Goal: Task Accomplishment & Management: Manage account settings

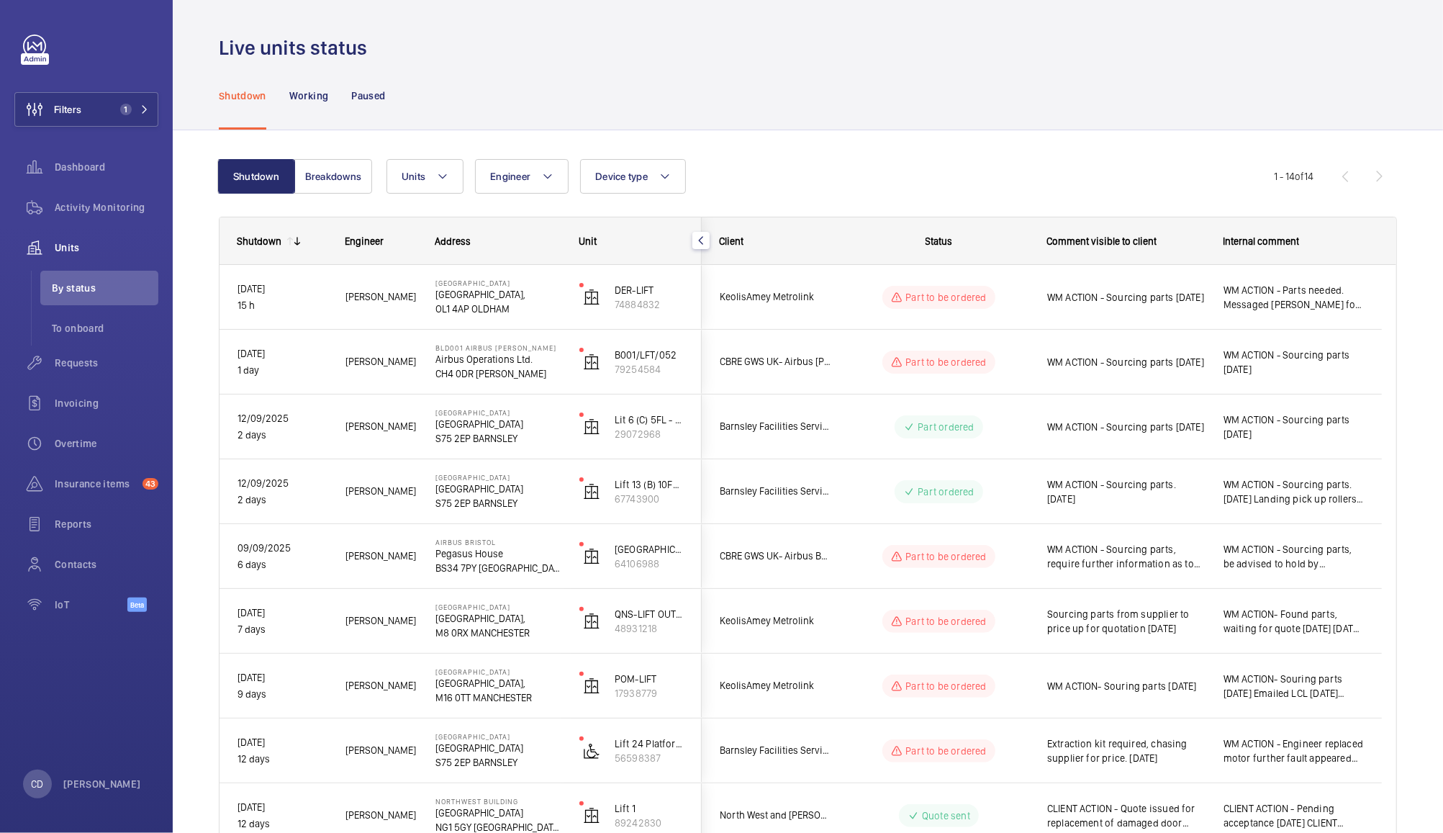
scroll to position [408, 0]
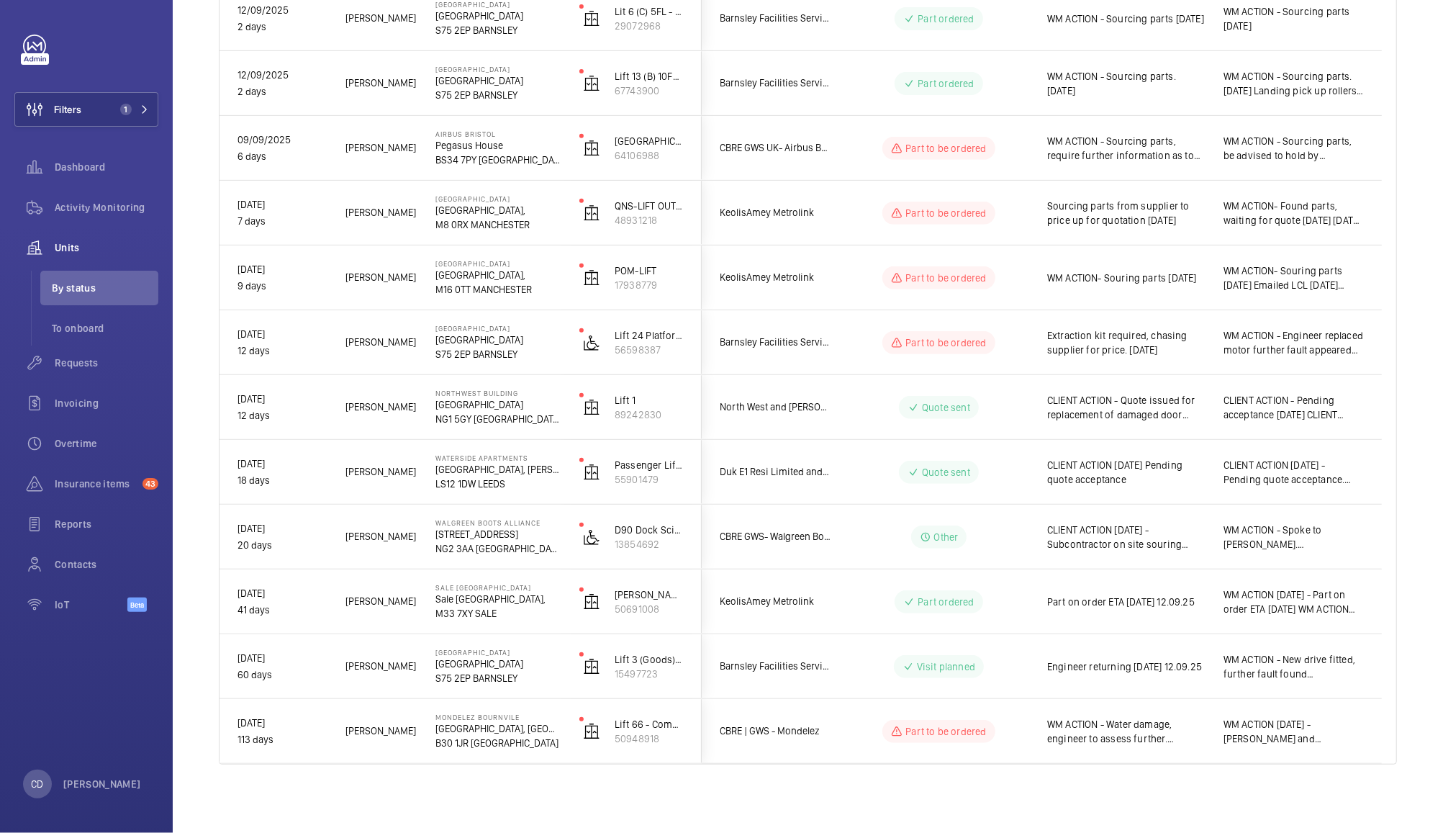
click at [1324, 605] on span "WM ACTION 12.09.25 - Part on order ETA 16th Sept WM ACTION 27/08 - ETA for rece…" at bounding box center [1294, 601] width 140 height 29
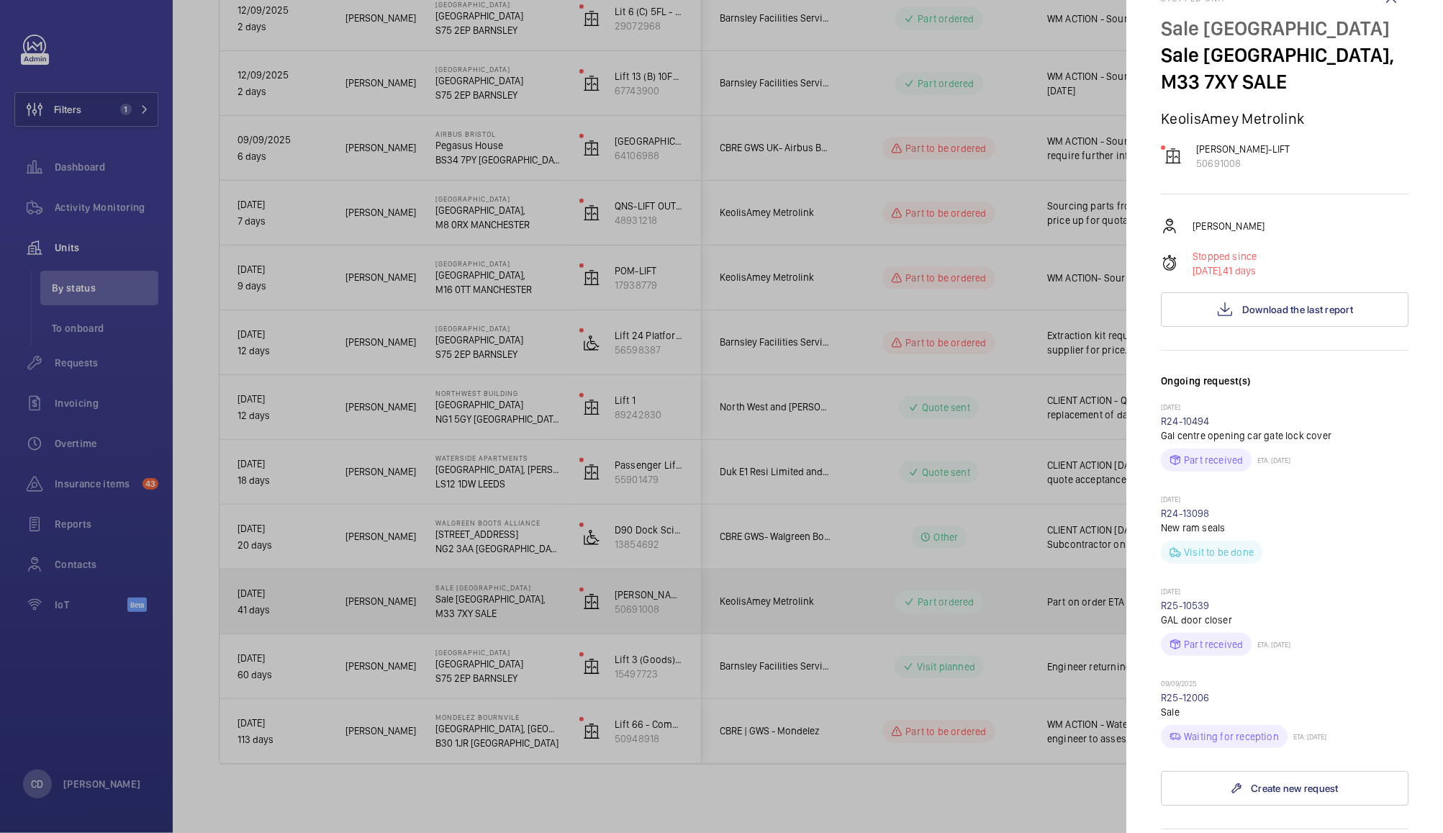
scroll to position [0, 0]
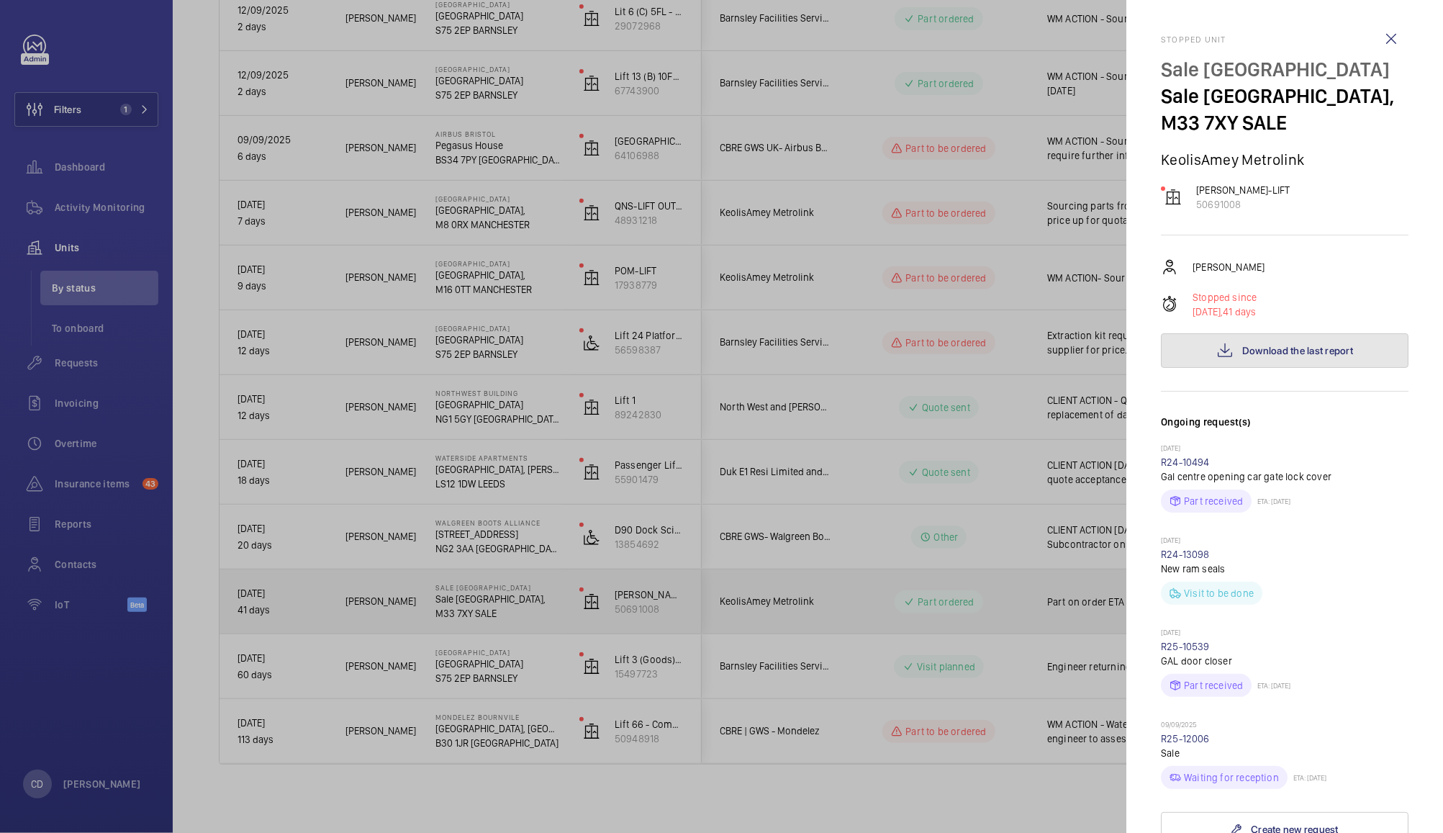
click at [1304, 334] on button "Download the last report" at bounding box center [1285, 350] width 248 height 35
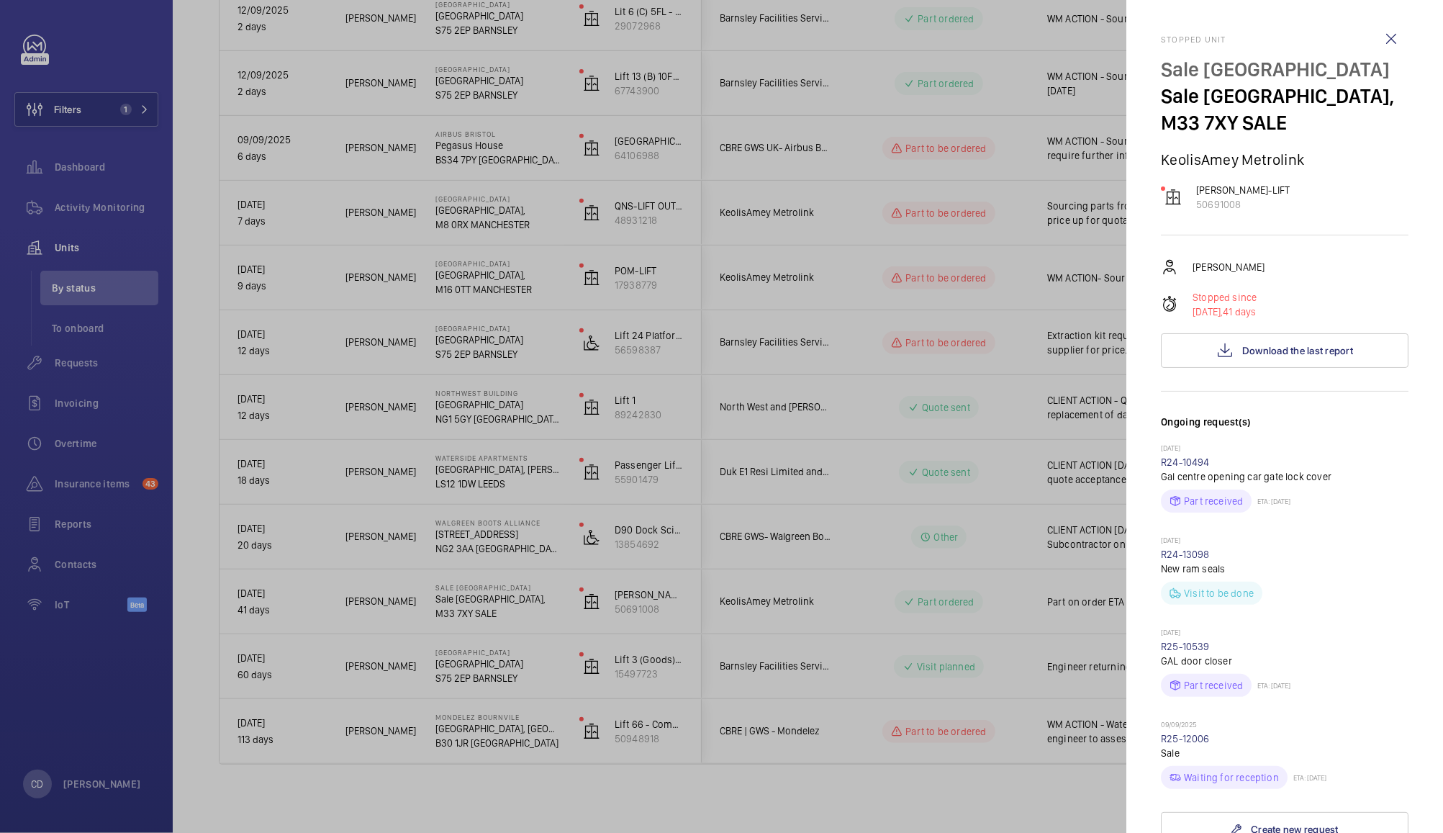
click at [845, 563] on div at bounding box center [721, 416] width 1443 height 833
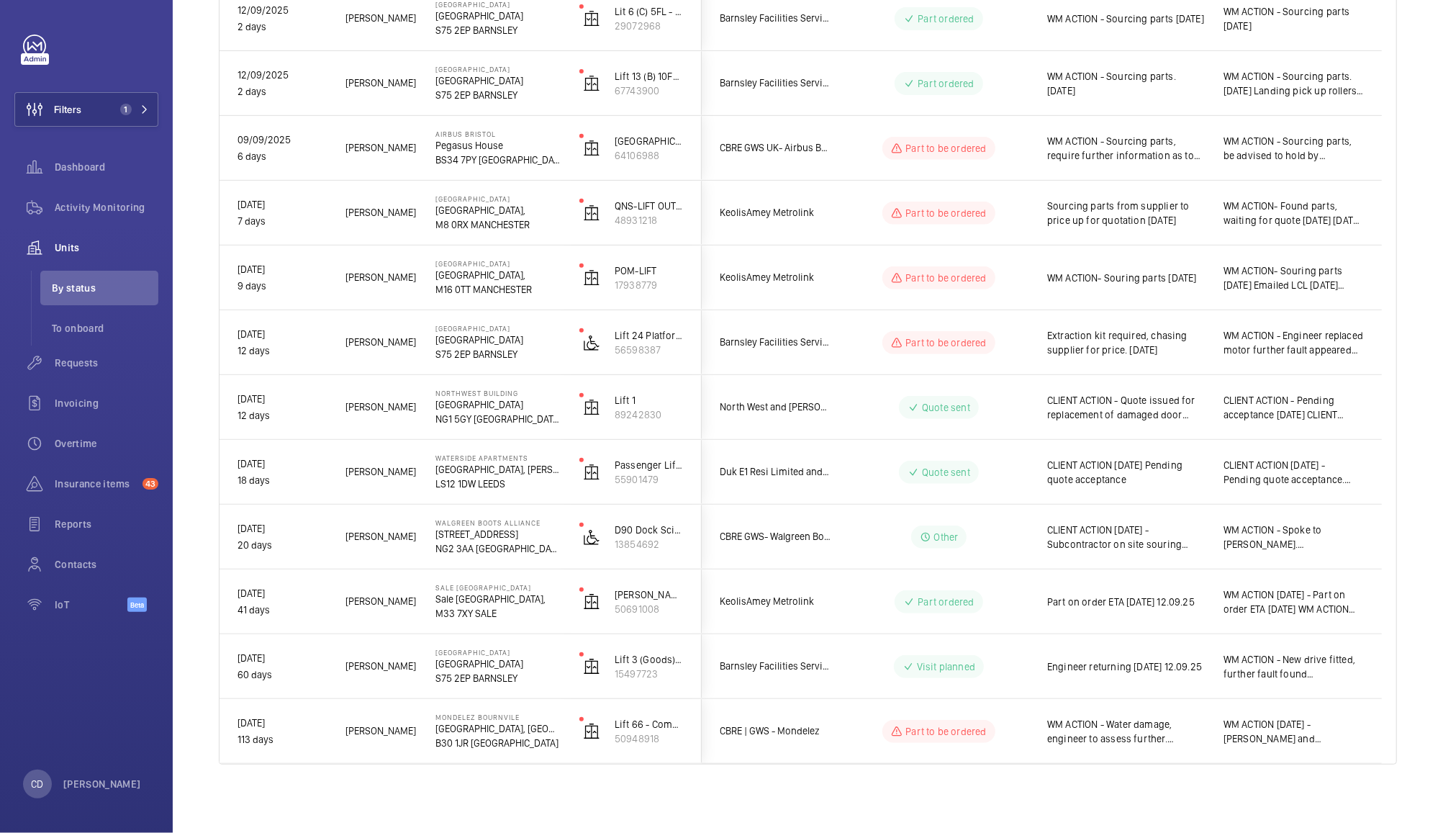
click at [1307, 220] on span "WM ACTION- Found parts, waiting for quote 12.09.25 08.09.25 Souring parts. Engi…" at bounding box center [1294, 213] width 140 height 29
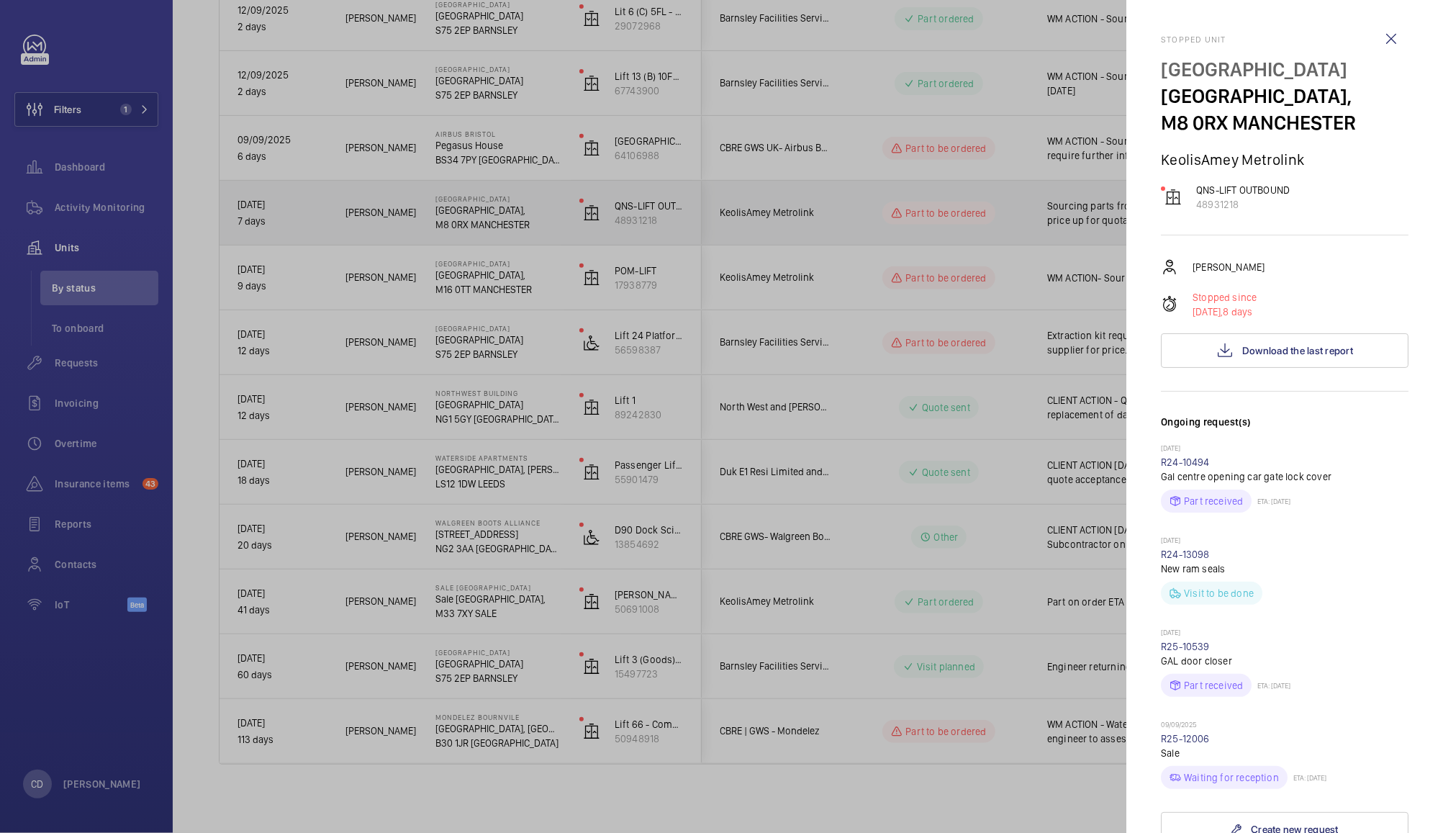
click at [1307, 168] on p "KeolisAmey Metrolink" at bounding box center [1285, 159] width 248 height 18
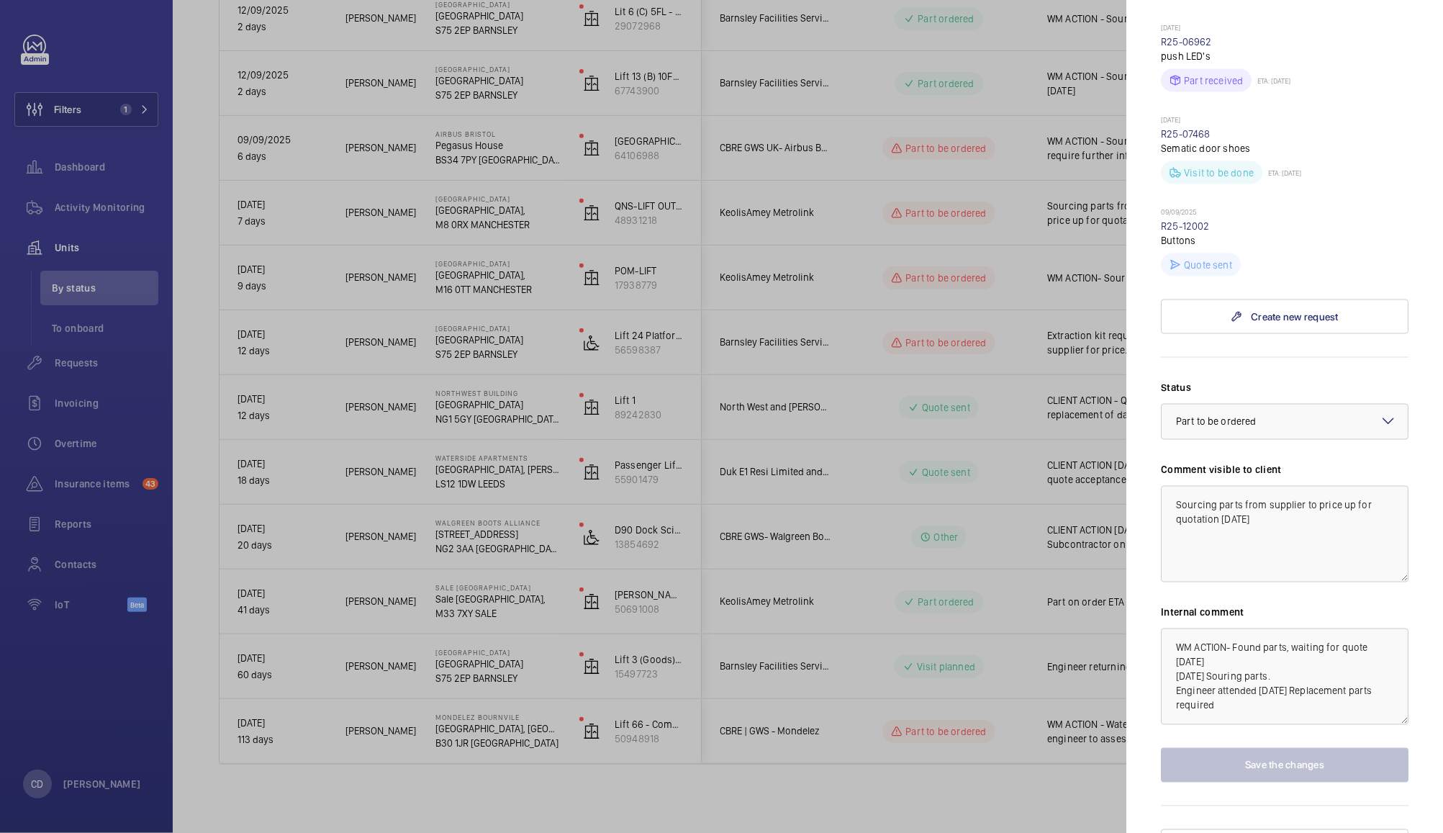
scroll to position [1836, 0]
click at [1278, 425] on div "× Part to be ordered" at bounding box center [1234, 417] width 116 height 14
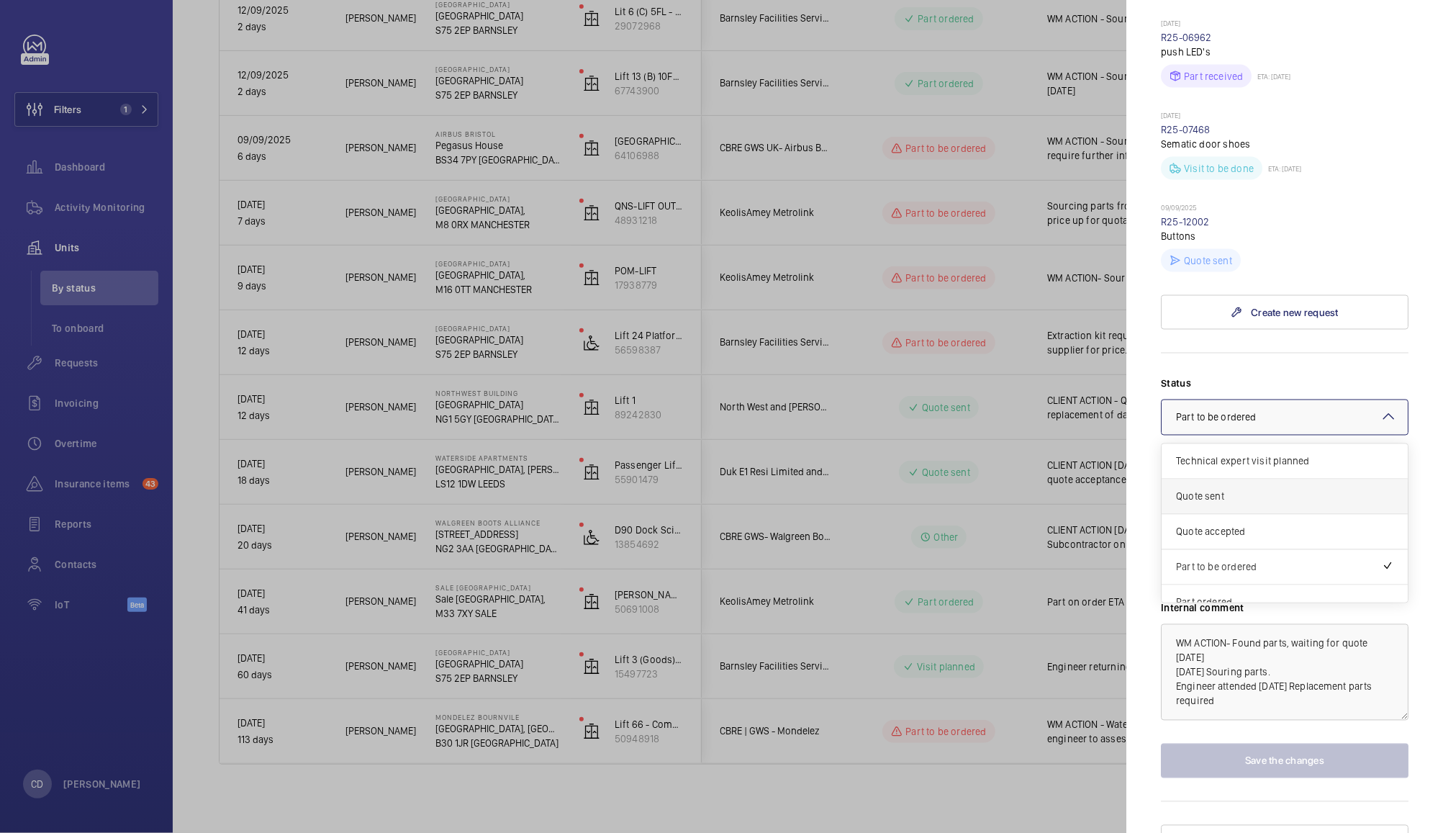
click at [1267, 504] on span "Quote sent" at bounding box center [1284, 496] width 217 height 14
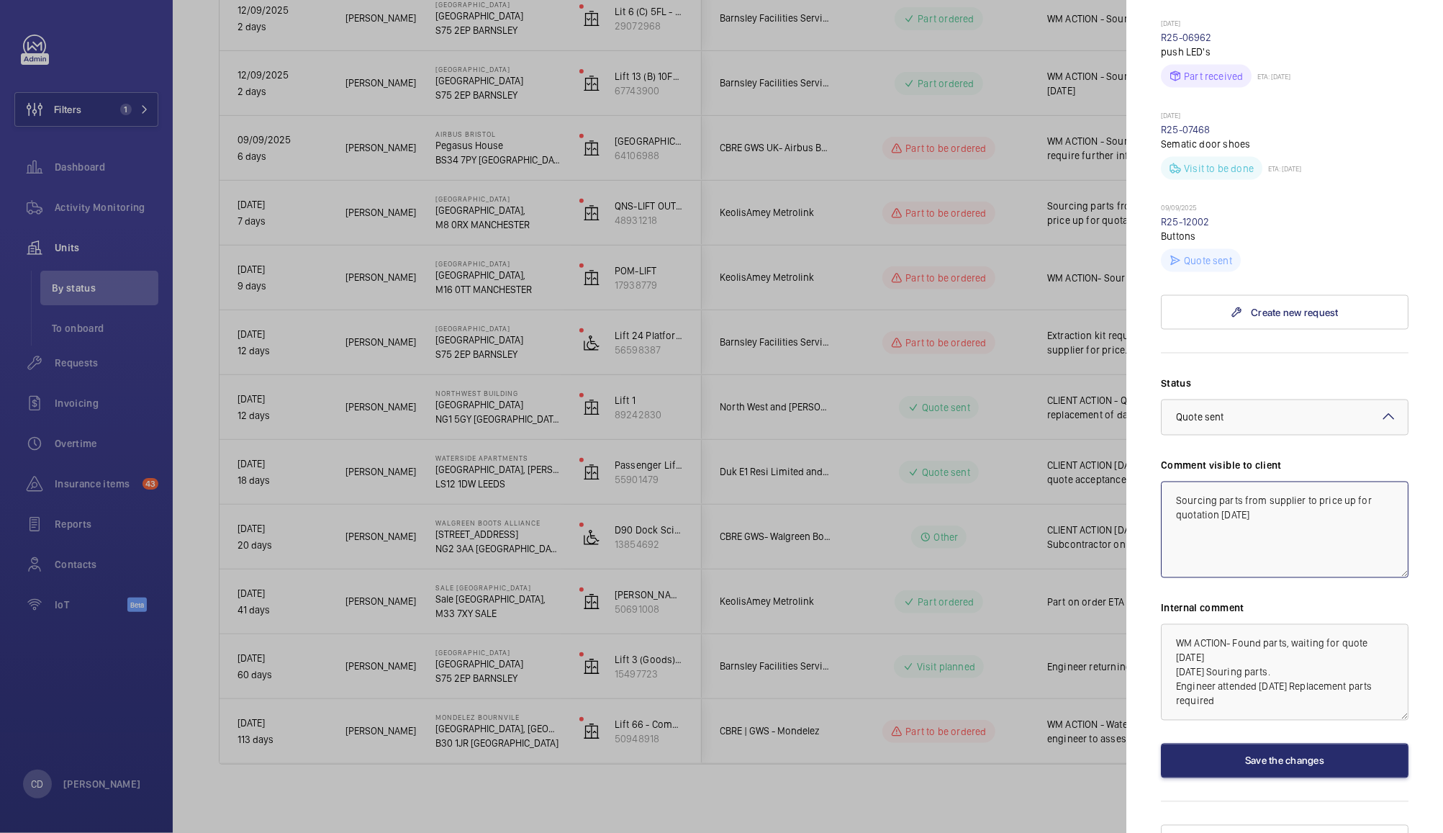
click at [1181, 553] on textarea "Sourcing parts from supplier to price up for quotation 12.09.25" at bounding box center [1285, 530] width 248 height 96
click at [1186, 558] on textarea "Sourcing parts from supplier to price up for quotation 12.09.25" at bounding box center [1285, 530] width 248 height 96
click at [1198, 556] on textarea "Sourcing parts from supplier to price up for quotation 12.09.25" at bounding box center [1285, 530] width 248 height 96
click at [1188, 553] on textarea "WM ACTION 15/09" at bounding box center [1285, 530] width 248 height 96
click at [1187, 559] on textarea "WM ACTION 15/09" at bounding box center [1285, 530] width 248 height 96
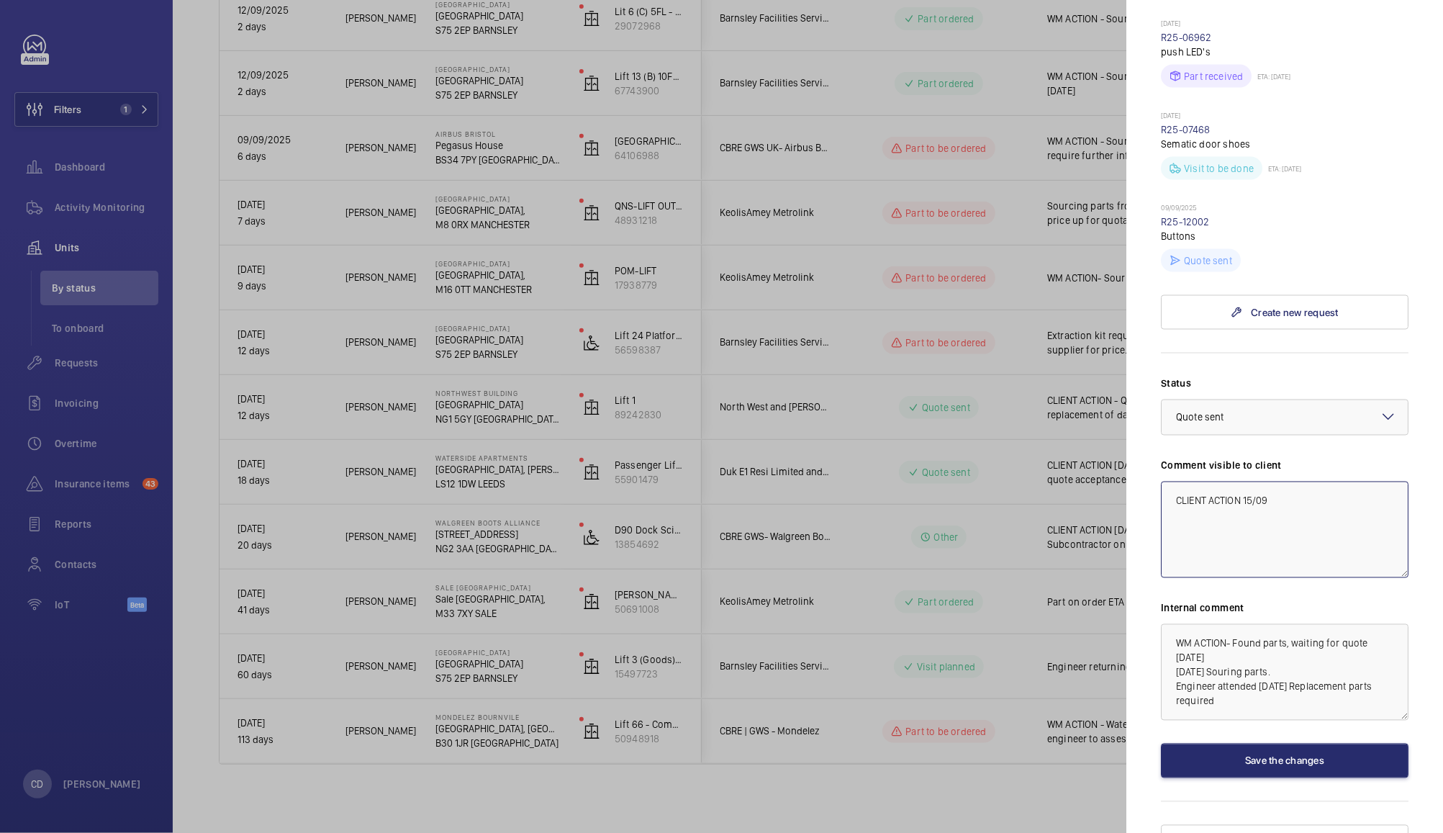
click at [1312, 578] on textarea "CLIENT ACTION 15/09" at bounding box center [1285, 530] width 248 height 96
type textarea "CLIENT ACTION 15/09 - Quotation for damaged push buttons issued"
click at [1324, 778] on button "Save the changes" at bounding box center [1285, 761] width 248 height 35
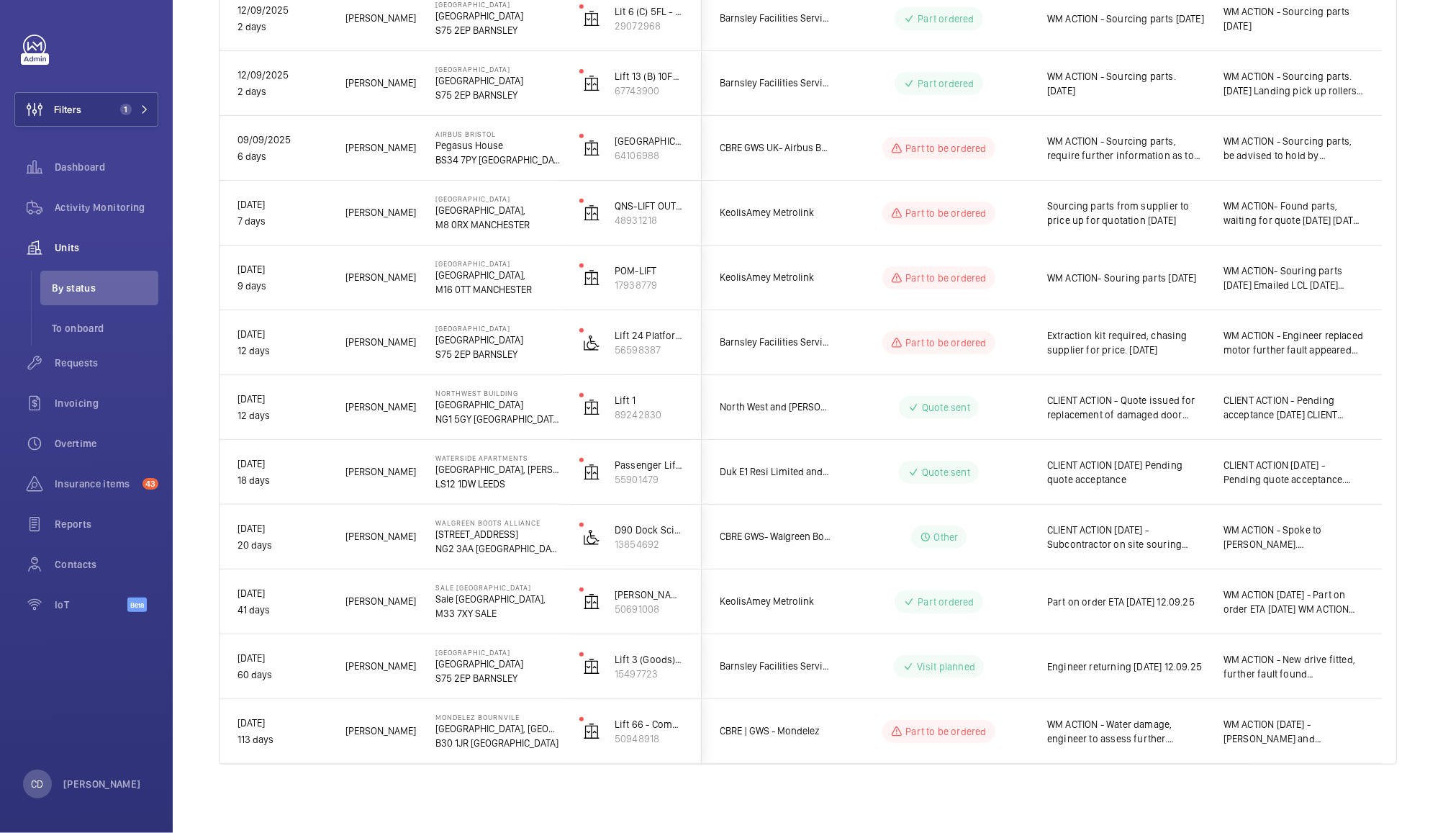
scroll to position [0, 0]
click at [1332, 273] on span "WM ACTION- Souring parts 11.09.25 Emailed LCL 12.09.25 Chasing LCL 15.09.25" at bounding box center [1294, 277] width 140 height 29
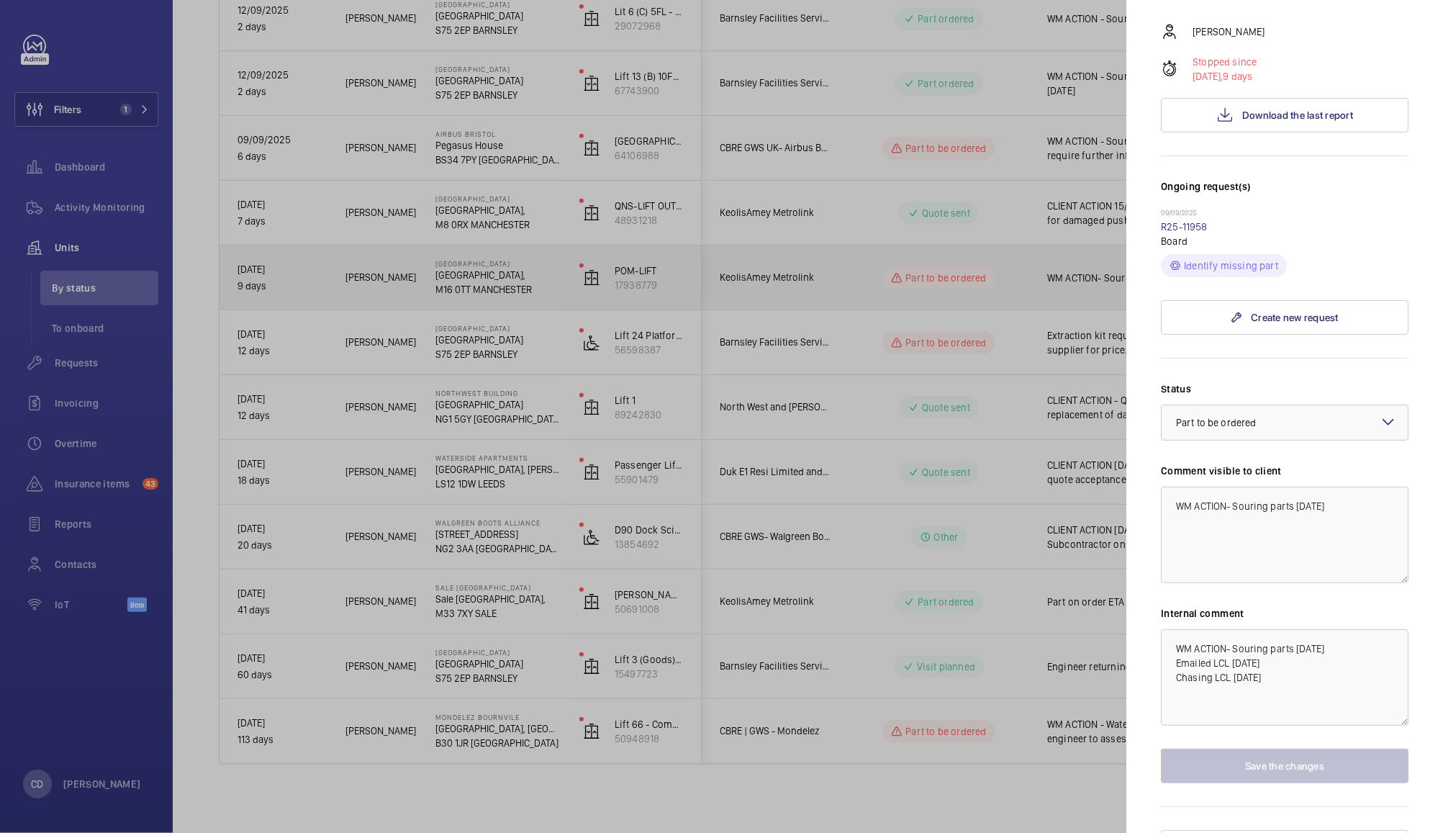
scroll to position [236, 0]
click at [1198, 224] on link "R25-11958" at bounding box center [1184, 226] width 47 height 12
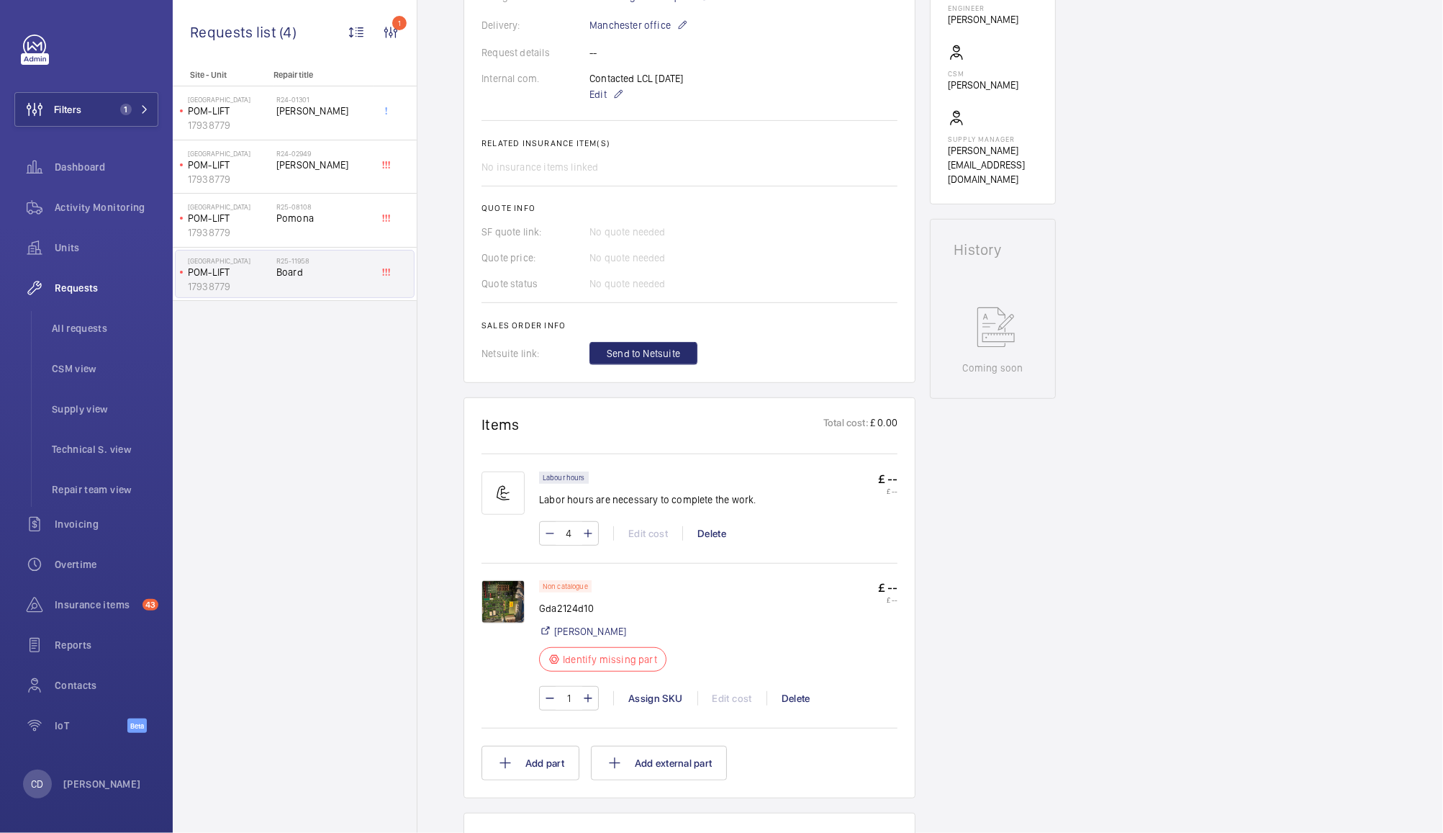
scroll to position [450, 0]
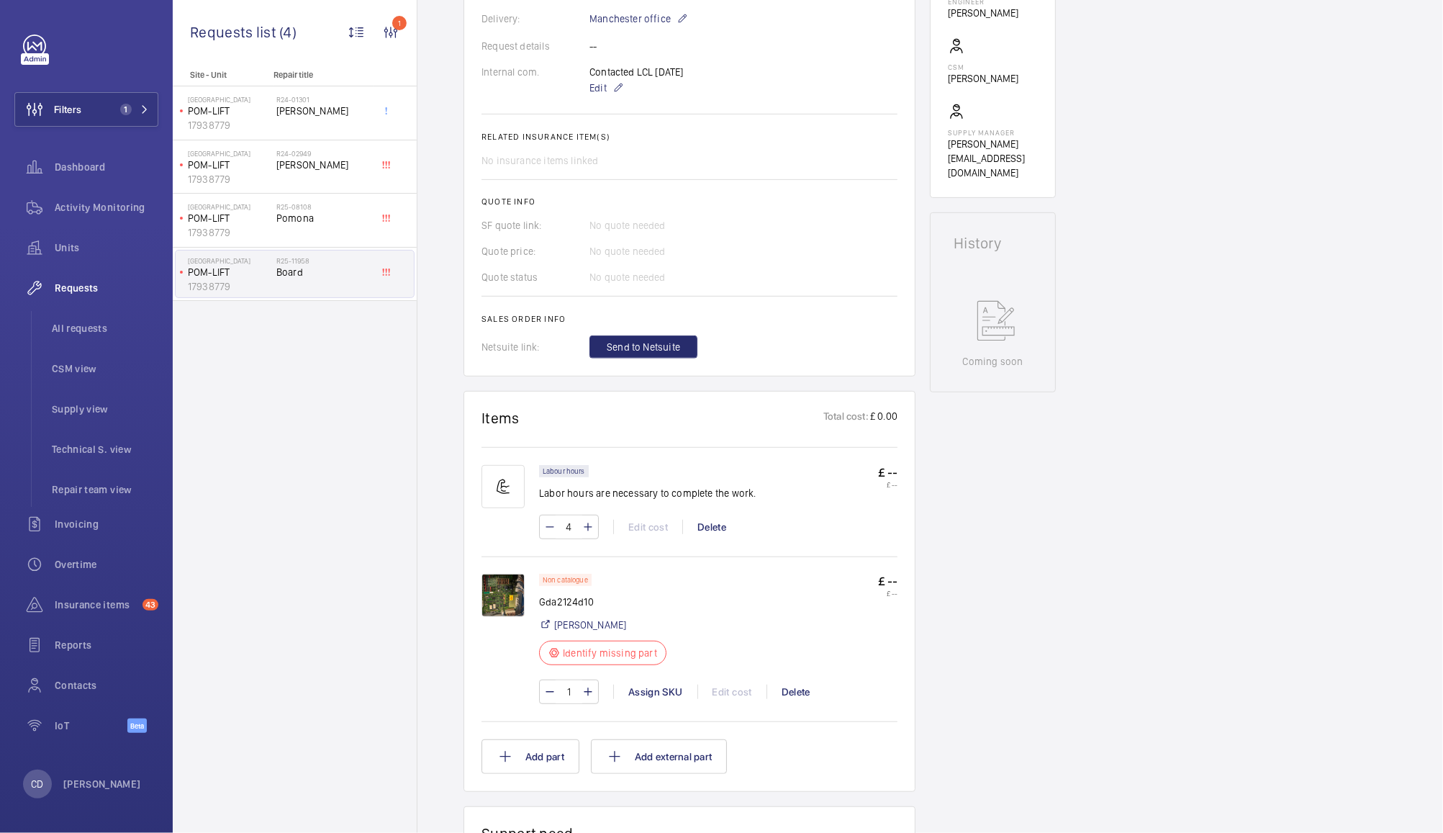
click at [499, 599] on img at bounding box center [503, 595] width 43 height 43
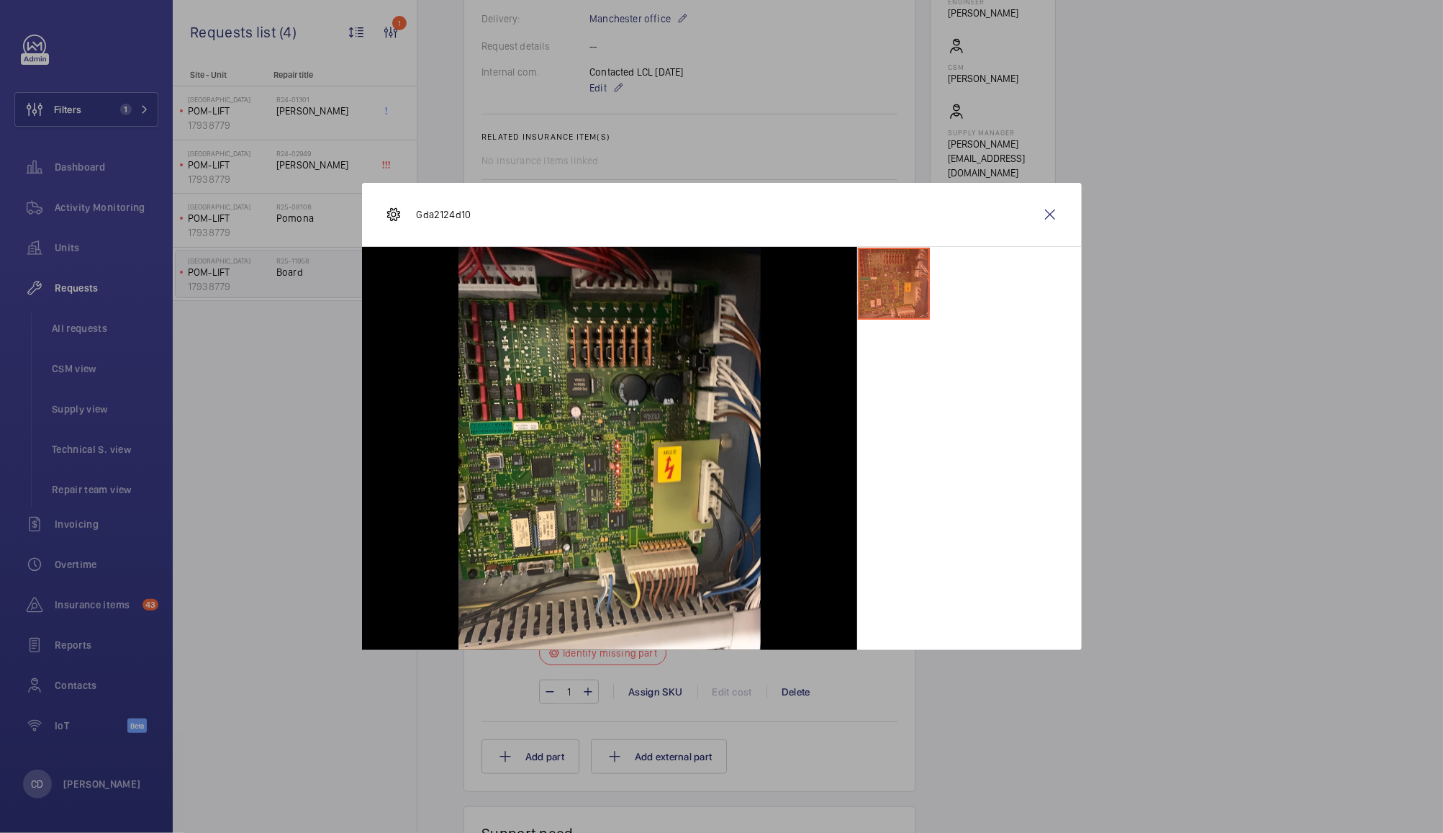
click at [1042, 225] on wm-front-icon-button at bounding box center [1050, 214] width 35 height 35
click at [542, 602] on p "Gda2124d10" at bounding box center [607, 602] width 136 height 14
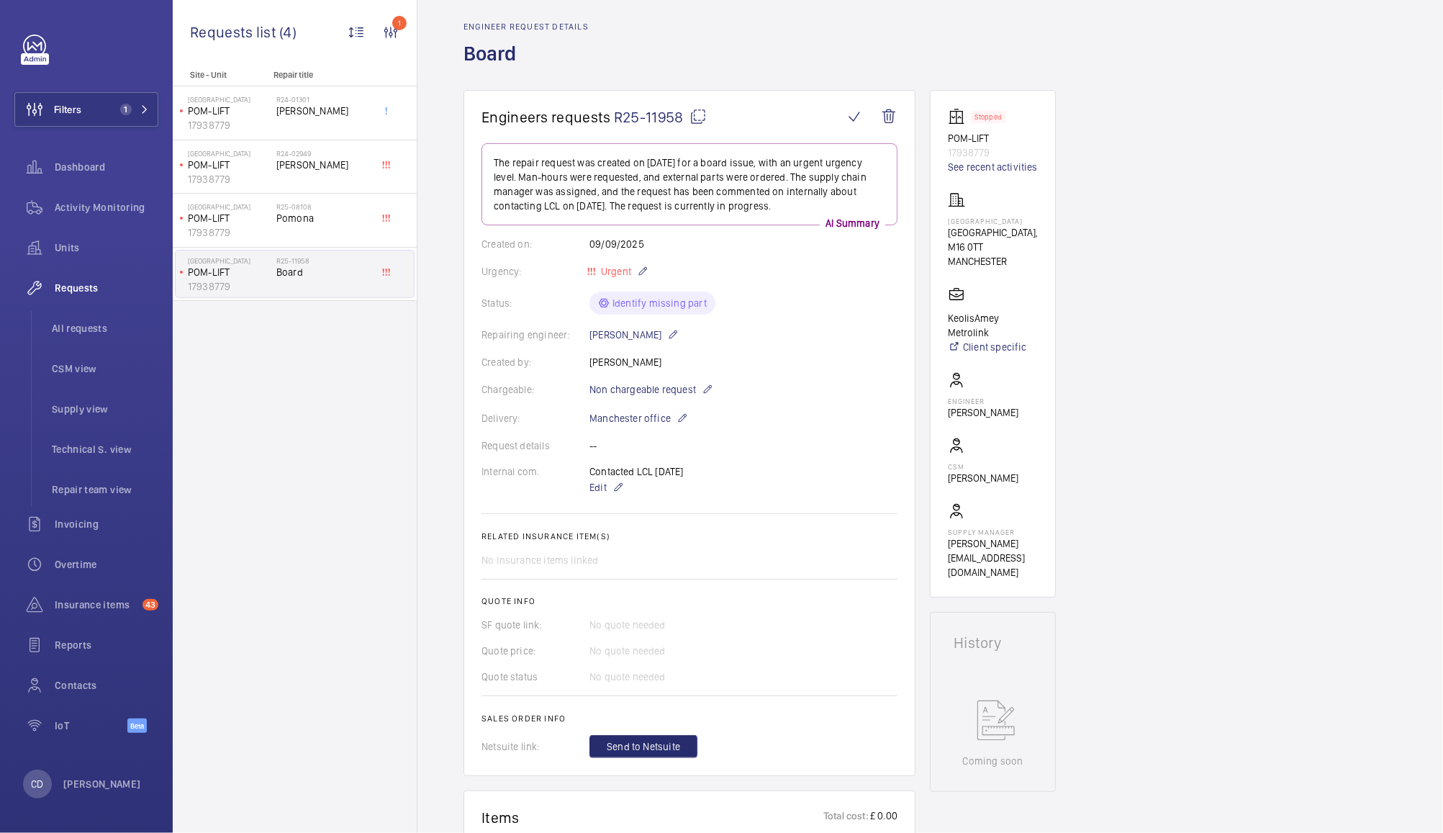
scroll to position [49, 0]
click at [993, 172] on link "See recent activities" at bounding box center [993, 168] width 90 height 14
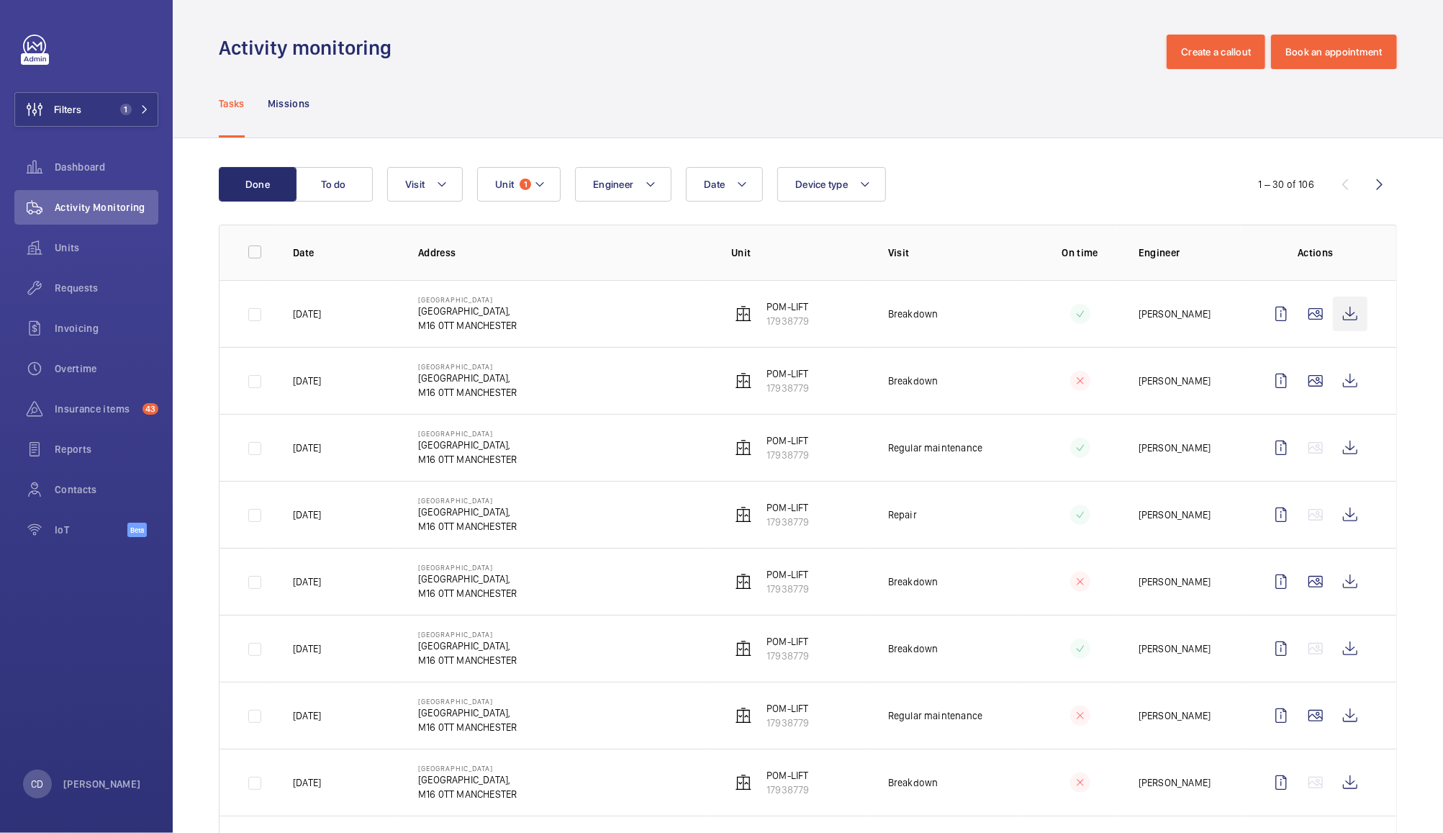
click at [1336, 313] on wm-front-icon-button at bounding box center [1350, 314] width 35 height 35
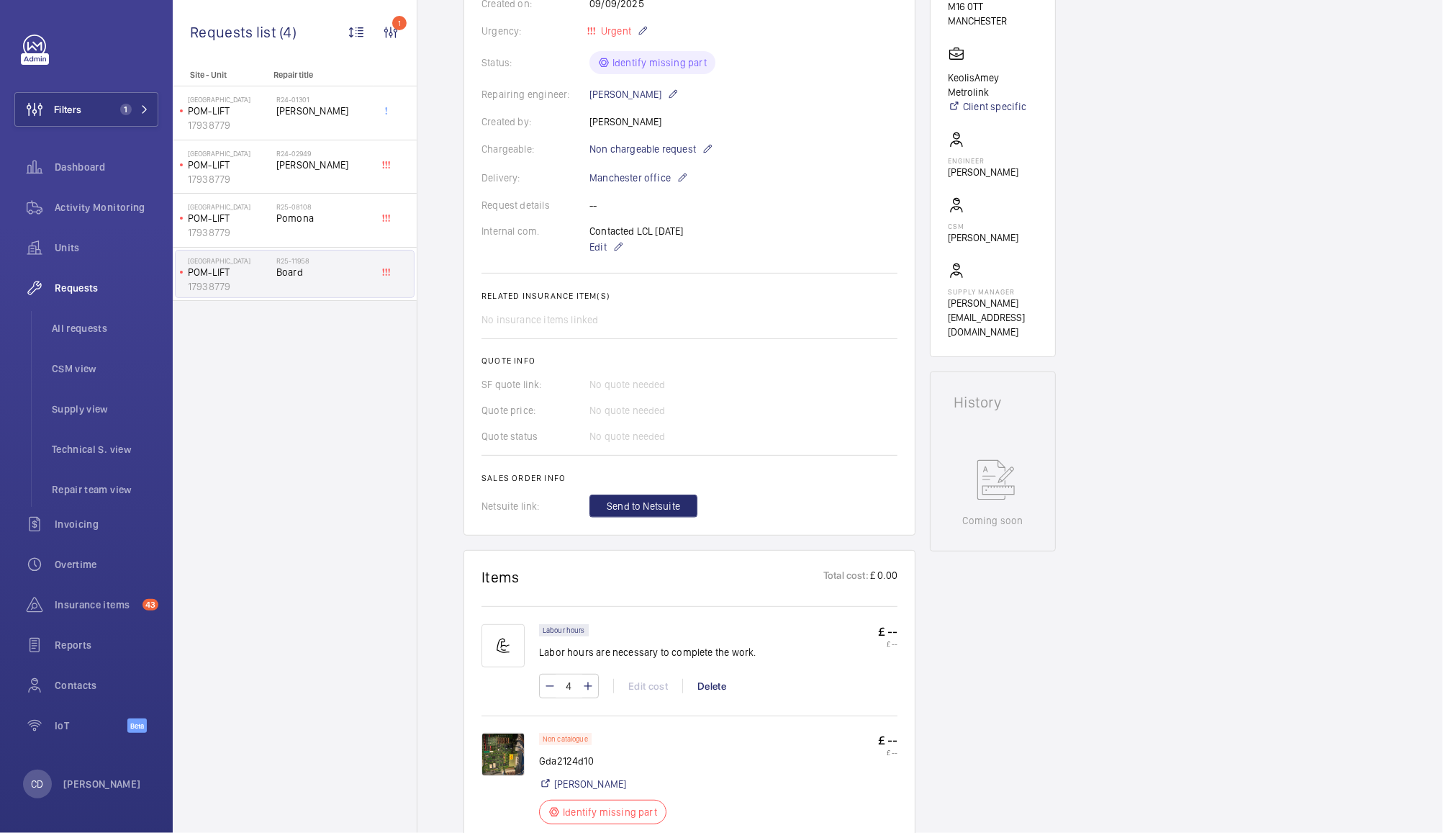
scroll to position [296, 0]
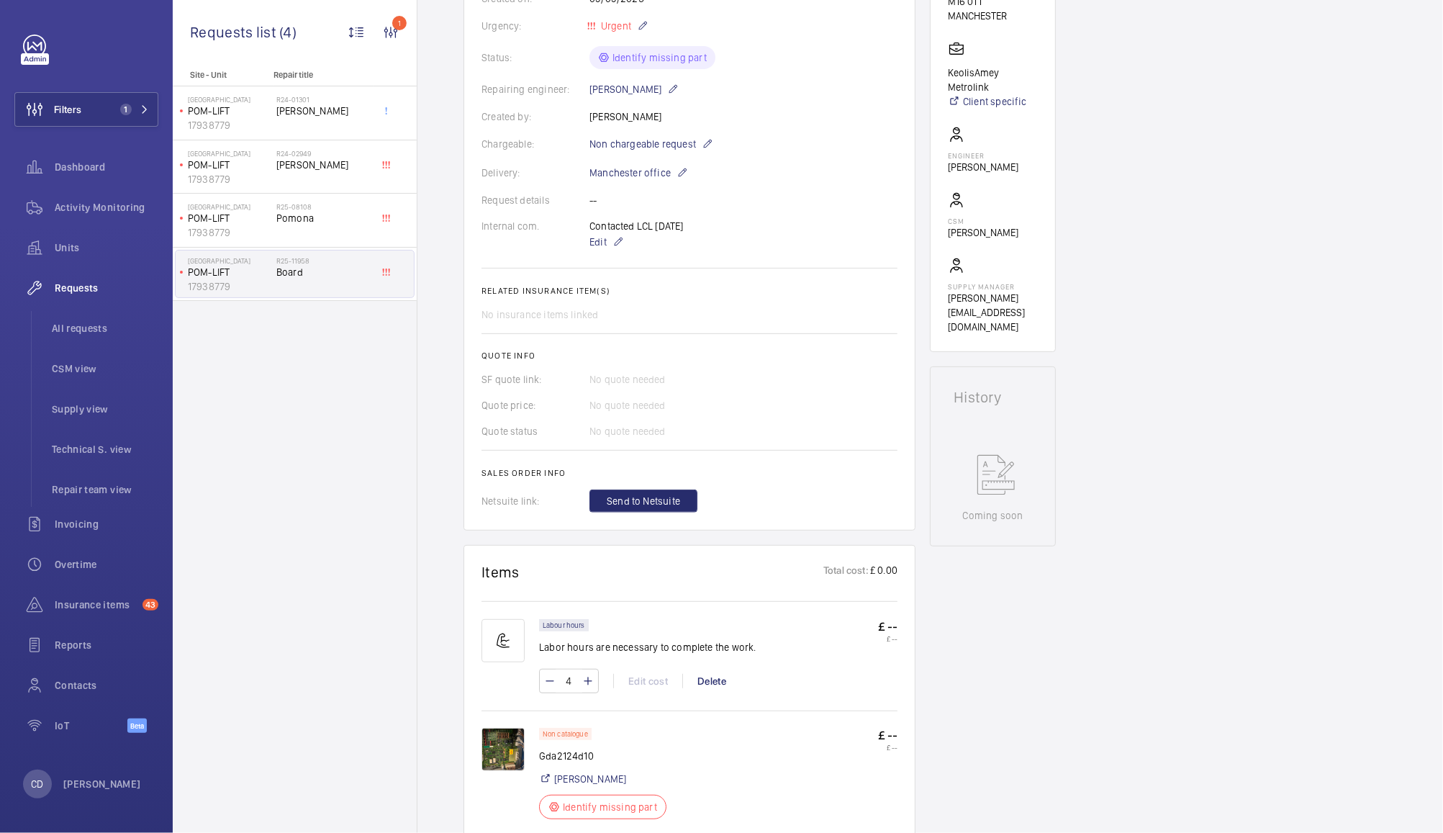
click at [497, 761] on img at bounding box center [503, 749] width 43 height 43
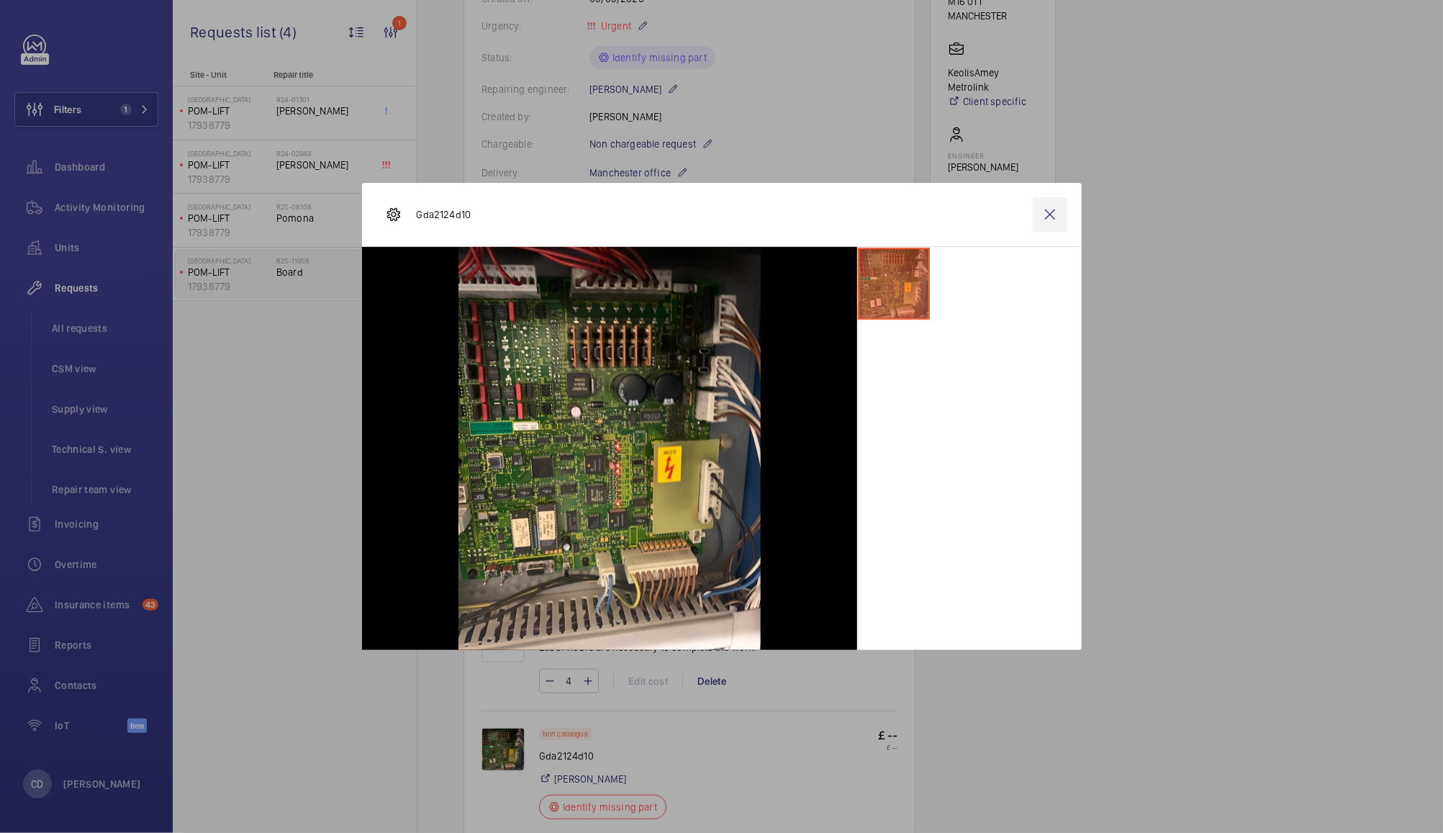
click at [1064, 212] on wm-front-icon-button at bounding box center [1050, 214] width 35 height 35
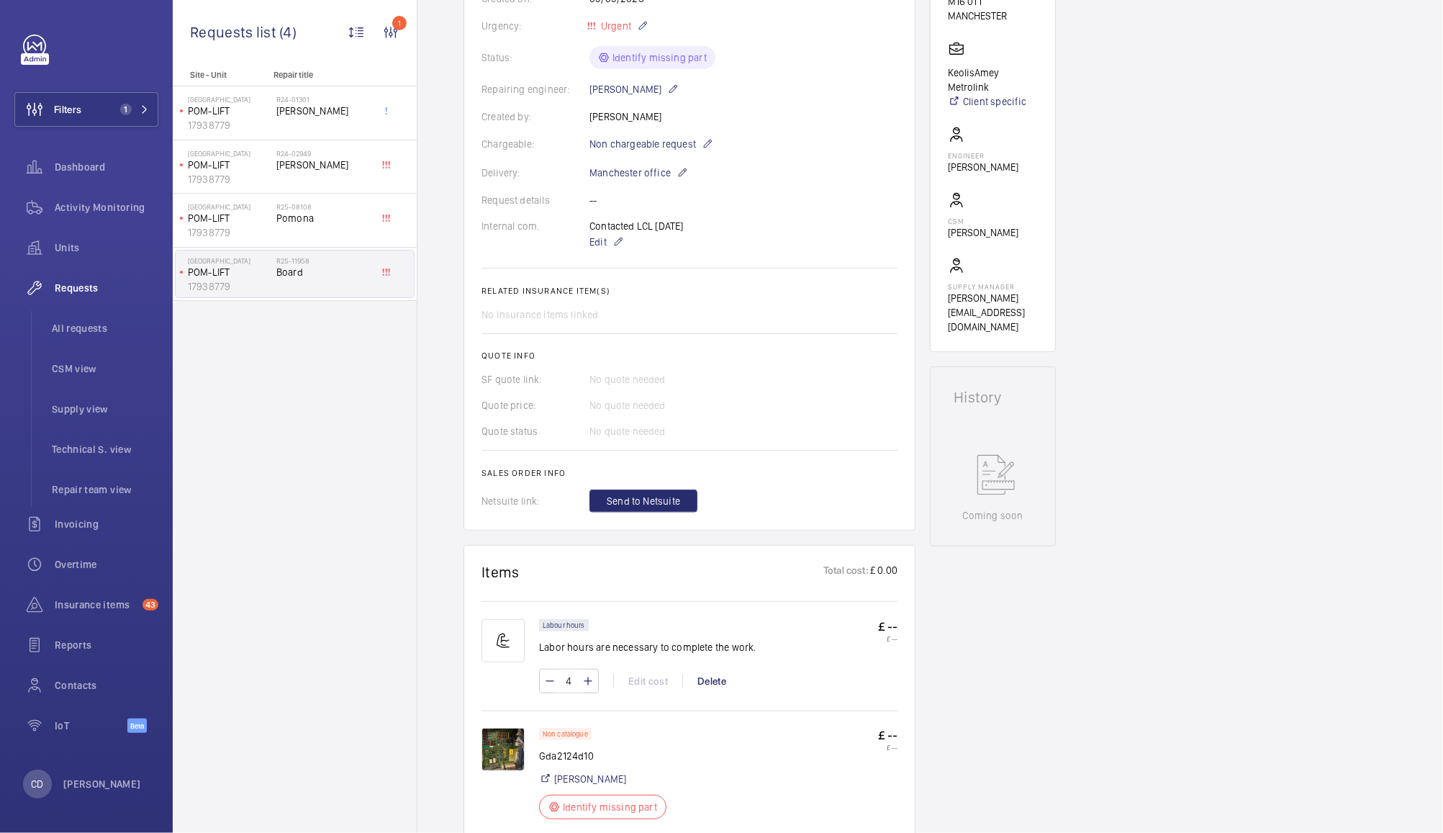
click at [543, 757] on p "Gda2124d10" at bounding box center [607, 756] width 136 height 14
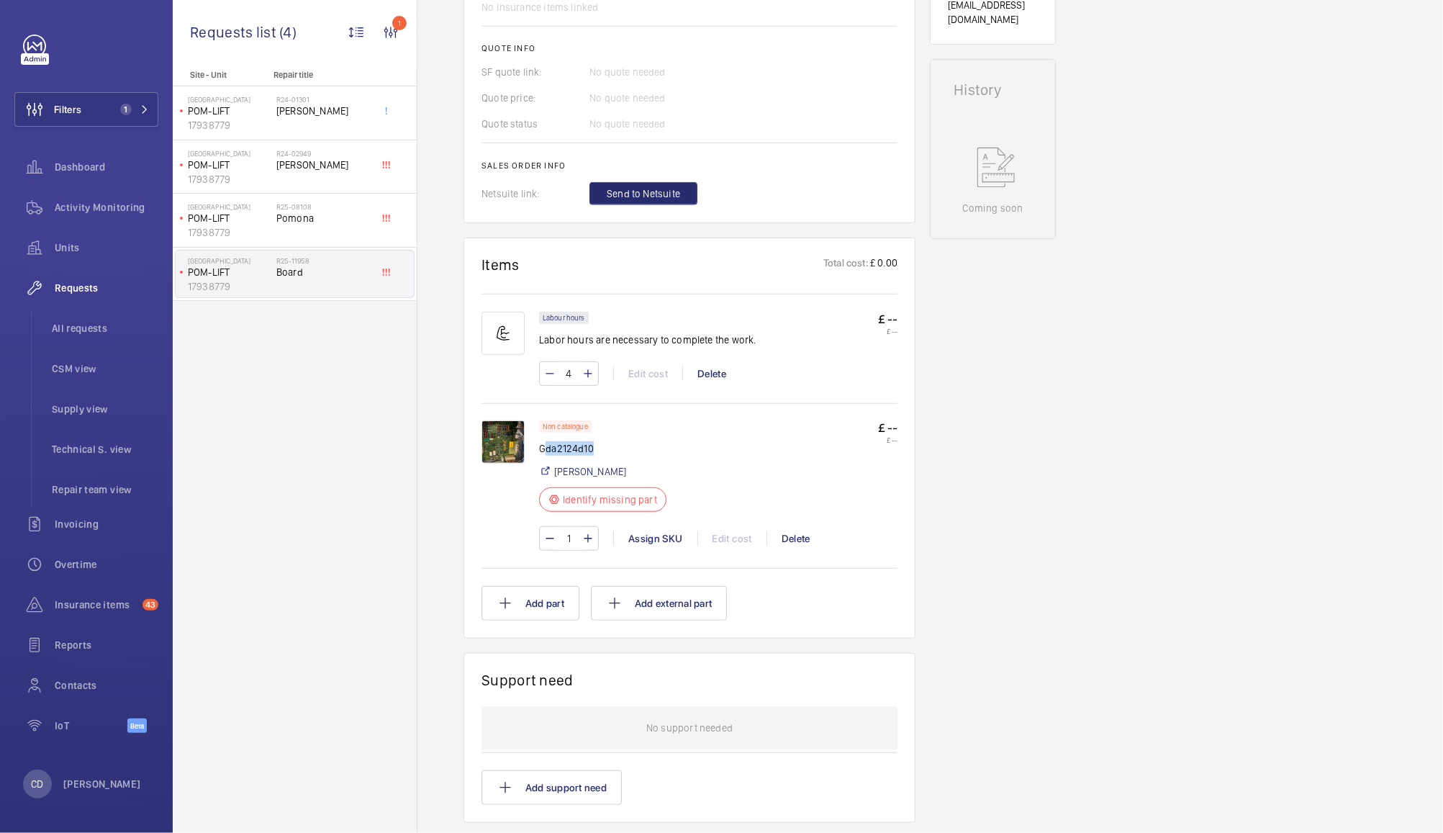
click at [505, 451] on img at bounding box center [503, 441] width 43 height 43
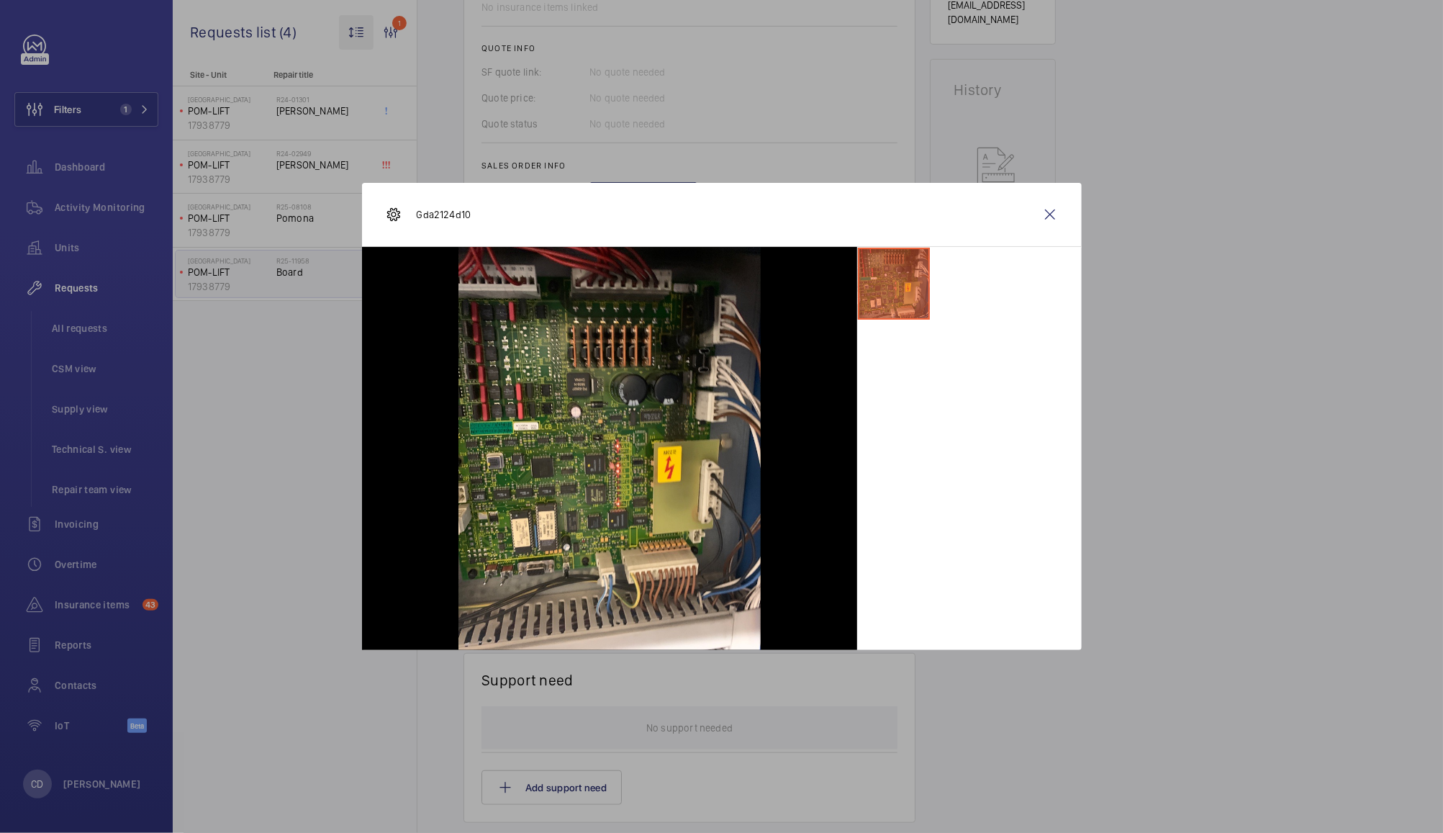
click at [1049, 212] on wm-front-icon-button at bounding box center [1050, 214] width 35 height 35
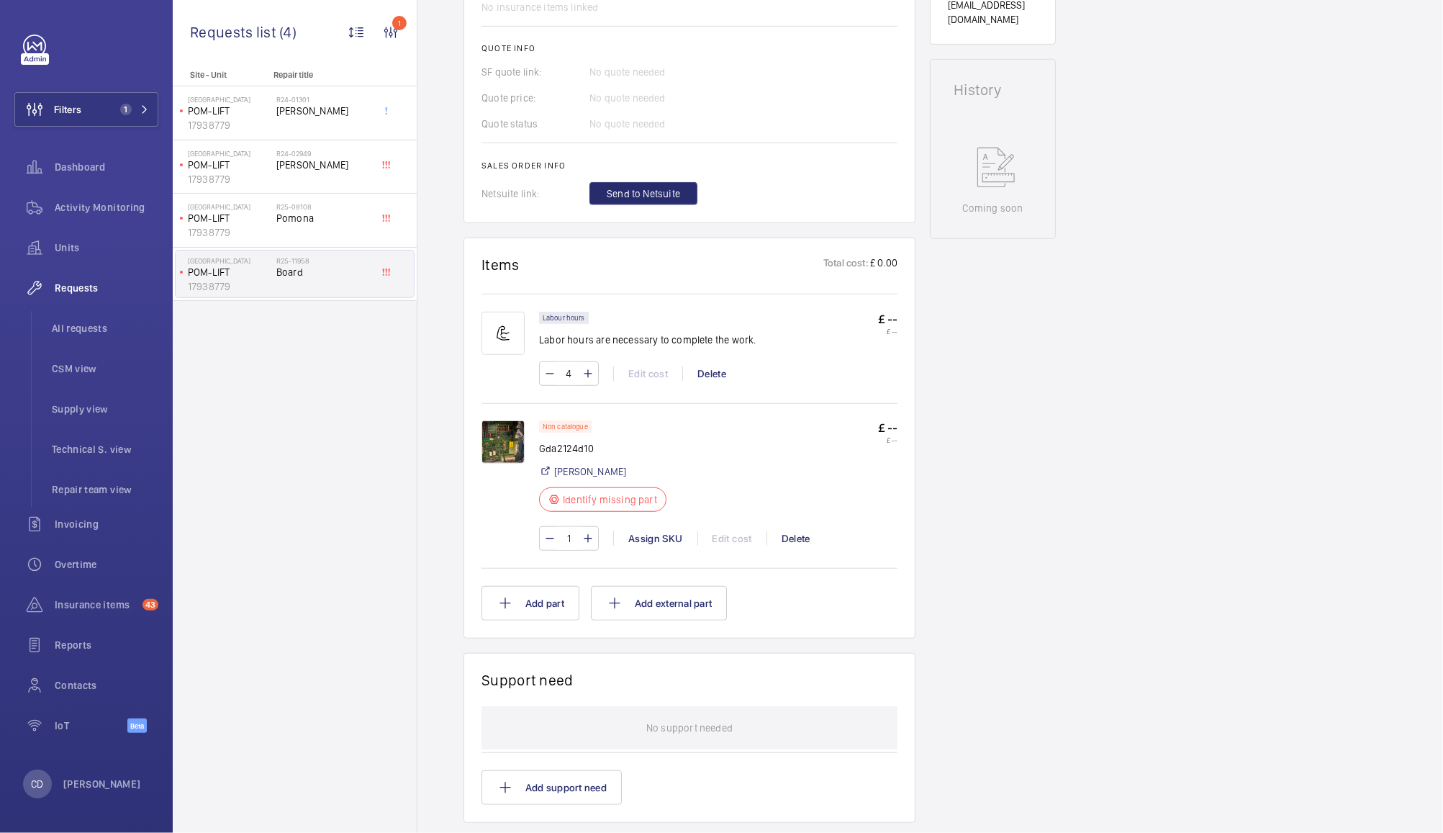
click at [509, 464] on img at bounding box center [503, 441] width 43 height 43
click at [656, 700] on div at bounding box center [721, 416] width 1443 height 833
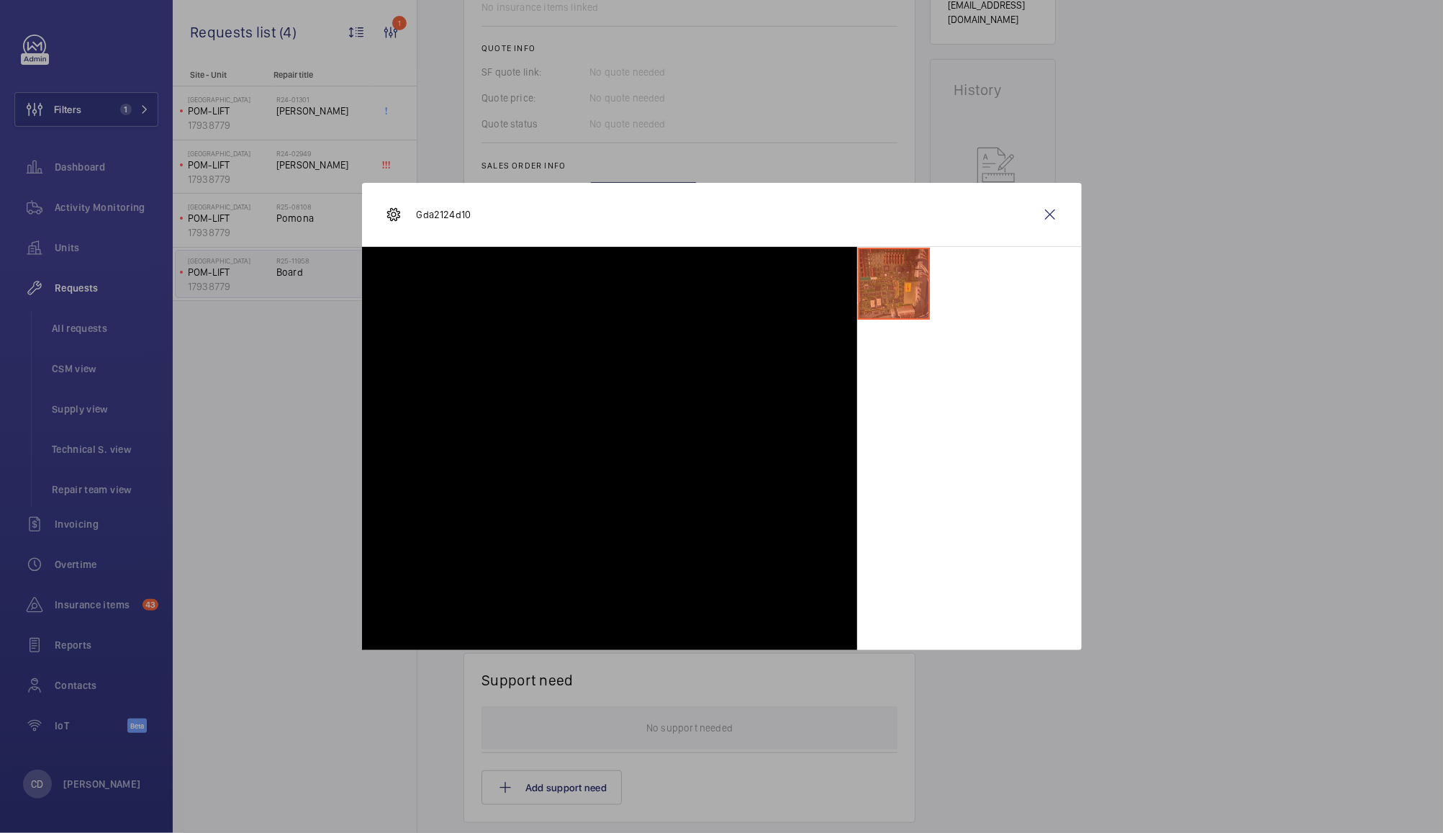
scroll to position [443, 0]
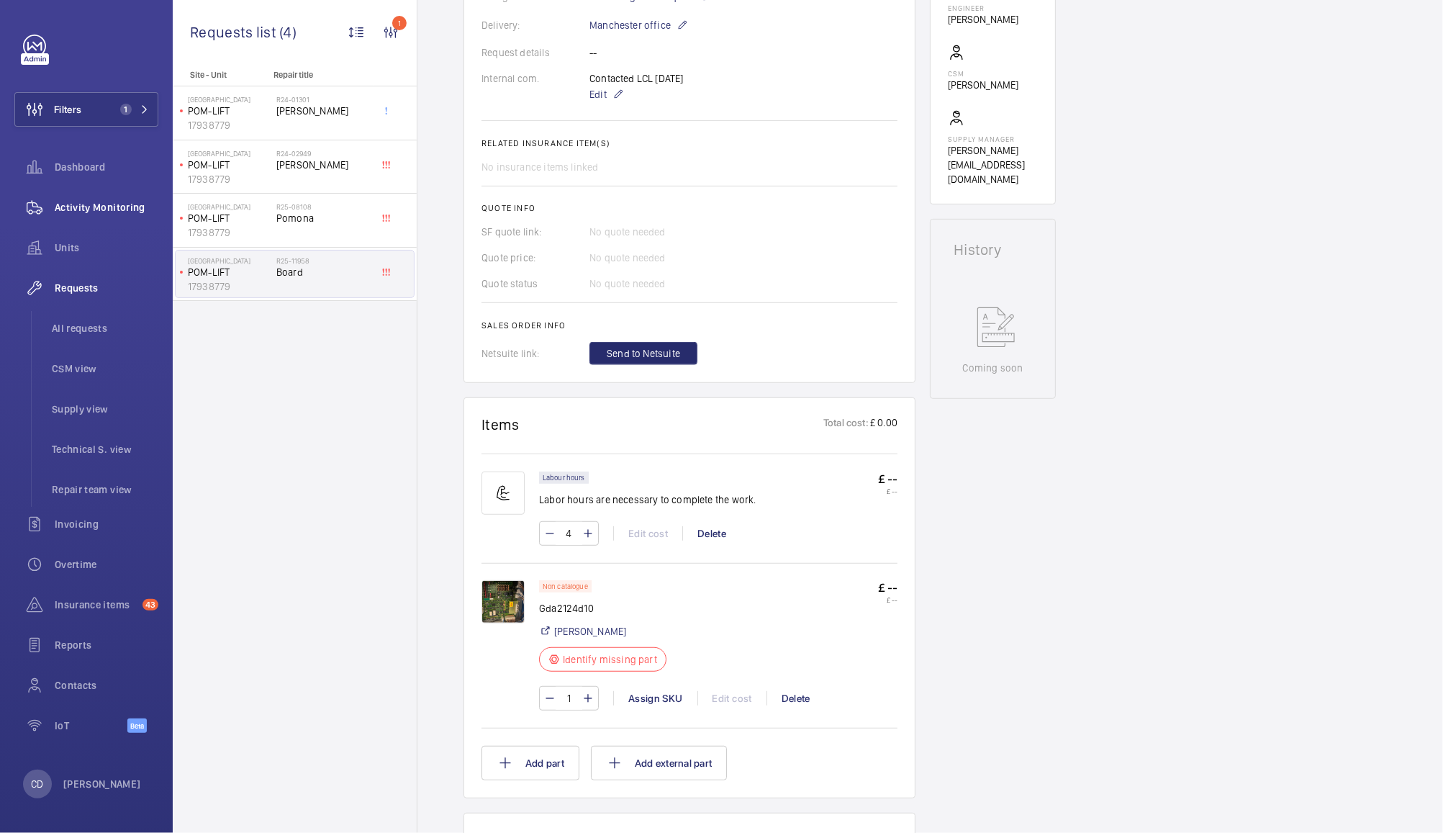
click at [118, 213] on span "Activity Monitoring" at bounding box center [107, 207] width 104 height 14
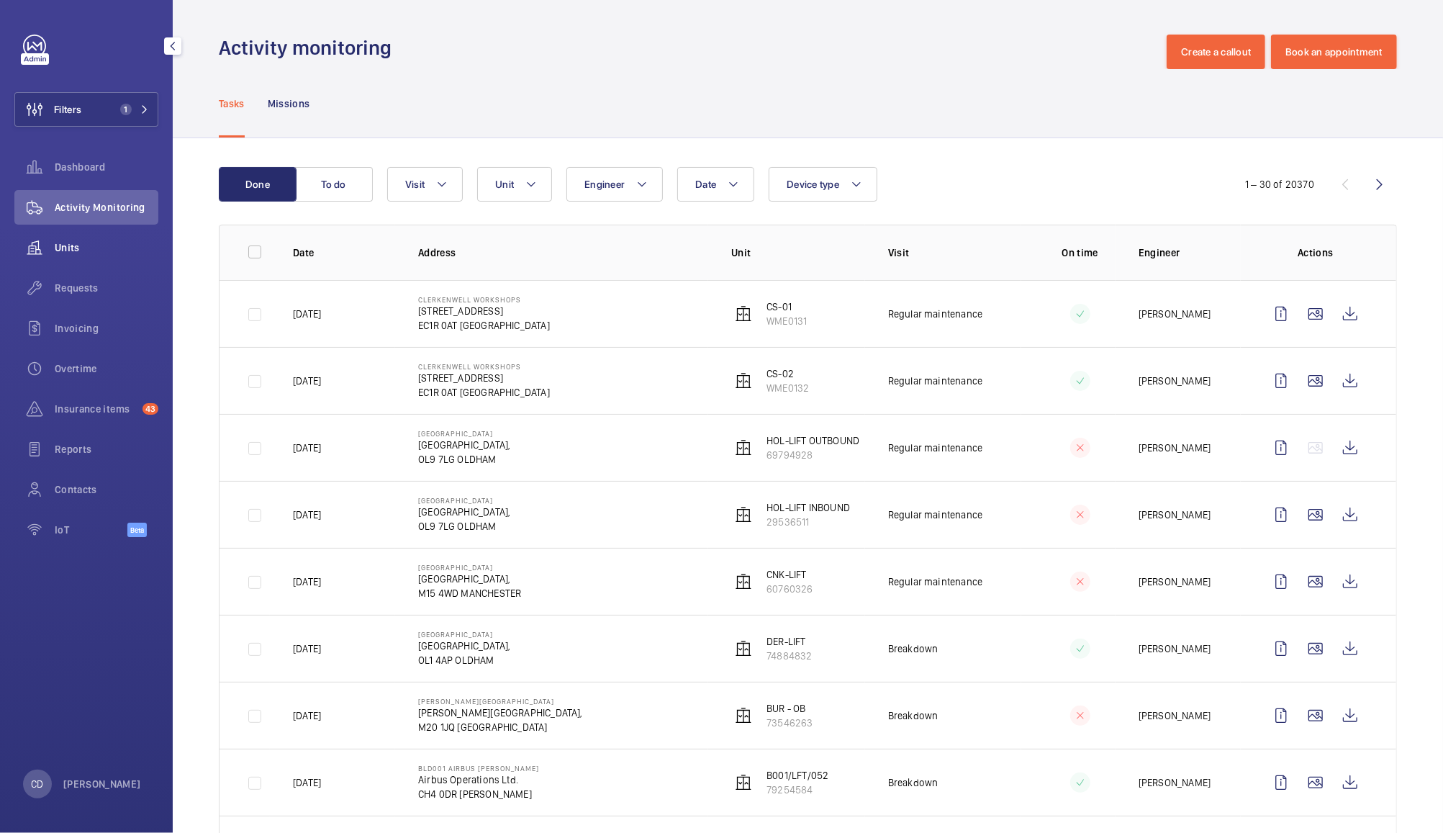
click at [54, 247] on wm-front-icon-button at bounding box center [34, 247] width 40 height 35
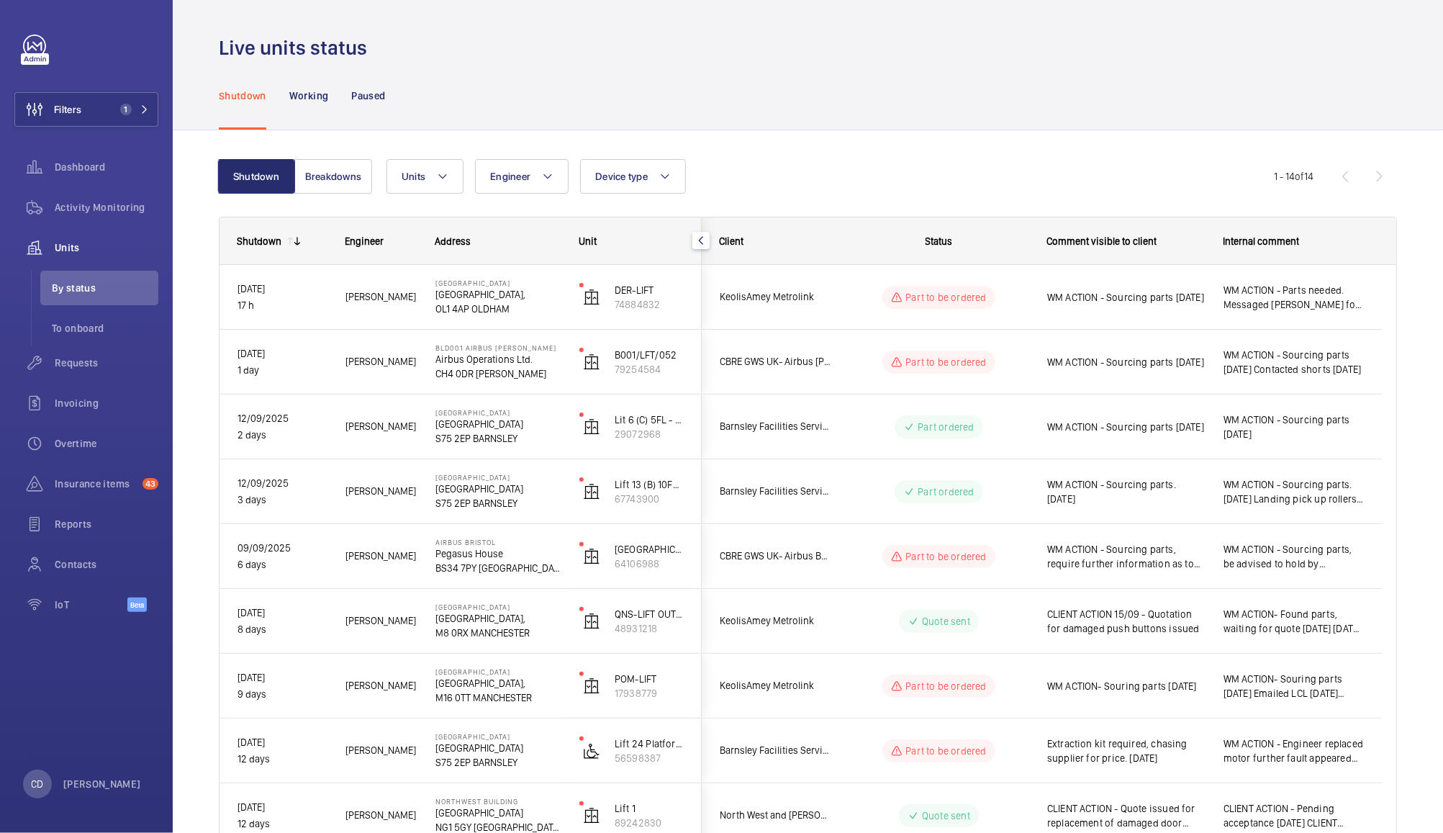
click at [1170, 443] on div "WM ACTION - Sourcing parts 15.09.25" at bounding box center [1117, 427] width 175 height 62
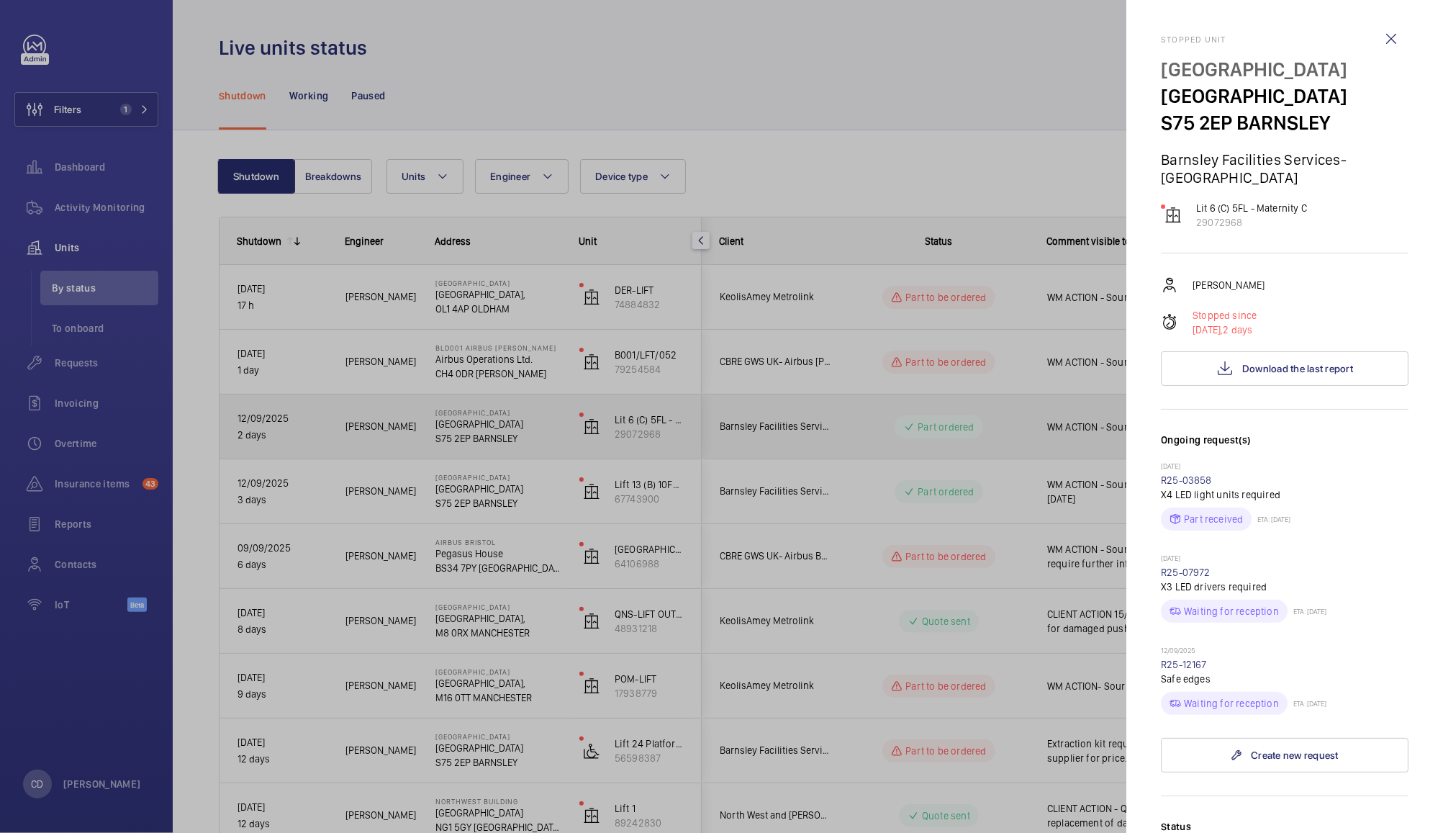
click at [1045, 587] on div at bounding box center [721, 416] width 1443 height 833
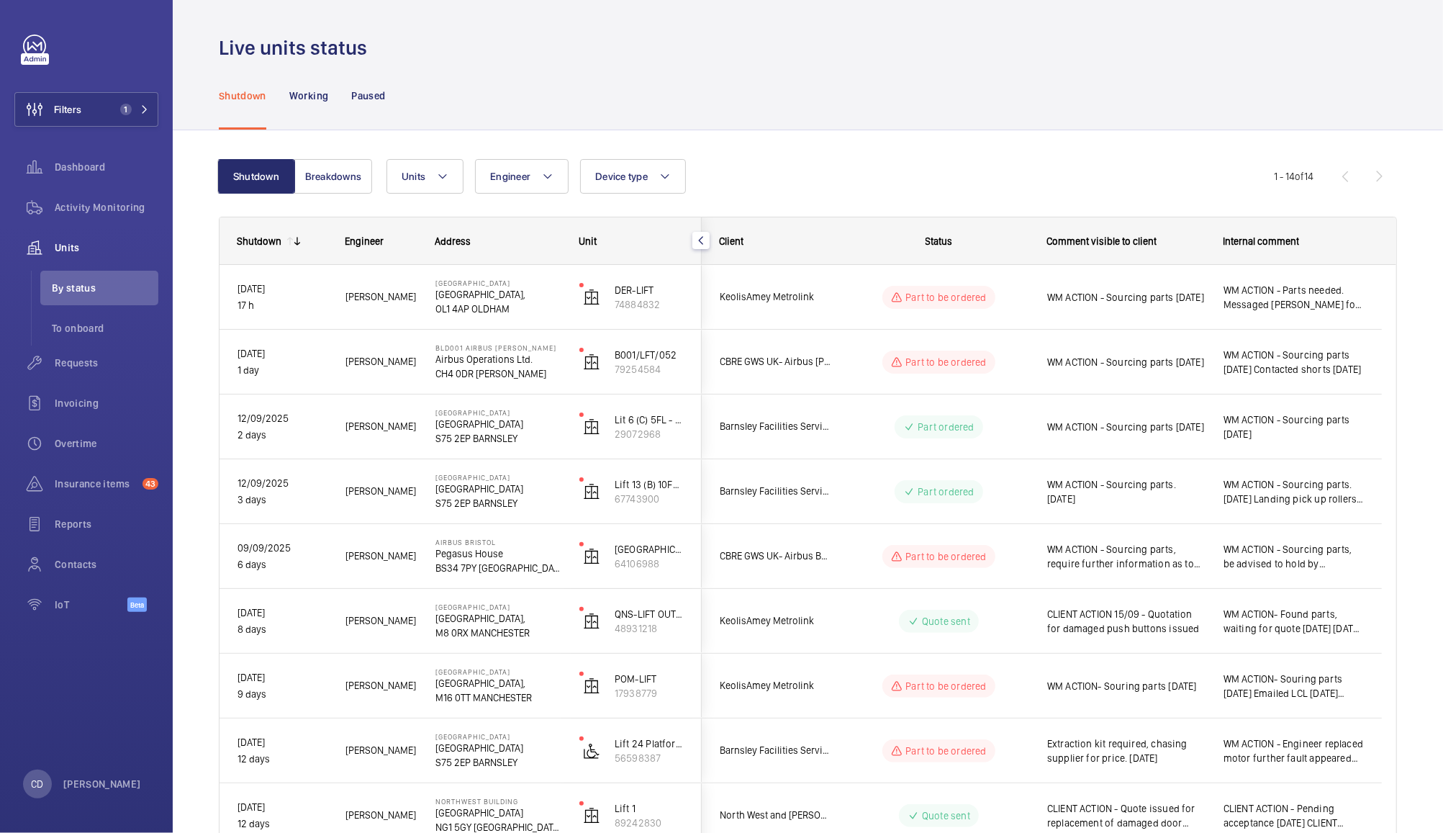
click at [1171, 449] on div "WM ACTION - Sourcing parts 15.09.25" at bounding box center [1117, 427] width 175 height 62
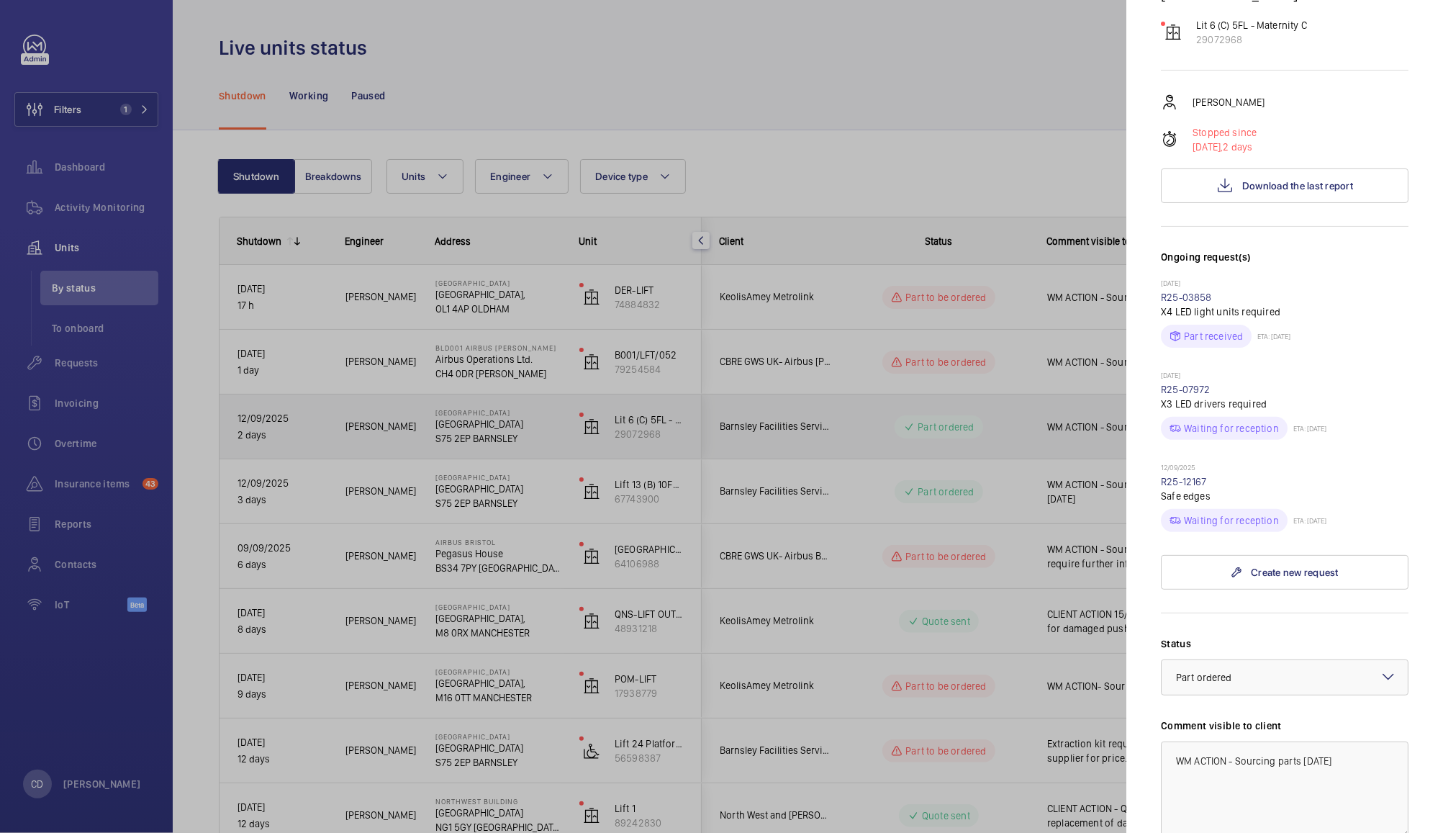
scroll to position [228, 0]
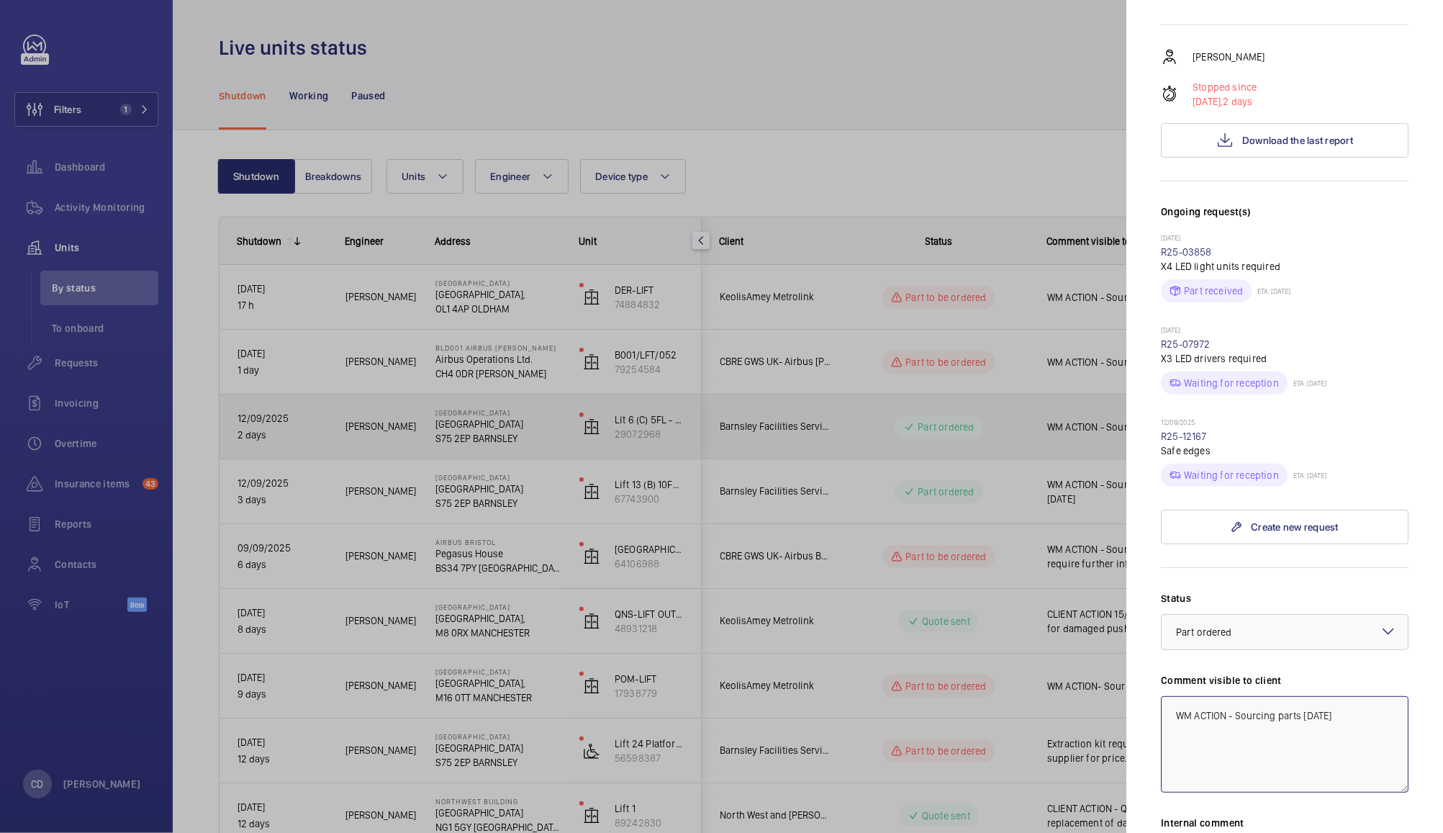
click at [1250, 715] on textarea "WM ACTION - Sourcing parts 15.09.25" at bounding box center [1285, 744] width 248 height 96
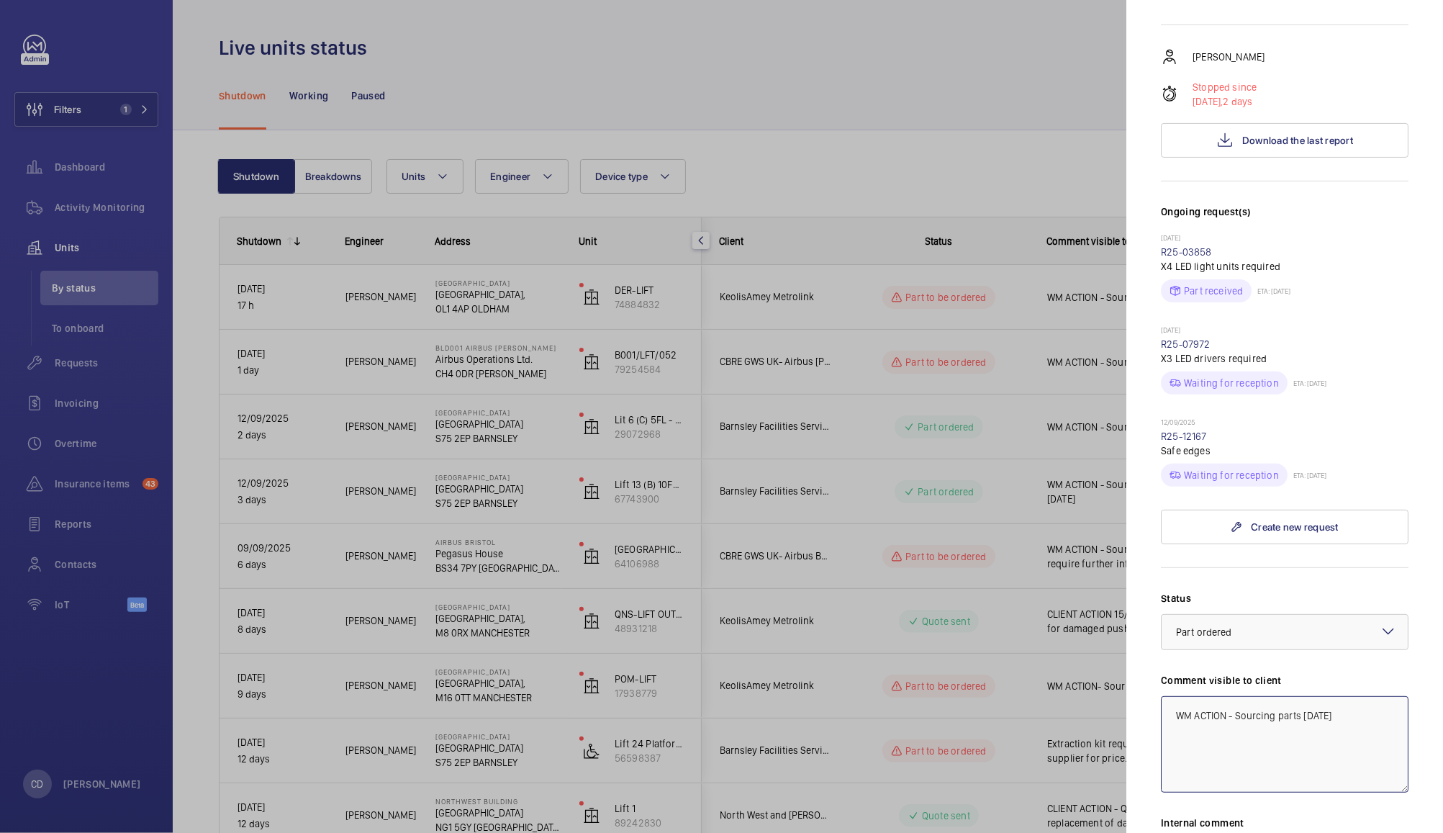
click at [1262, 718] on textarea "WM ACTION - Sourcing parts 15.09.25" at bounding box center [1285, 744] width 248 height 96
click at [1331, 719] on textarea "WM ACTION - Part on order 15.09.25" at bounding box center [1285, 744] width 248 height 96
click at [1224, 713] on textarea "WM ACTION - Part on order" at bounding box center [1285, 744] width 248 height 96
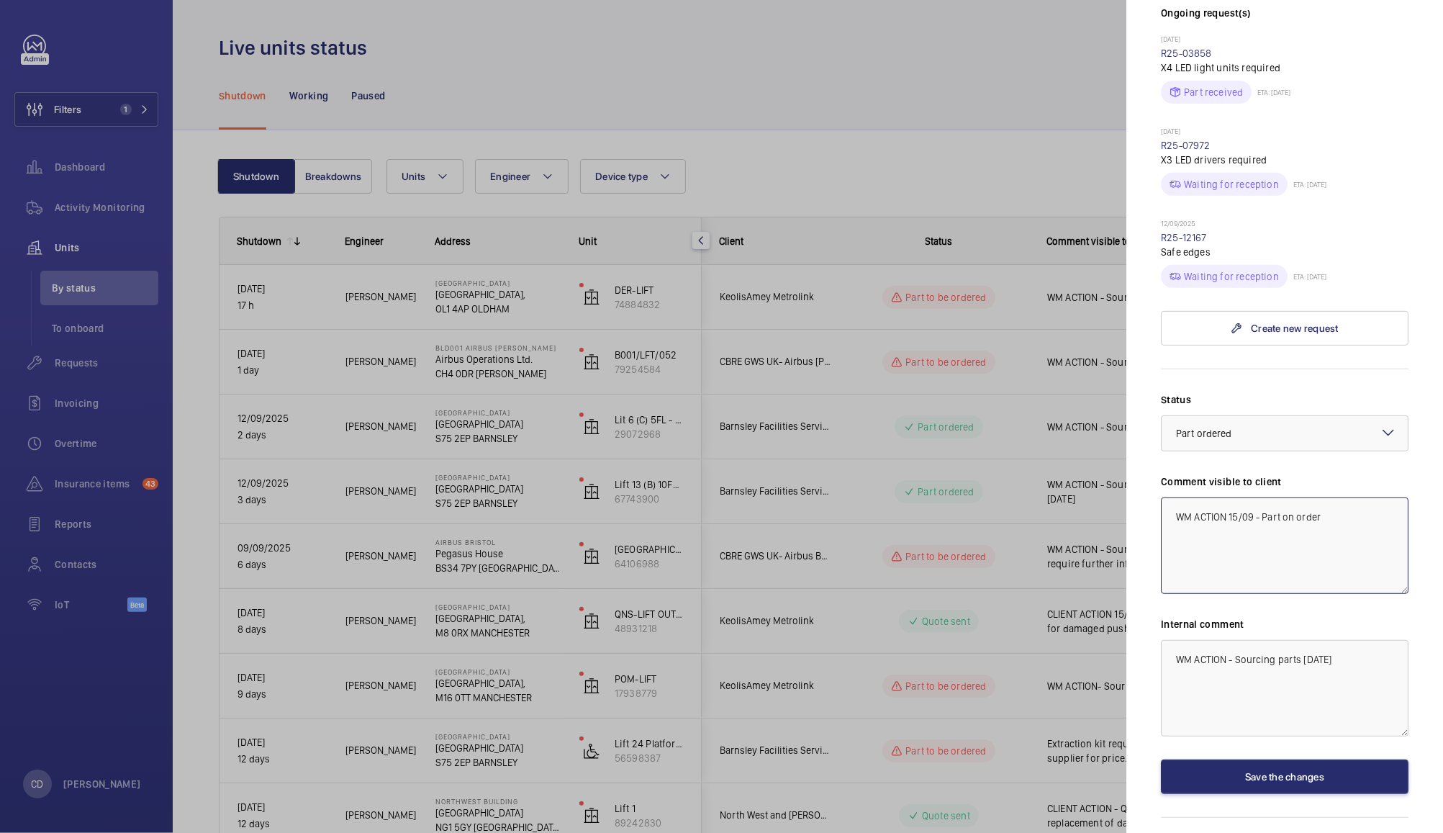
scroll to position [426, 0]
type textarea "WM ACTION 15/09 - Part on order"
paste textarea "15/09 - Part on order"
type textarea "WM ACTION 15/09 - Part on order"
click at [1292, 776] on button "Save the changes" at bounding box center [1285, 777] width 248 height 35
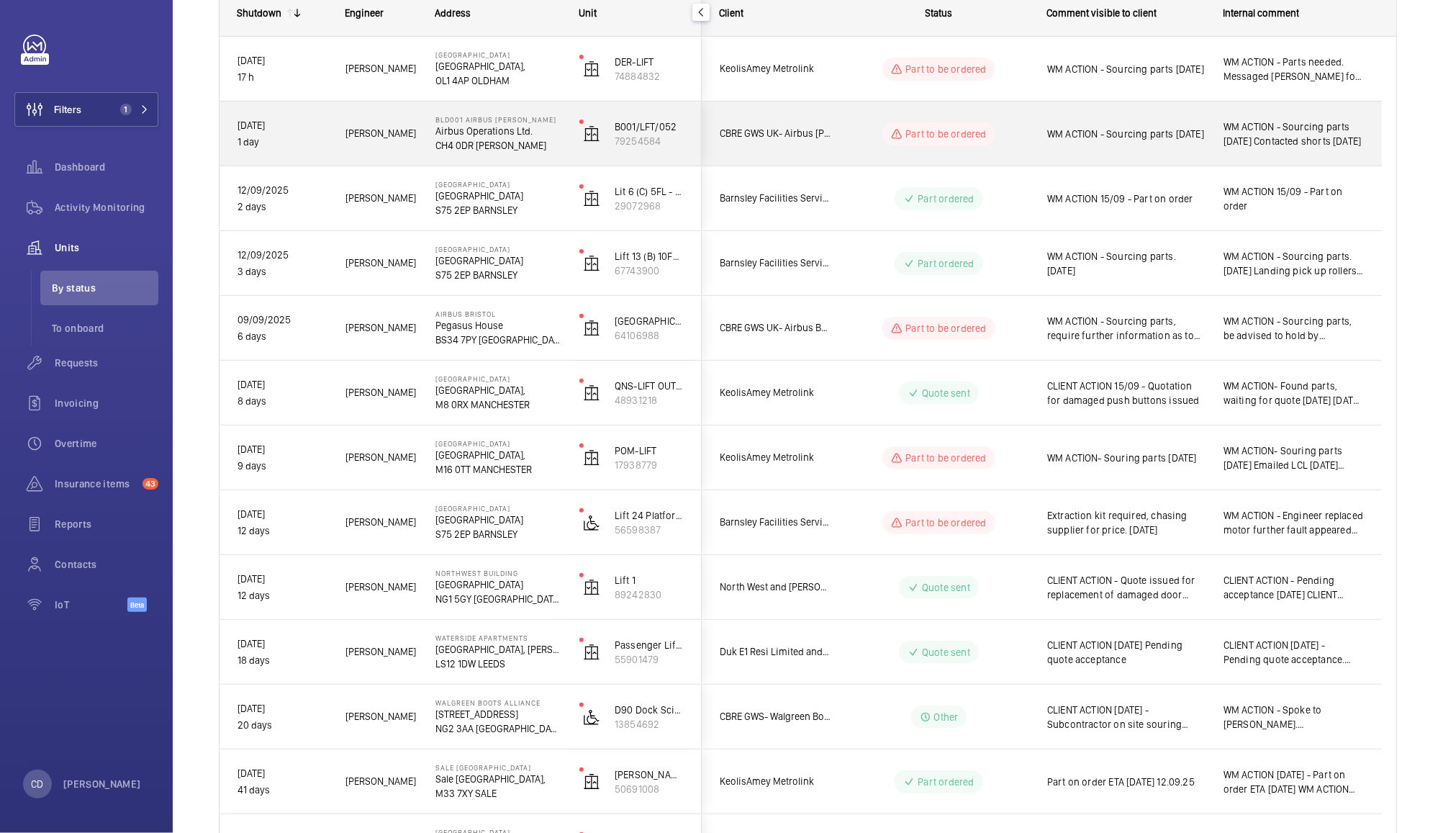
scroll to position [226, 0]
click at [1329, 465] on span "WM ACTION- Souring parts 11.09.25 Emailed LCL 12.09.25 Chasing LCL 15.09.25" at bounding box center [1294, 460] width 140 height 29
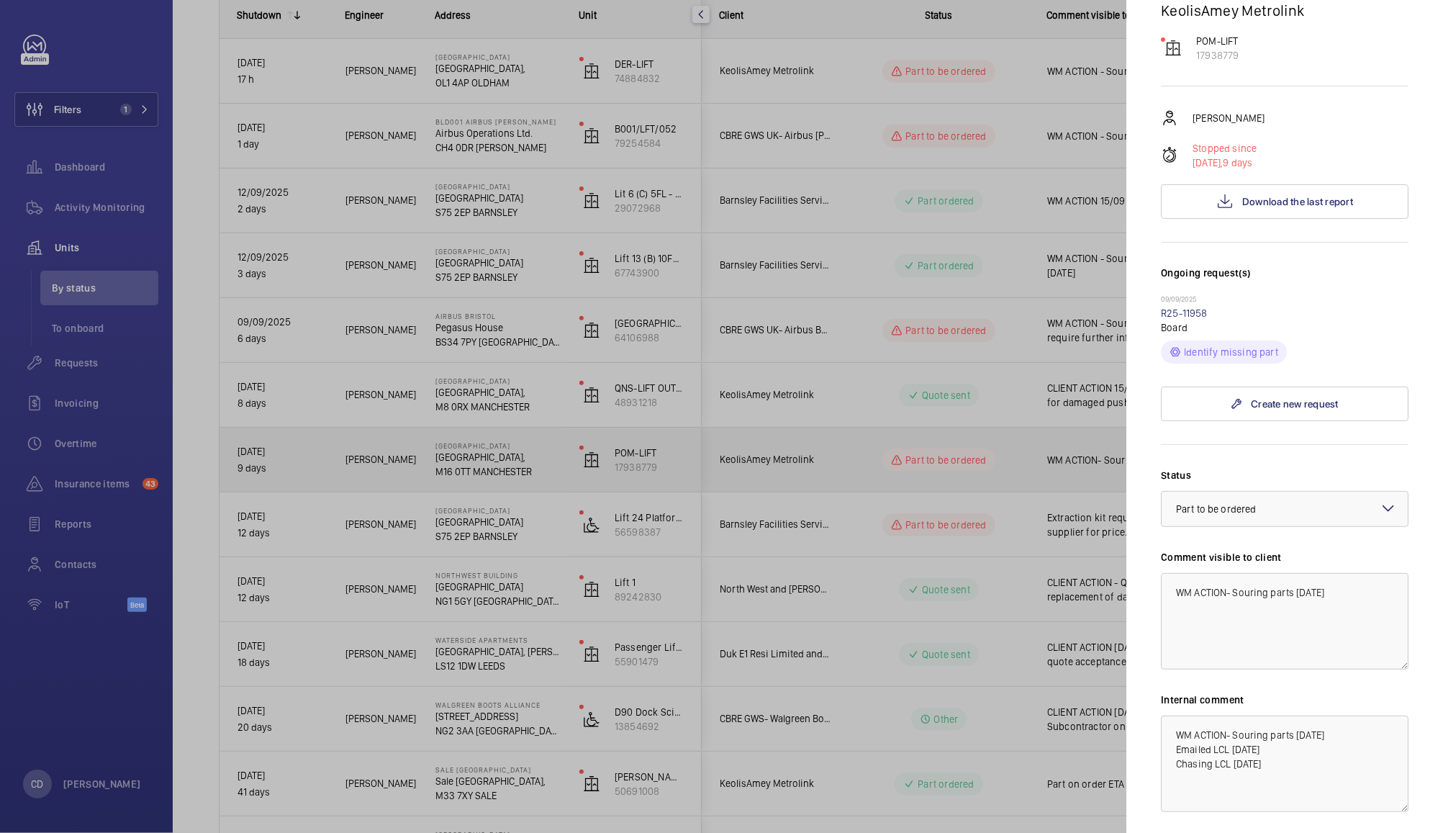
scroll to position [158, 0]
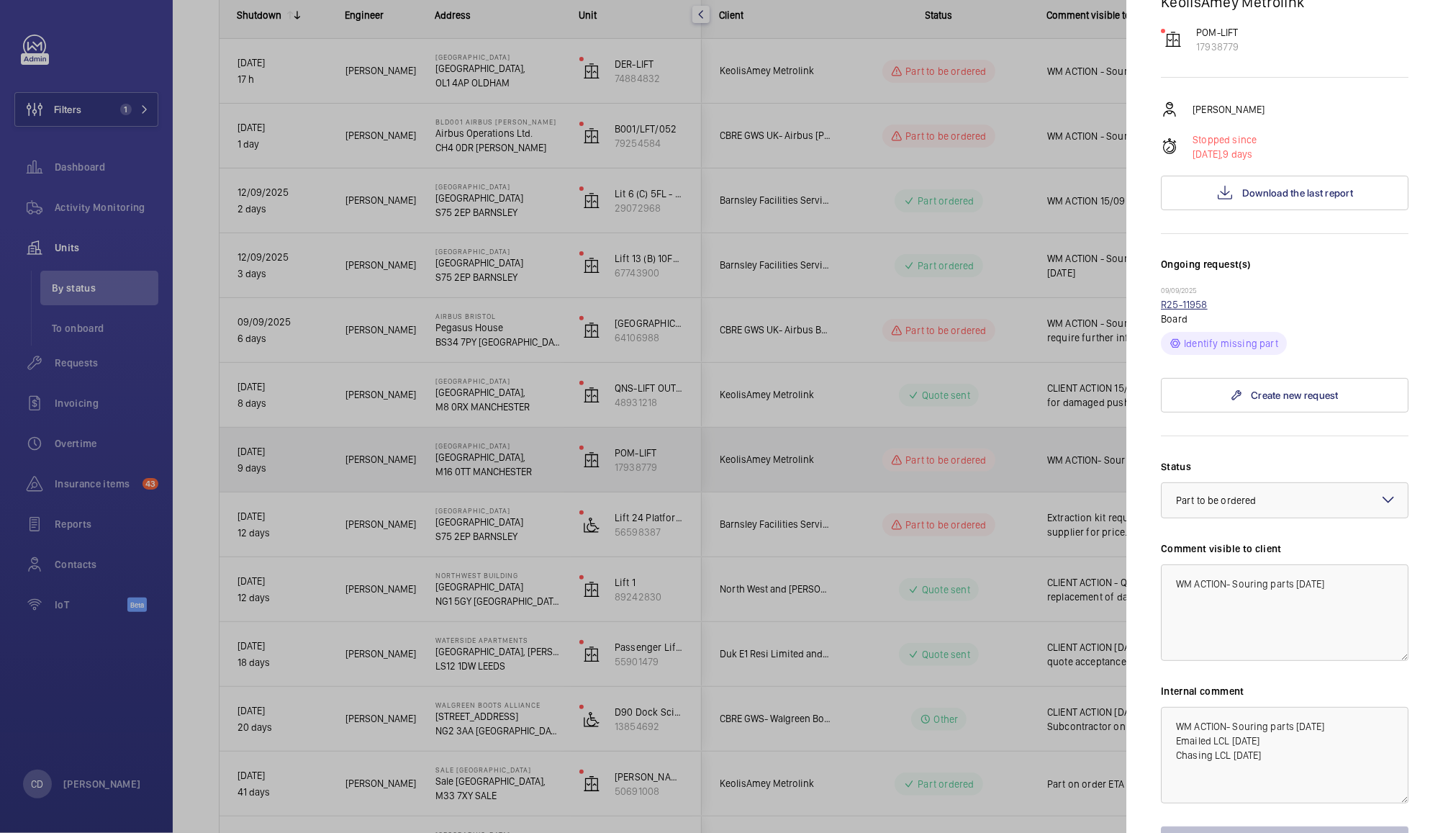
click at [1193, 304] on link "R25-11958" at bounding box center [1184, 305] width 47 height 12
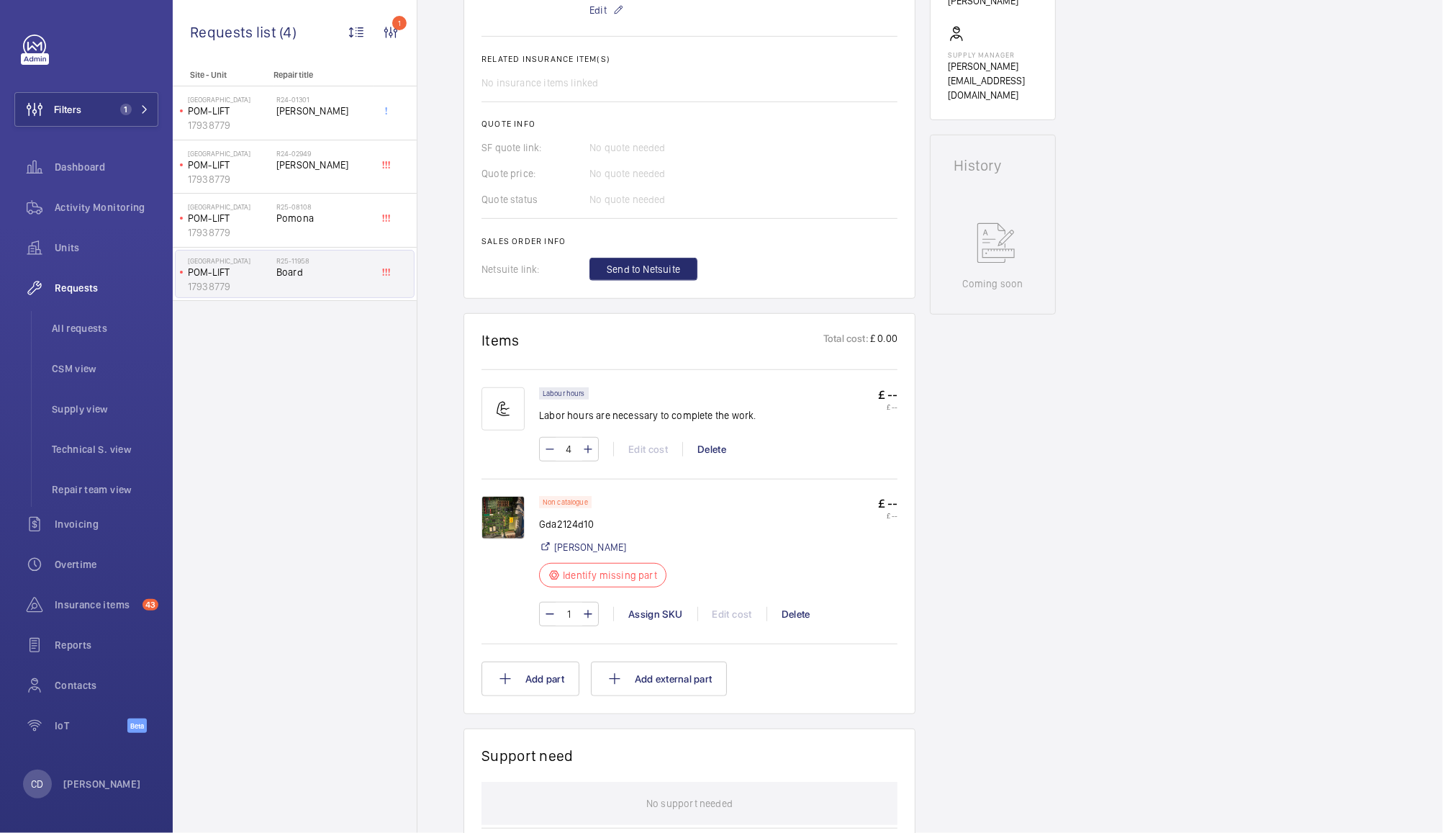
scroll to position [530, 0]
click at [531, 680] on button "Add part" at bounding box center [531, 676] width 98 height 35
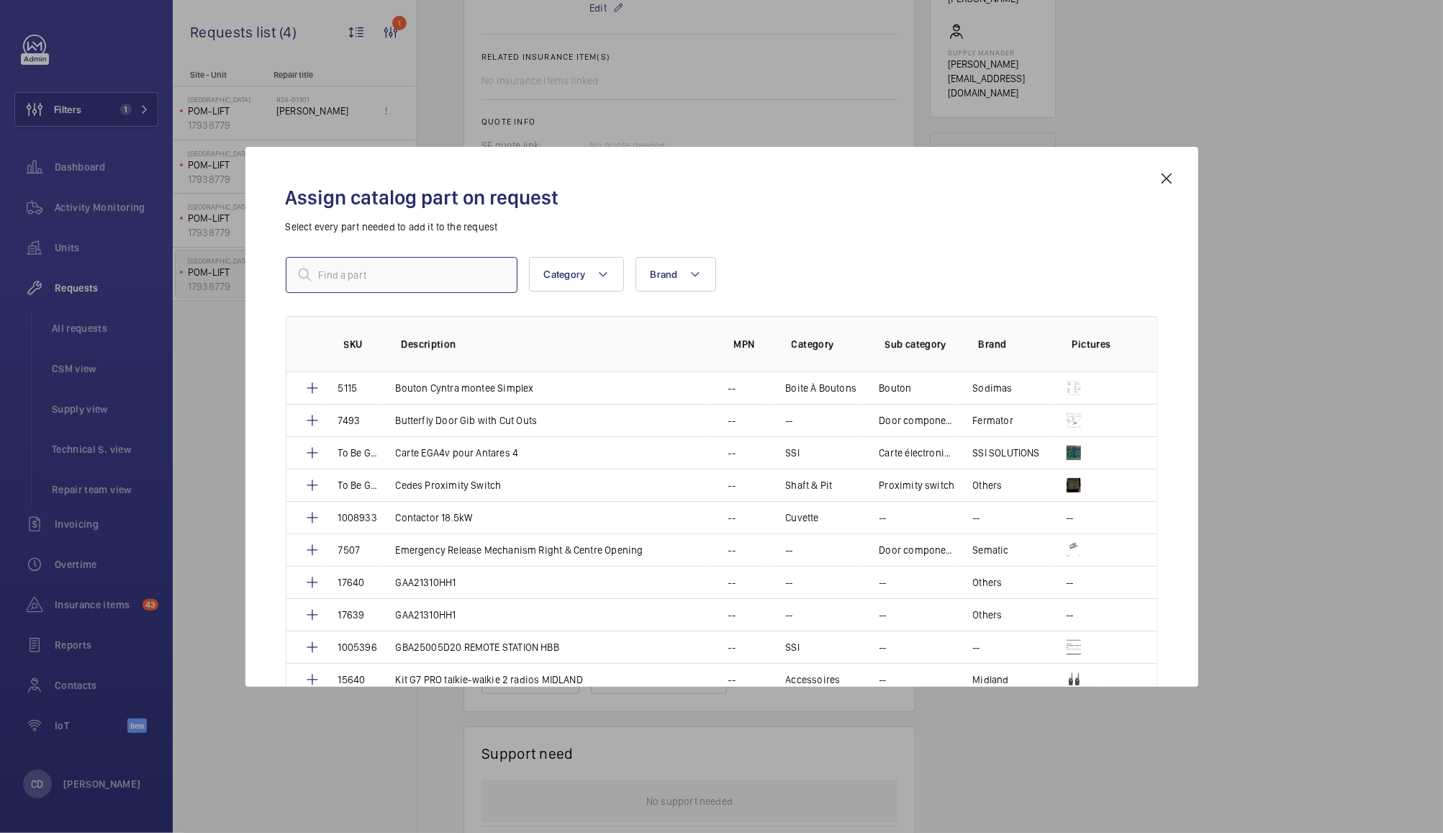
click at [456, 277] on input "text" at bounding box center [402, 275] width 232 height 36
paste input "Liam raised the internal request on Friday afternoon for said parts which are o…"
type input "Liam raised the internal request on Friday afternoon for said parts which are o…"
click at [456, 272] on input "text" at bounding box center [402, 275] width 232 height 36
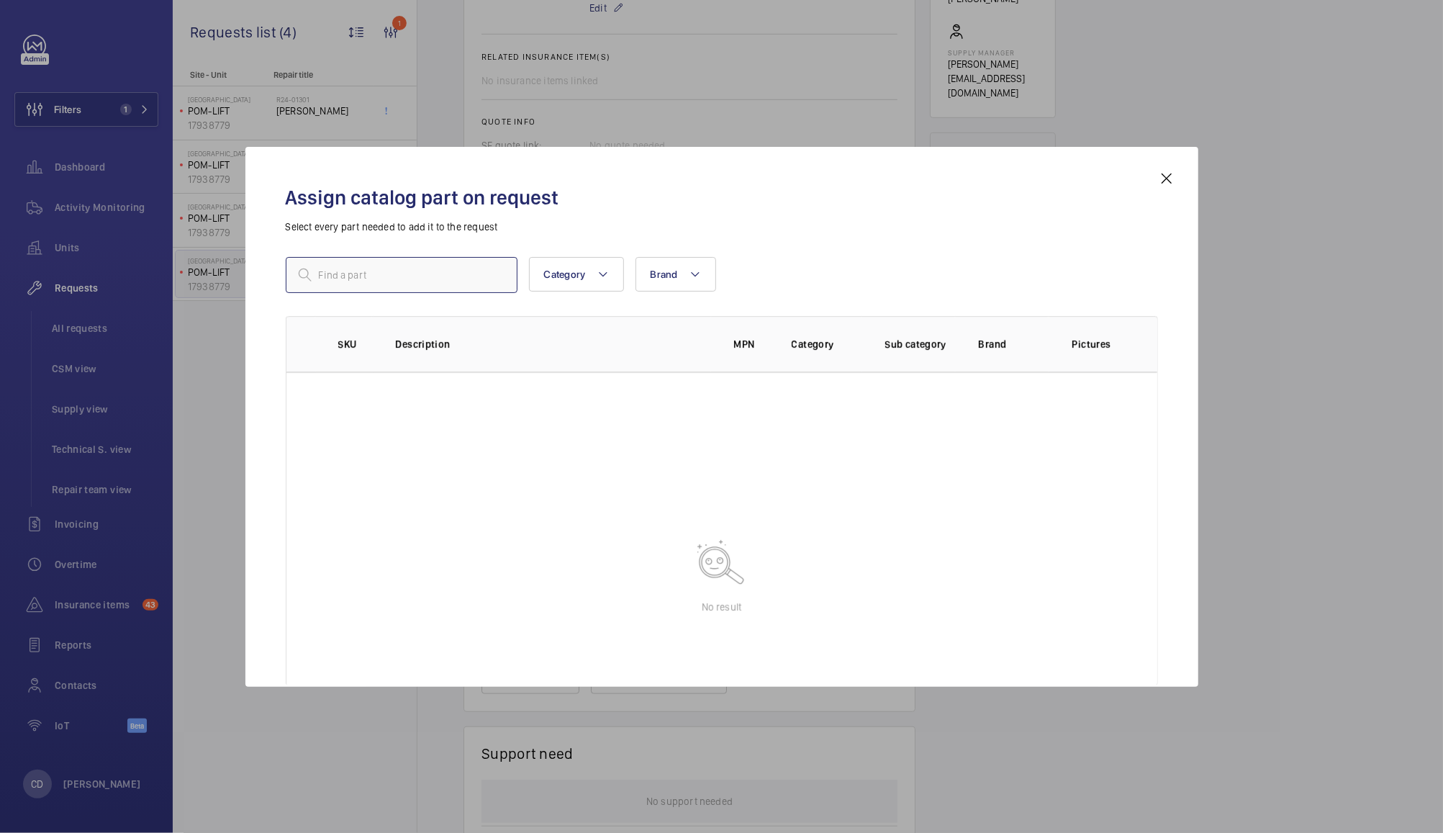
paste input "https://www.liftcomponents.co.uk/catalog/product/view/id/5561/category/150/"
type input "https://www.liftcomponents.co.uk/catalog/product/view/id/5561/category/150/"
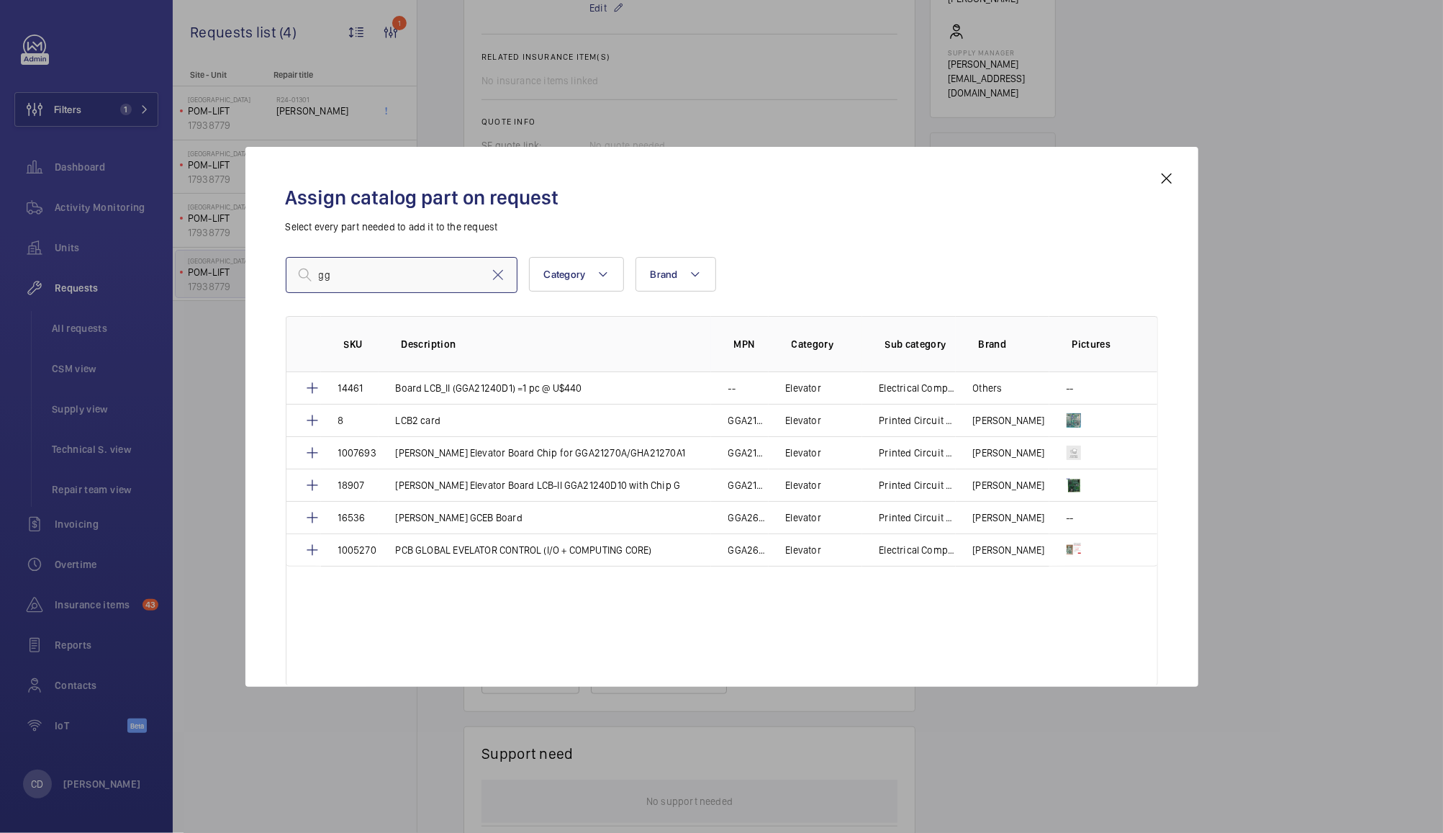
type input "g"
type input "gga"
click at [1230, 471] on div at bounding box center [721, 416] width 1443 height 833
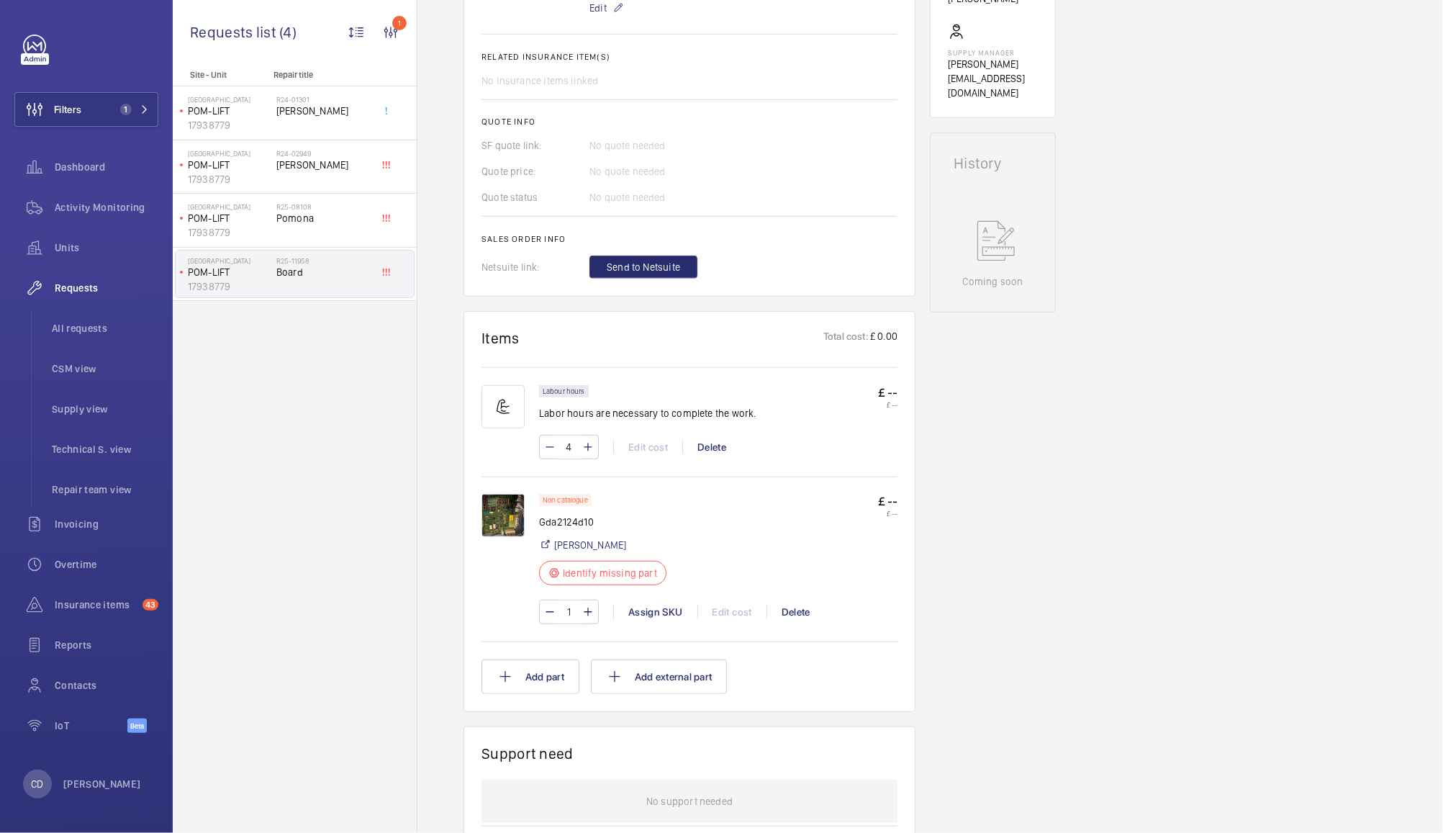
scroll to position [256, 0]
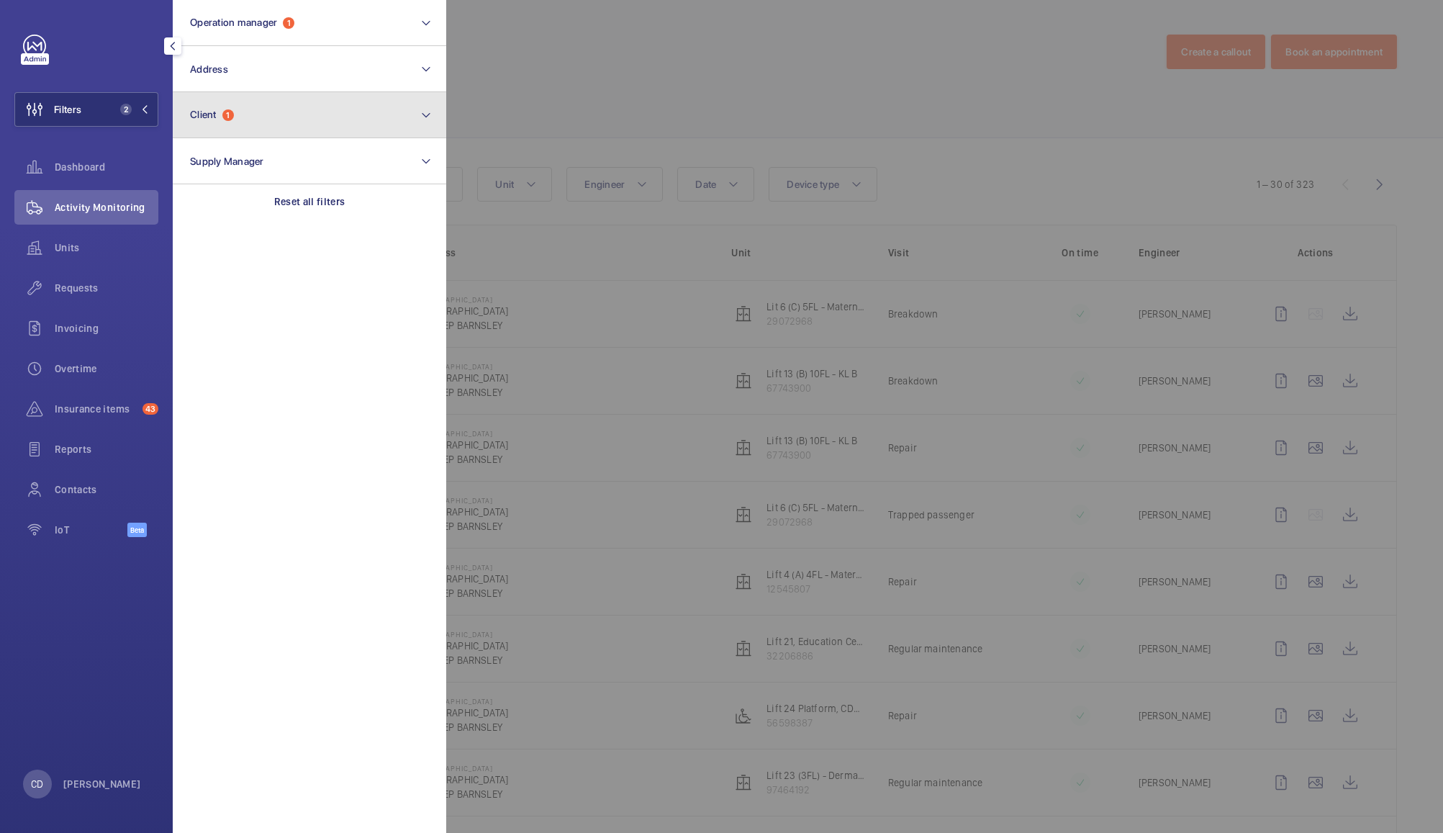
click at [283, 115] on button "Client 1" at bounding box center [310, 115] width 274 height 46
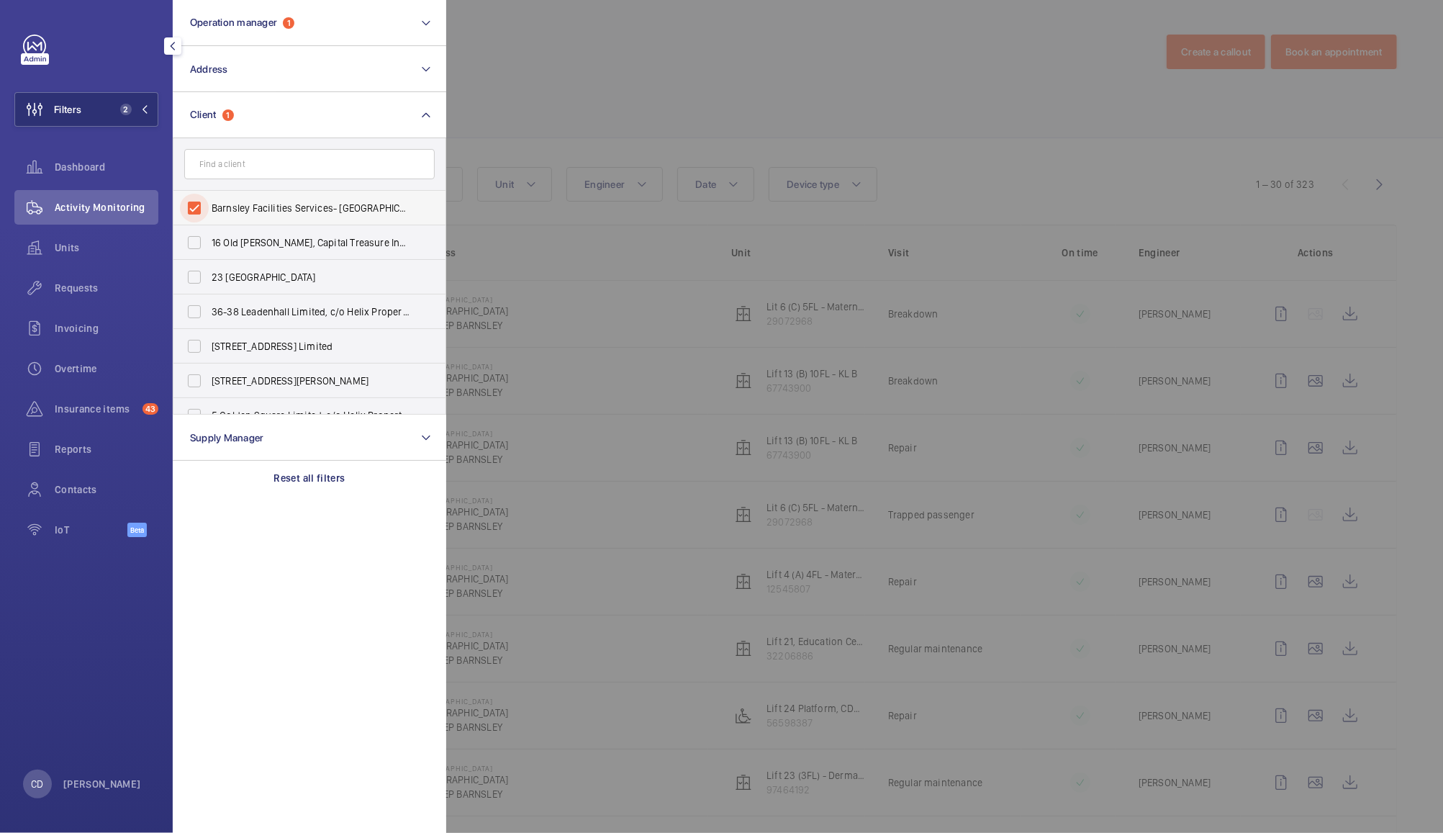
click at [192, 209] on input "Barnsley Facilities Services- Barnsley Hospital" at bounding box center [194, 208] width 29 height 29
checkbox input "false"
click at [257, 168] on input "text" at bounding box center [309, 164] width 250 height 30
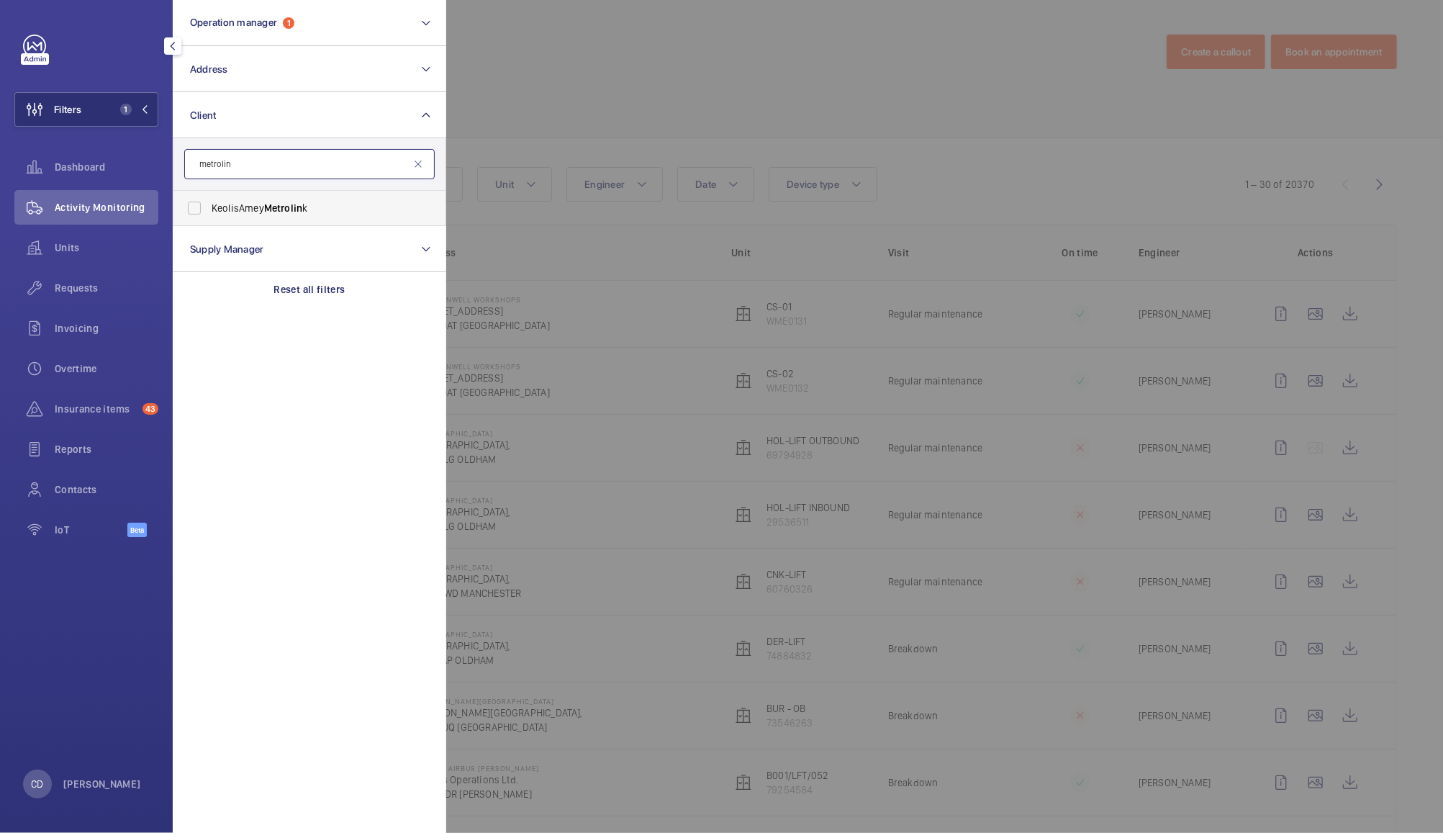
type input "metrolin"
click at [302, 209] on span "Metrolin" at bounding box center [283, 208] width 38 height 12
click at [209, 209] on input "KeolisAmey Metrolin k" at bounding box center [194, 208] width 29 height 29
checkbox input "true"
click at [571, 80] on div at bounding box center [1167, 416] width 1443 height 833
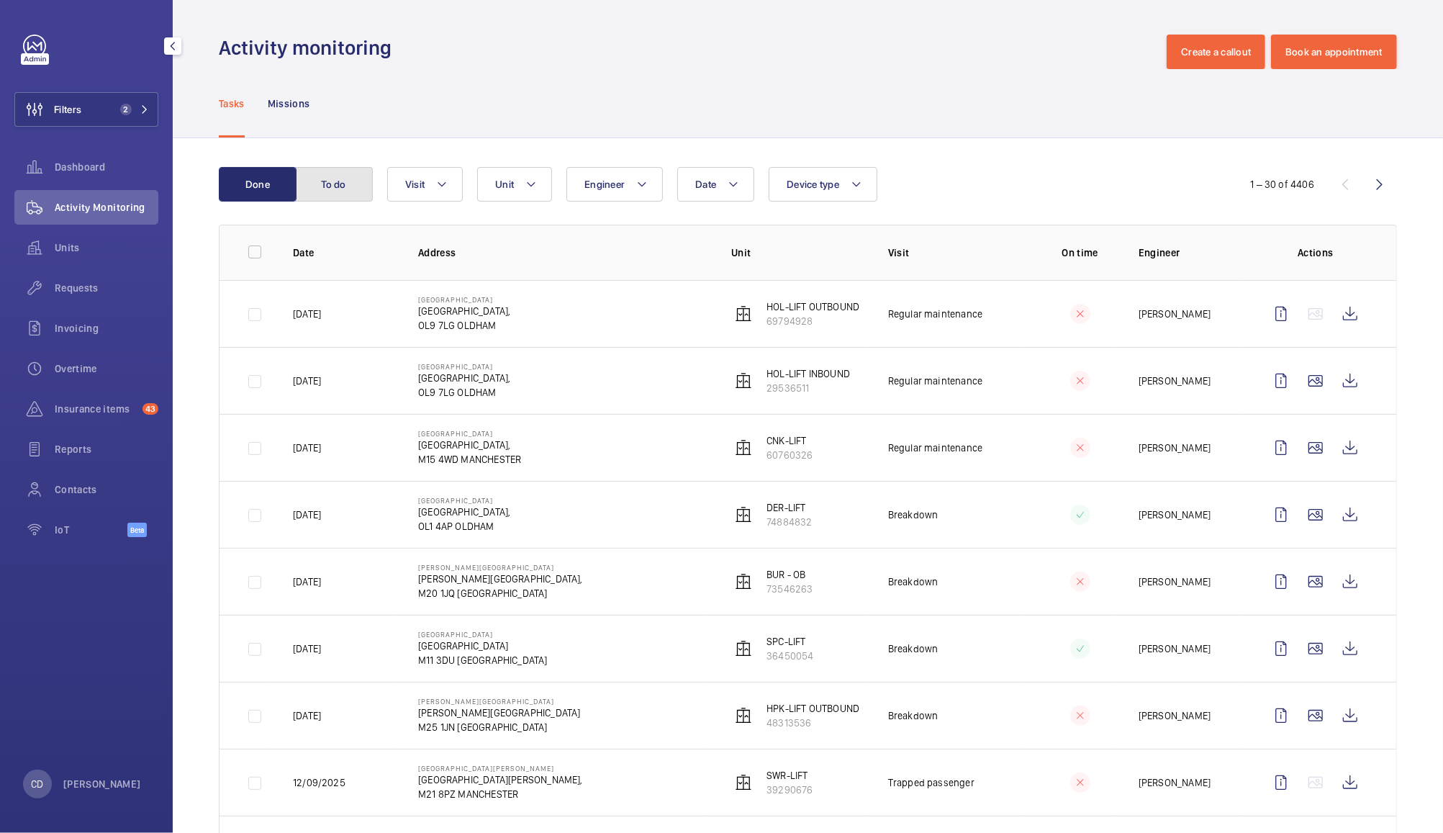
click at [329, 184] on button "To do" at bounding box center [334, 184] width 78 height 35
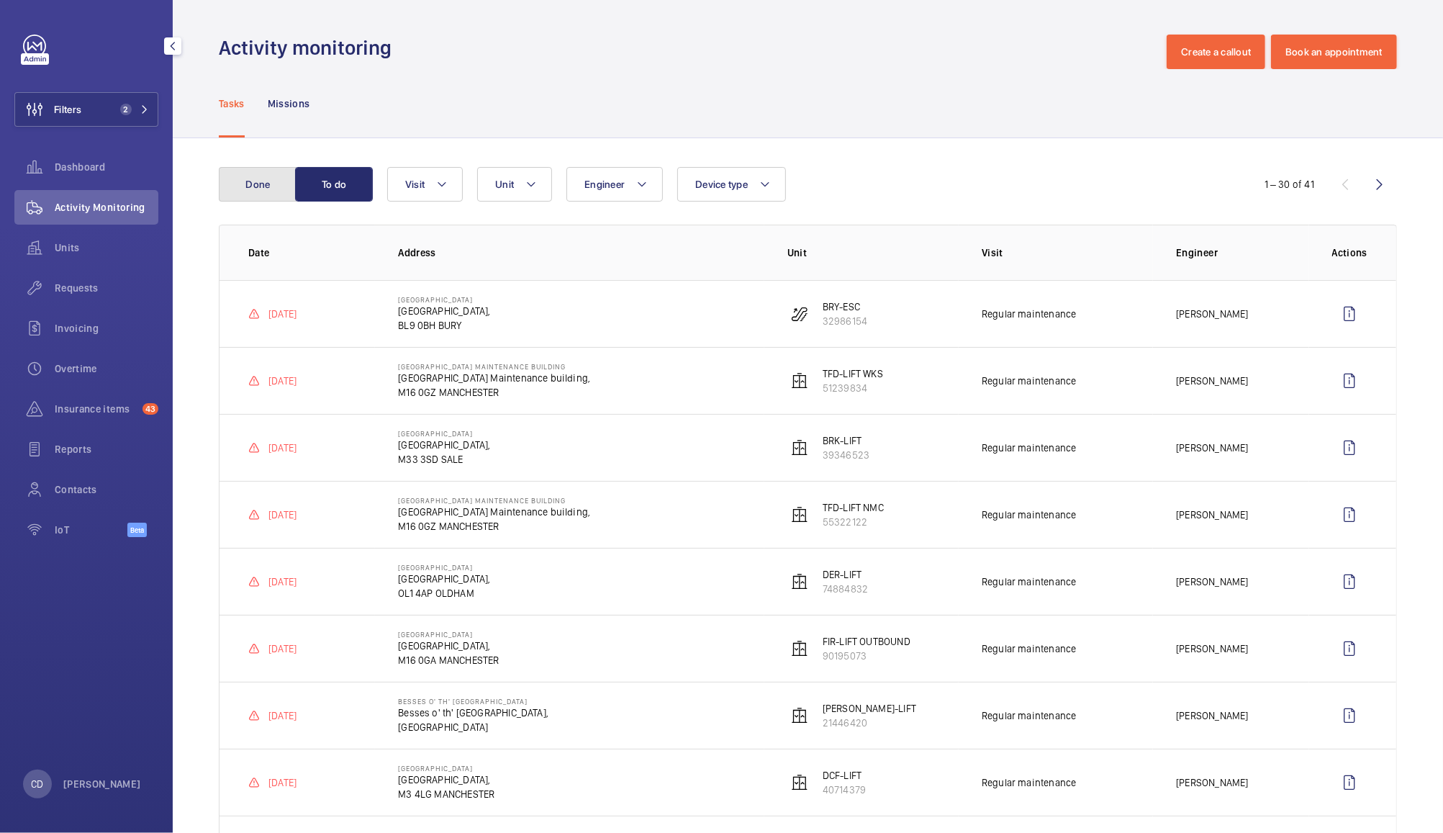
click at [261, 179] on button "Done" at bounding box center [258, 184] width 78 height 35
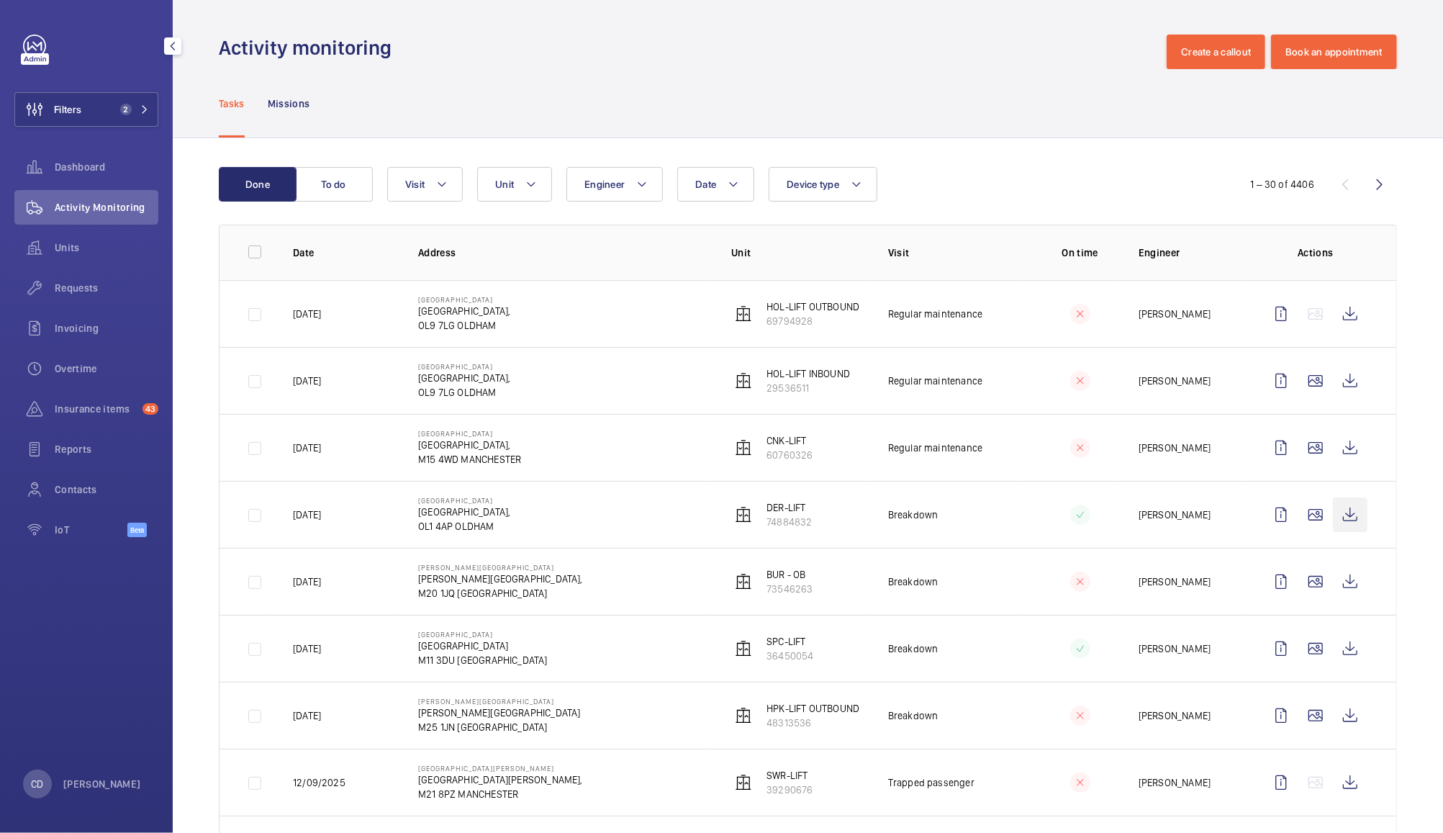
click at [1340, 521] on wm-front-icon-button at bounding box center [1350, 514] width 35 height 35
click at [1336, 582] on wm-front-icon-button at bounding box center [1350, 581] width 35 height 35
click at [1340, 720] on wm-front-icon-button at bounding box center [1350, 715] width 35 height 35
click at [126, 109] on span "2" at bounding box center [126, 110] width 12 height 12
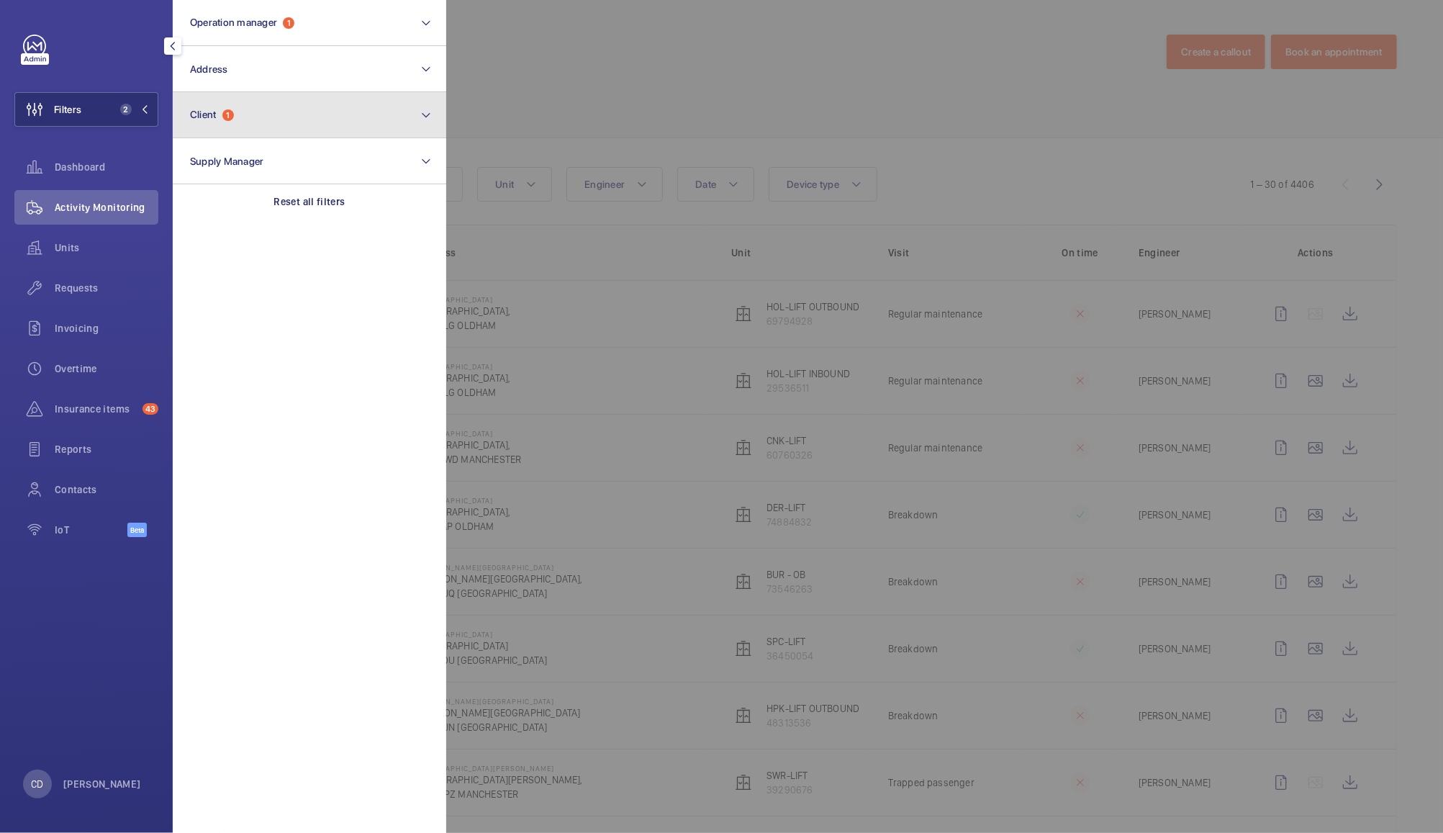
click at [303, 117] on button "Client 1" at bounding box center [310, 115] width 274 height 46
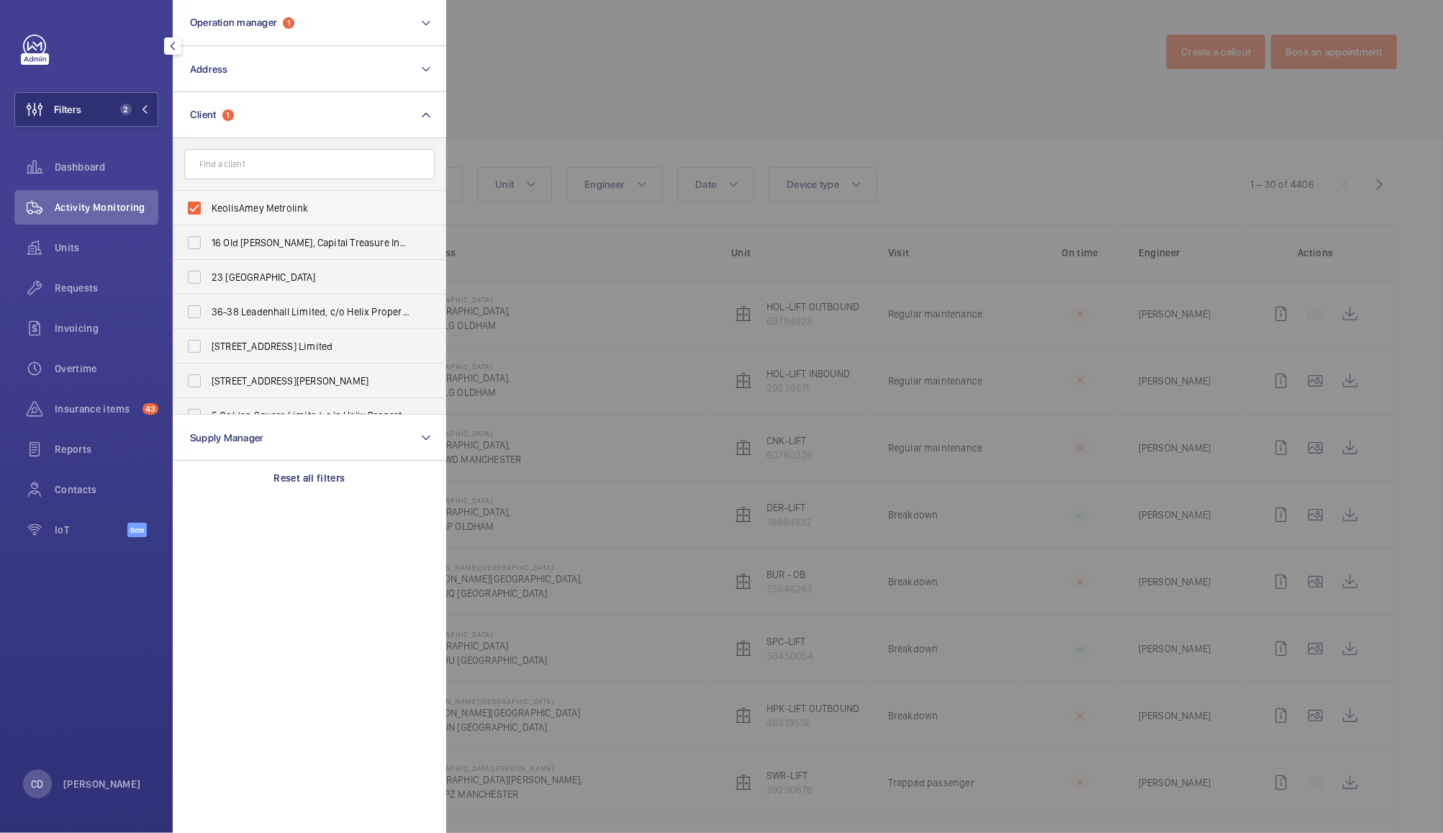
click at [271, 210] on span "KeolisAmey Metrolink" at bounding box center [311, 208] width 198 height 14
click at [209, 210] on input "KeolisAmey Metrolink" at bounding box center [194, 208] width 29 height 29
checkbox input "false"
click at [588, 64] on div at bounding box center [1167, 416] width 1443 height 833
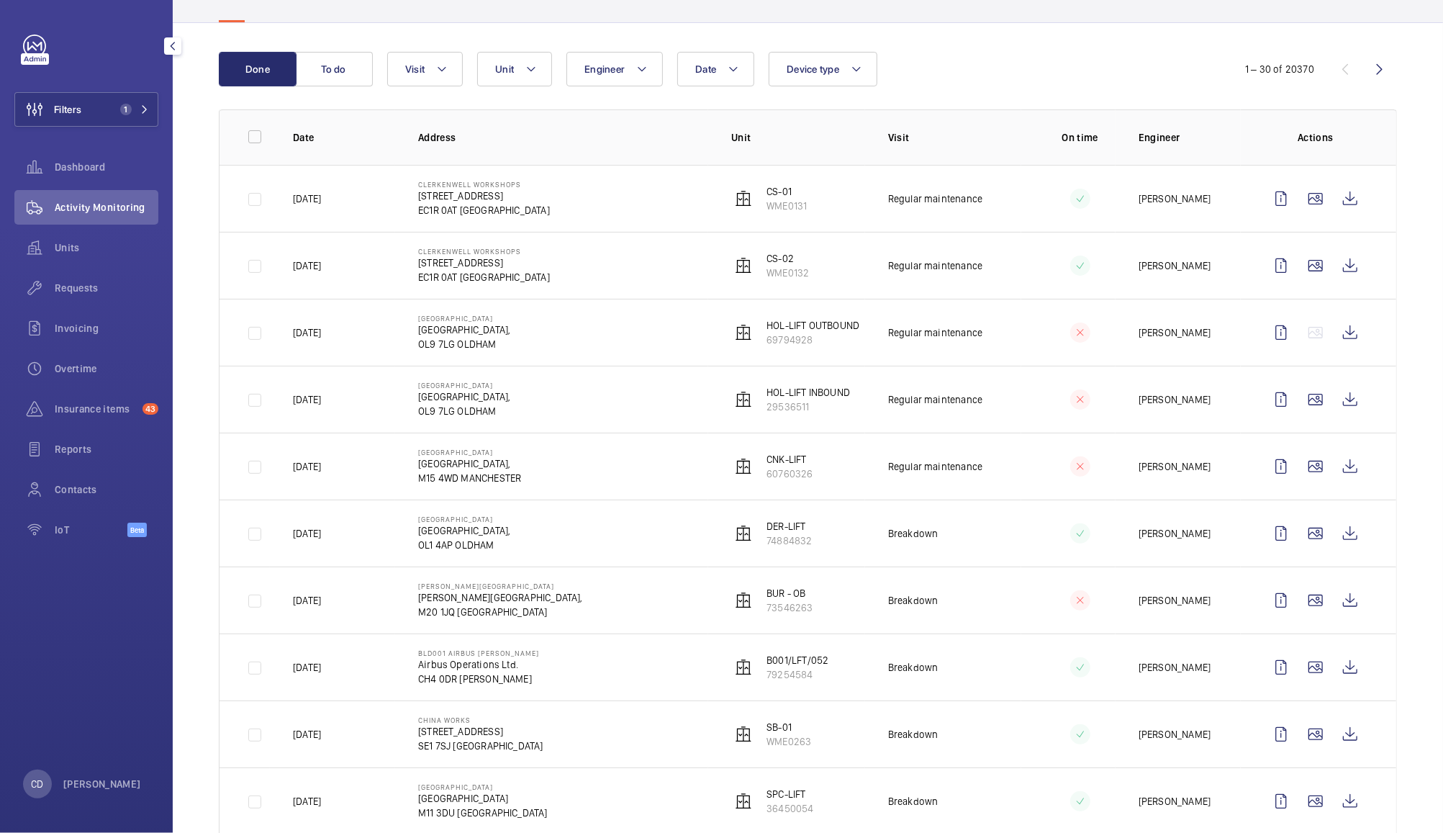
scroll to position [115, 0]
click at [1348, 681] on wm-front-icon-button at bounding box center [1350, 667] width 35 height 35
click at [88, 289] on span "Requests" at bounding box center [107, 288] width 104 height 14
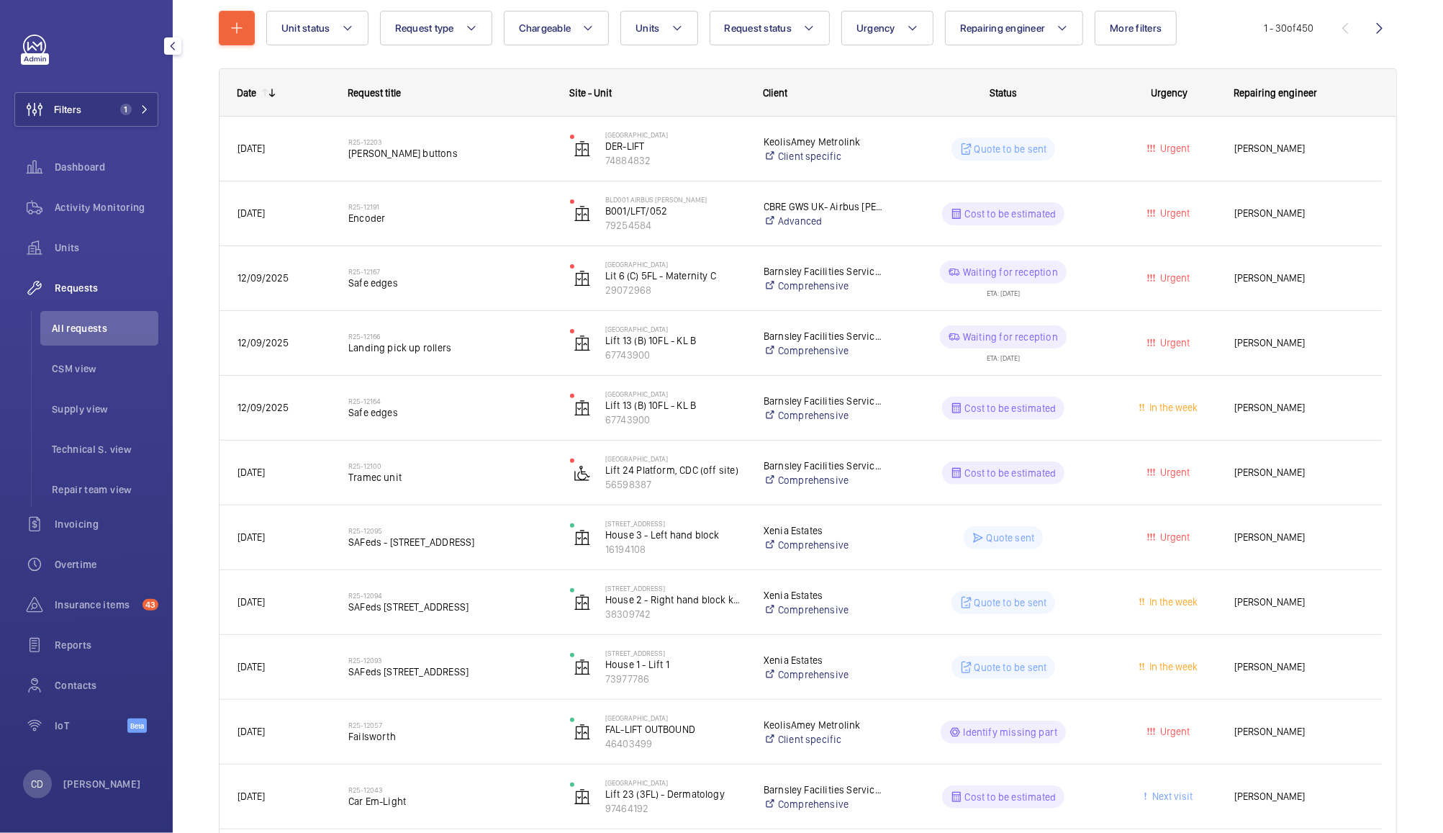
scroll to position [166, 0]
click at [822, 215] on link "Advanced" at bounding box center [823, 222] width 119 height 14
click at [362, 213] on span "Encoder" at bounding box center [449, 219] width 203 height 14
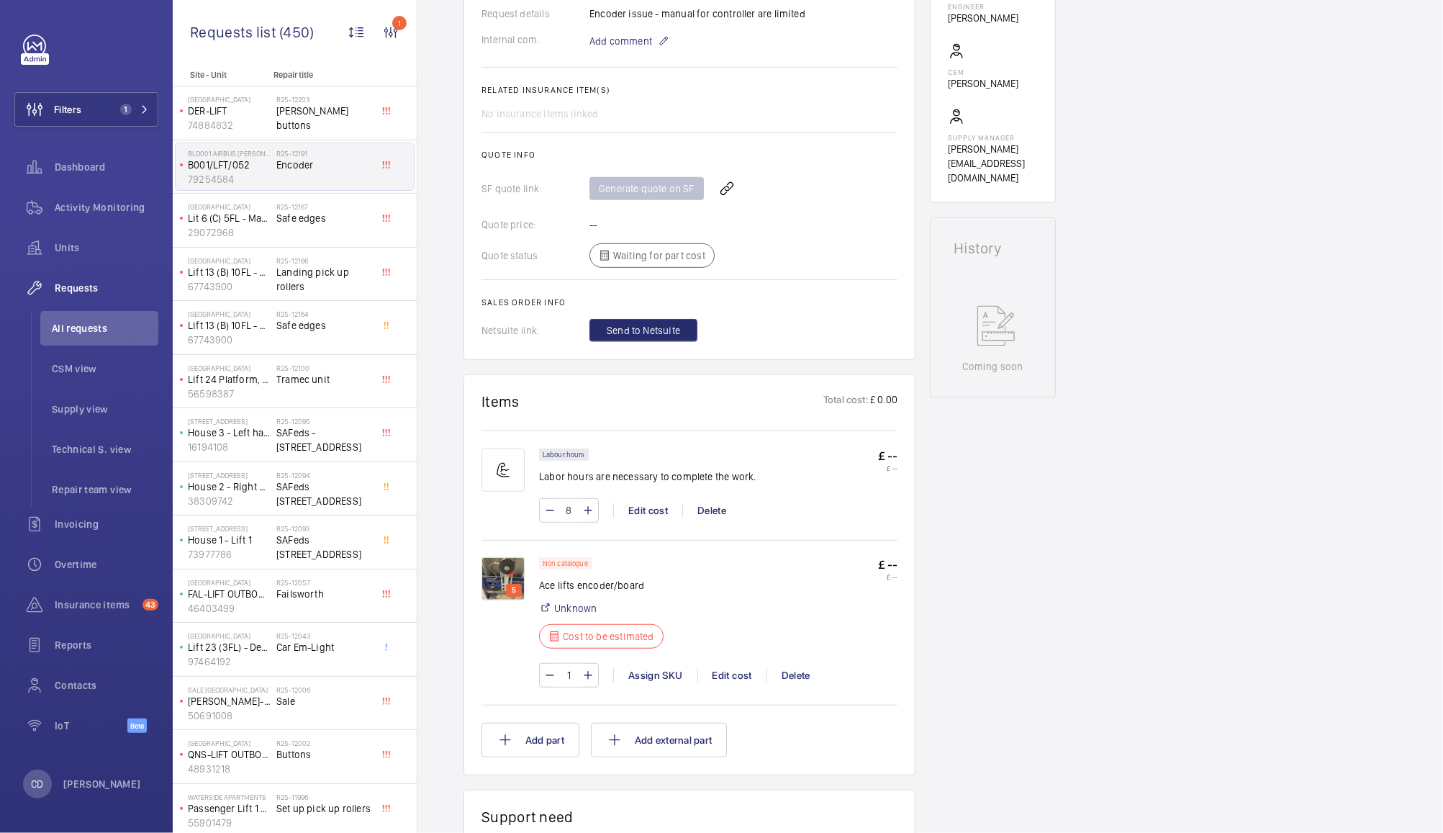
scroll to position [492, 0]
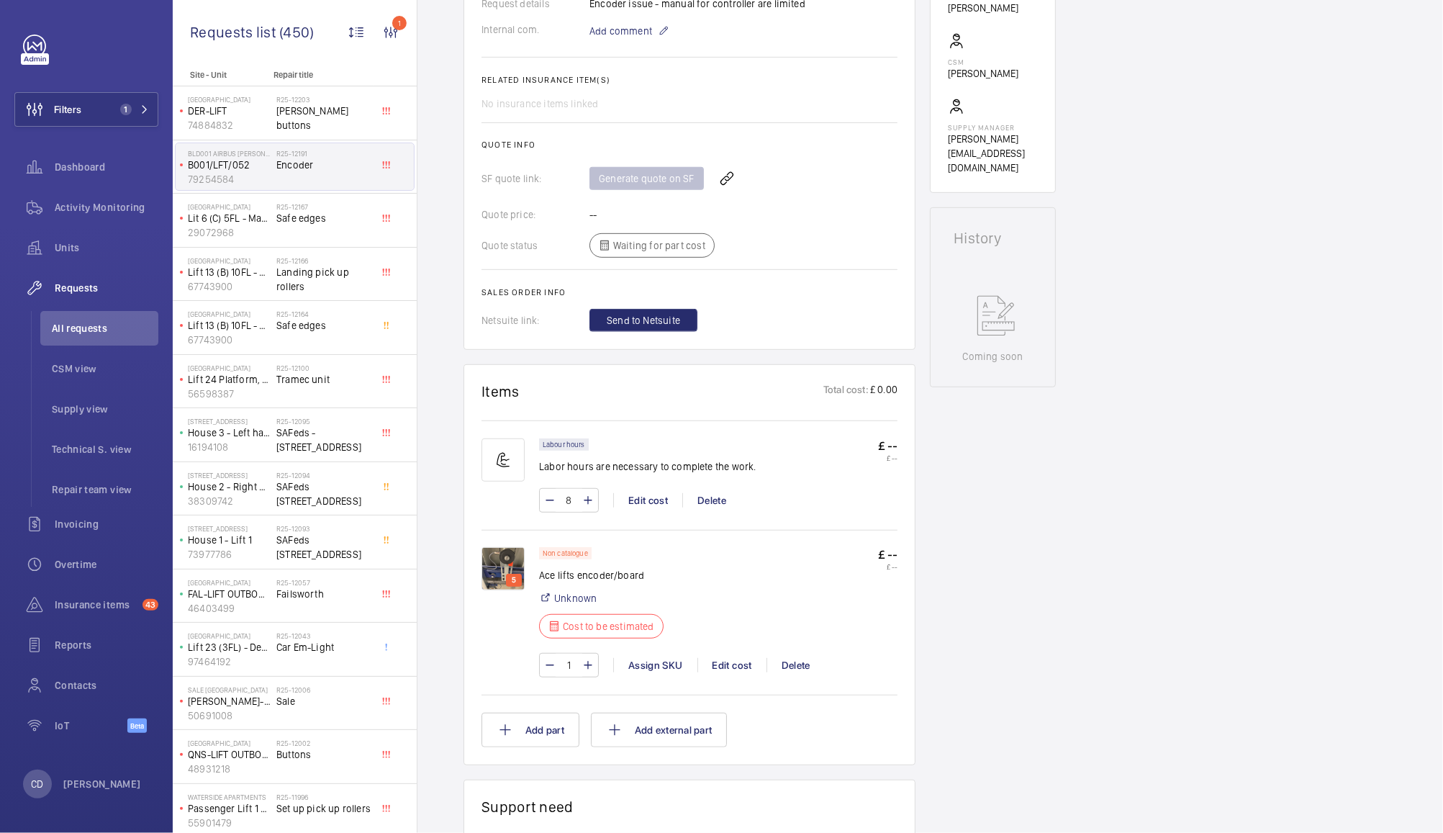
click at [502, 559] on img at bounding box center [503, 568] width 43 height 43
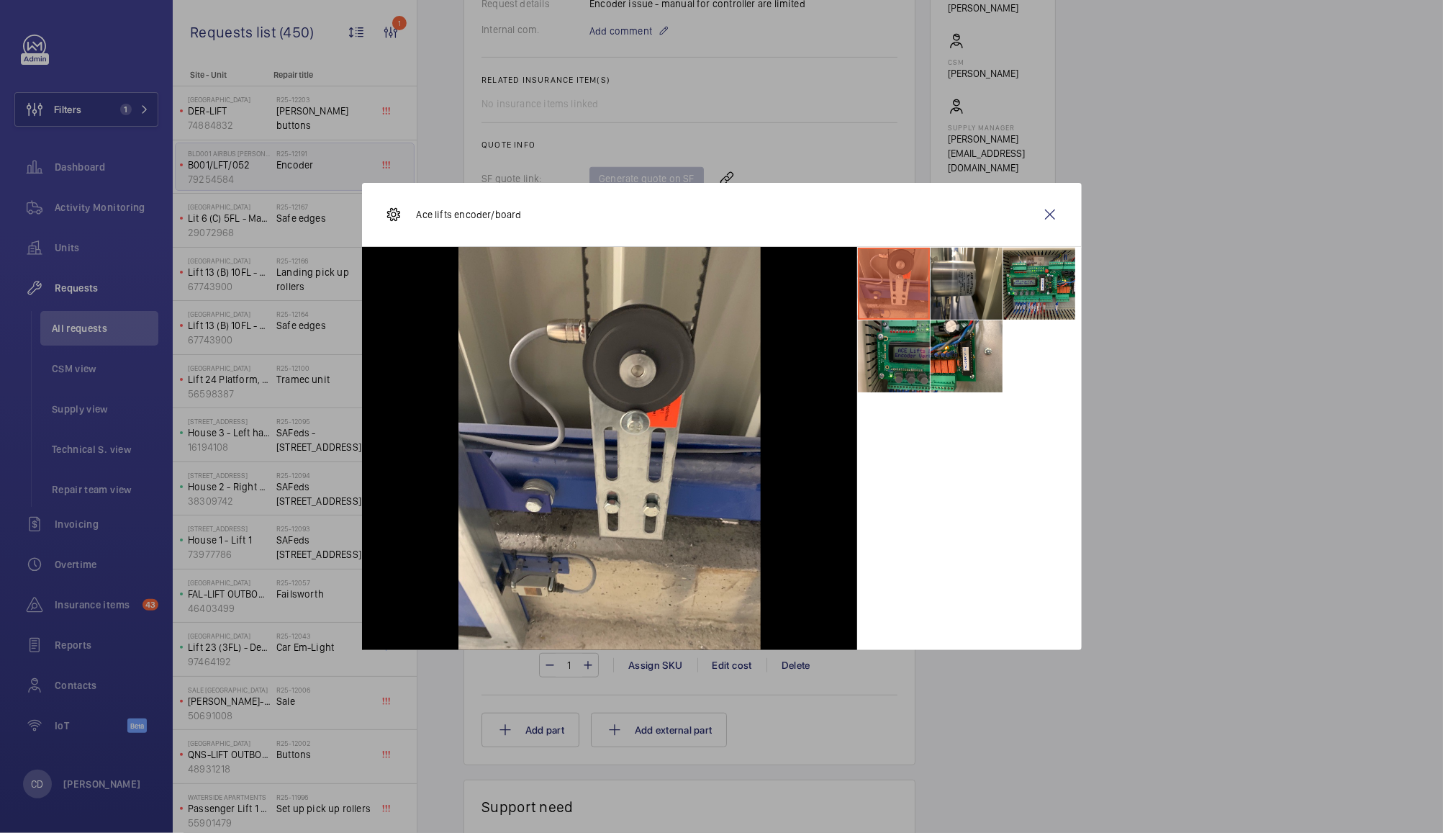
click at [888, 374] on li at bounding box center [894, 356] width 72 height 72
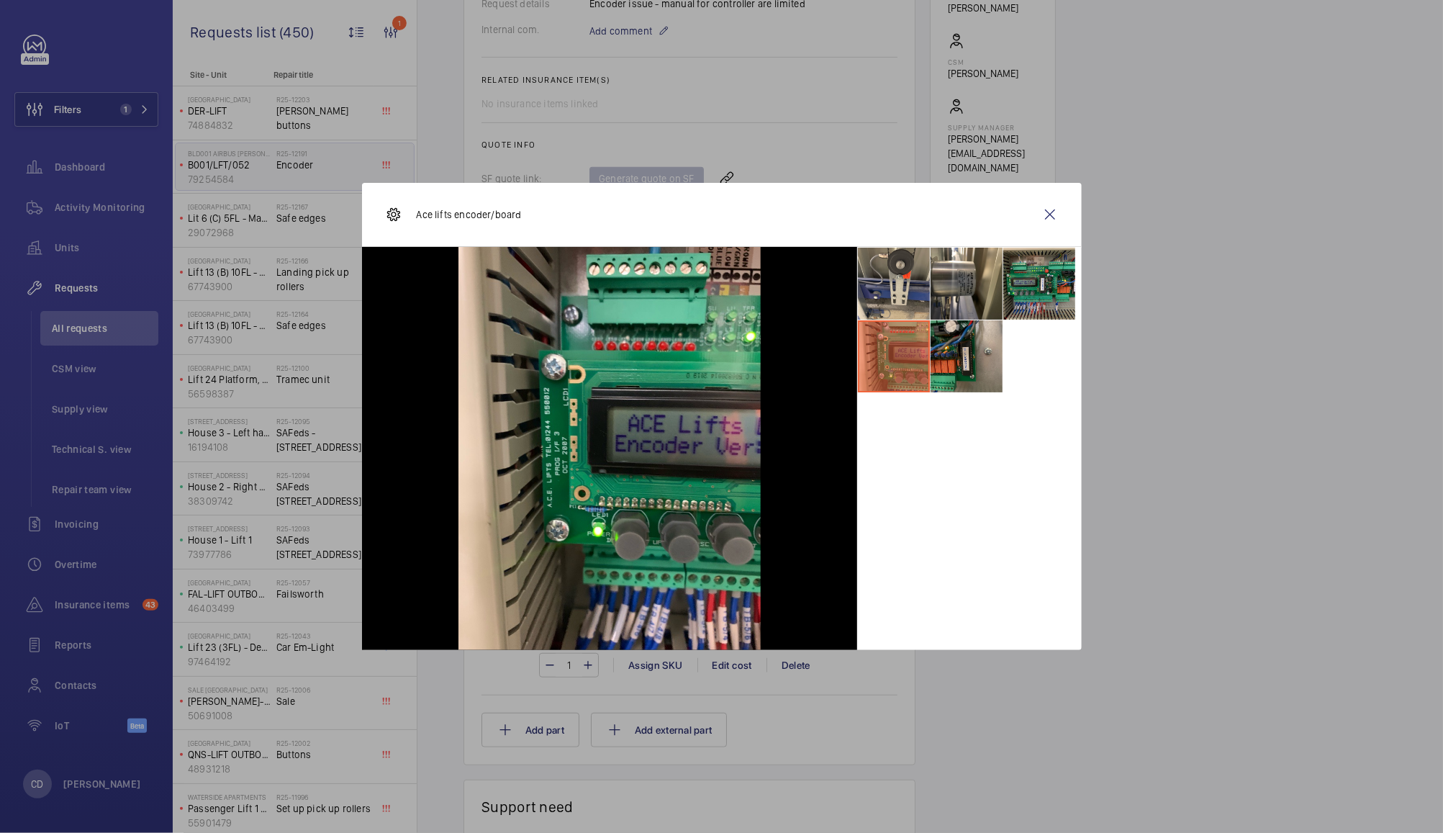
click at [964, 356] on li at bounding box center [967, 356] width 72 height 72
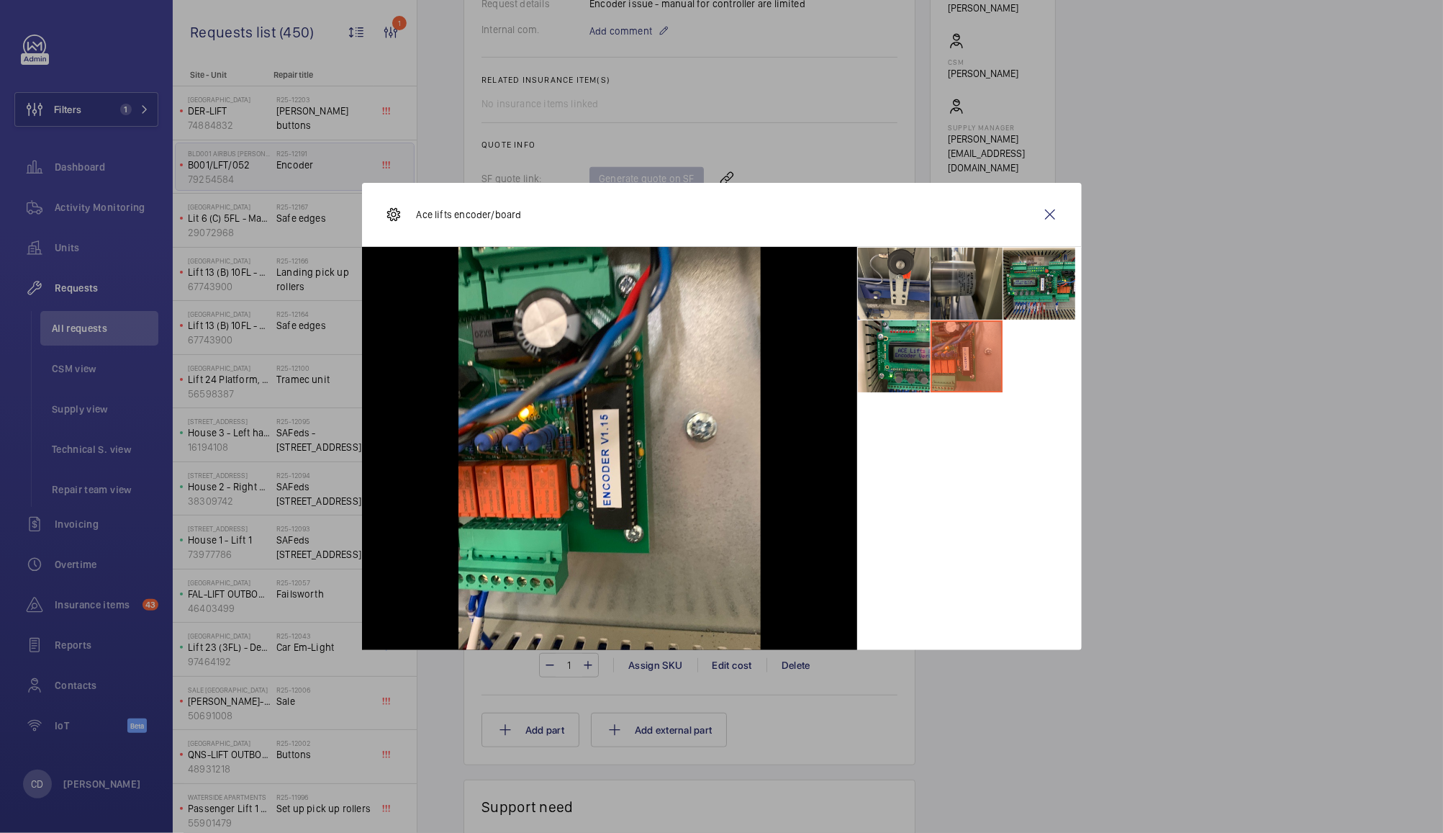
click at [960, 276] on li at bounding box center [967, 284] width 72 height 72
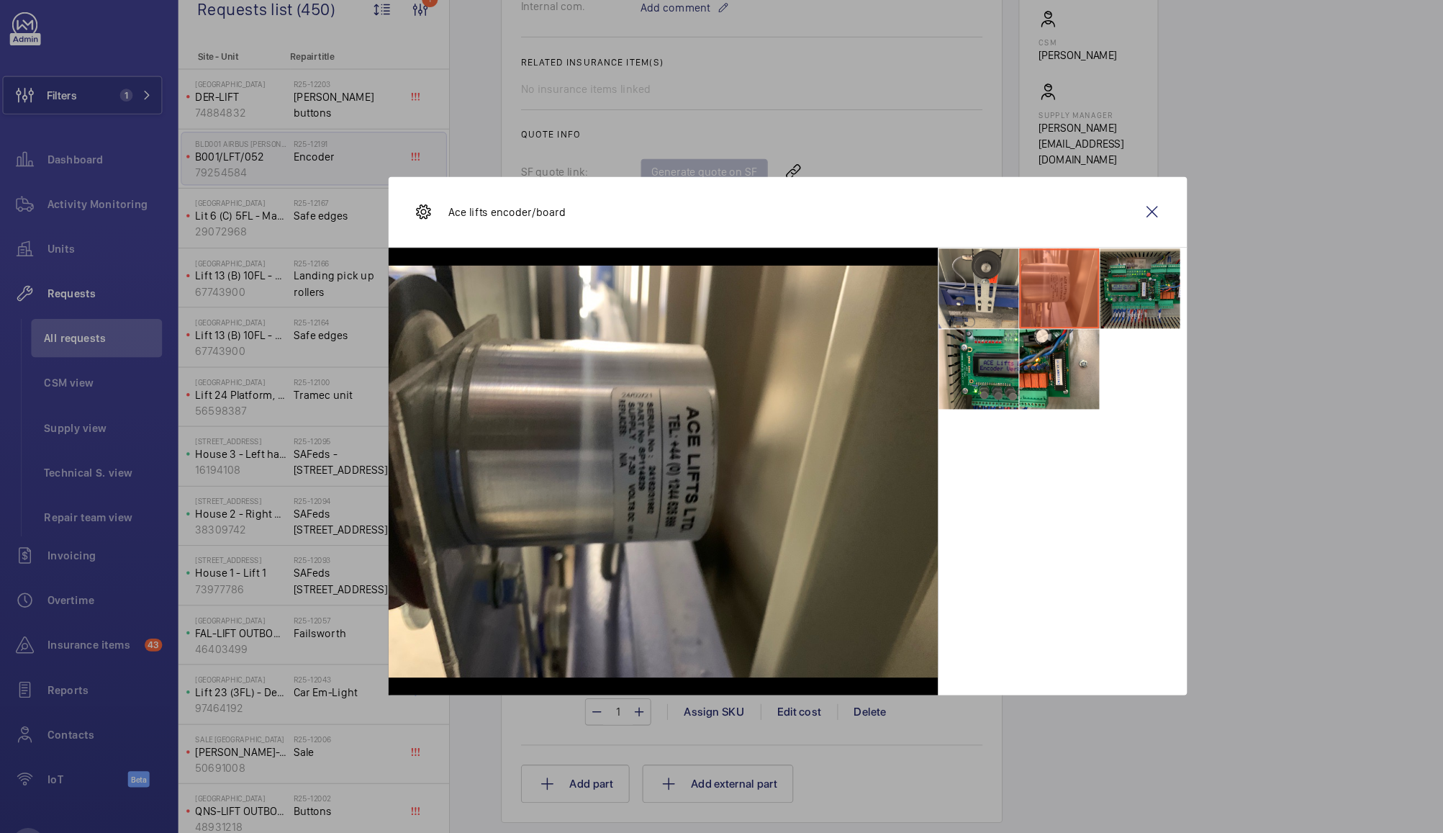
click at [1047, 277] on li at bounding box center [1039, 284] width 72 height 72
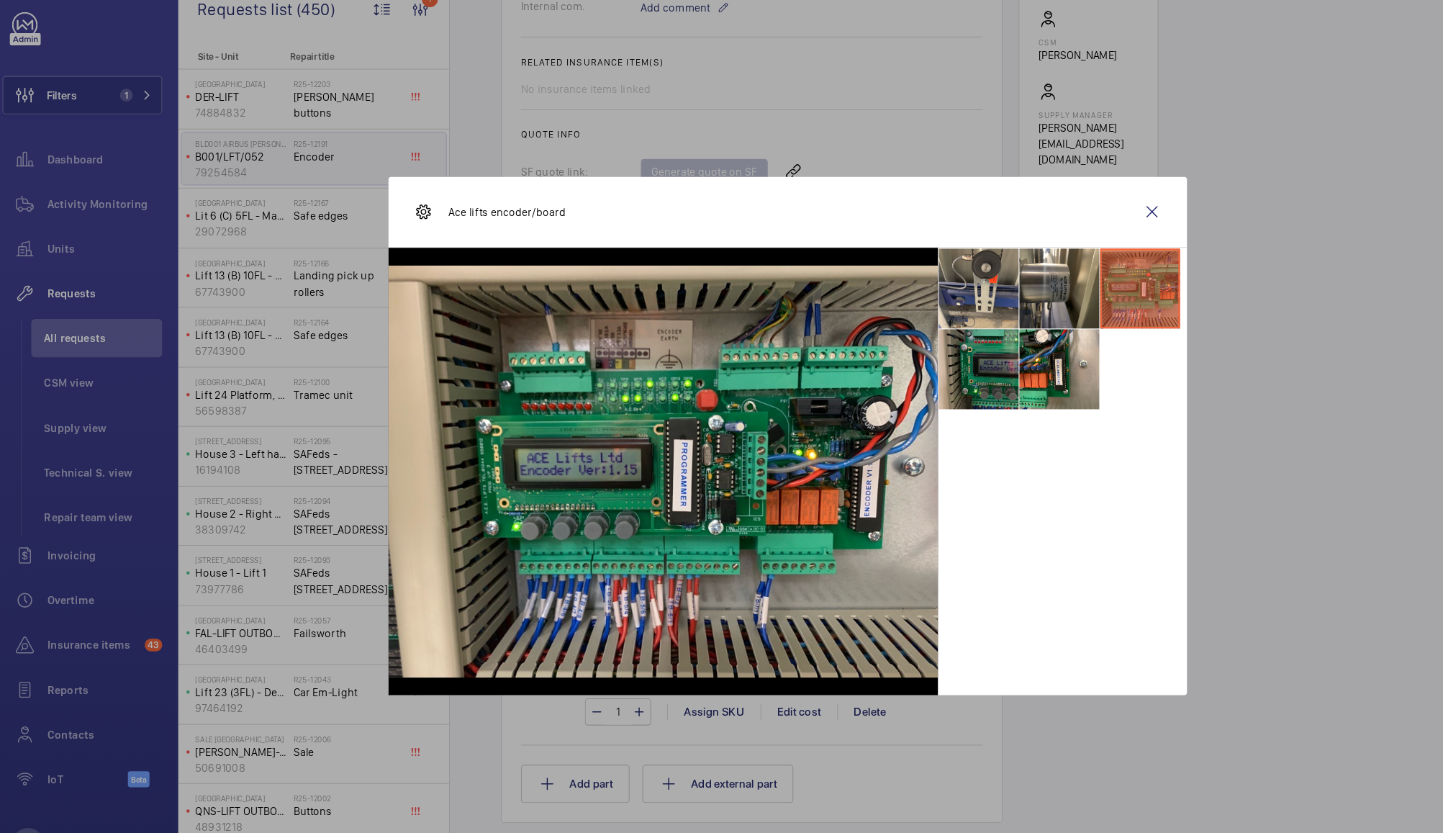
click at [903, 365] on li at bounding box center [894, 356] width 72 height 72
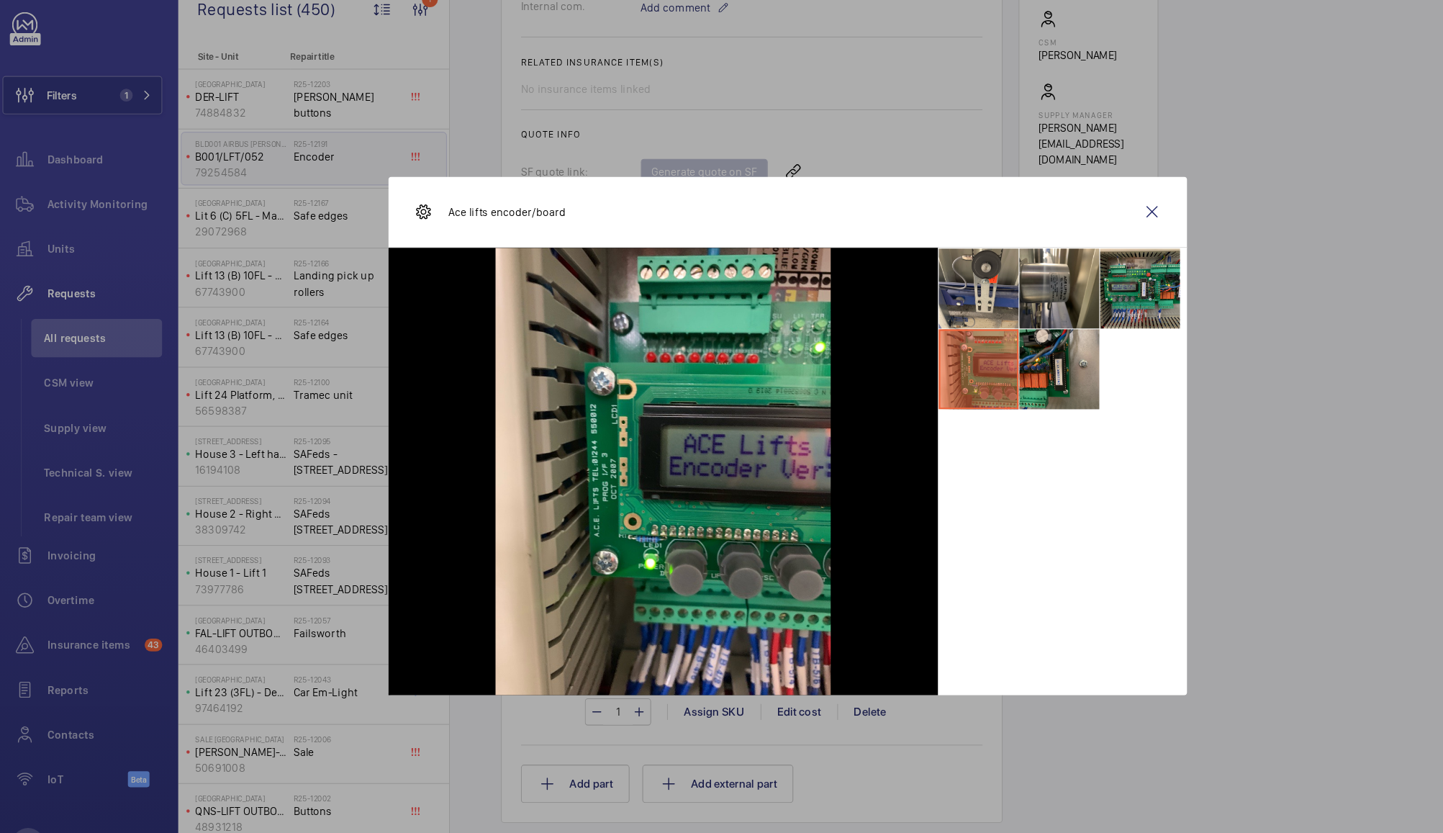
click at [970, 384] on li at bounding box center [967, 356] width 72 height 72
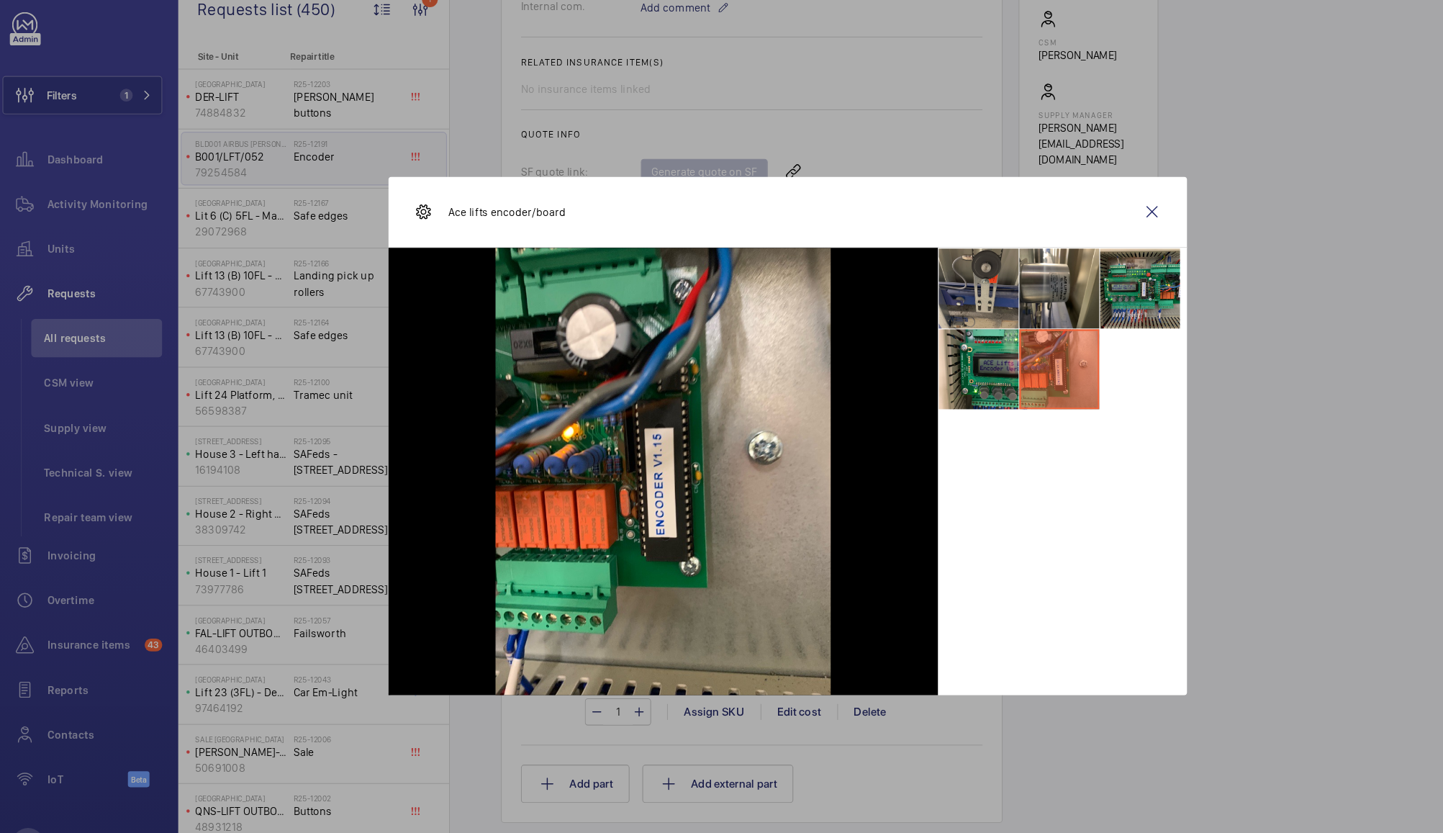
click at [886, 283] on li at bounding box center [894, 284] width 72 height 72
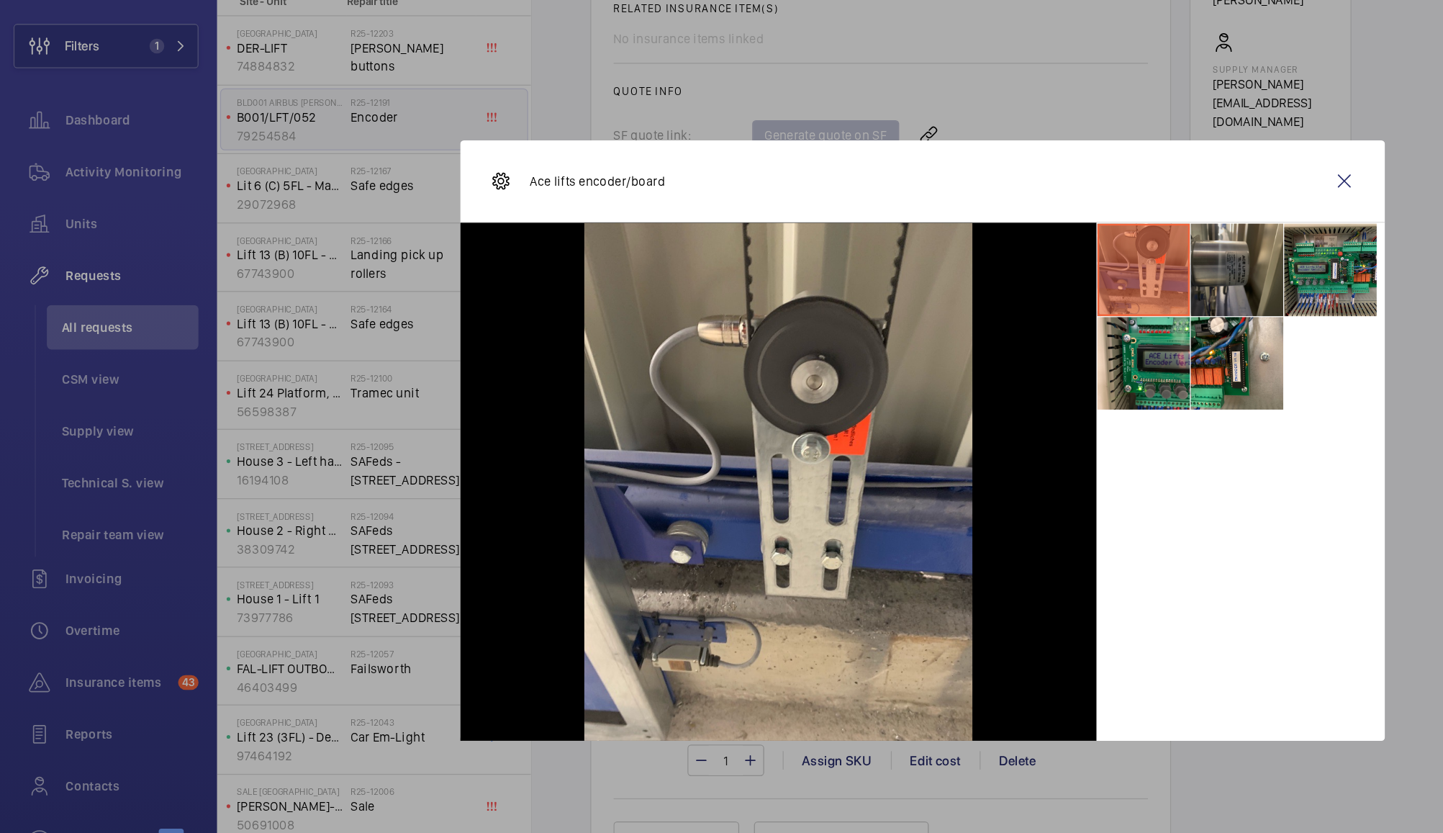
click at [972, 282] on li at bounding box center [967, 284] width 72 height 72
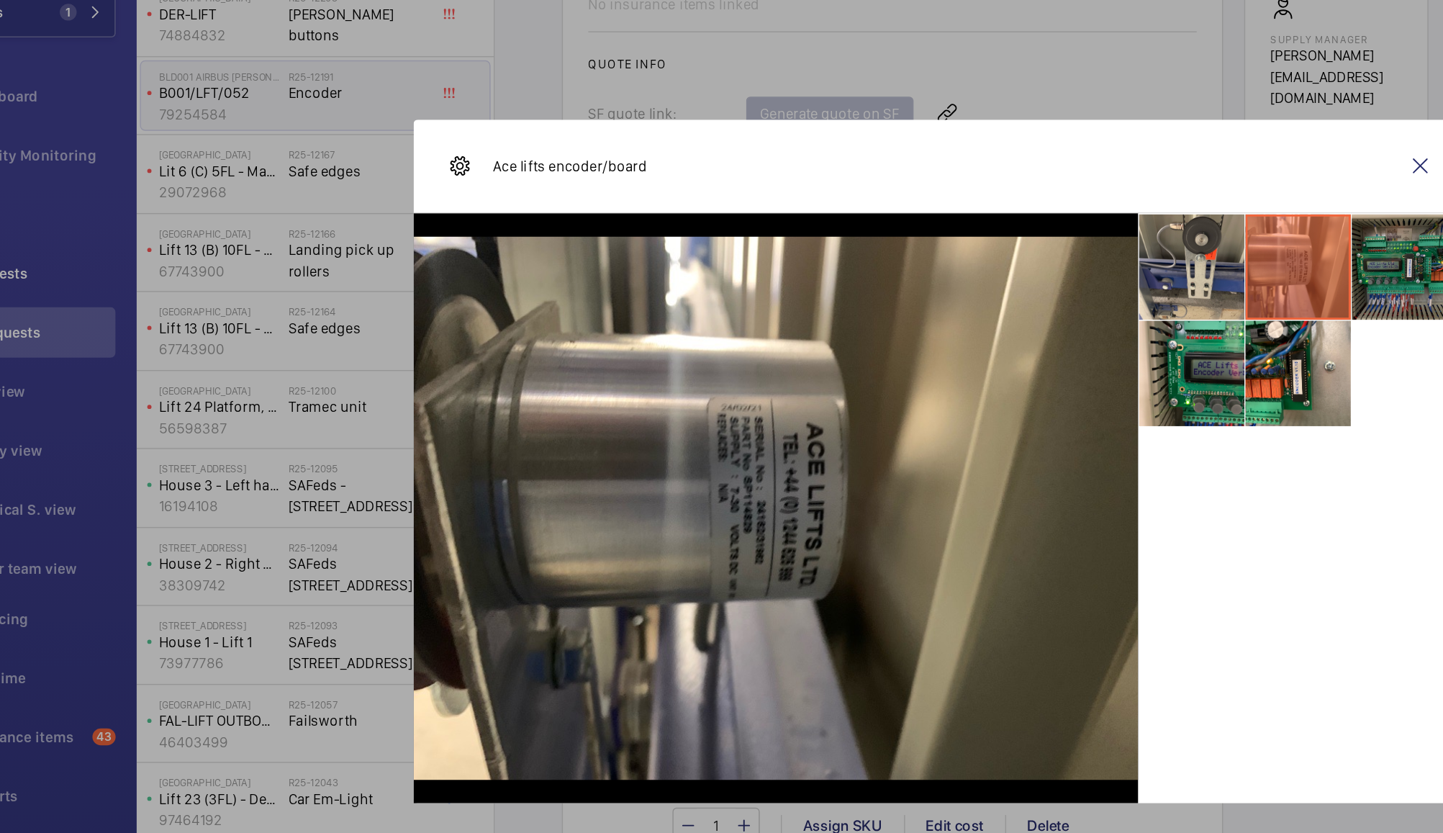
click at [1021, 289] on li at bounding box center [1039, 284] width 72 height 72
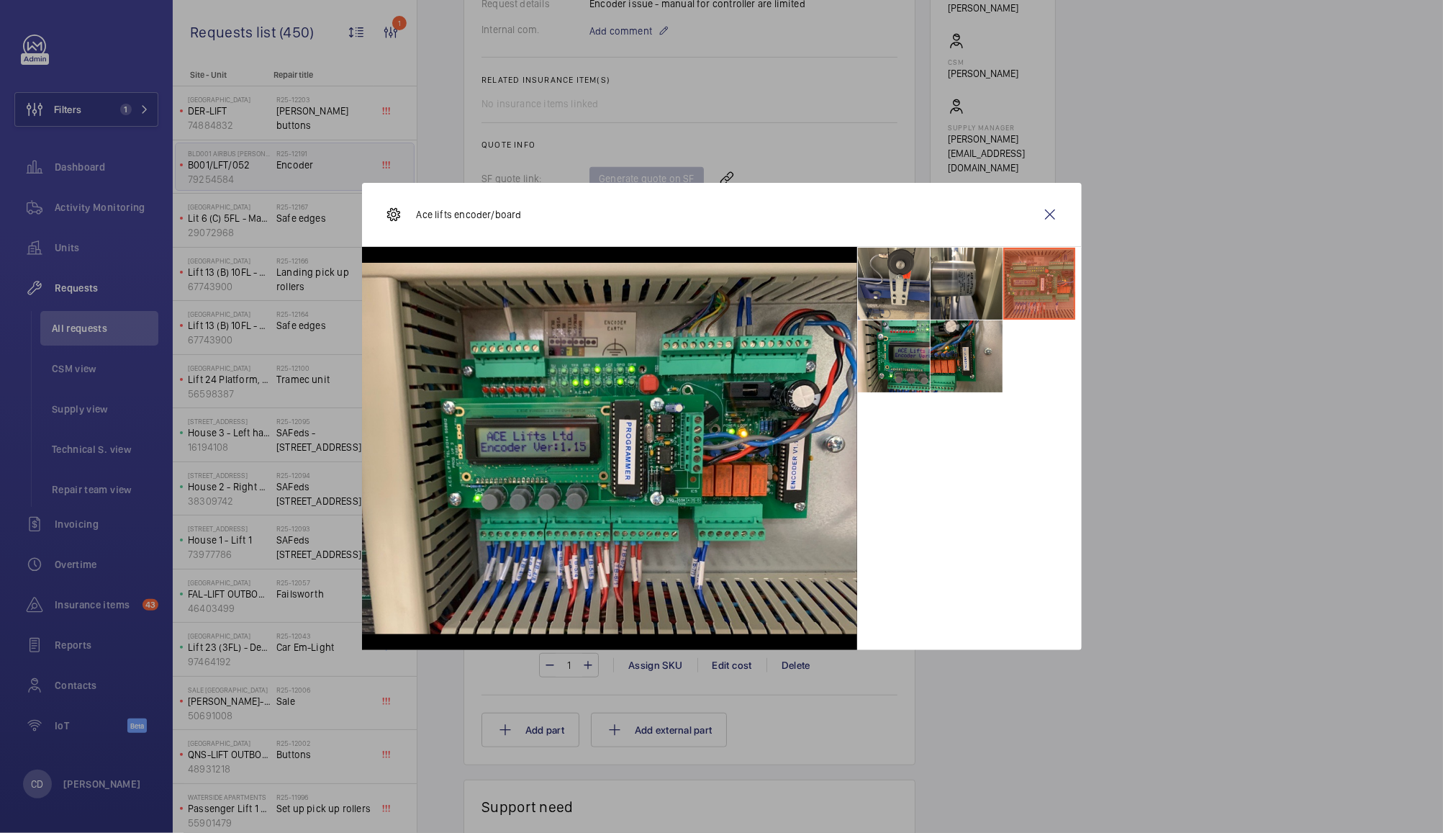
click at [962, 341] on li at bounding box center [967, 356] width 72 height 72
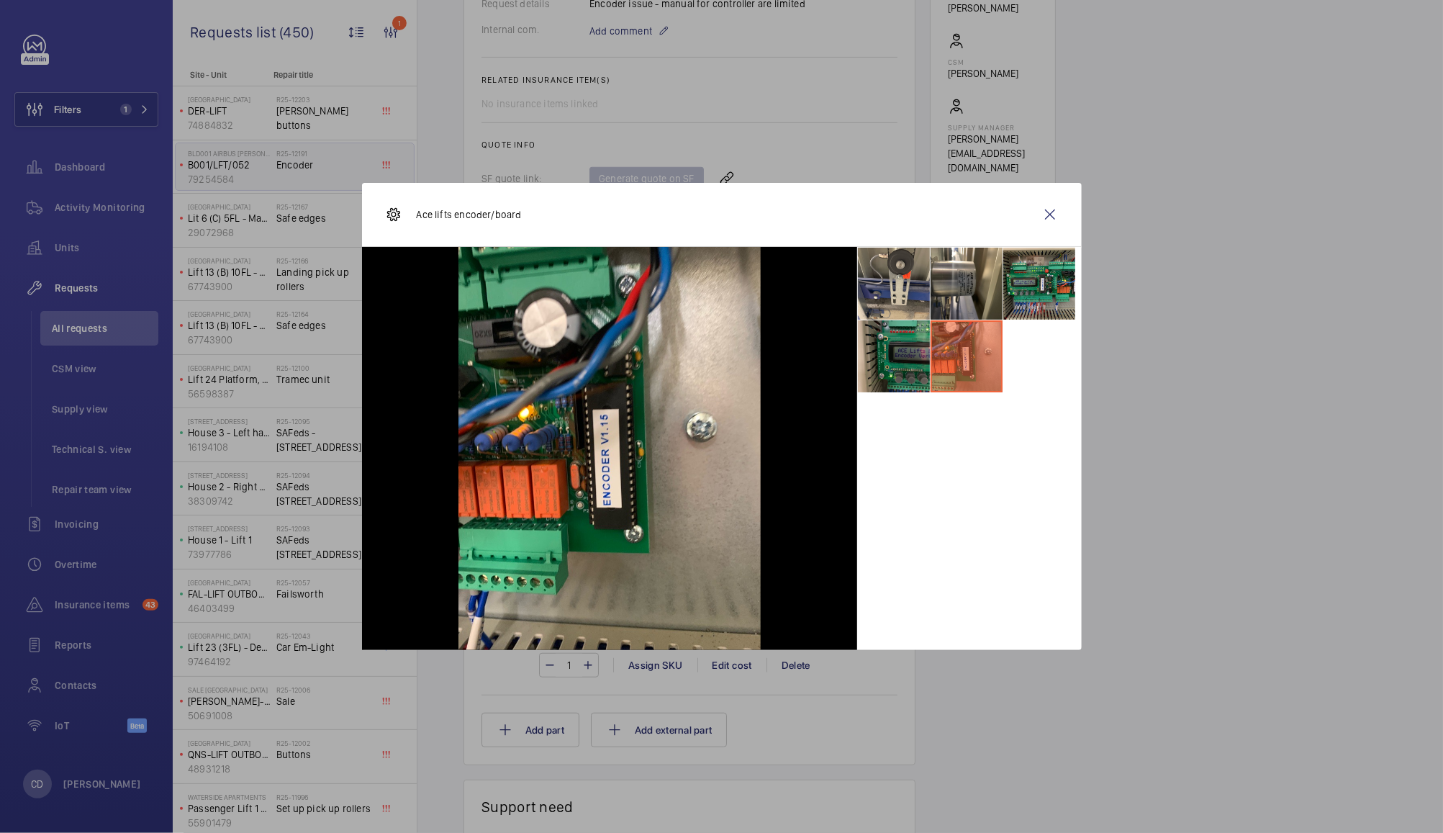
click at [889, 364] on li at bounding box center [894, 356] width 72 height 72
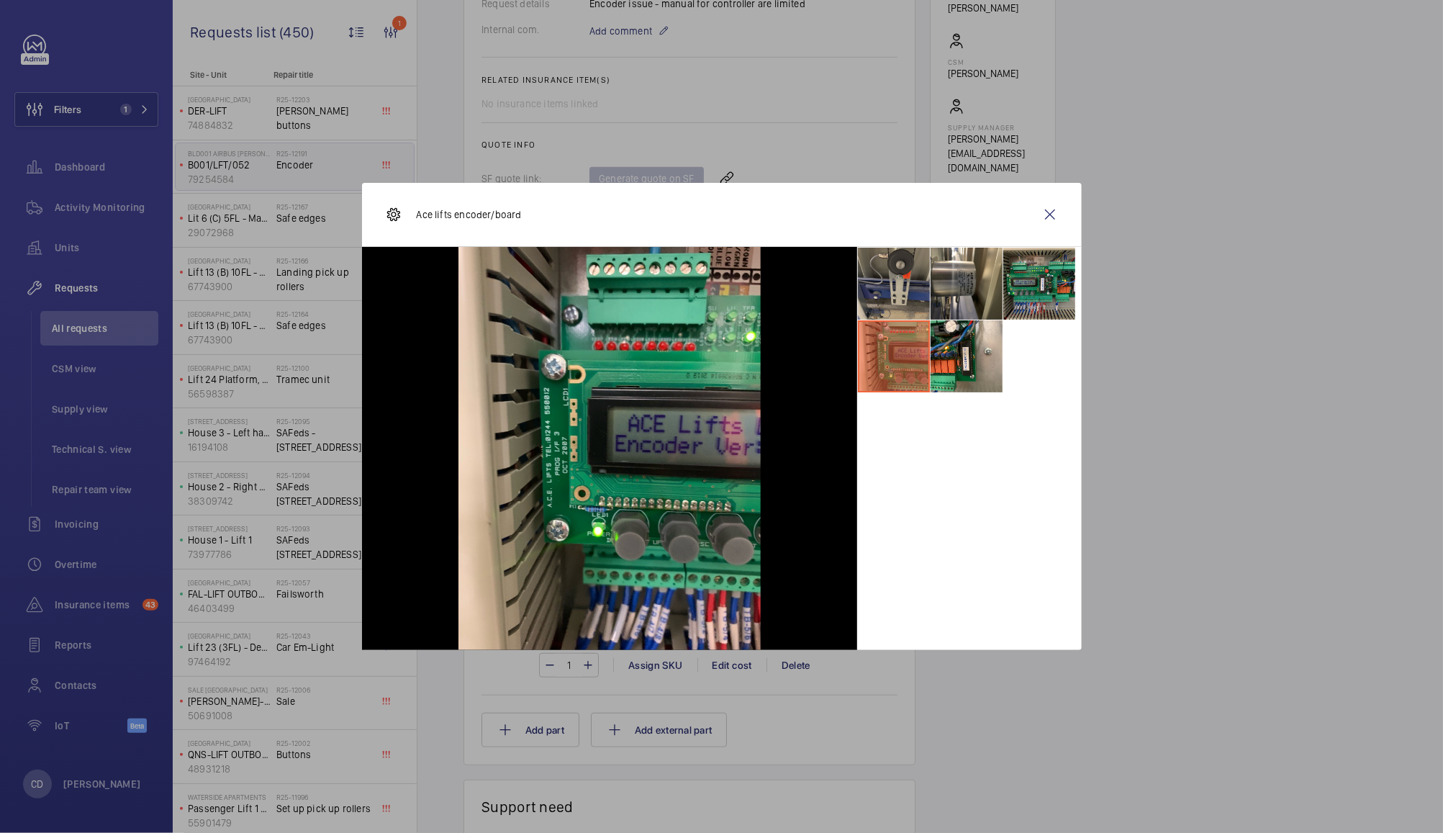
click at [904, 273] on li at bounding box center [894, 284] width 72 height 72
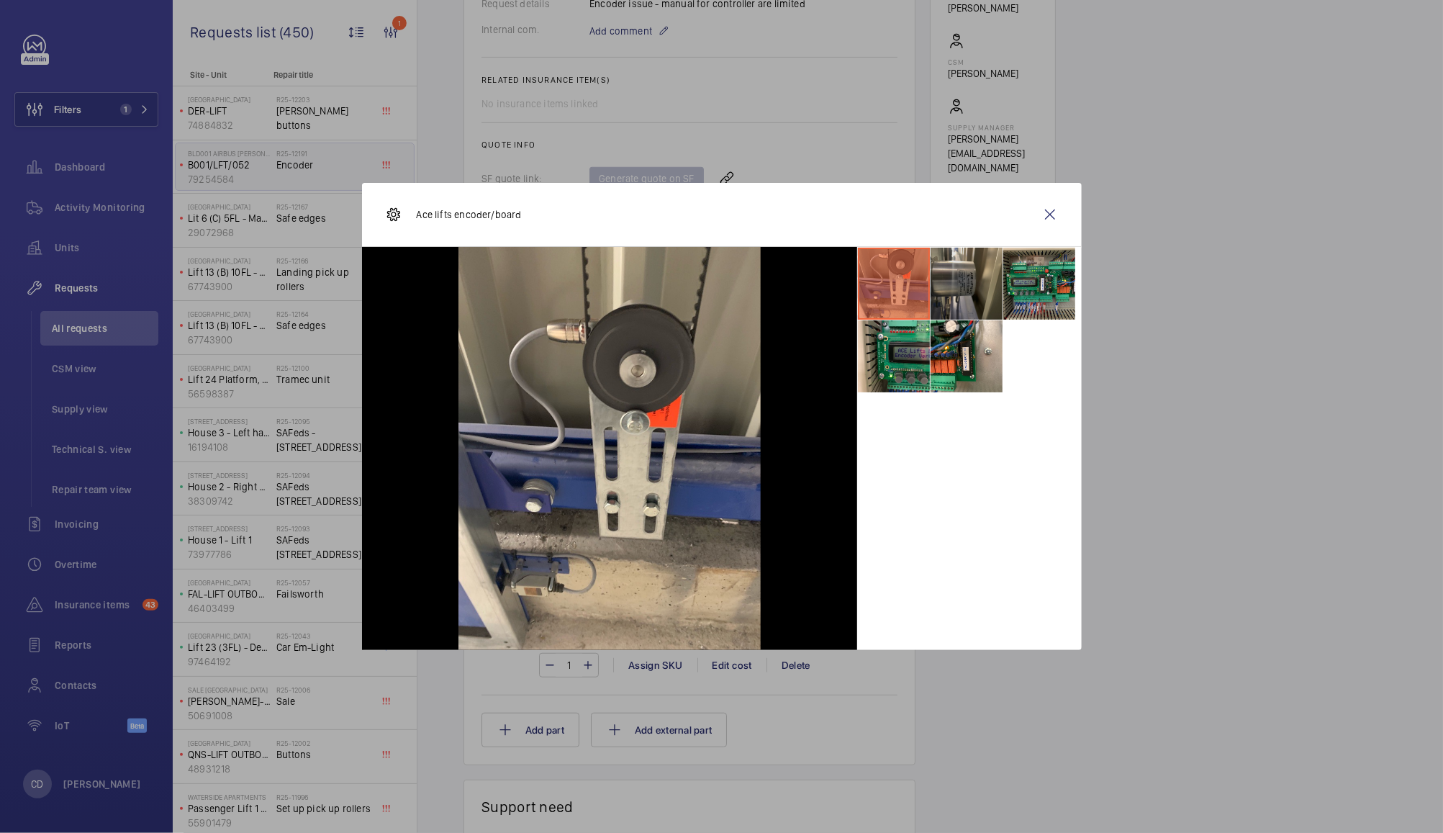
click at [970, 285] on li at bounding box center [967, 284] width 72 height 72
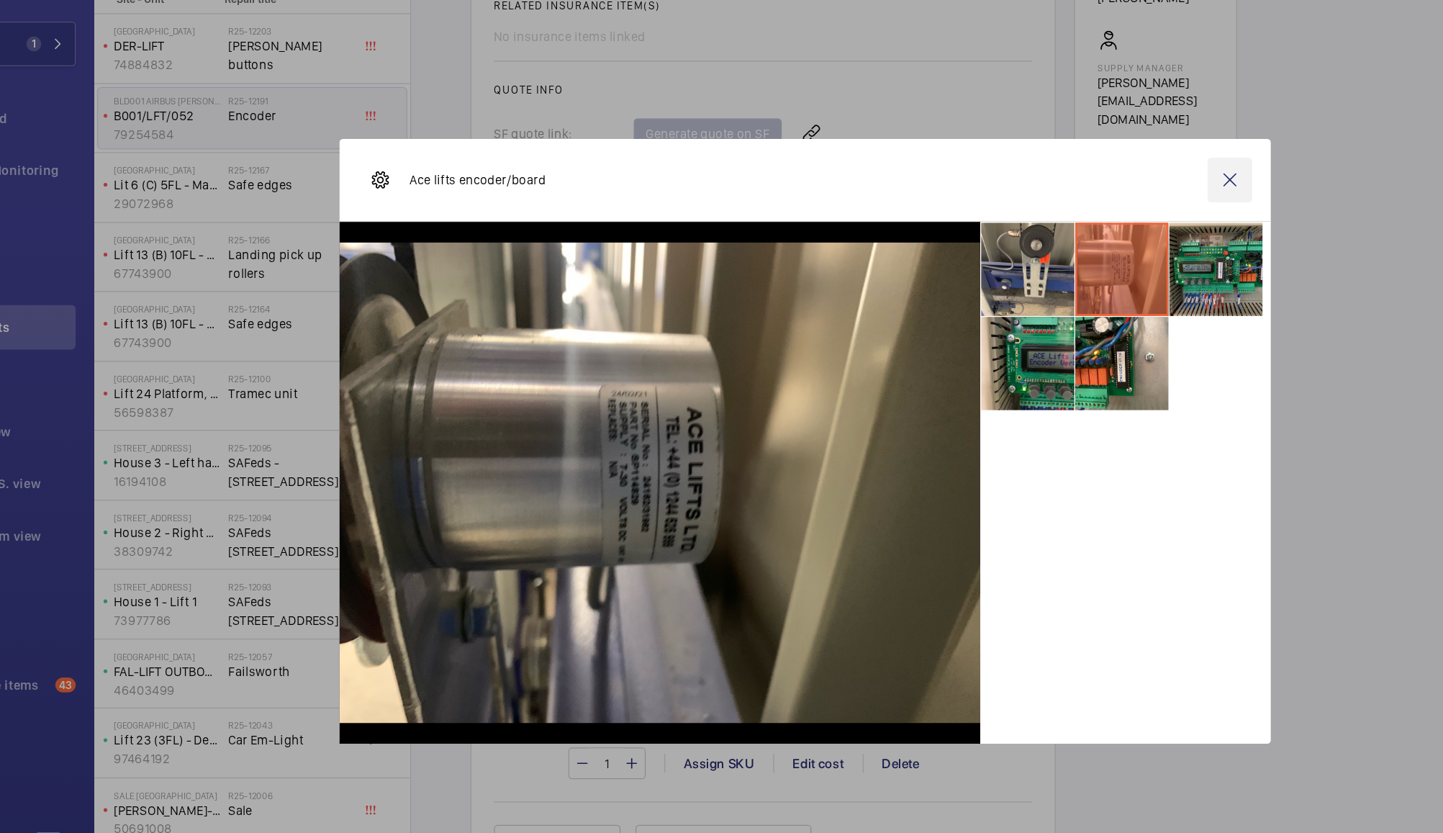
click at [1052, 219] on wm-front-icon-button at bounding box center [1050, 214] width 35 height 35
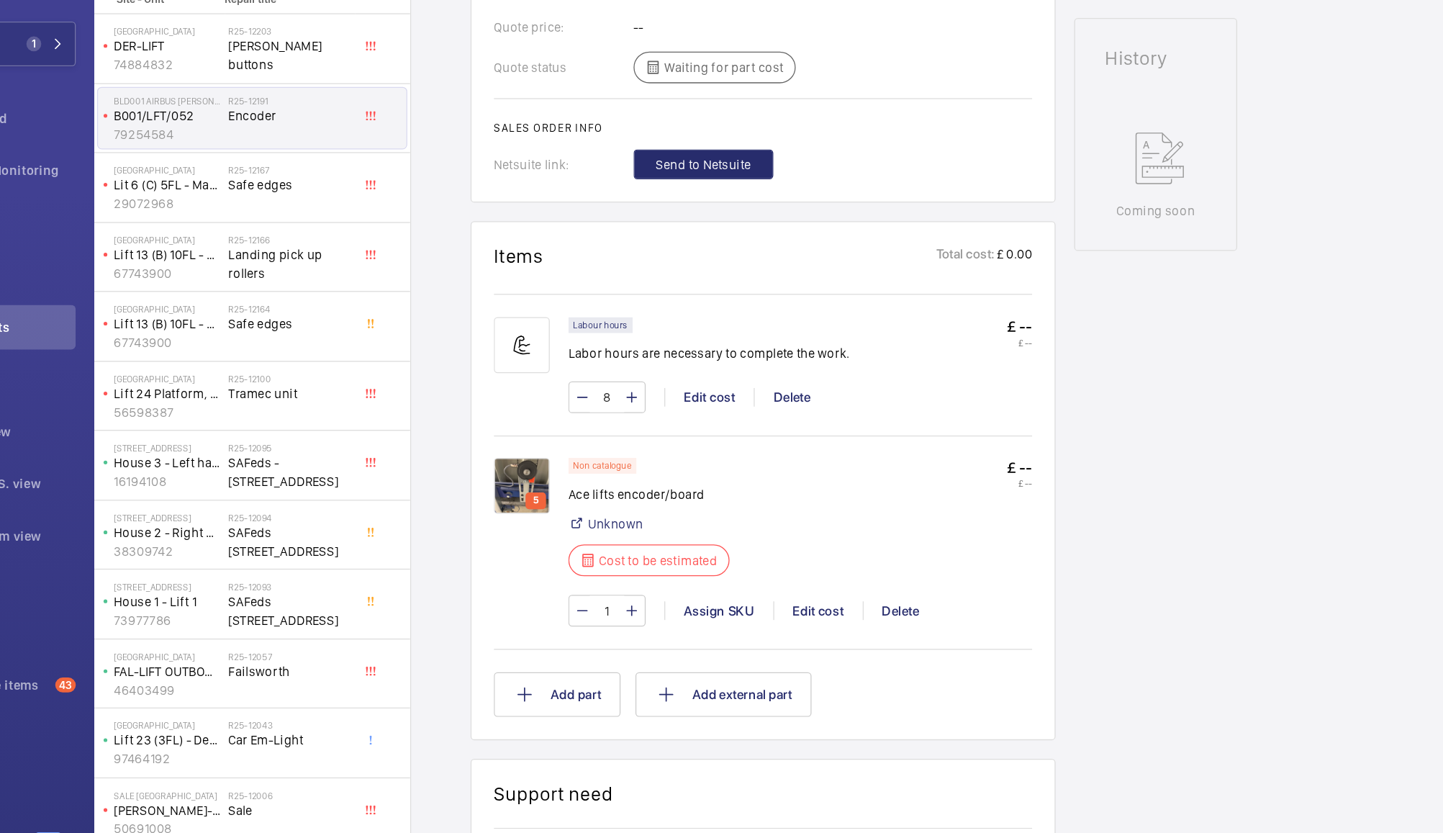
scroll to position [656, 0]
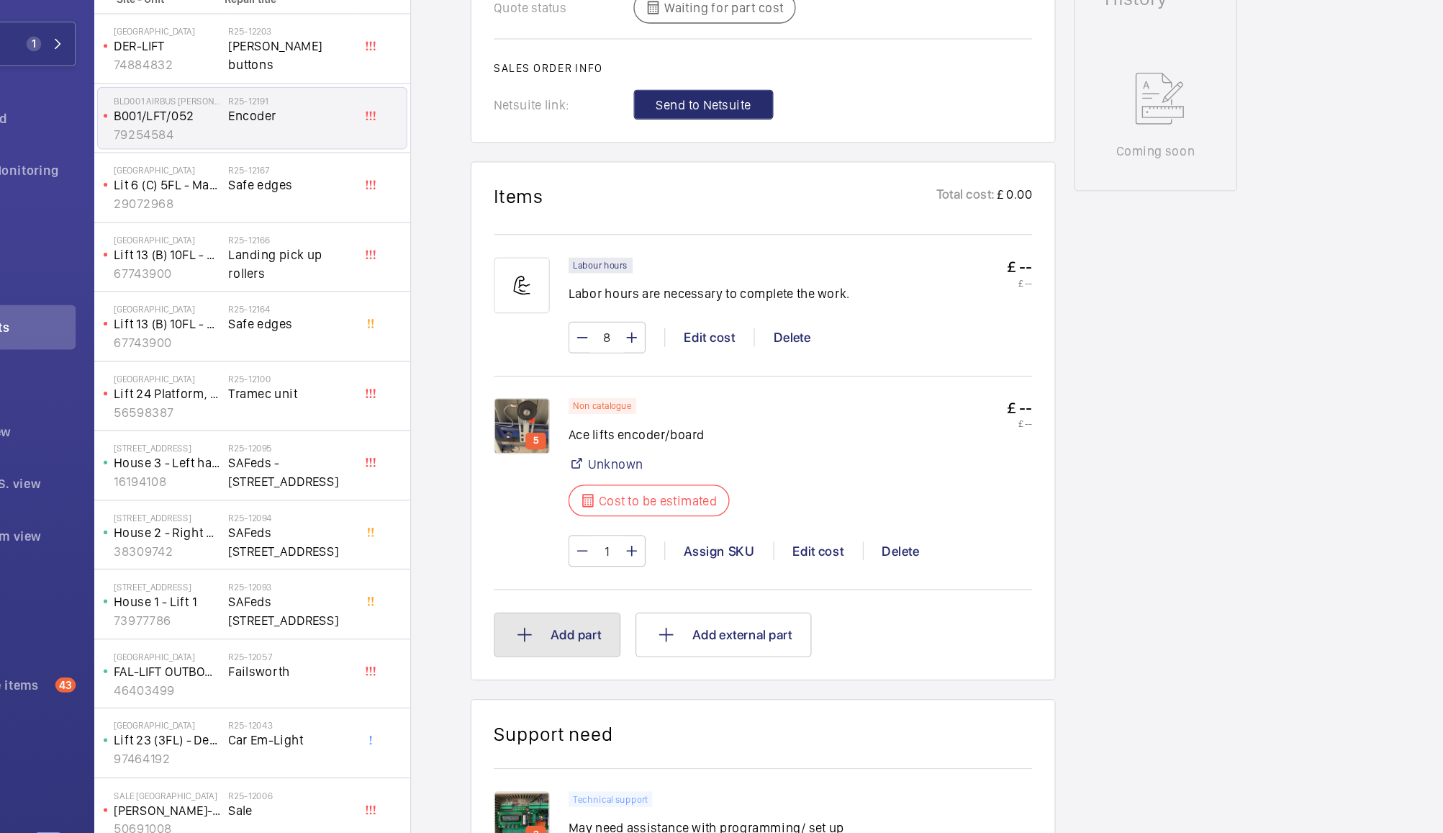
click at [553, 564] on button "Add part" at bounding box center [531, 566] width 98 height 35
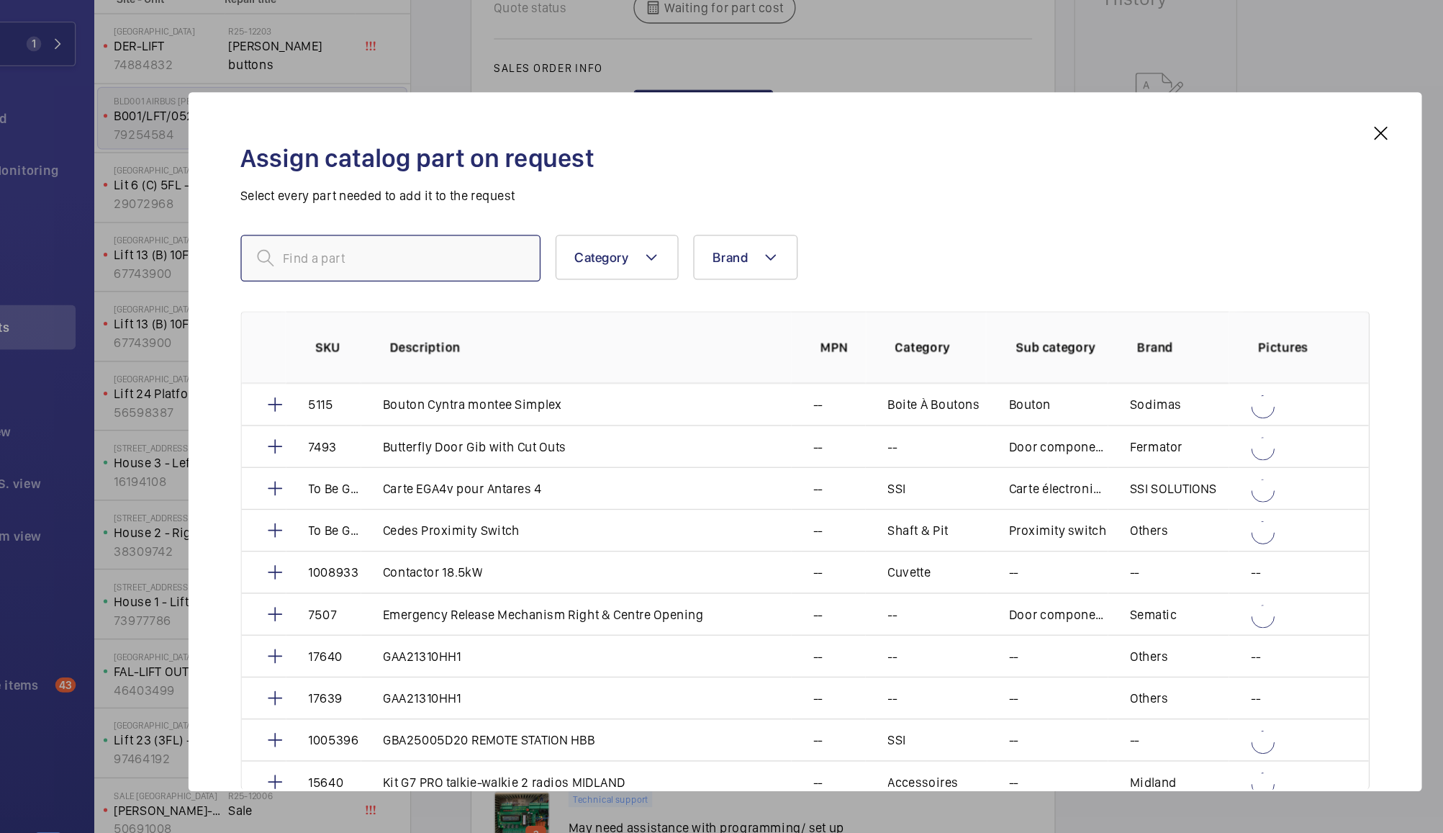
click at [439, 275] on input "text" at bounding box center [402, 275] width 232 height 36
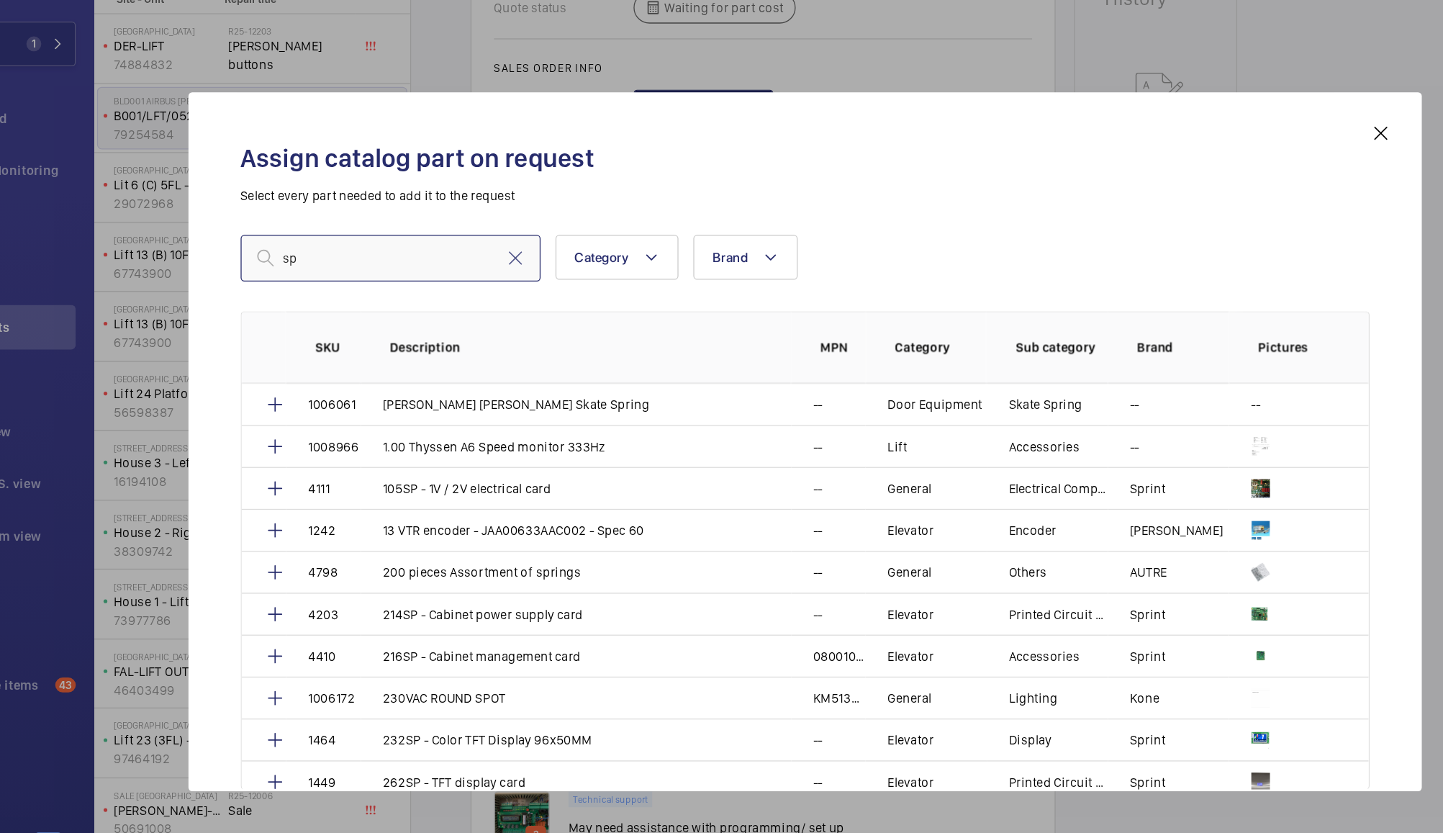
type input "s"
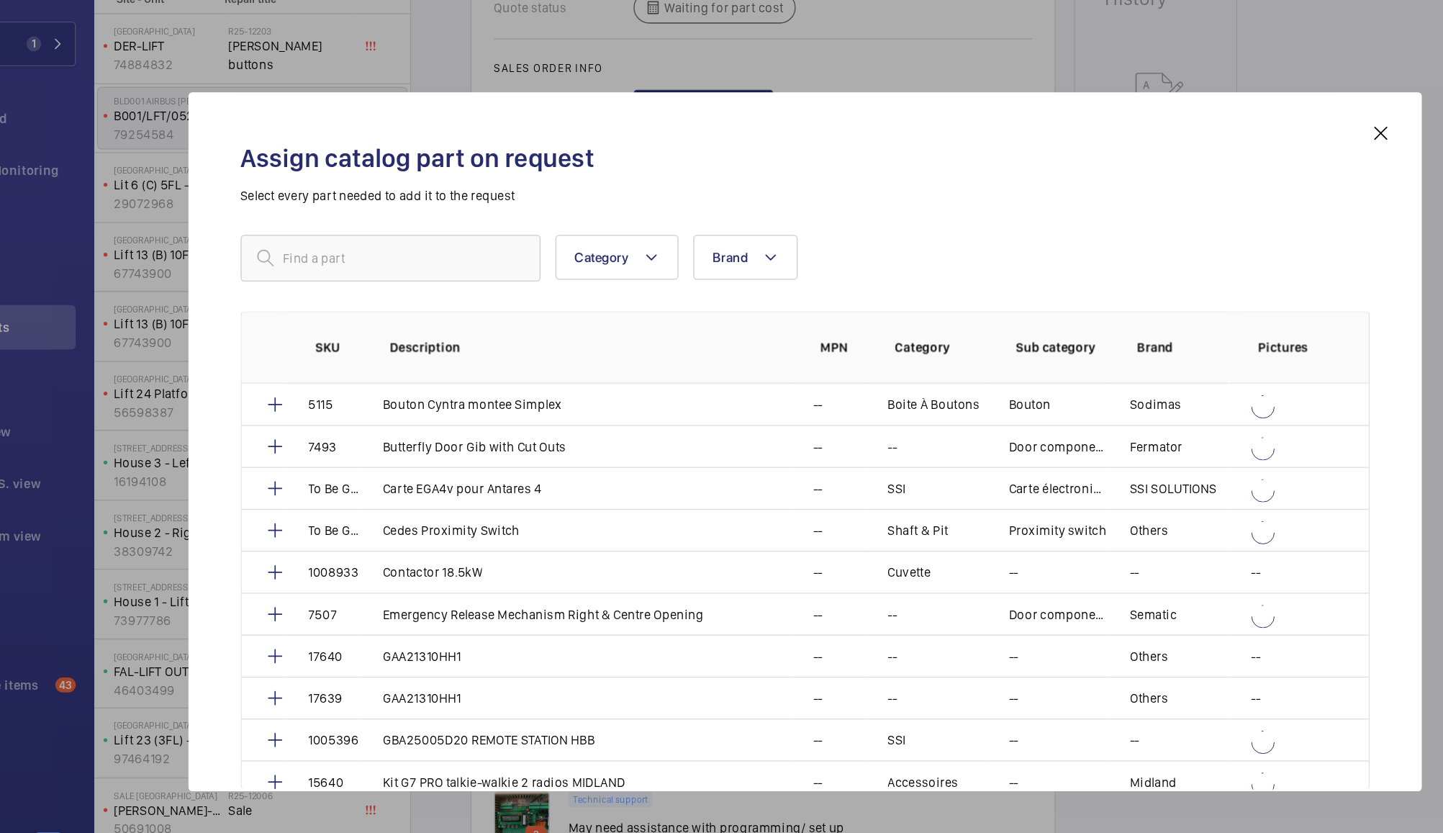
click at [1171, 174] on mat-icon at bounding box center [1166, 178] width 17 height 17
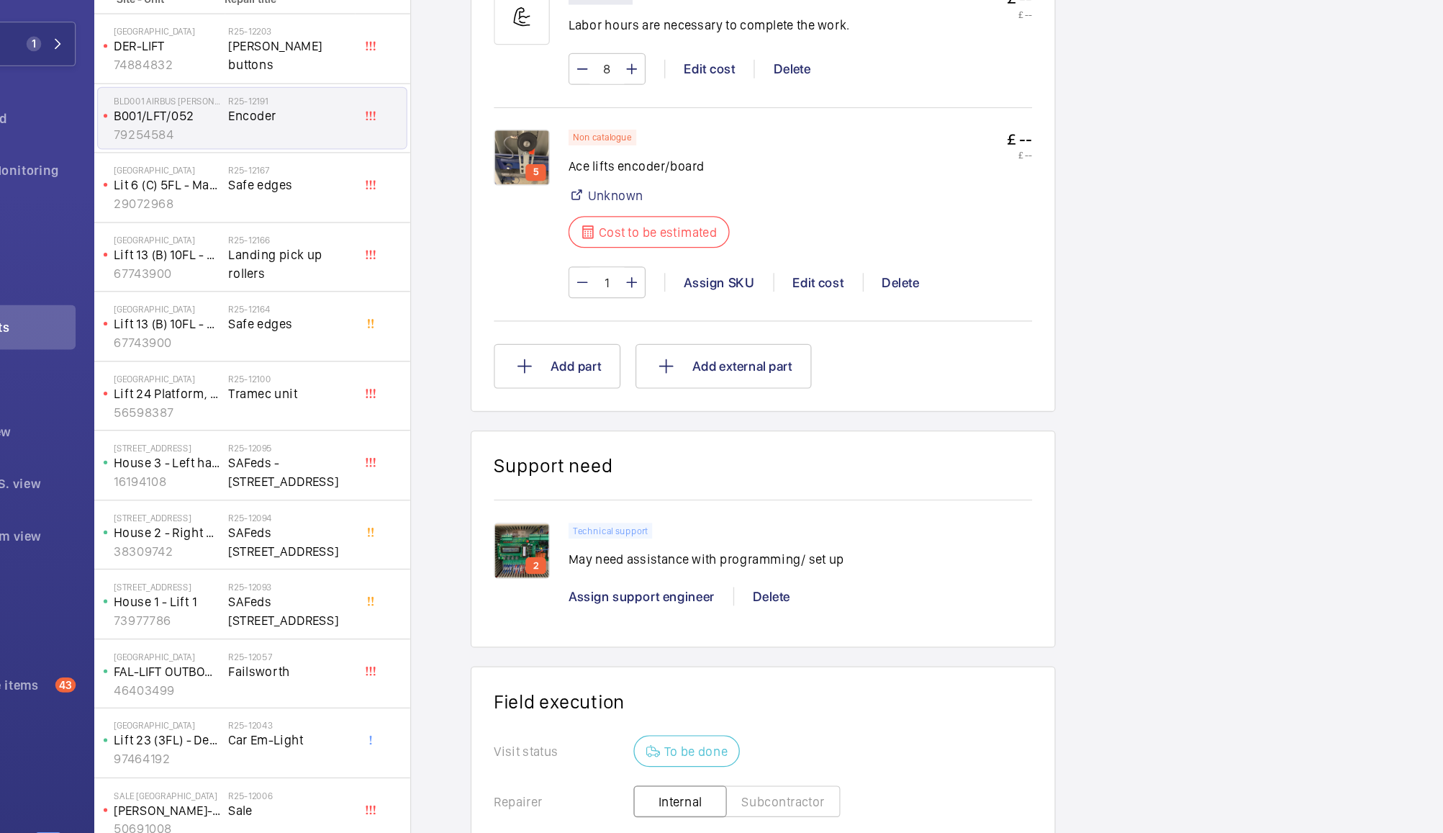
scroll to position [865, 0]
click at [502, 497] on img at bounding box center [503, 500] width 43 height 43
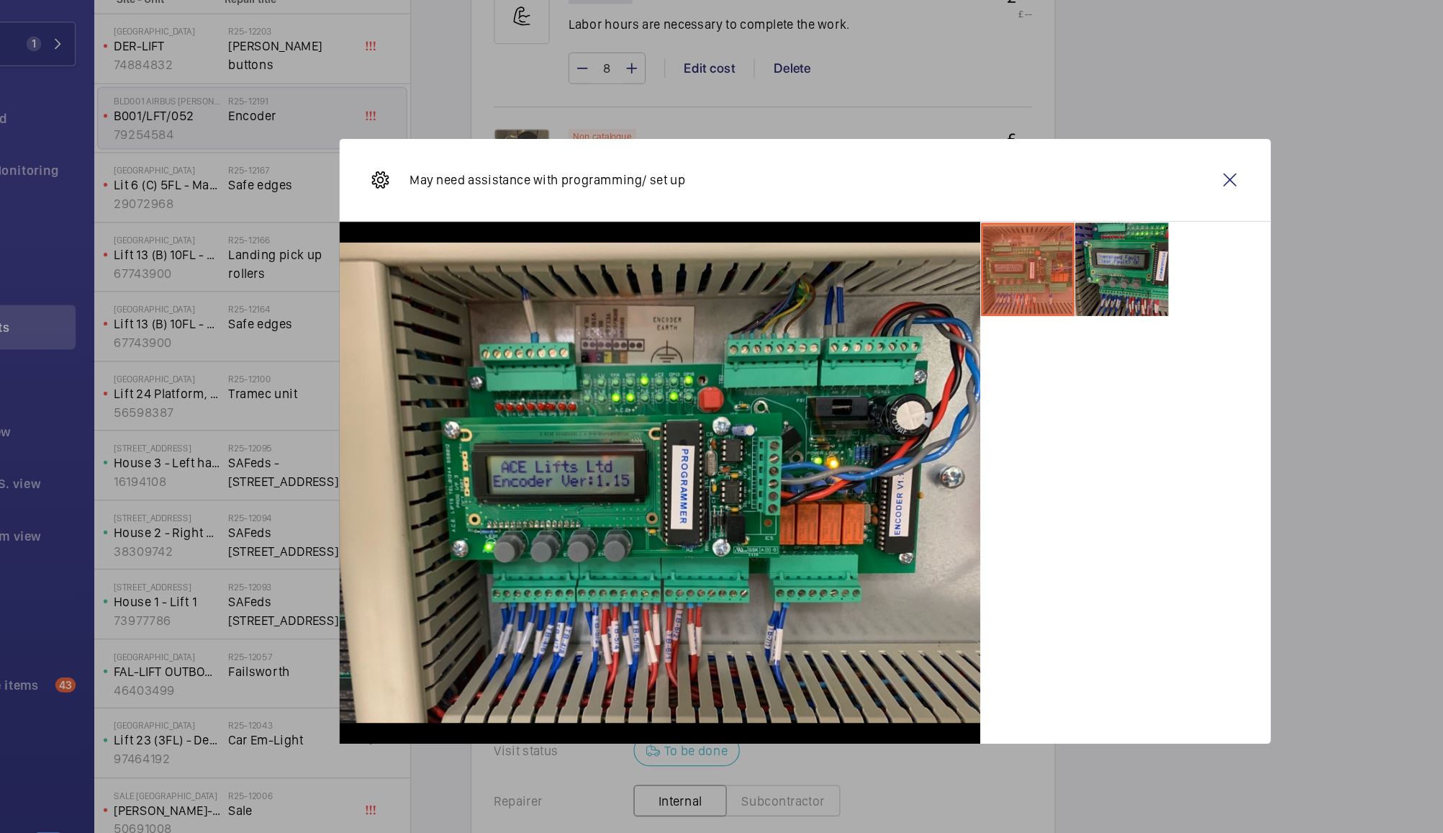
click at [969, 287] on li at bounding box center [967, 284] width 72 height 72
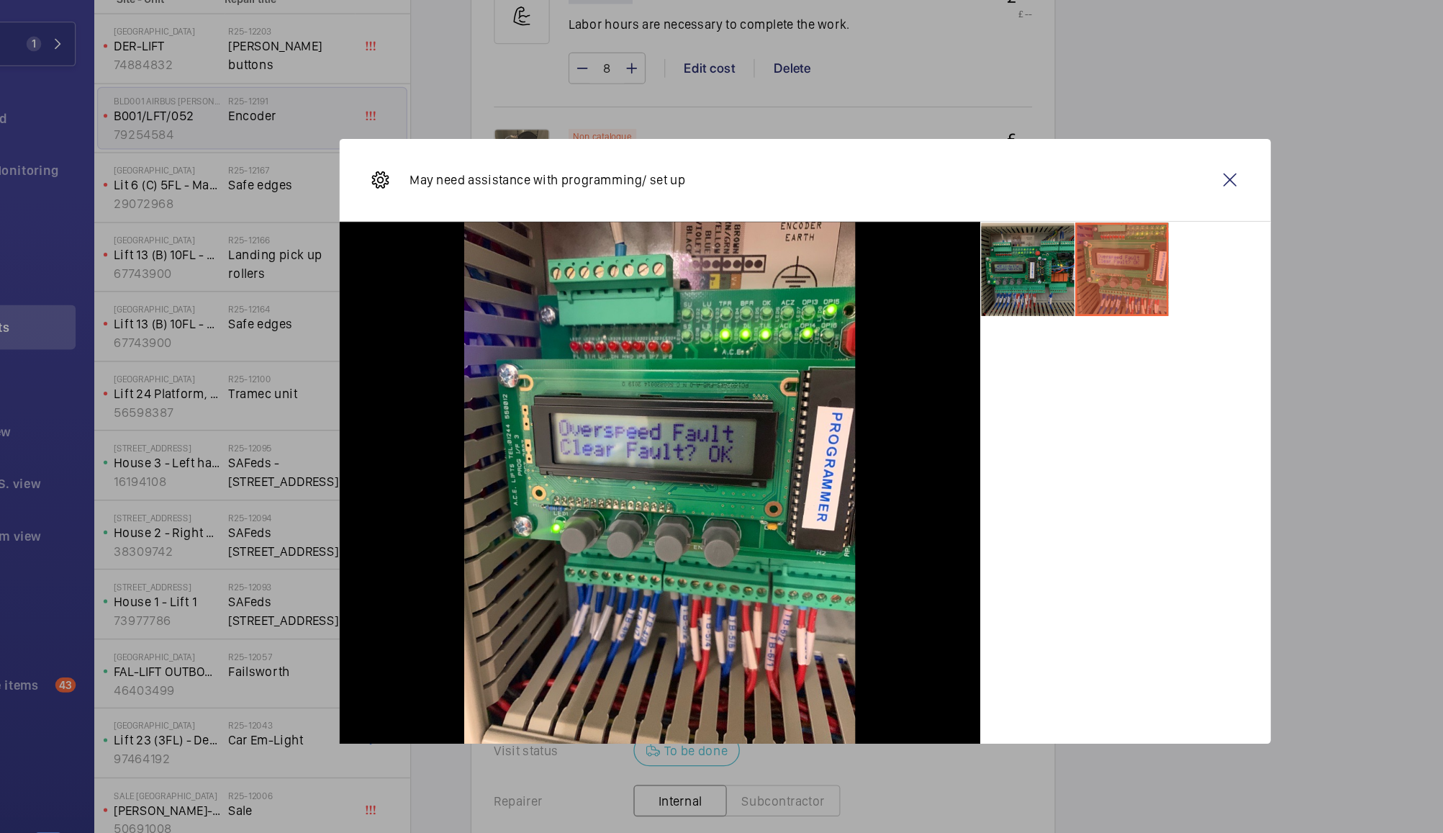
click at [888, 304] on li at bounding box center [894, 284] width 72 height 72
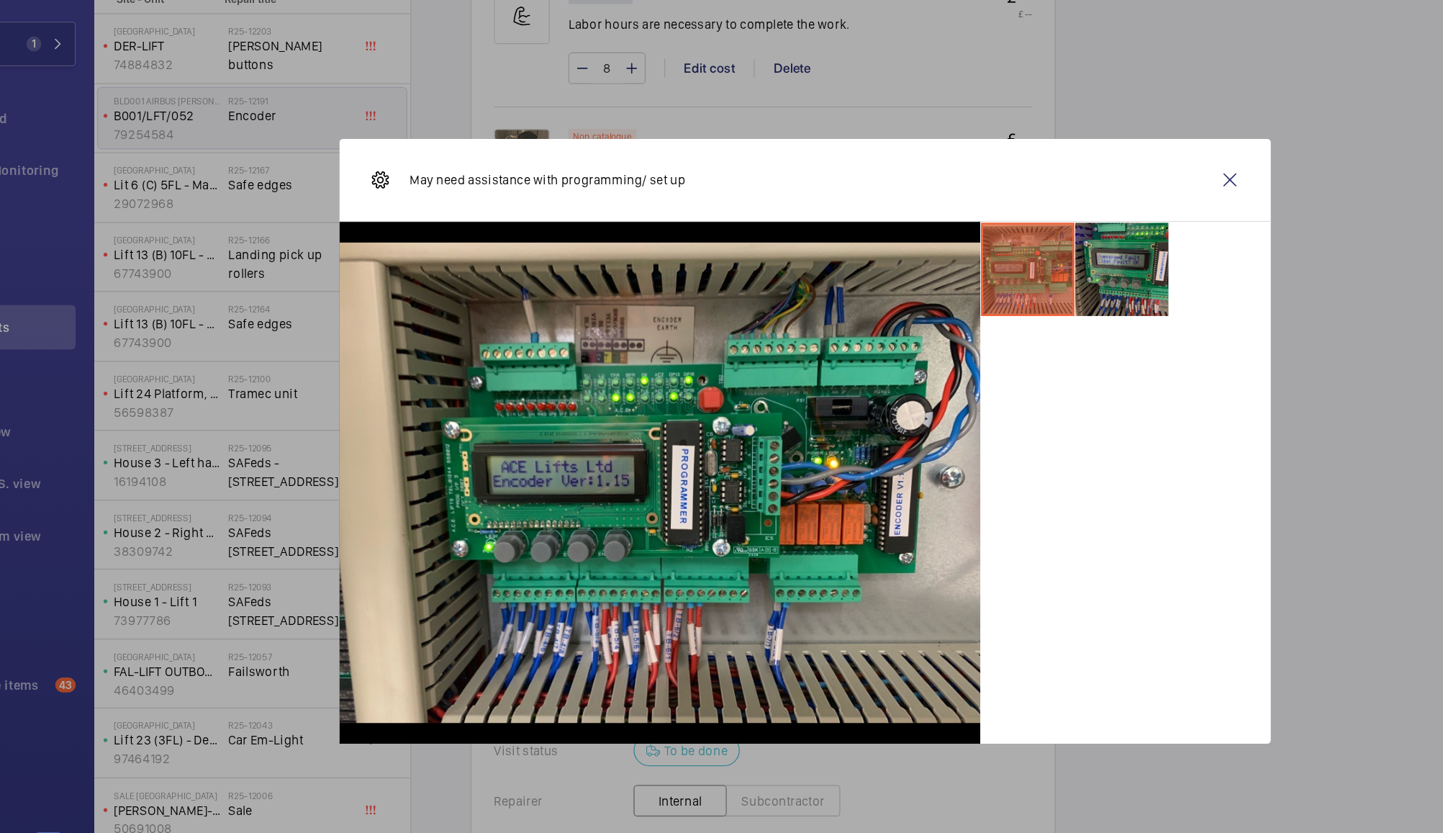
click at [974, 296] on li at bounding box center [967, 284] width 72 height 72
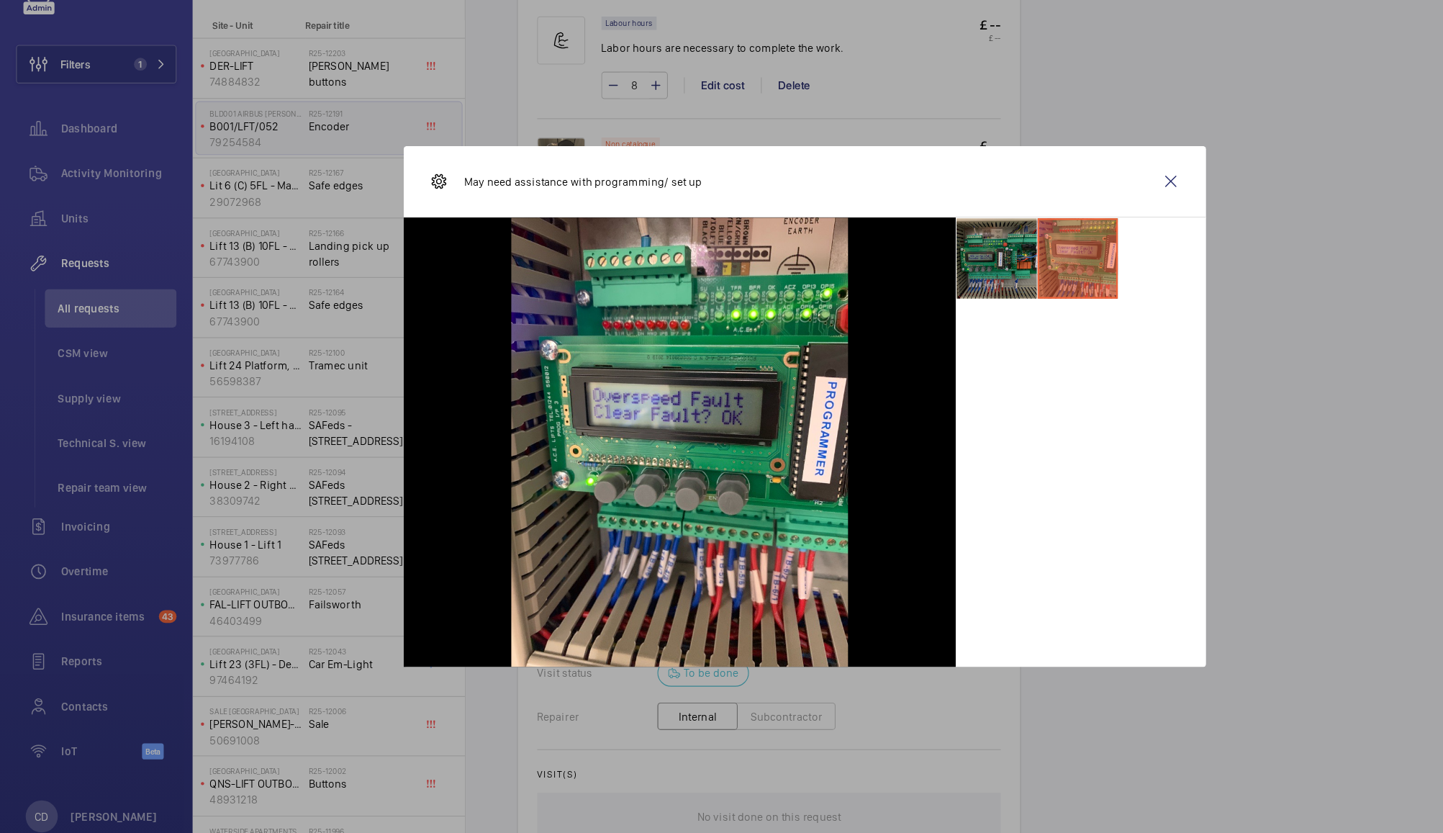
click at [890, 292] on li at bounding box center [894, 284] width 72 height 72
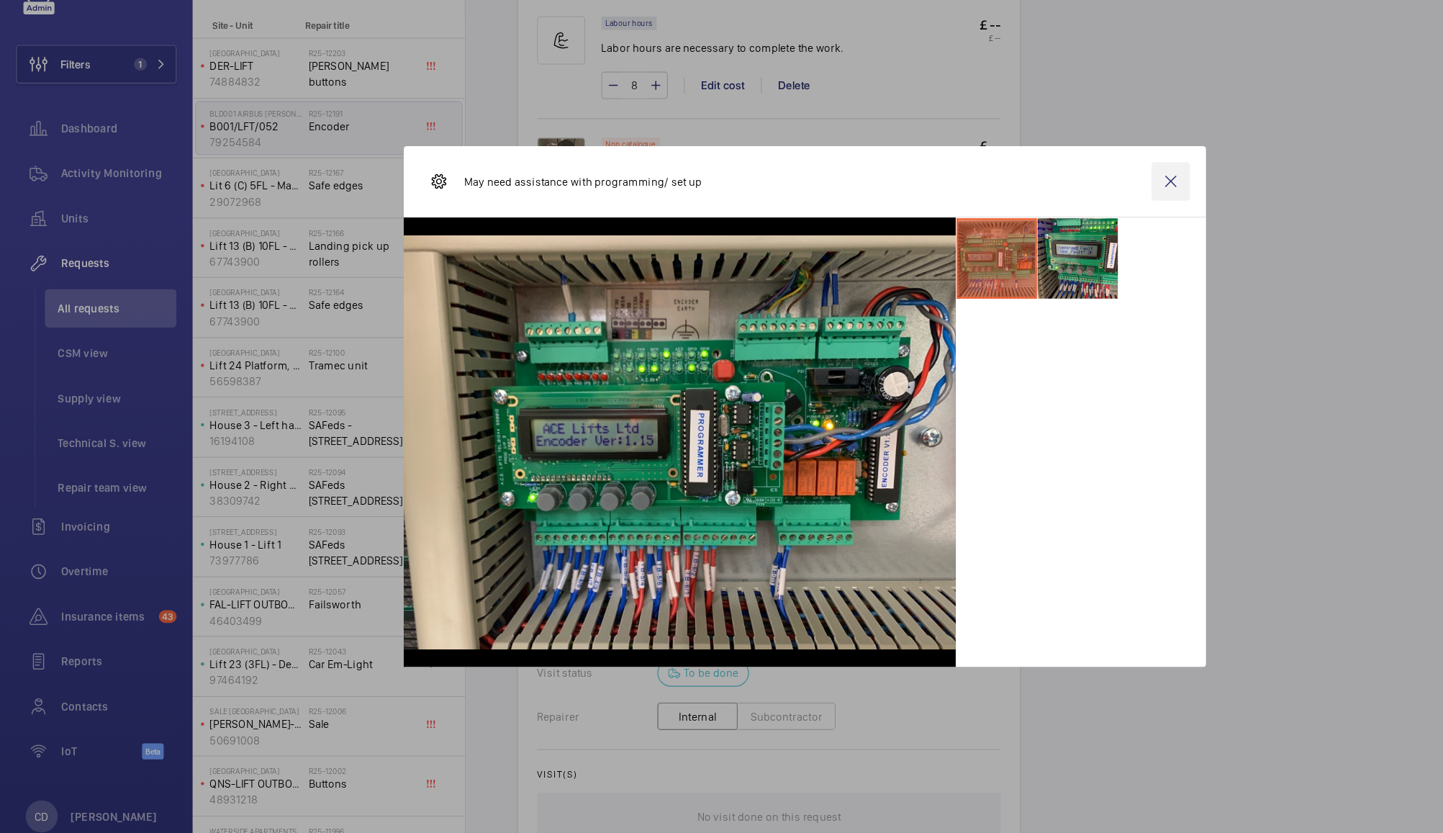
click at [1048, 209] on wm-front-icon-button at bounding box center [1050, 214] width 35 height 35
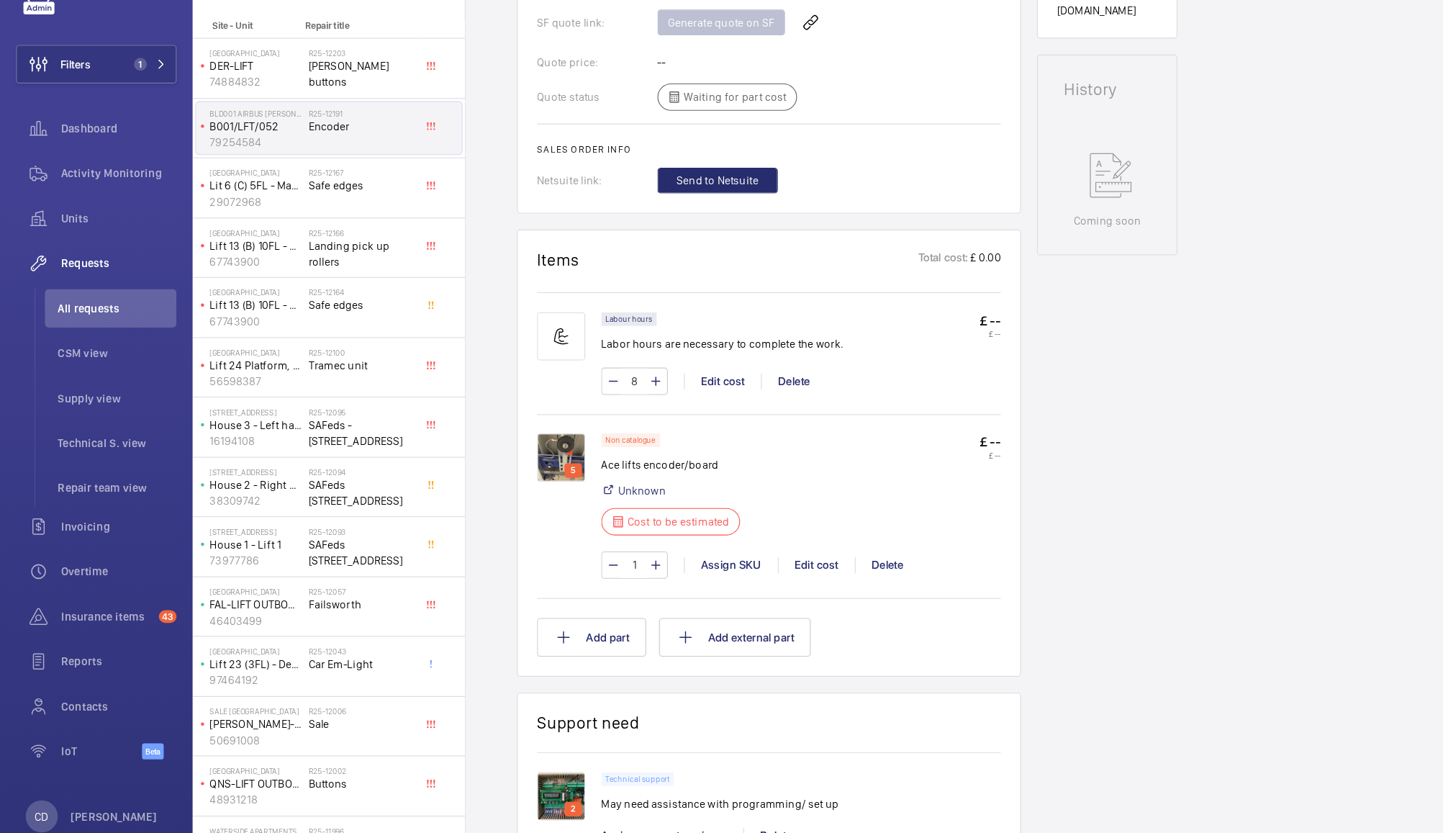
scroll to position [600, 0]
click at [740, 559] on div "Edit cost" at bounding box center [732, 558] width 69 height 14
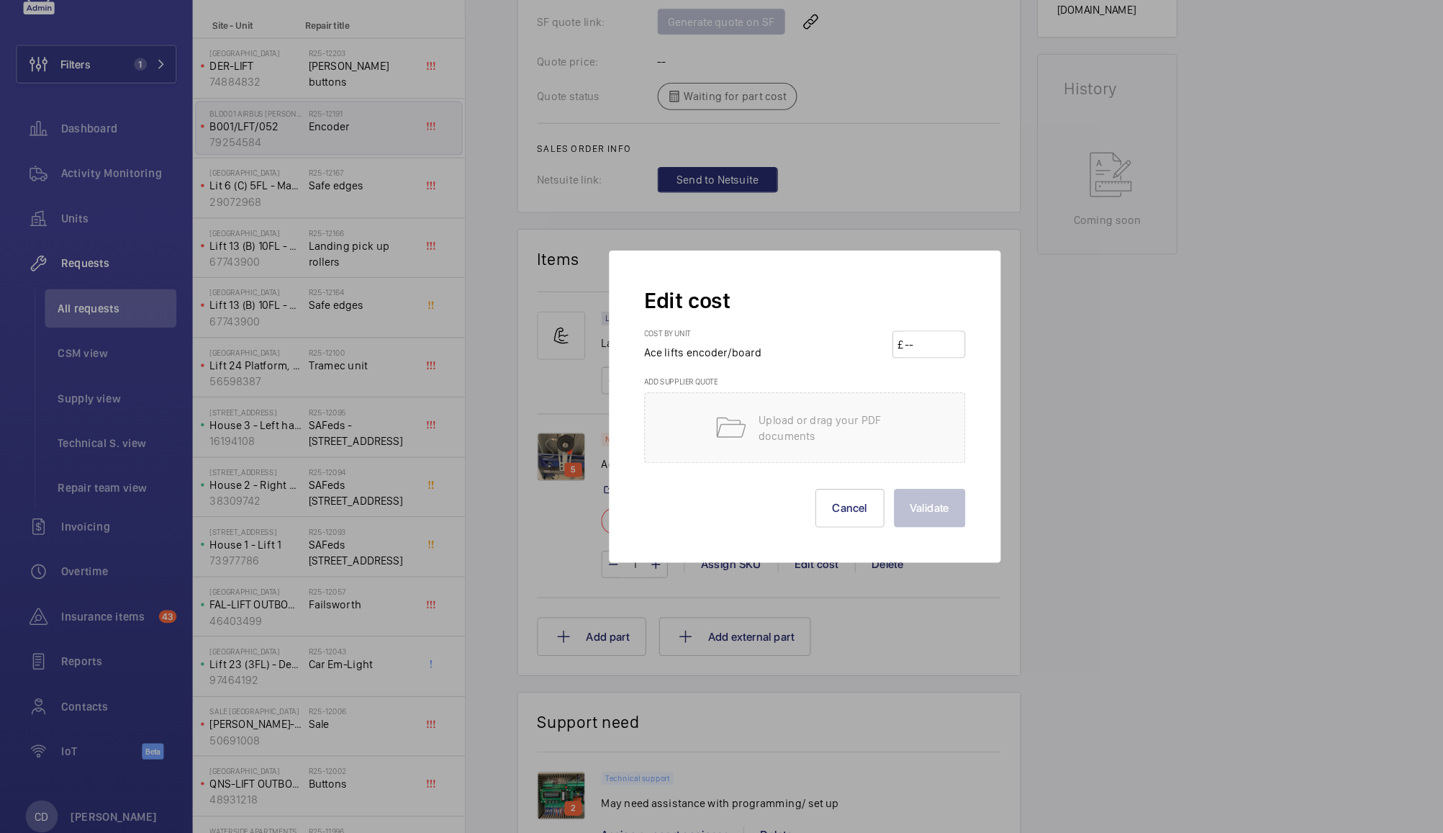
click at [829, 361] on input "number" at bounding box center [836, 360] width 50 height 23
type input "788"
click at [845, 514] on button "Validate" at bounding box center [834, 507] width 64 height 35
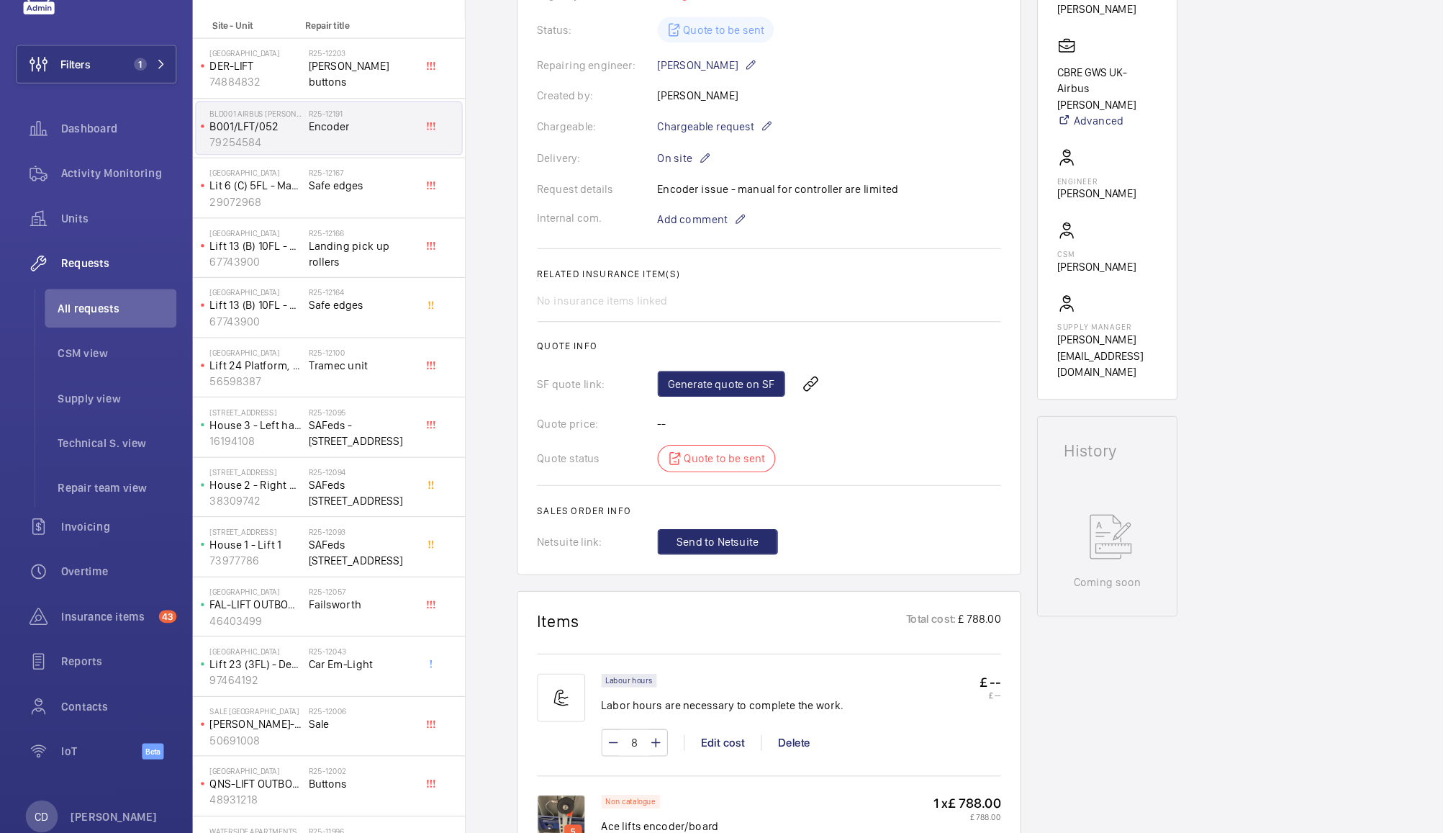
scroll to position [217, 0]
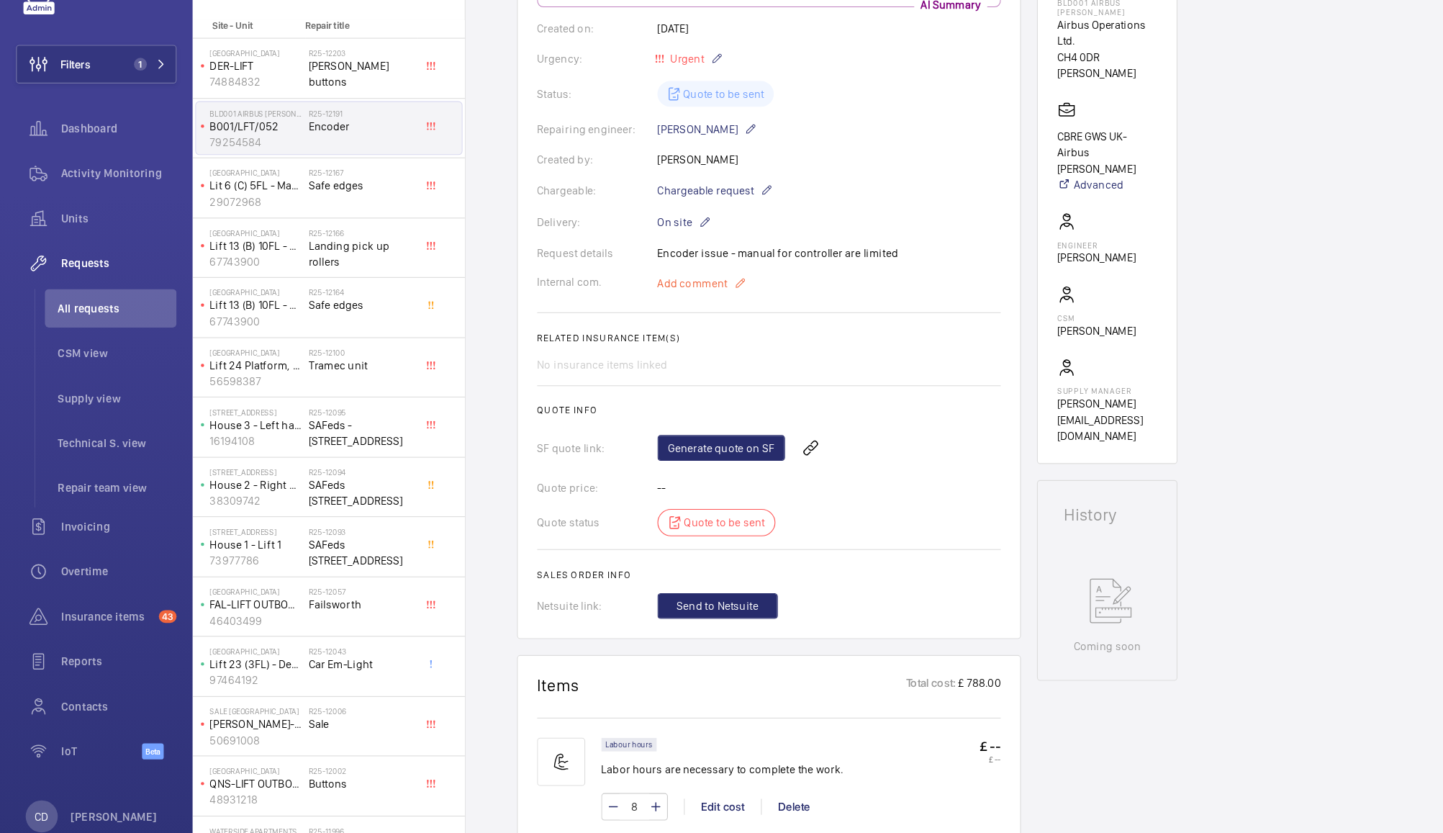
click at [628, 302] on span "Add comment" at bounding box center [621, 306] width 63 height 14
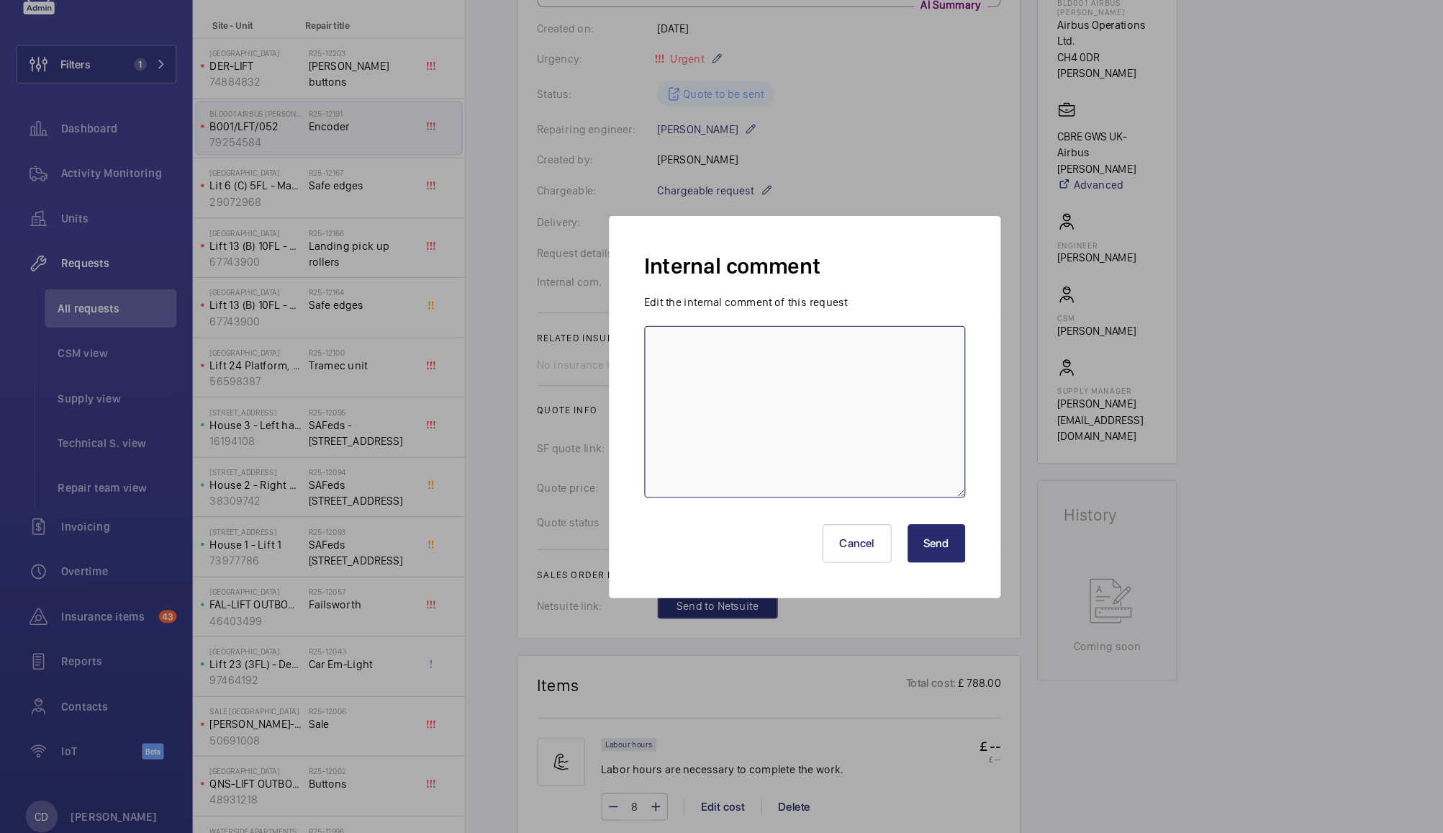
click at [703, 387] on textarea at bounding box center [722, 421] width 288 height 154
paste textarea "https://shop.shorts-lifts.co.uk/ms028-0207-ied-encoder-sp114829"
type textarea "https://shop.shorts-lifts.co.uk/ms028-0207-ied-encoder-sp114829"
click at [847, 541] on button "Send" at bounding box center [840, 539] width 52 height 35
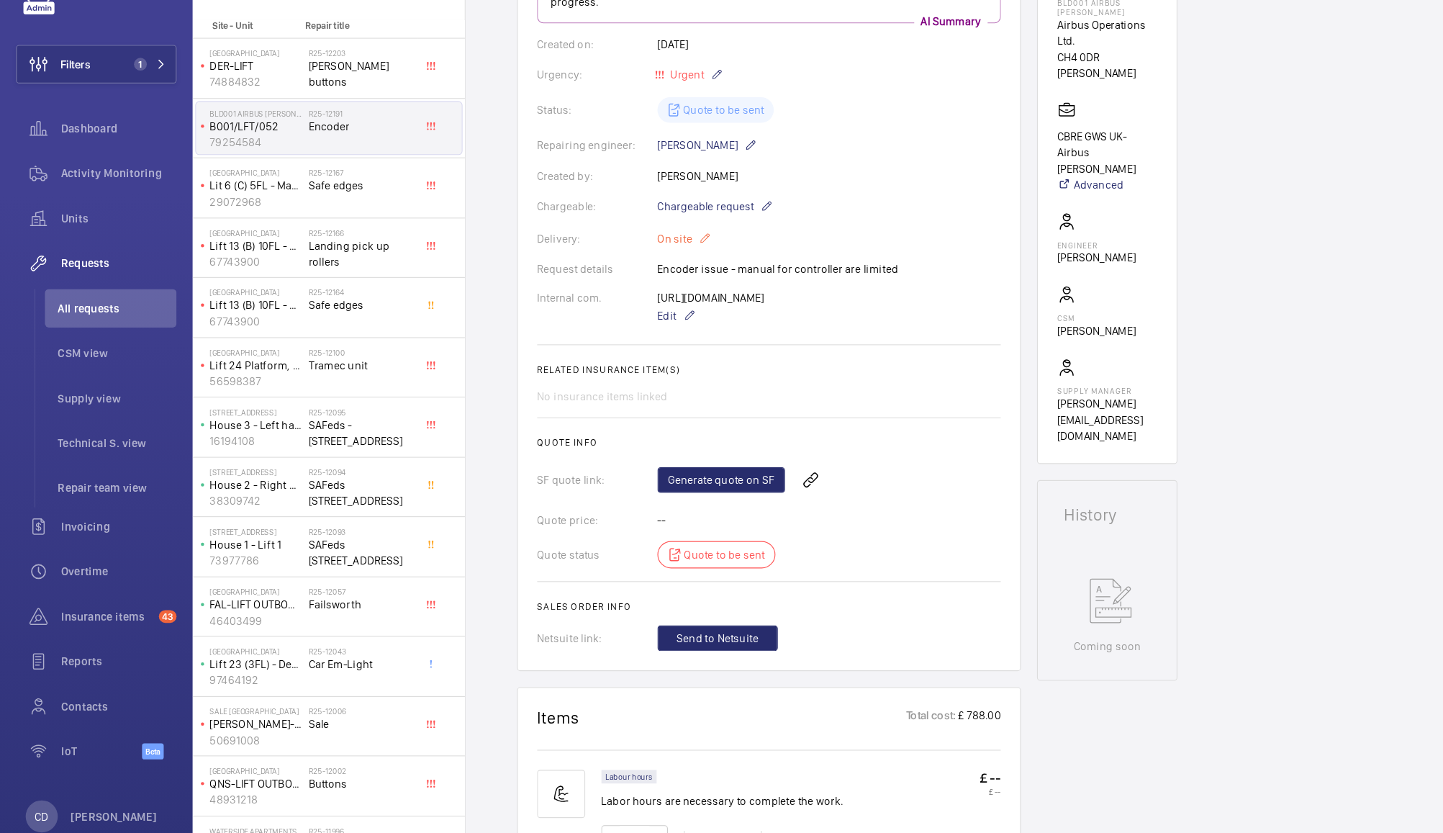
click at [613, 263] on p "On site" at bounding box center [614, 265] width 48 height 17
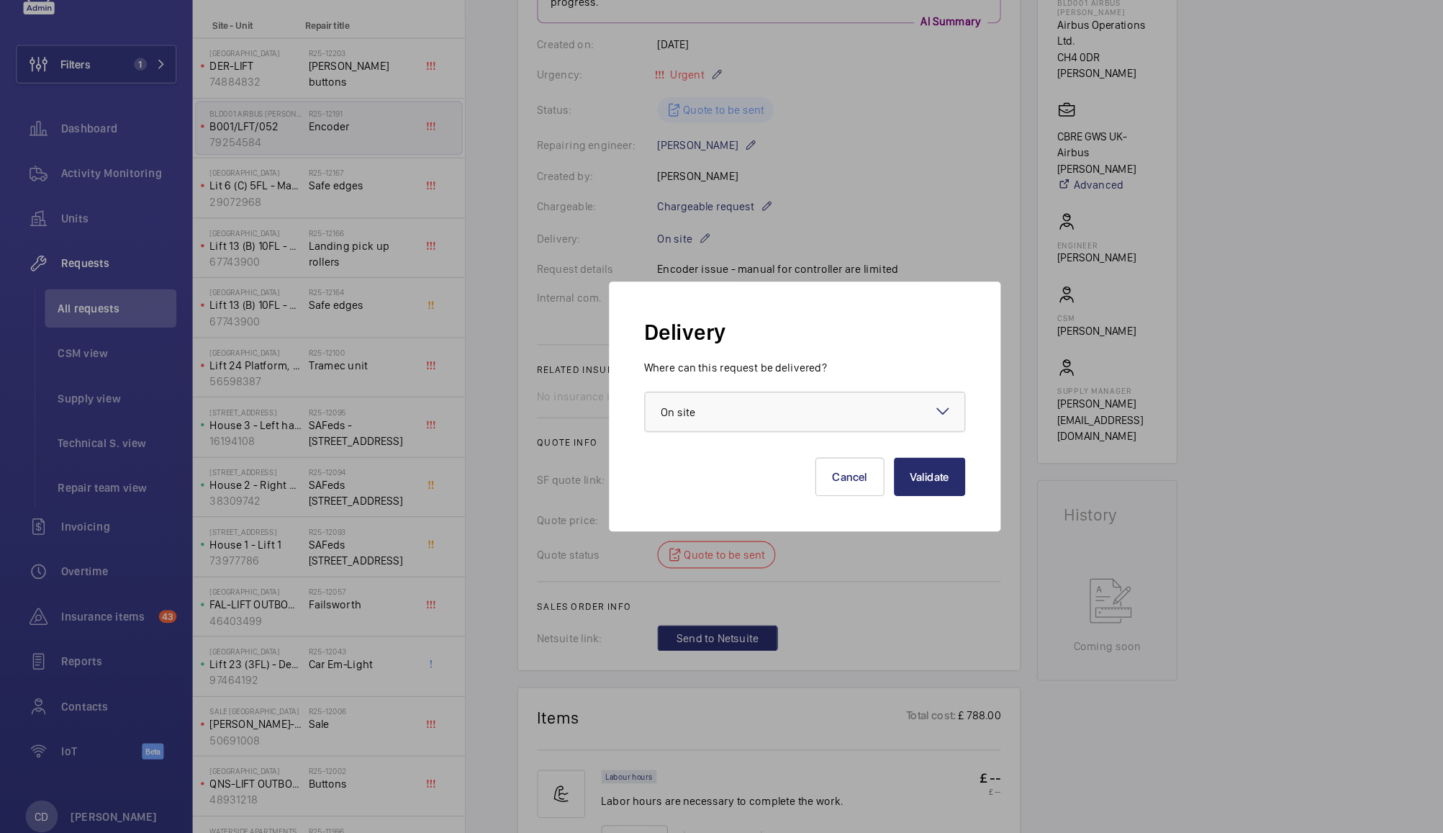
click at [780, 407] on div at bounding box center [722, 421] width 286 height 35
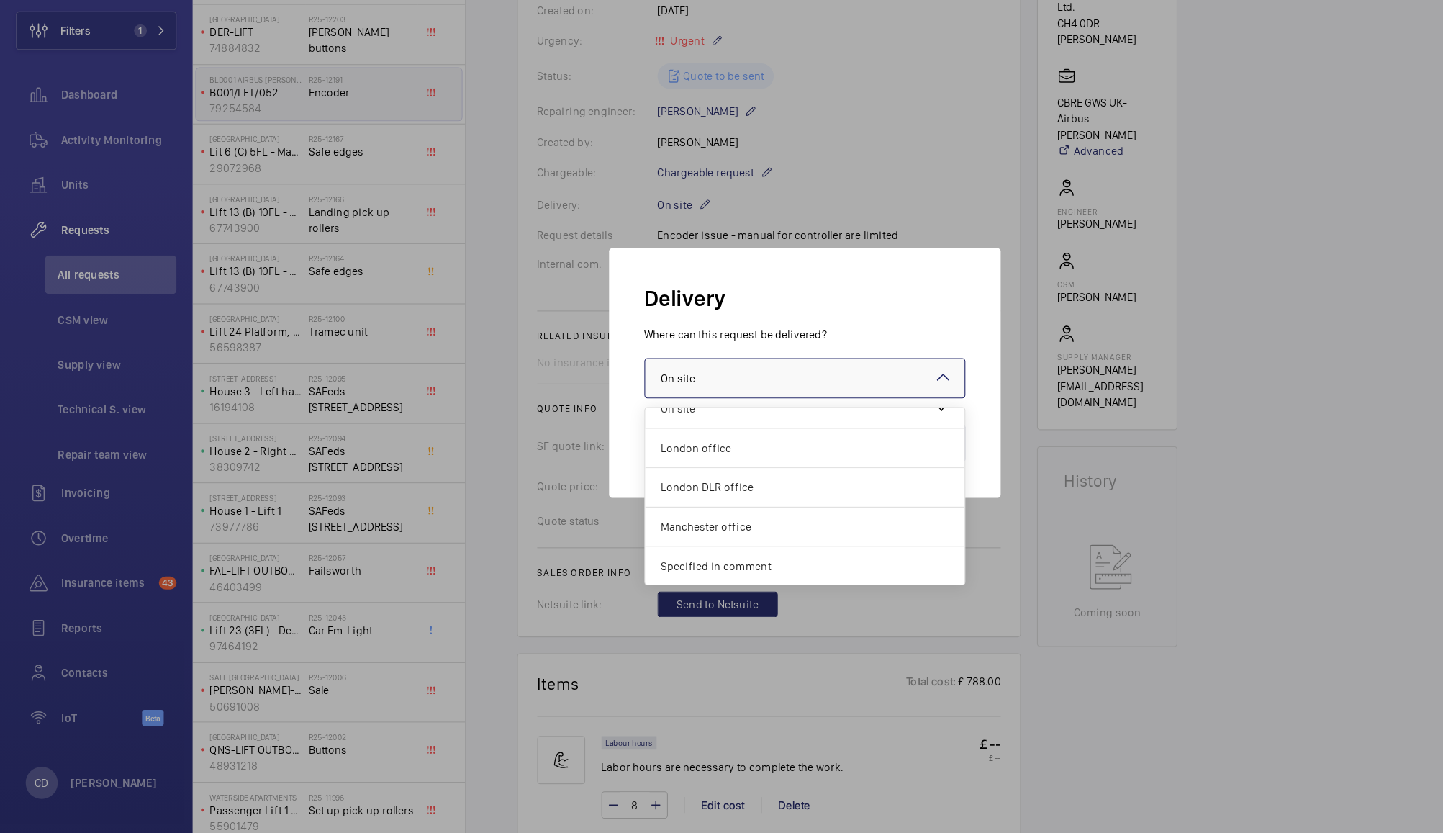
scroll to position [0, 0]
click at [847, 238] on div at bounding box center [721, 416] width 1443 height 833
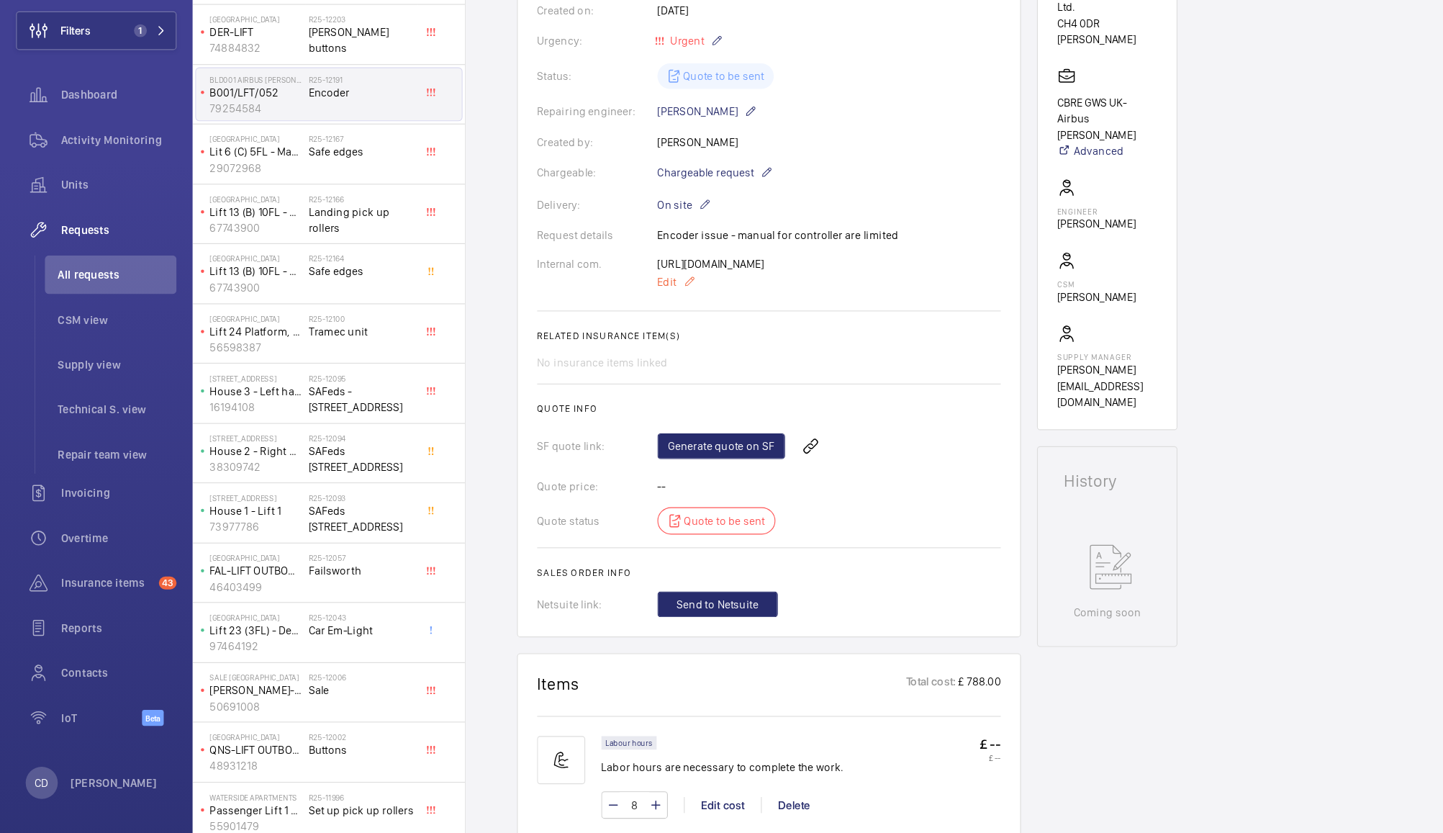
click at [599, 335] on span "Edit" at bounding box center [598, 335] width 17 height 14
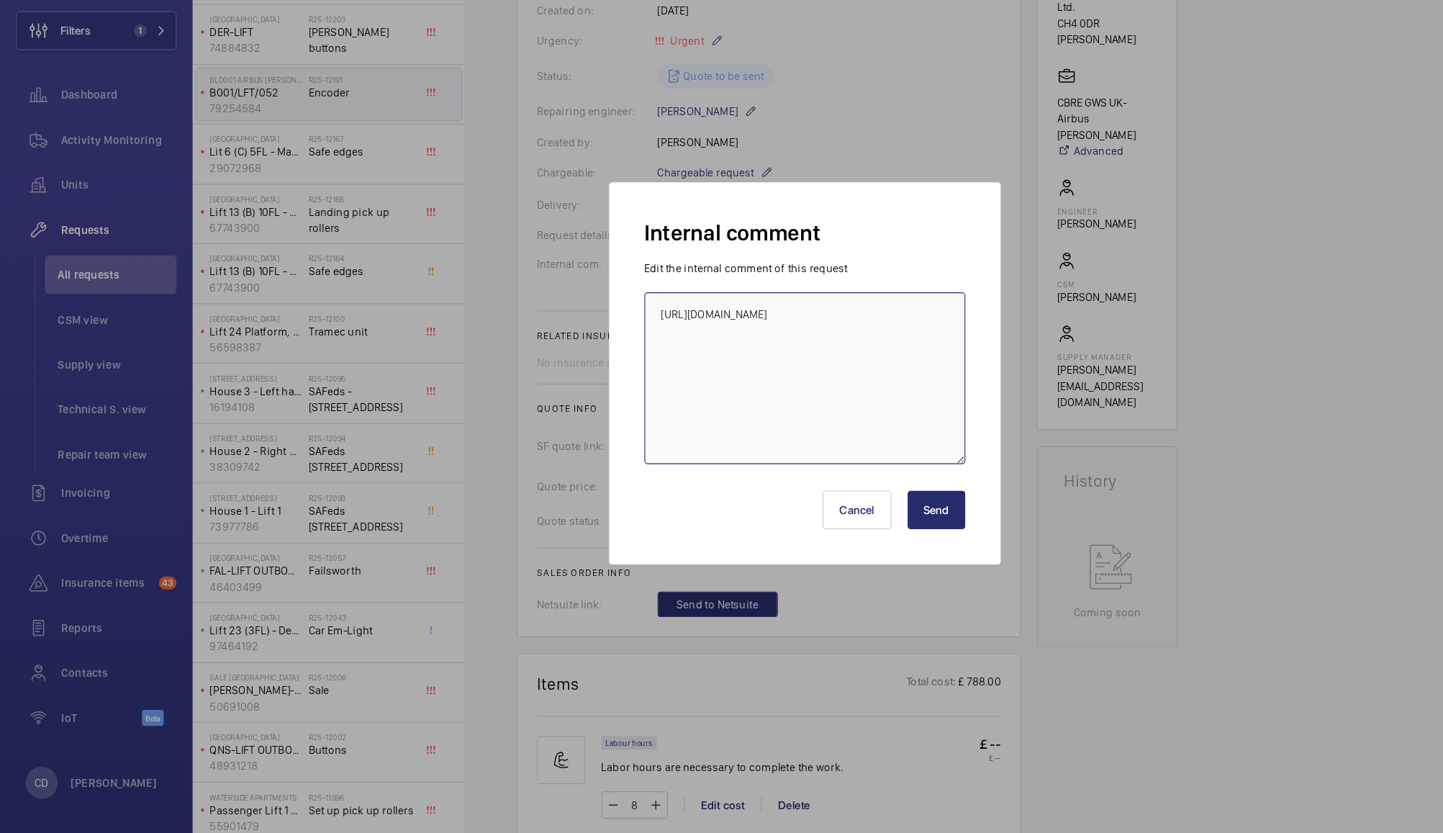
click at [758, 406] on textarea "https://shop.shorts-lifts.co.uk/ms028-0207-ied-encoder-sp114829" at bounding box center [722, 421] width 288 height 154
type textarea "https://shop.shorts-lifts.co.uk/ms028-0207-ied-encoder-sp114829"
click at [847, 524] on button "Send" at bounding box center [840, 539] width 52 height 35
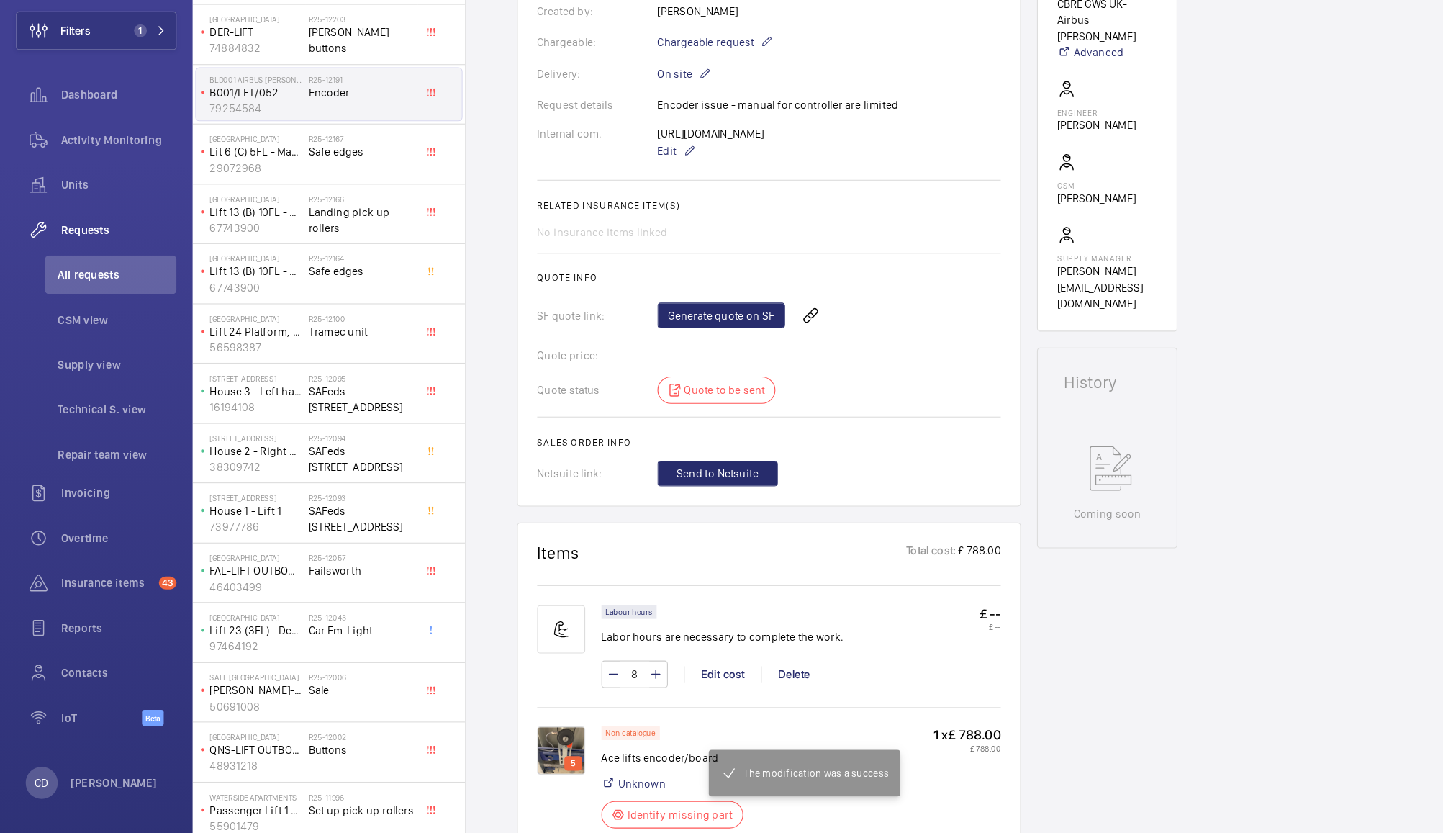
scroll to position [328, 0]
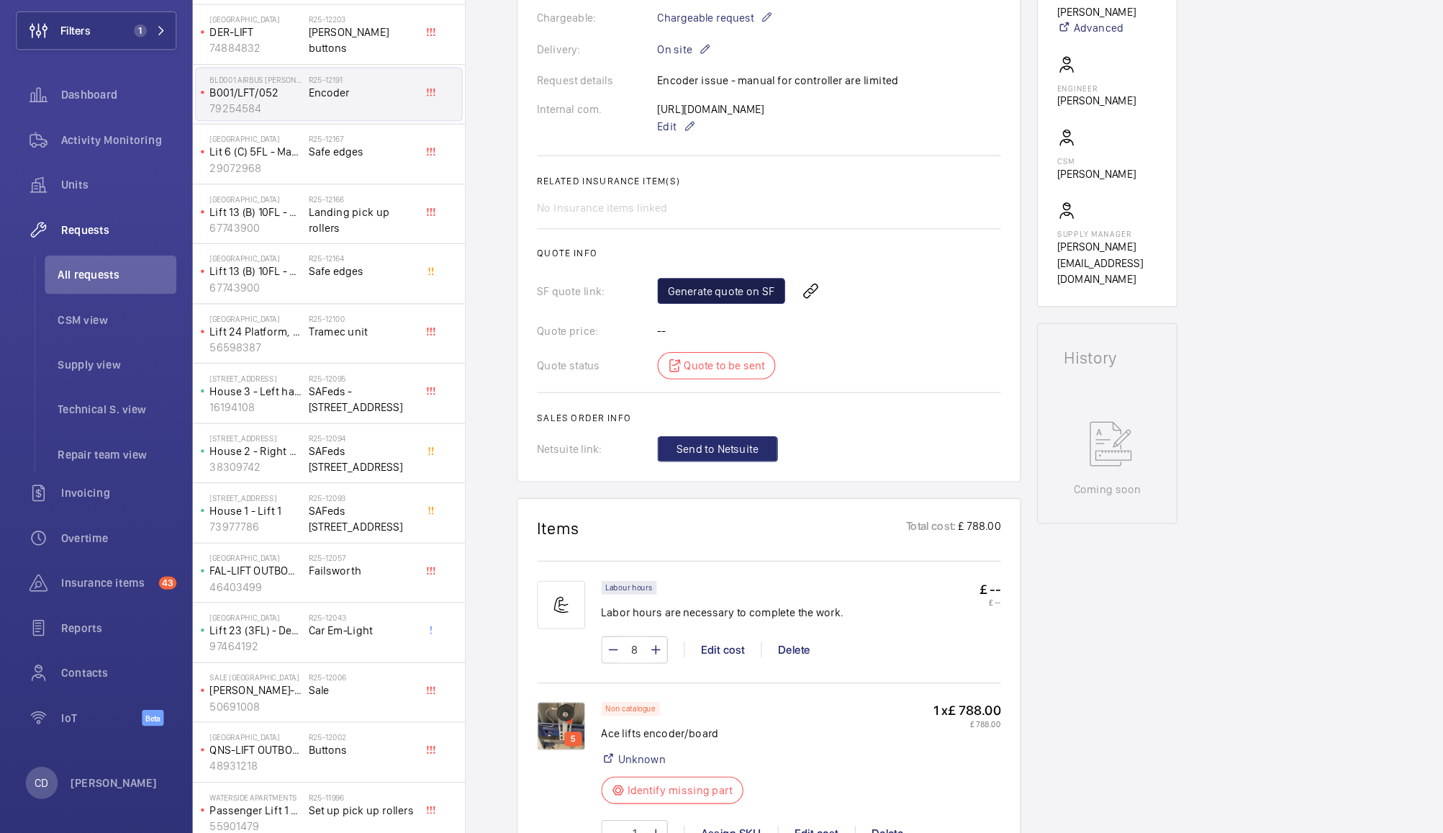
click at [649, 351] on link "Generate quote on SF" at bounding box center [647, 342] width 114 height 23
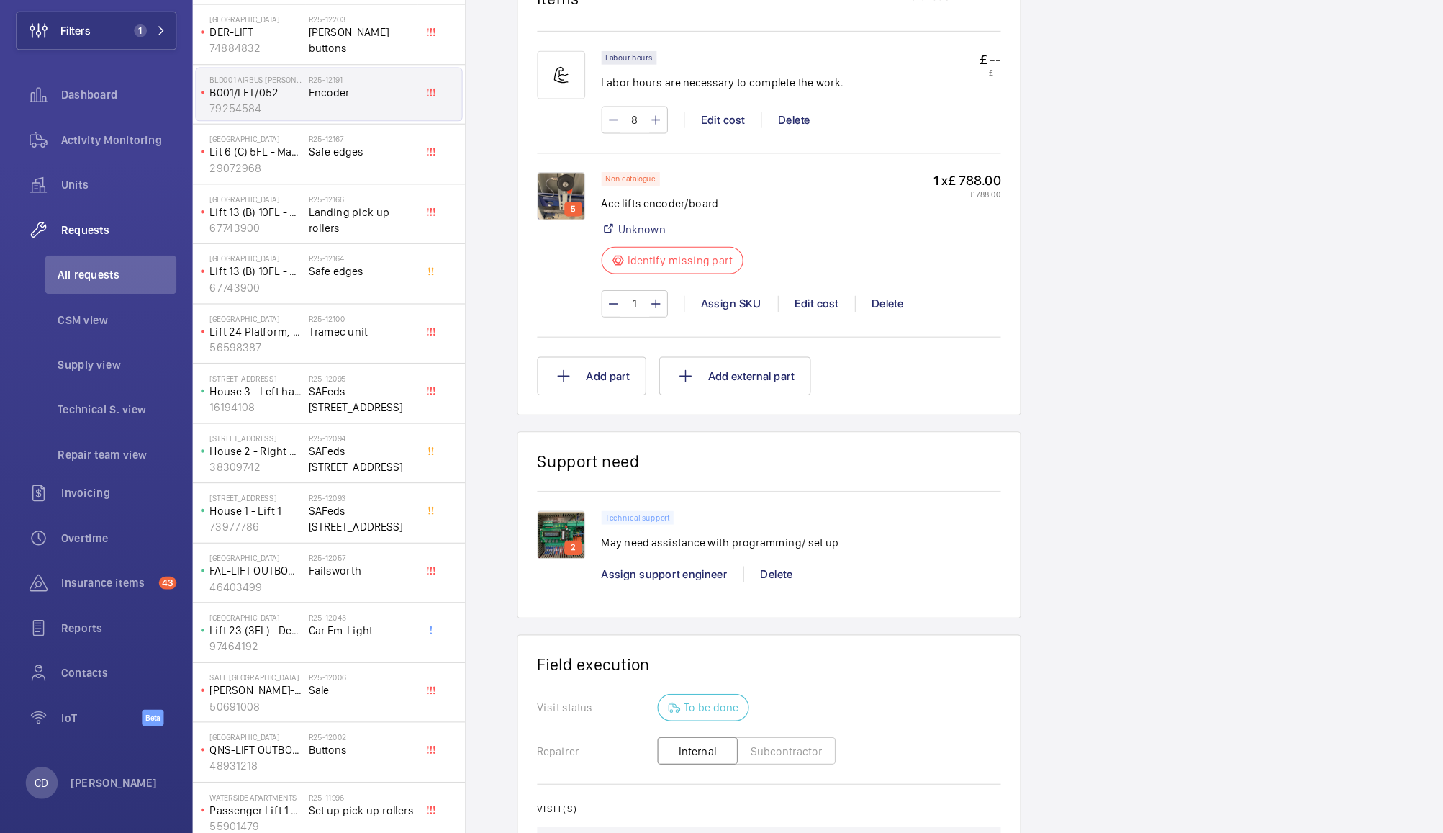
scroll to position [1016, 0]
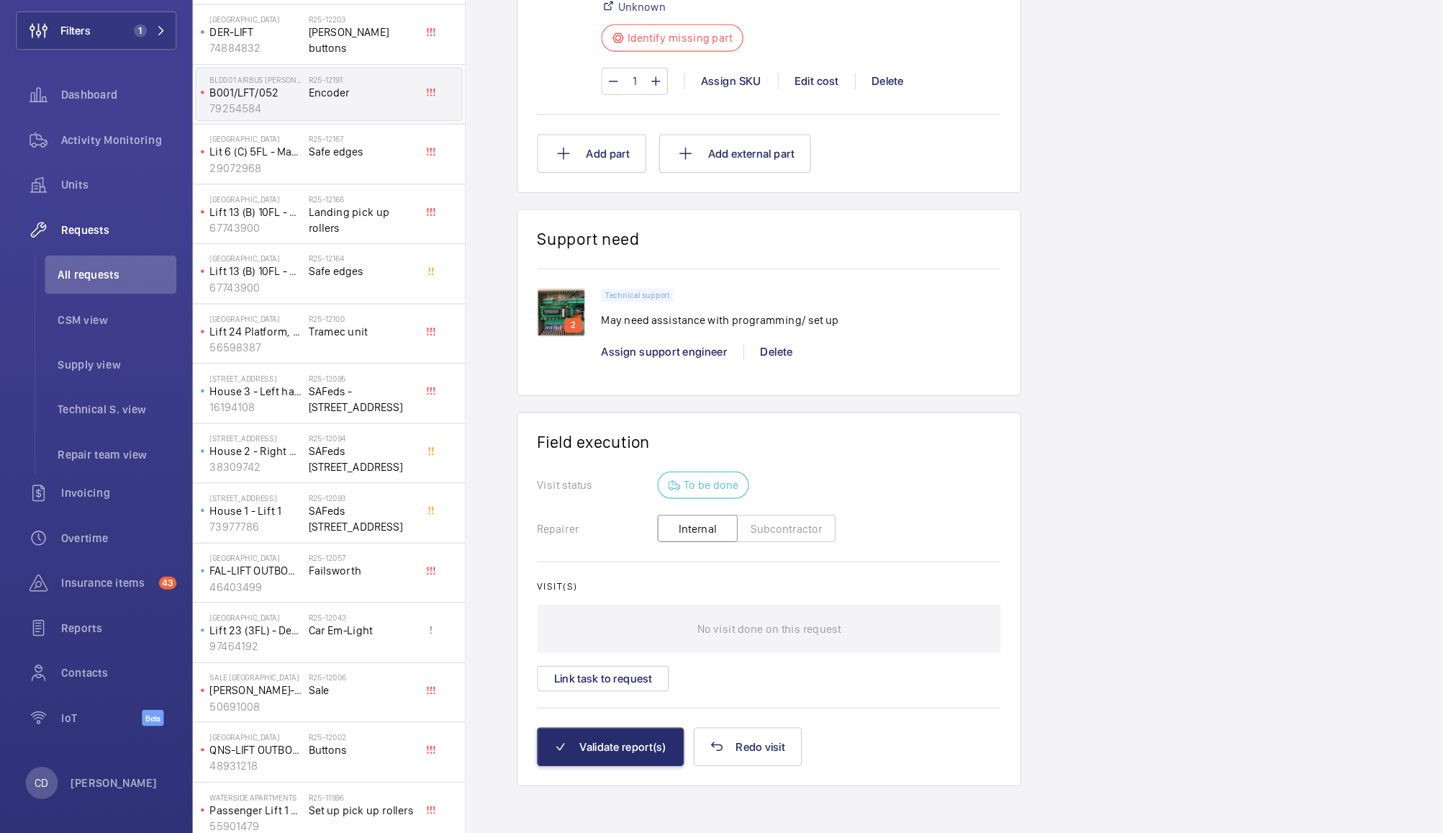
click at [502, 356] on img at bounding box center [503, 361] width 43 height 43
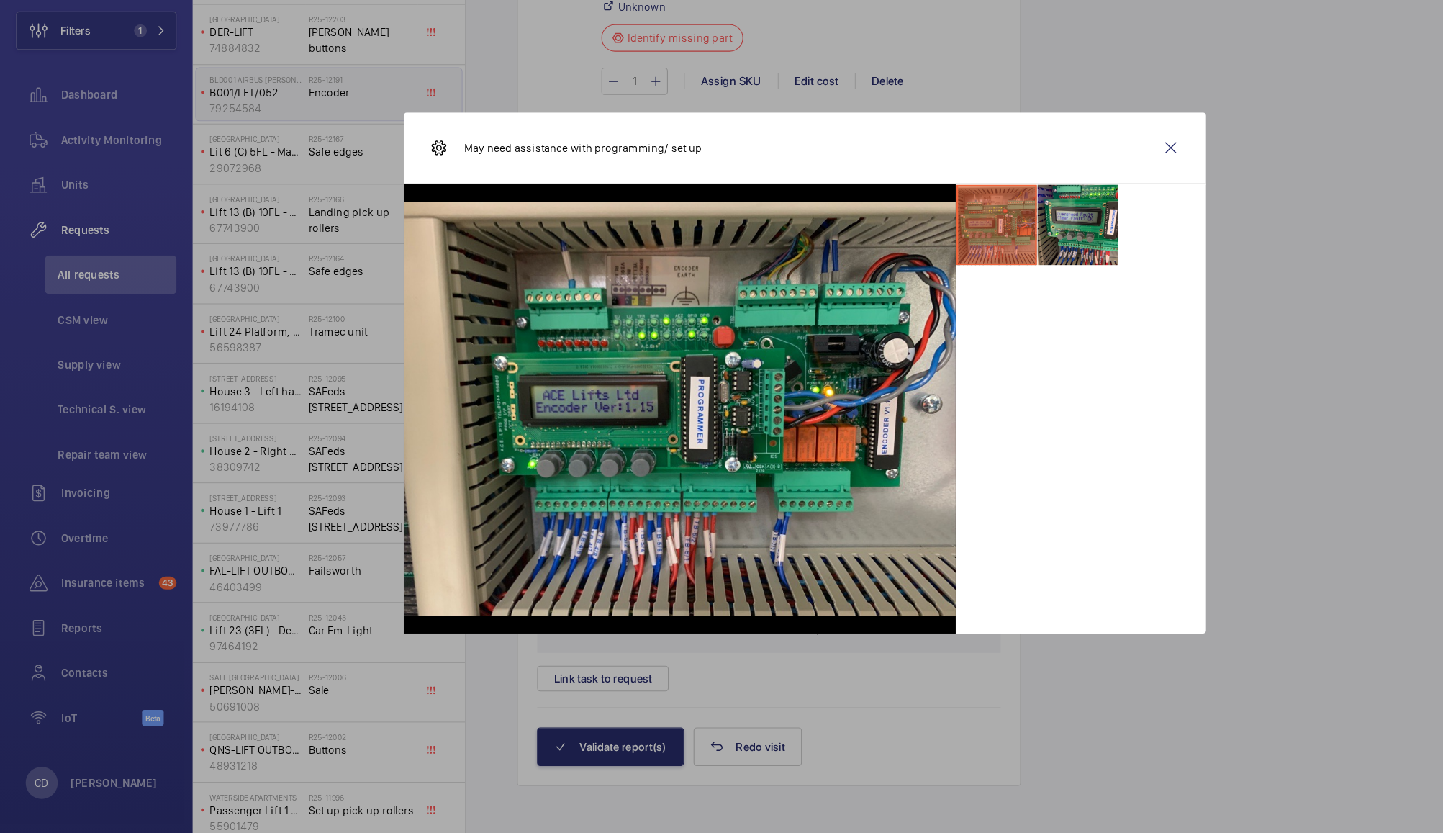
click at [1051, 192] on div "May need assistance with programming/ set up" at bounding box center [722, 215] width 720 height 64
click at [1055, 209] on wm-front-icon-button at bounding box center [1050, 214] width 35 height 35
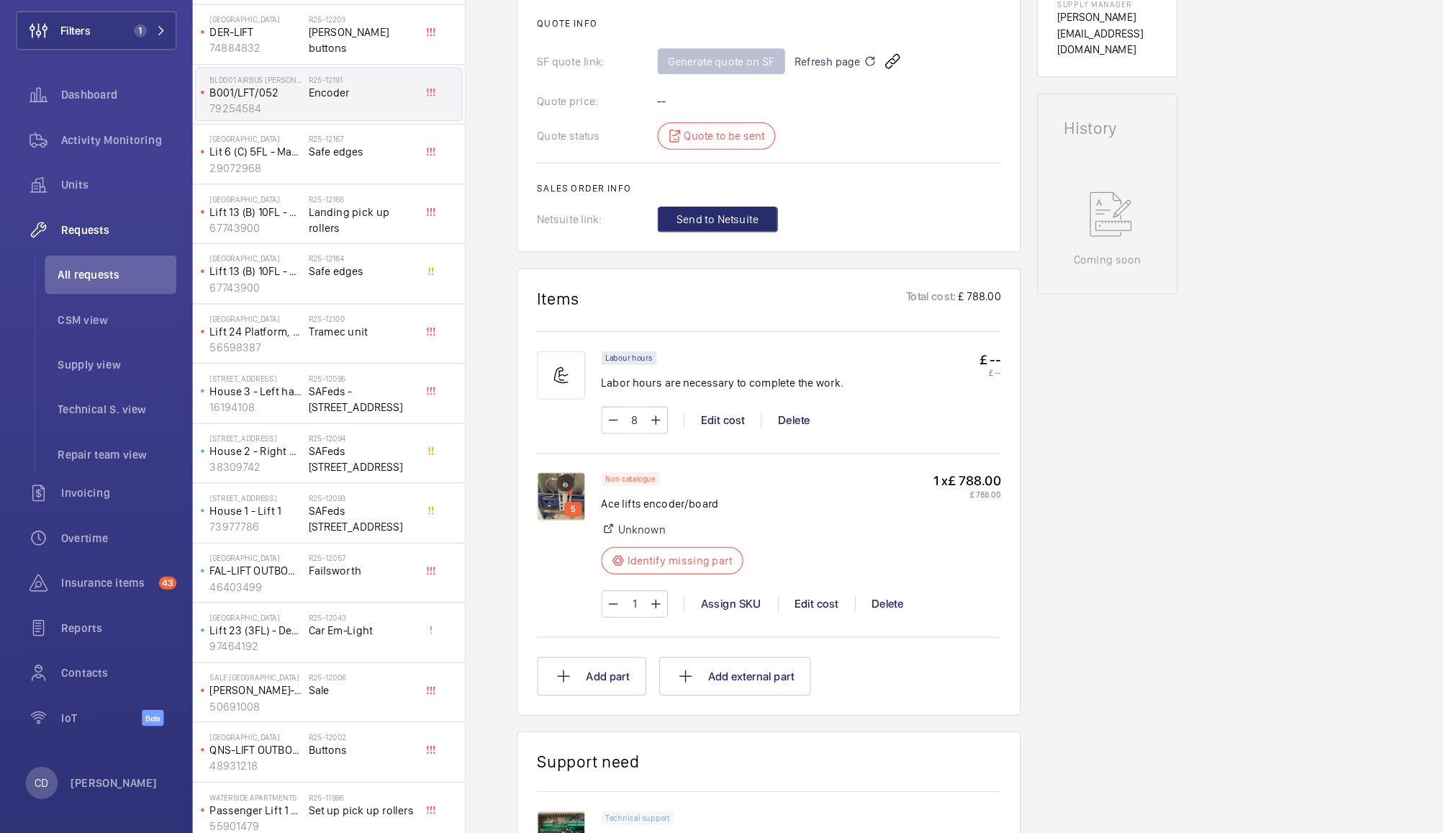
scroll to position [538, 0]
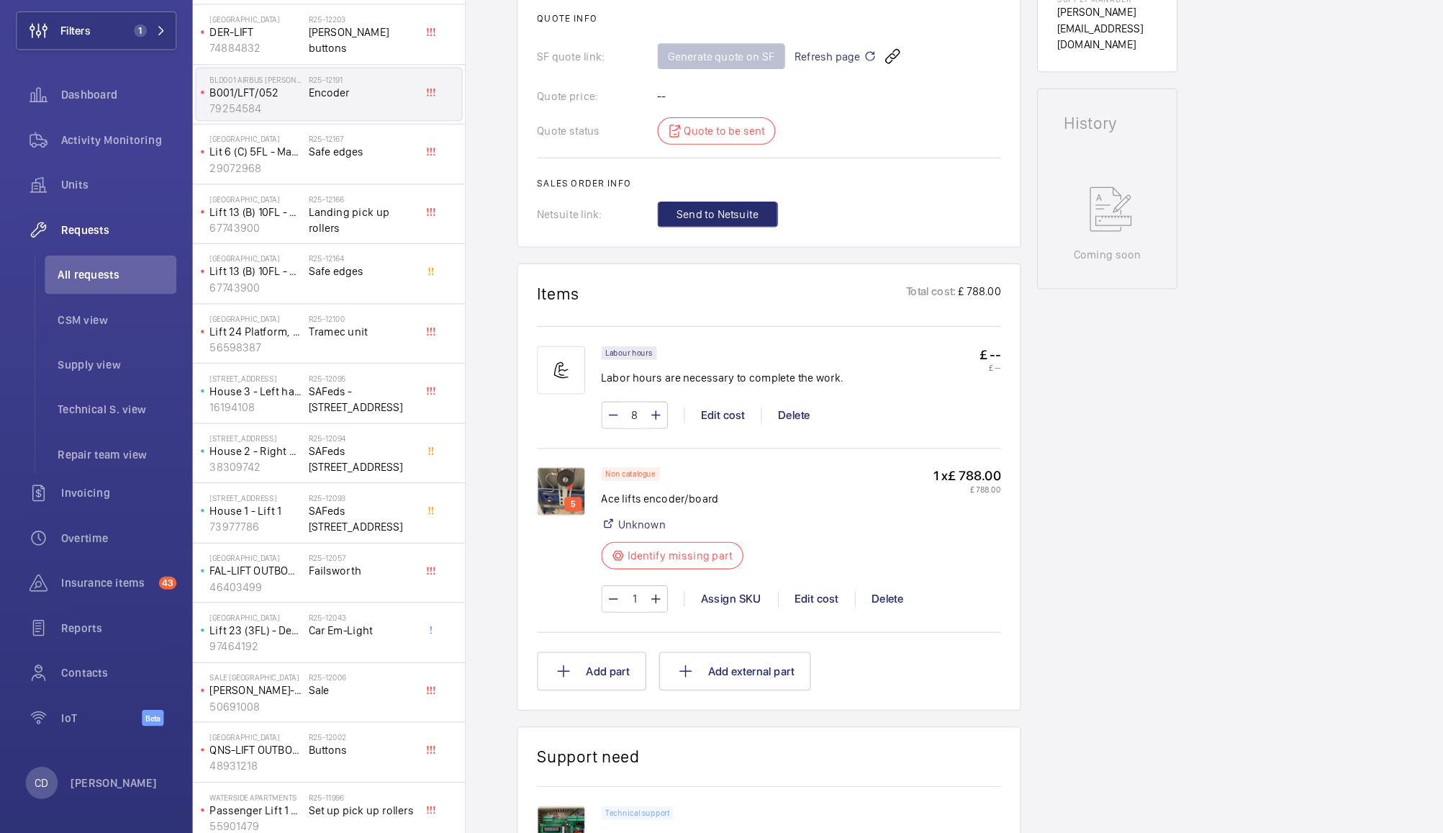
click at [497, 542] on img at bounding box center [503, 522] width 43 height 43
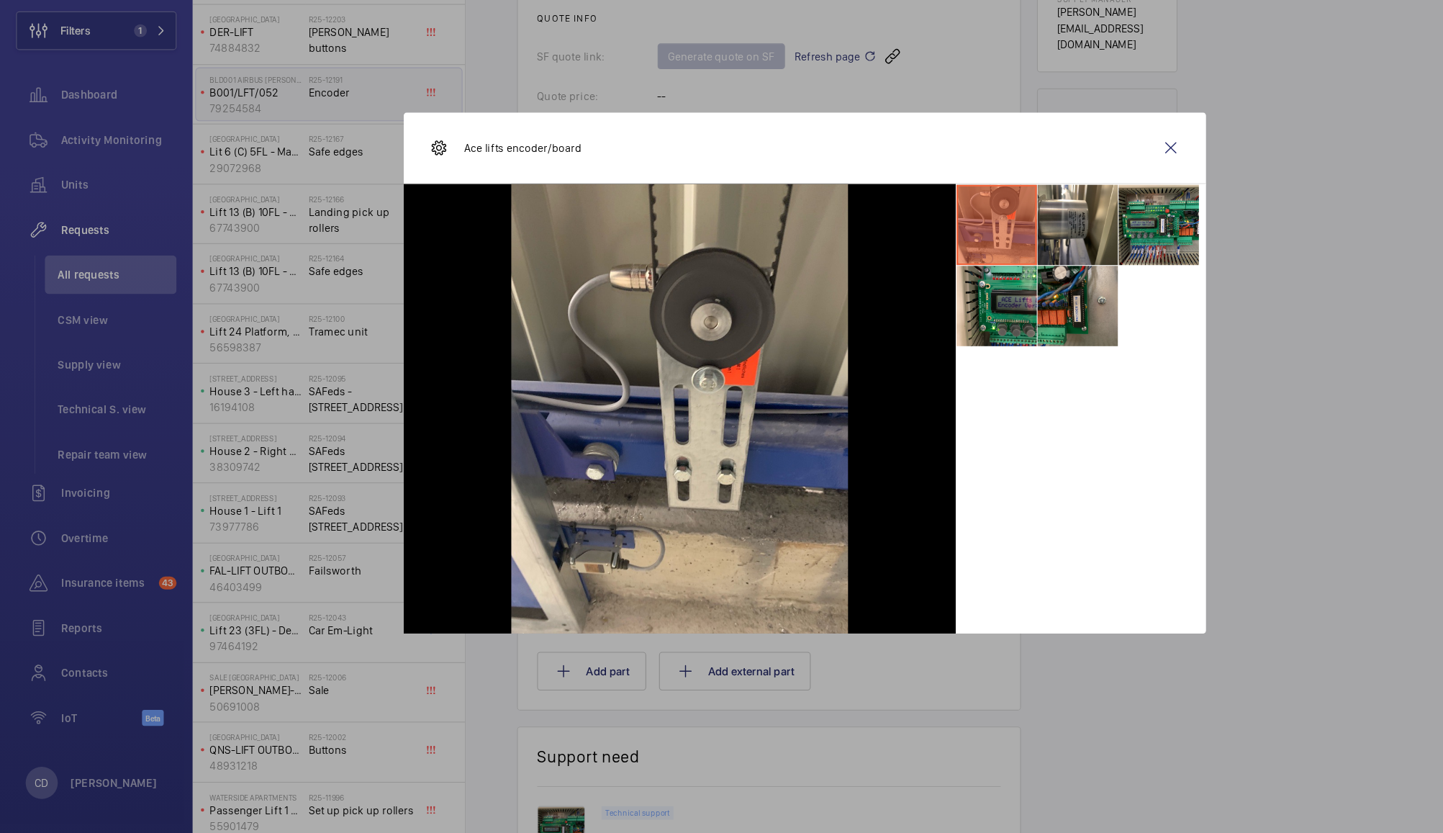
click at [968, 349] on li at bounding box center [967, 356] width 72 height 72
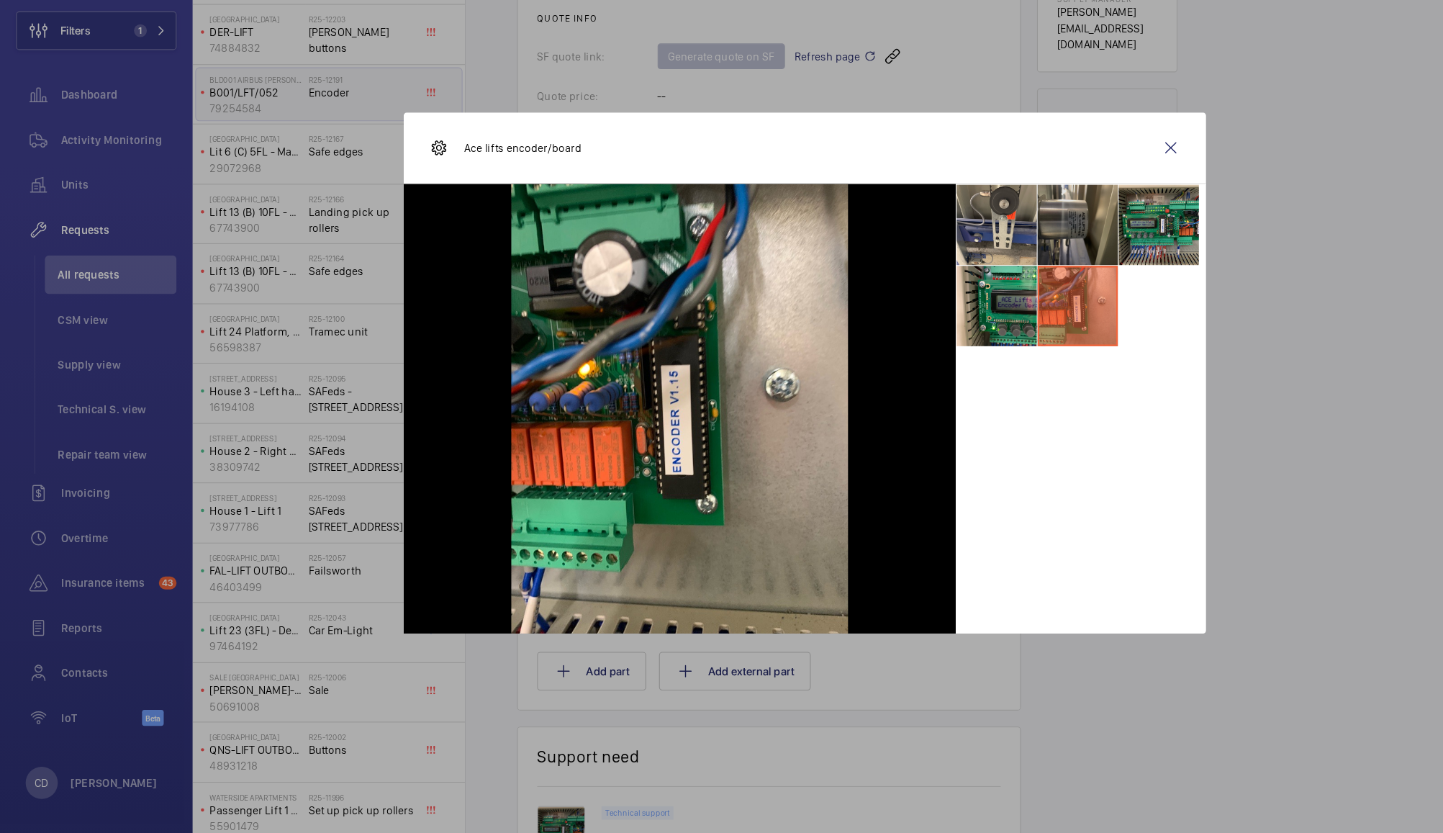
click at [968, 293] on li at bounding box center [967, 284] width 72 height 72
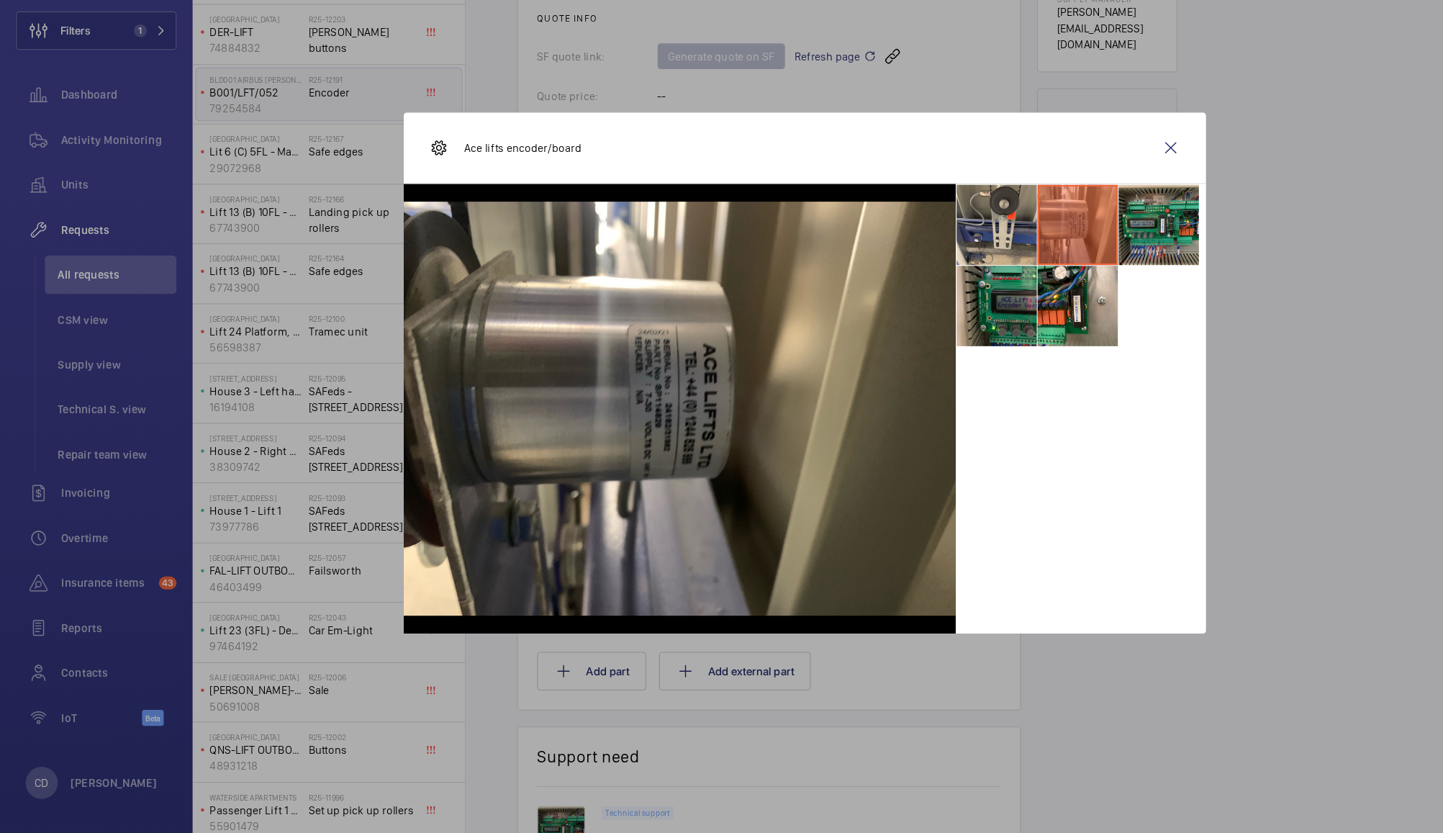
click at [902, 360] on li at bounding box center [894, 356] width 72 height 72
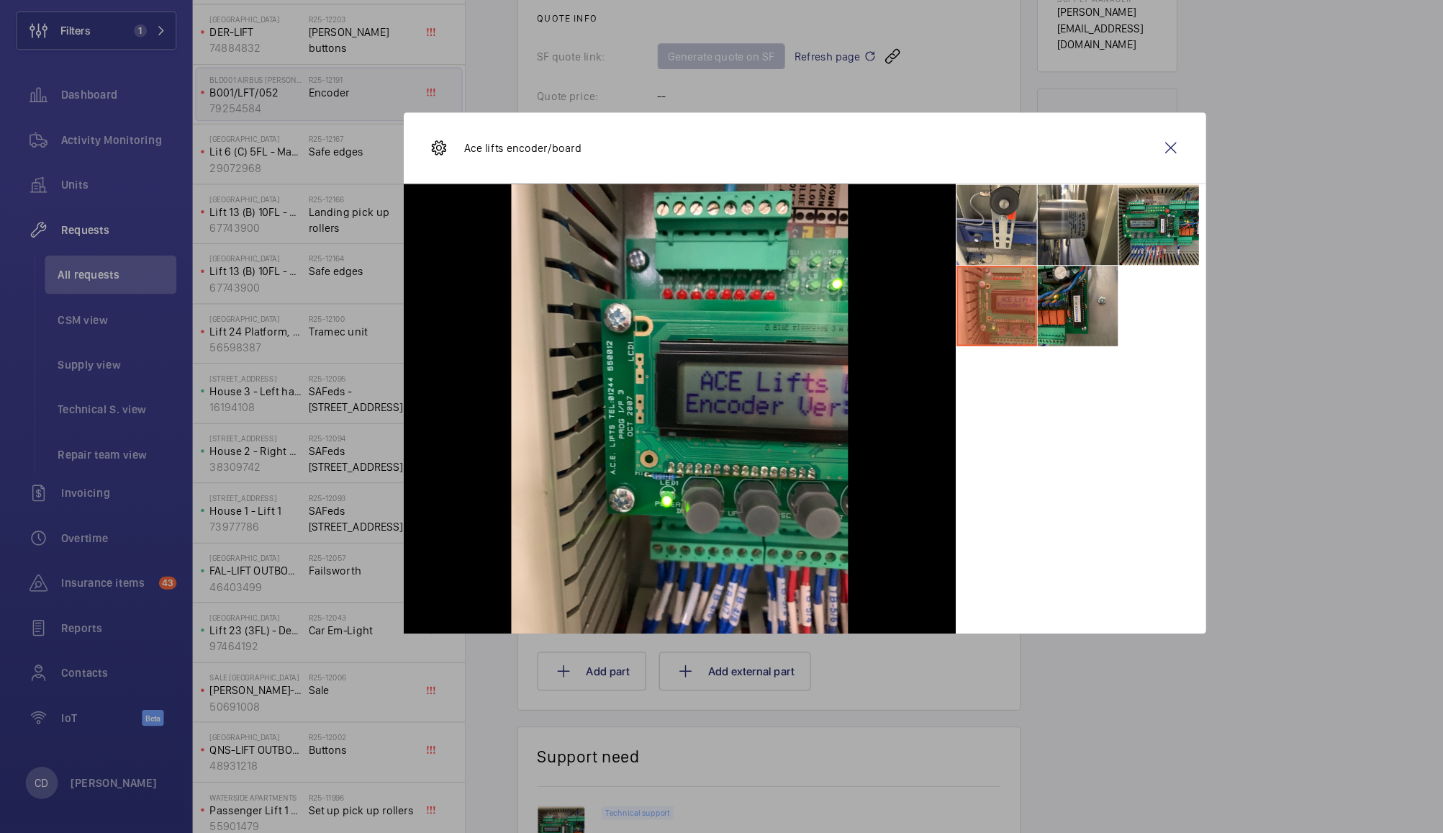
click at [961, 369] on li at bounding box center [967, 356] width 72 height 72
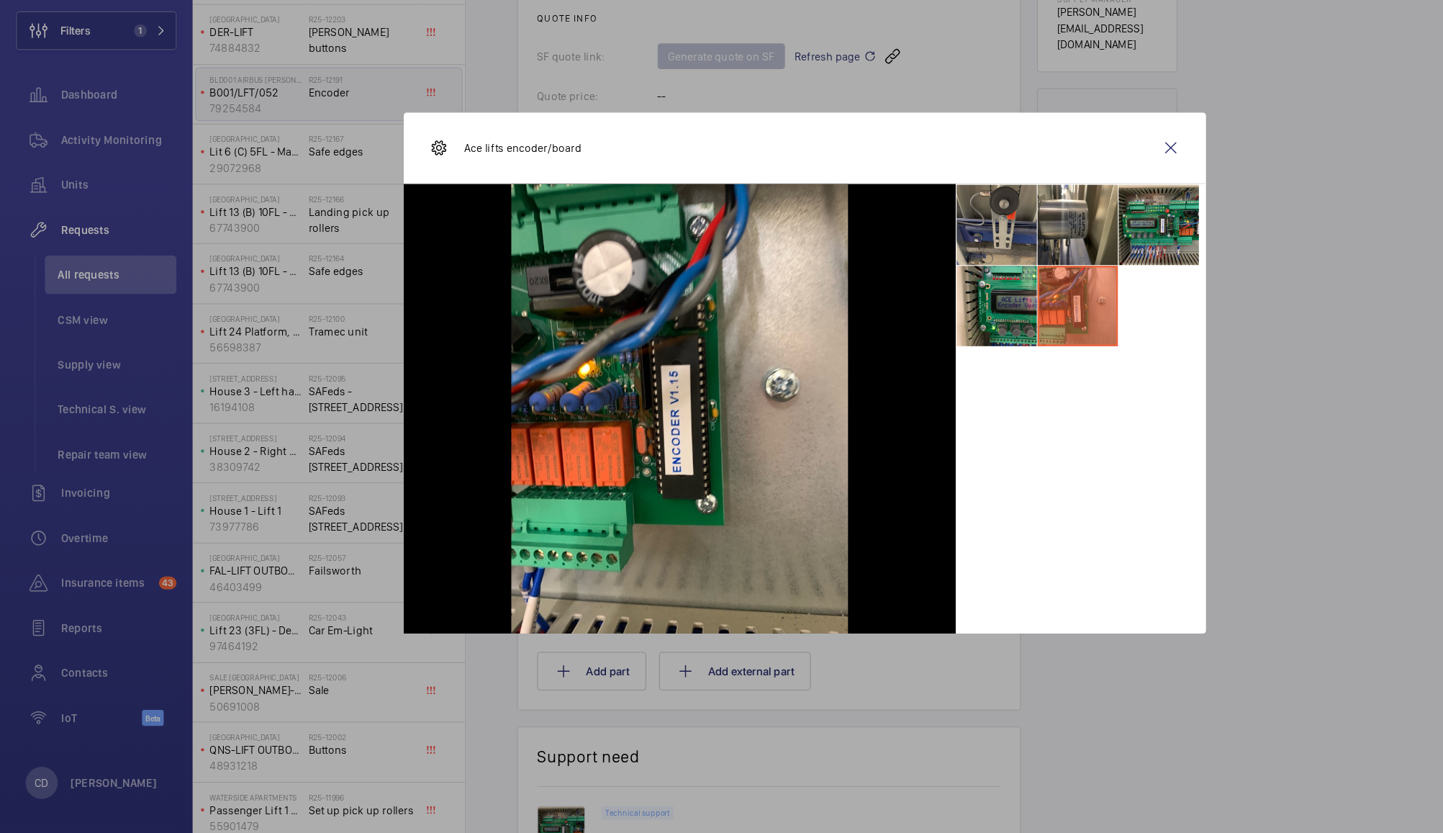
click at [897, 279] on li at bounding box center [894, 284] width 72 height 72
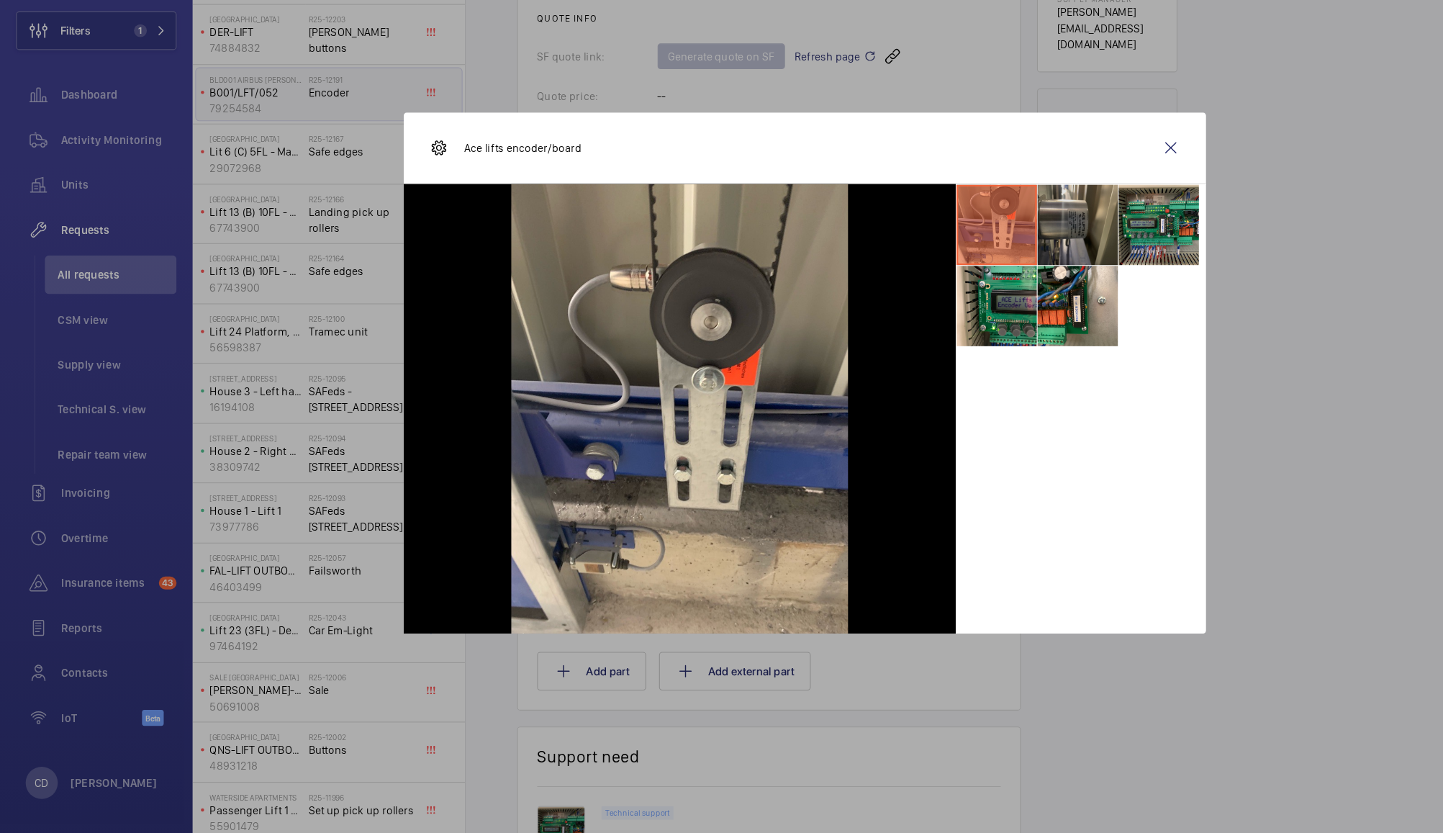
click at [967, 280] on li at bounding box center [967, 284] width 72 height 72
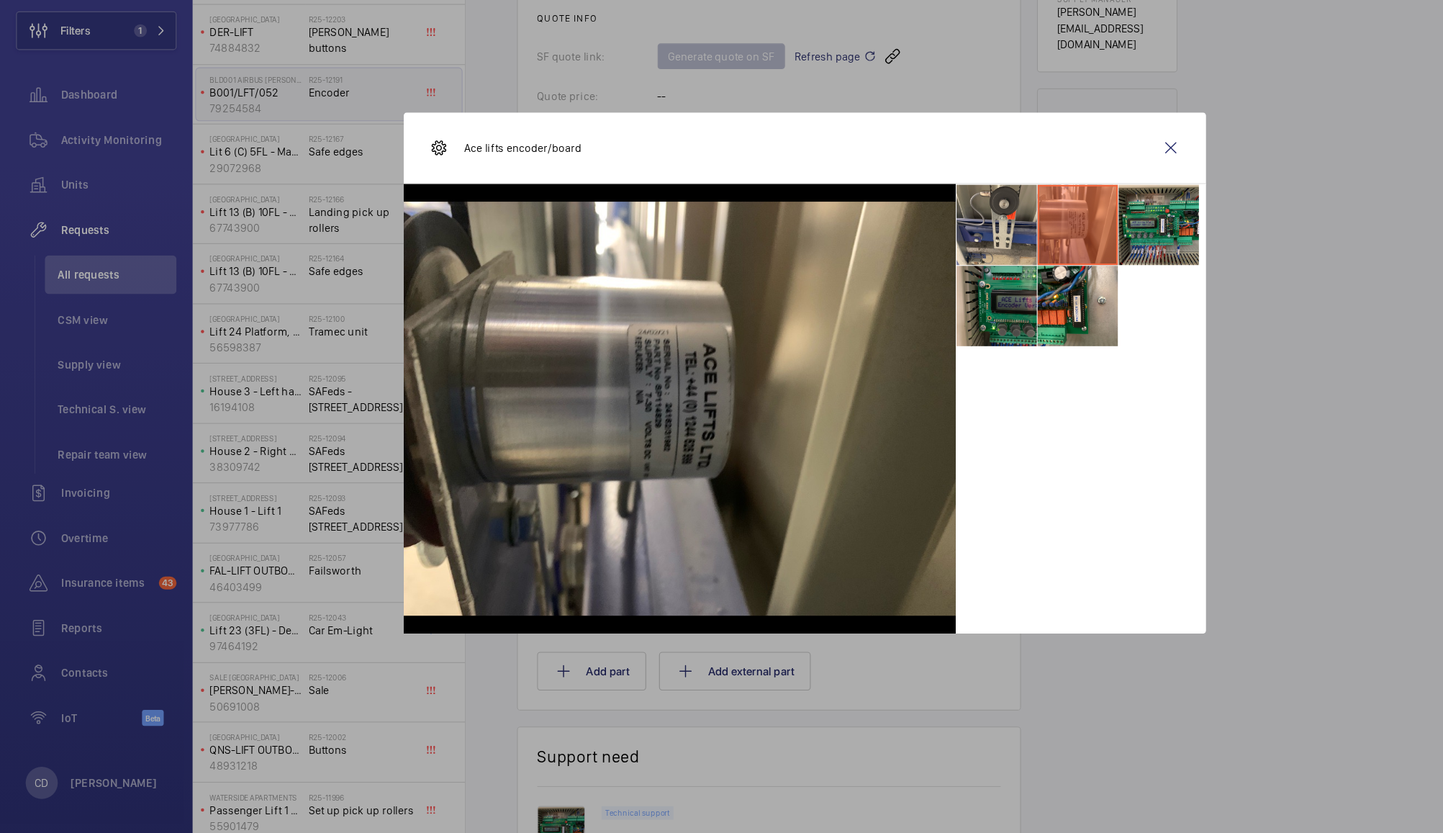
click at [899, 362] on li at bounding box center [894, 356] width 72 height 72
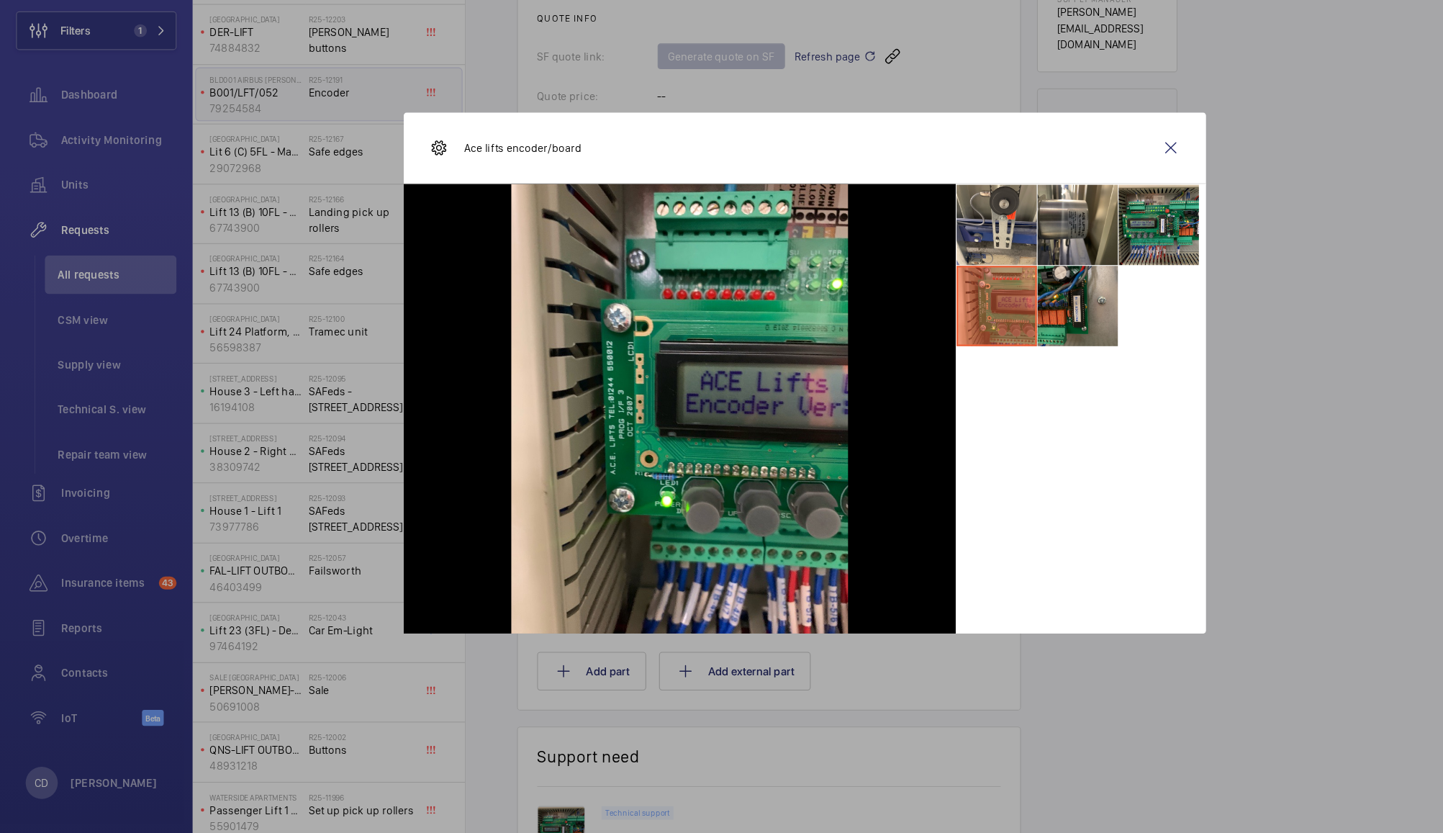
click at [955, 363] on li at bounding box center [967, 356] width 72 height 72
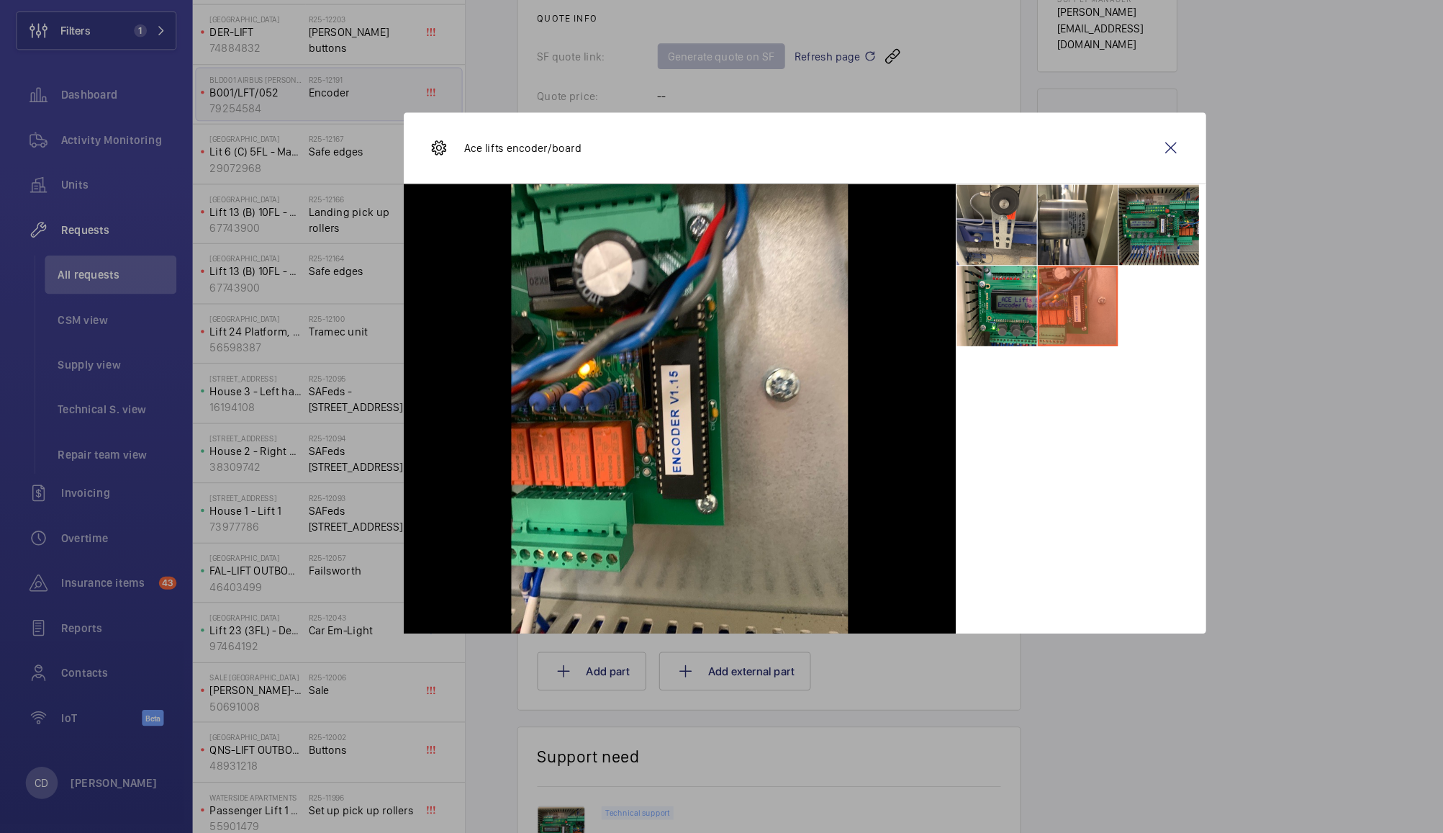
click at [1050, 287] on li at bounding box center [1039, 284] width 72 height 72
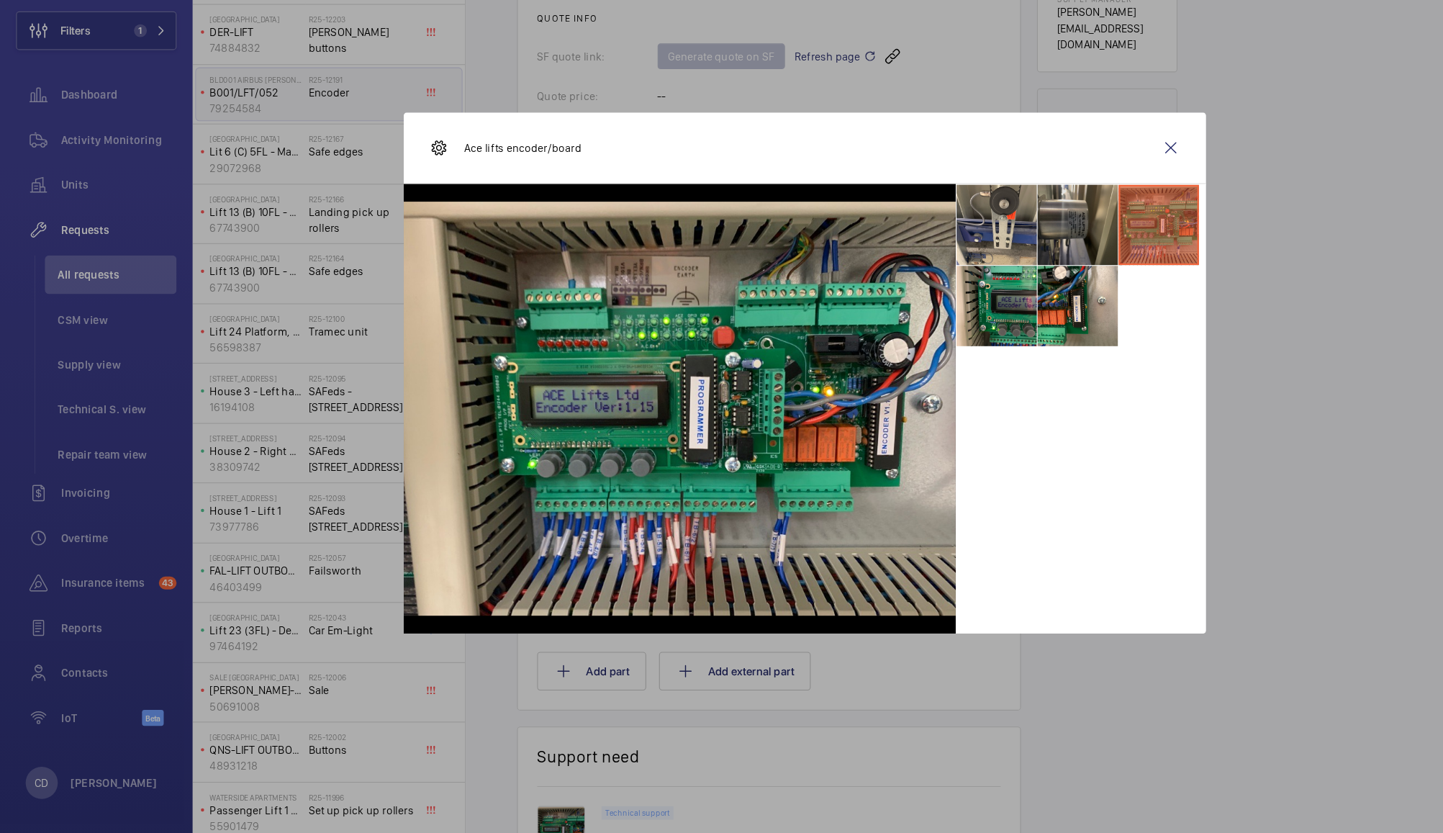
click at [973, 288] on li at bounding box center [967, 284] width 72 height 72
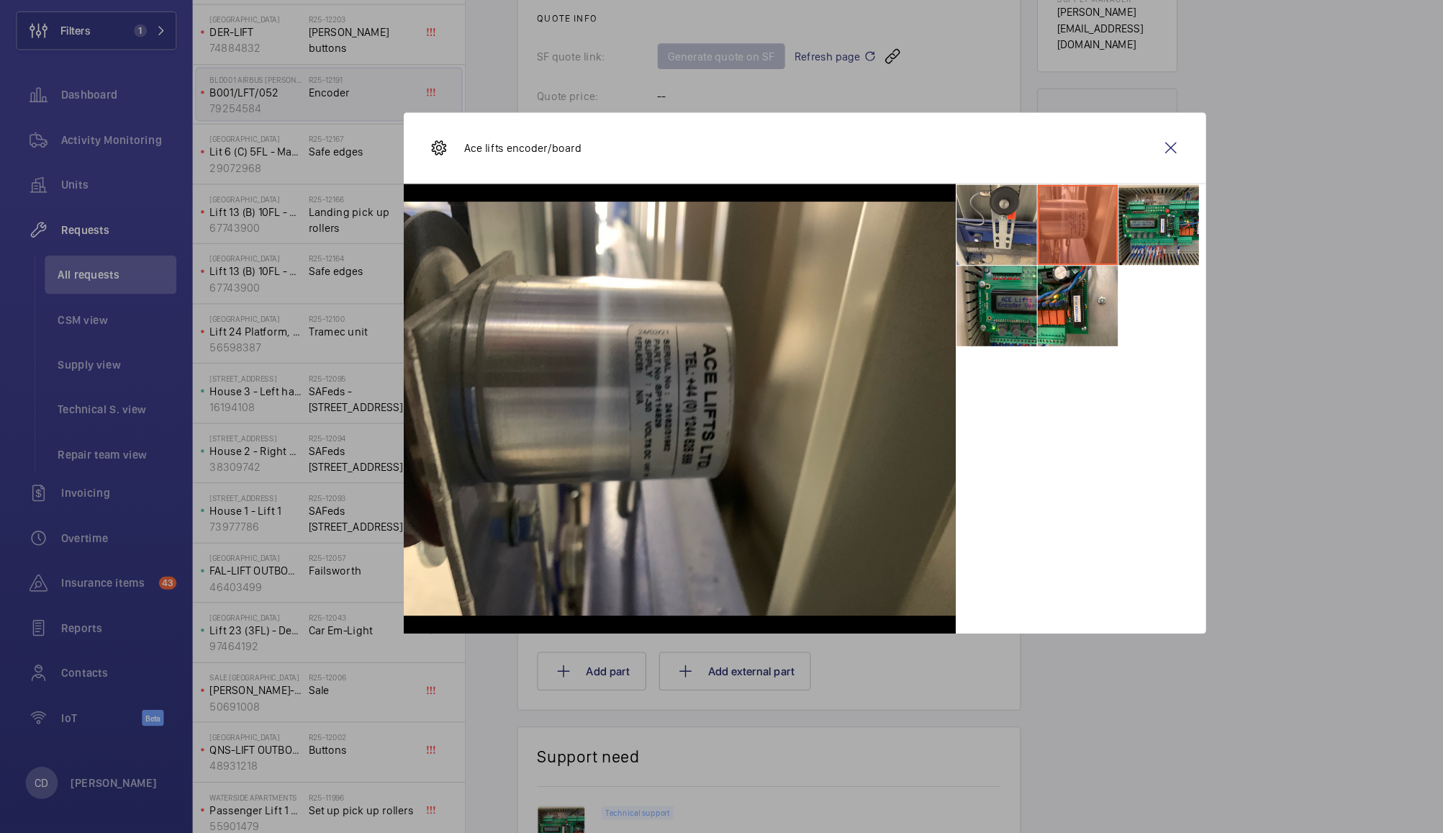
click at [902, 368] on li at bounding box center [894, 356] width 72 height 72
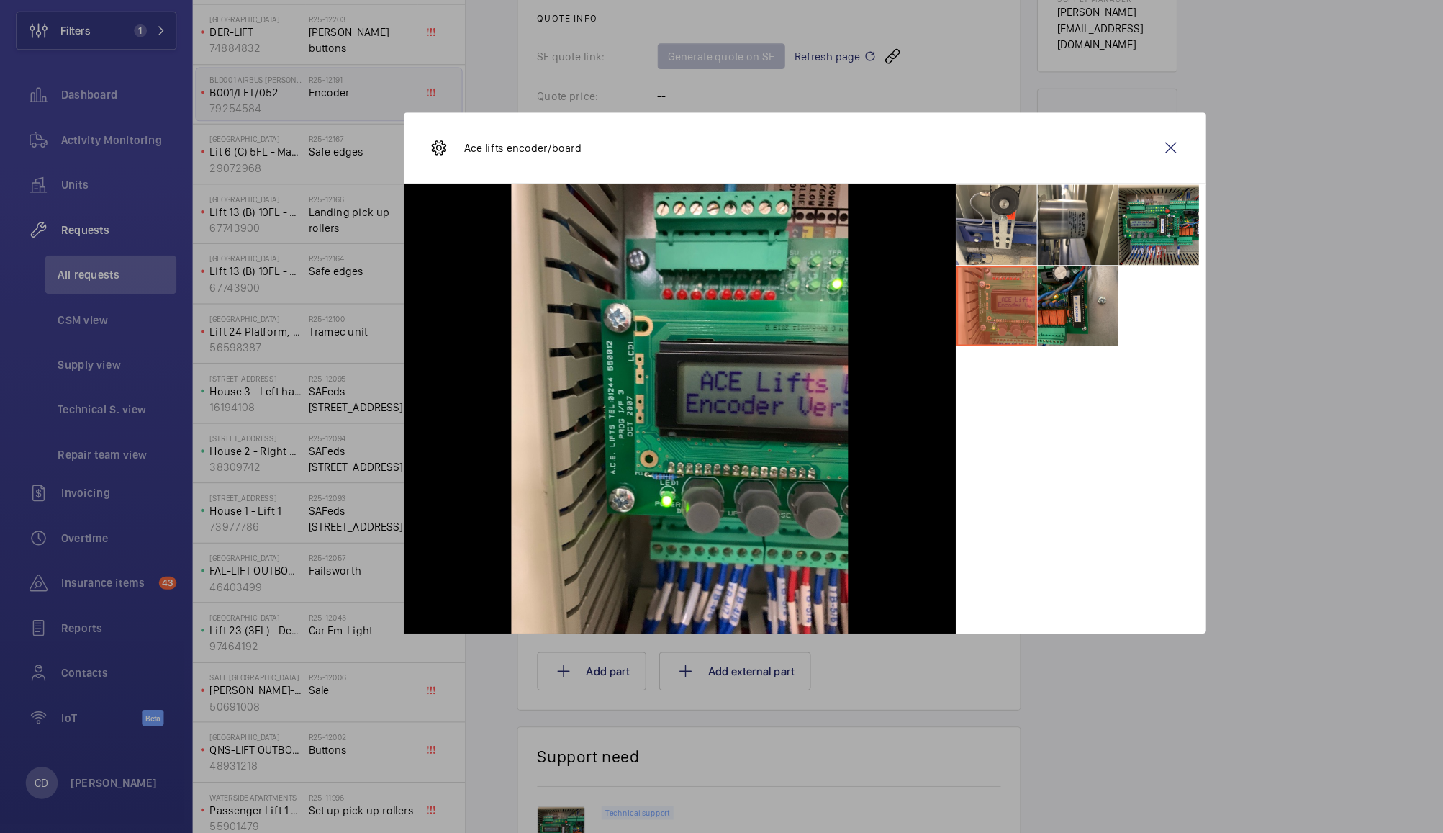
click at [972, 373] on li at bounding box center [967, 356] width 72 height 72
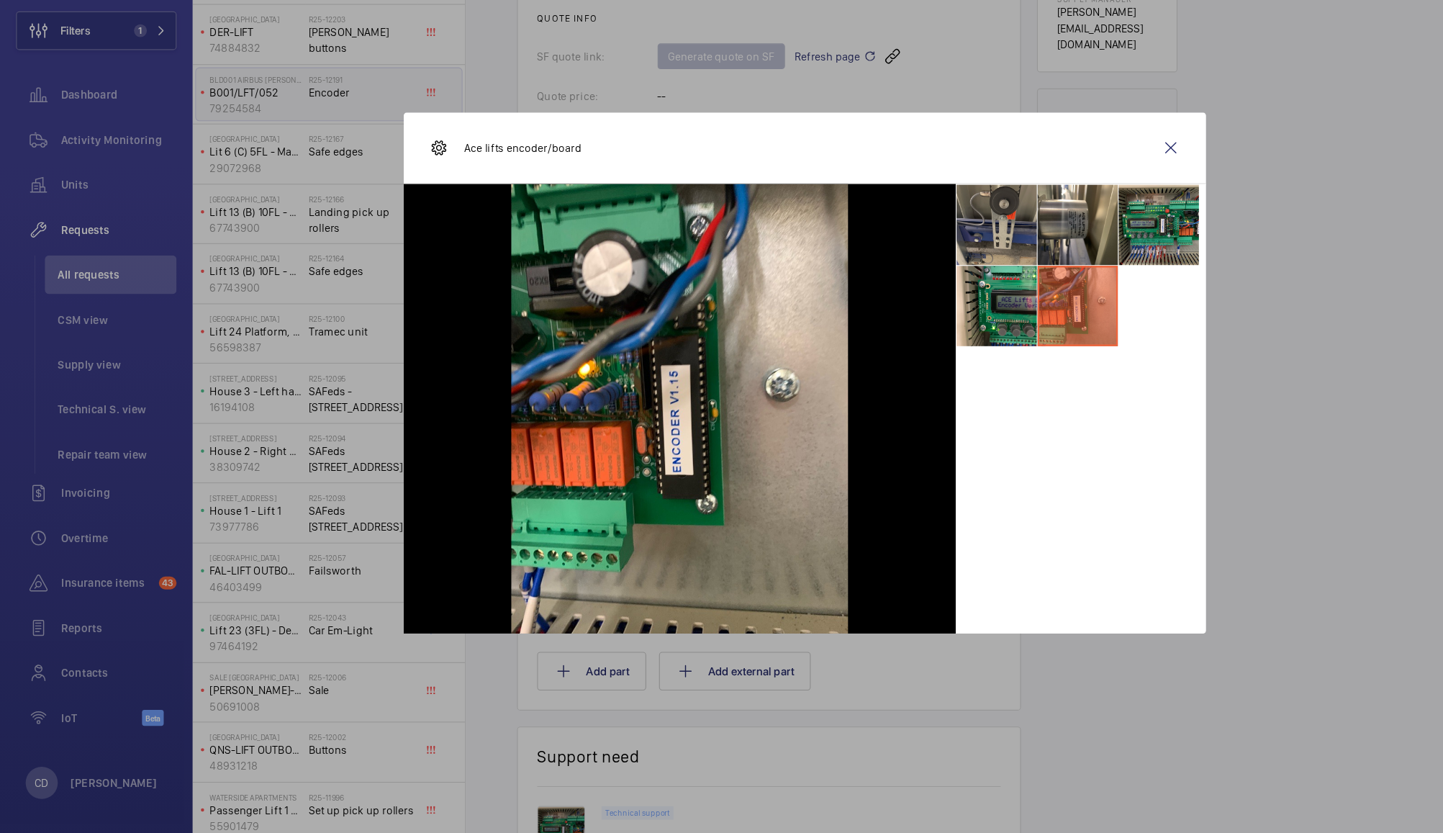
click at [890, 276] on li at bounding box center [894, 284] width 72 height 72
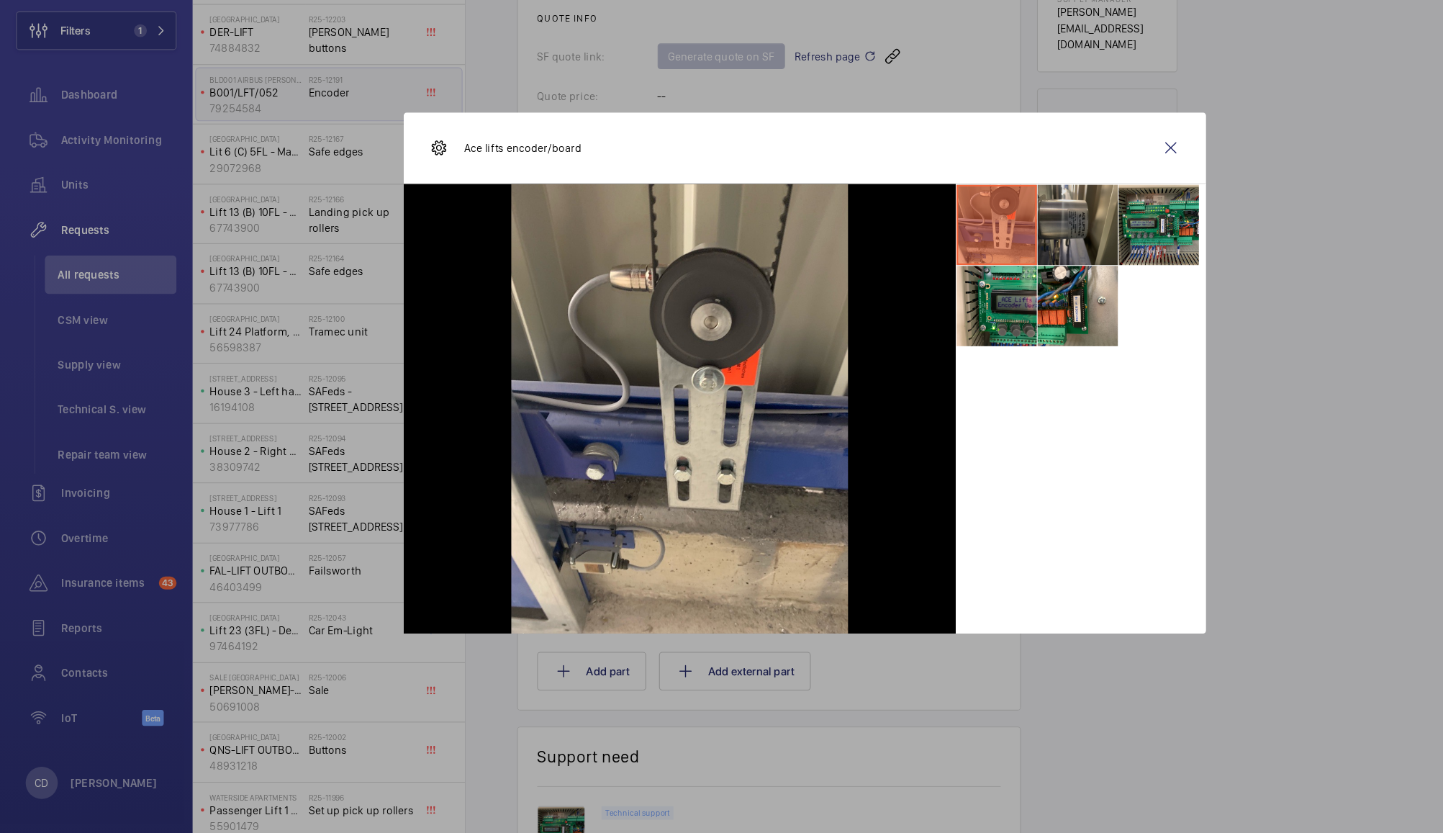
click at [967, 297] on li at bounding box center [967, 284] width 72 height 72
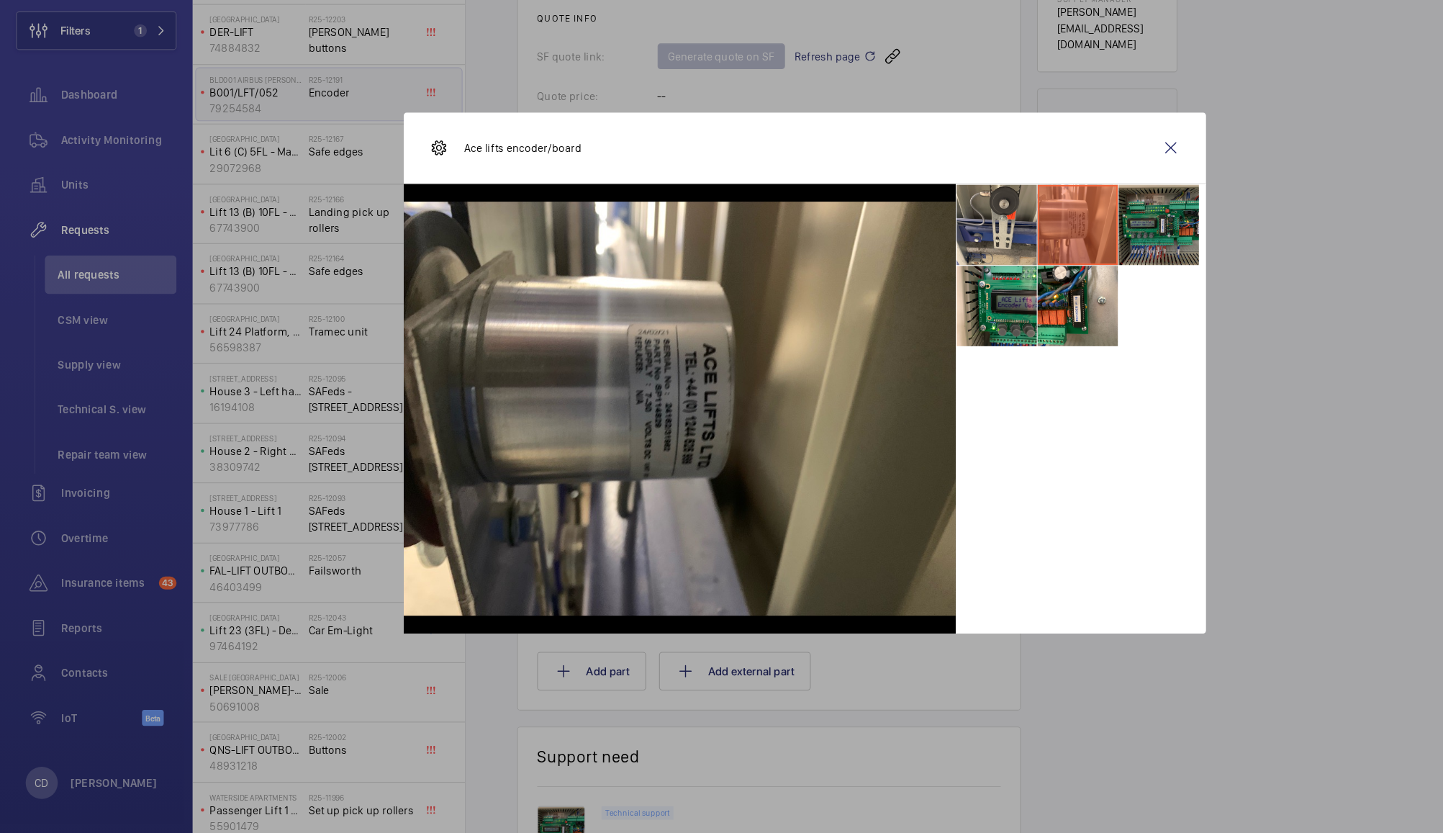
click at [1041, 291] on li at bounding box center [1039, 284] width 72 height 72
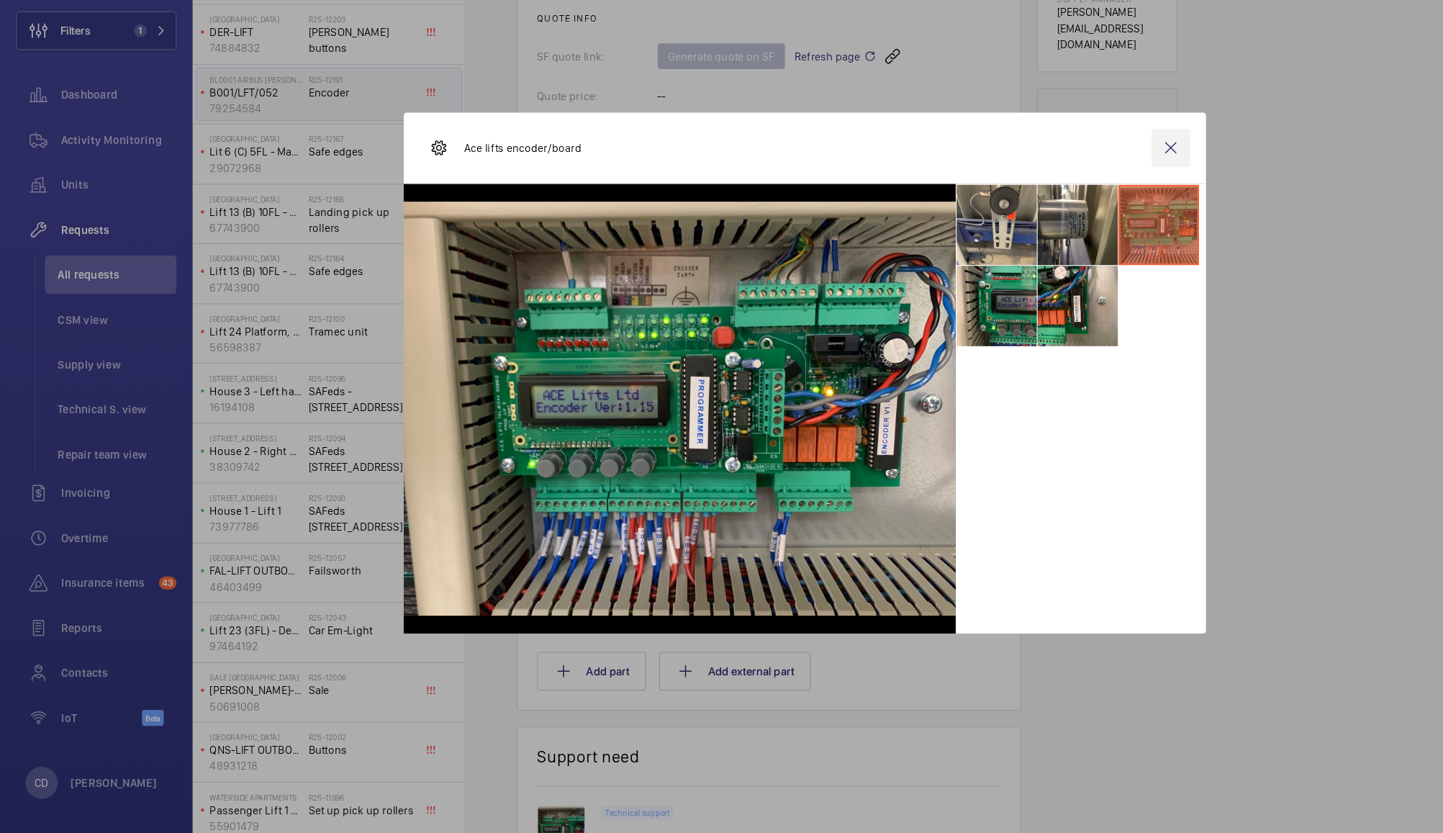
click at [1049, 214] on wm-front-icon-button at bounding box center [1050, 214] width 35 height 35
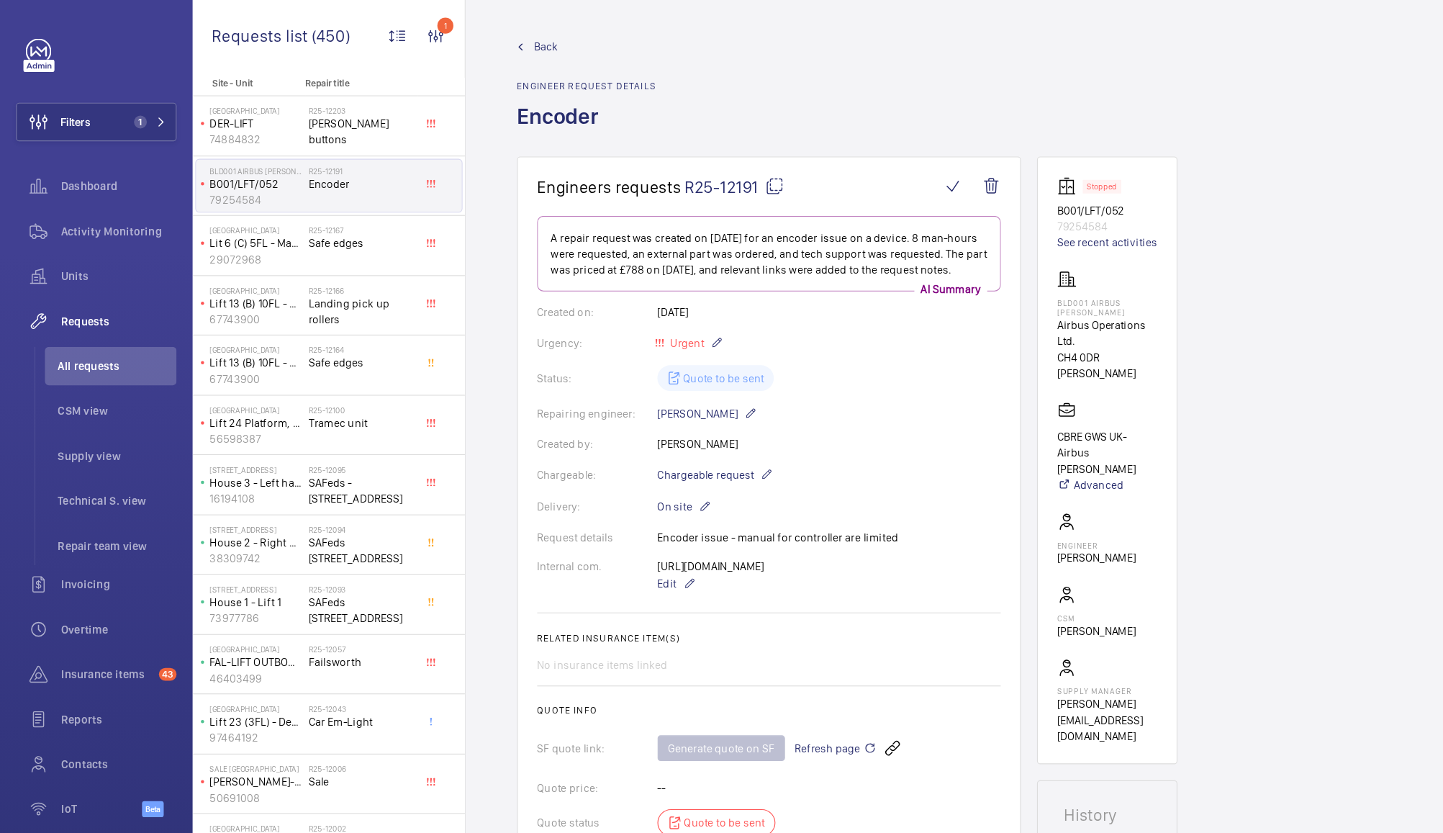
scroll to position [68, 0]
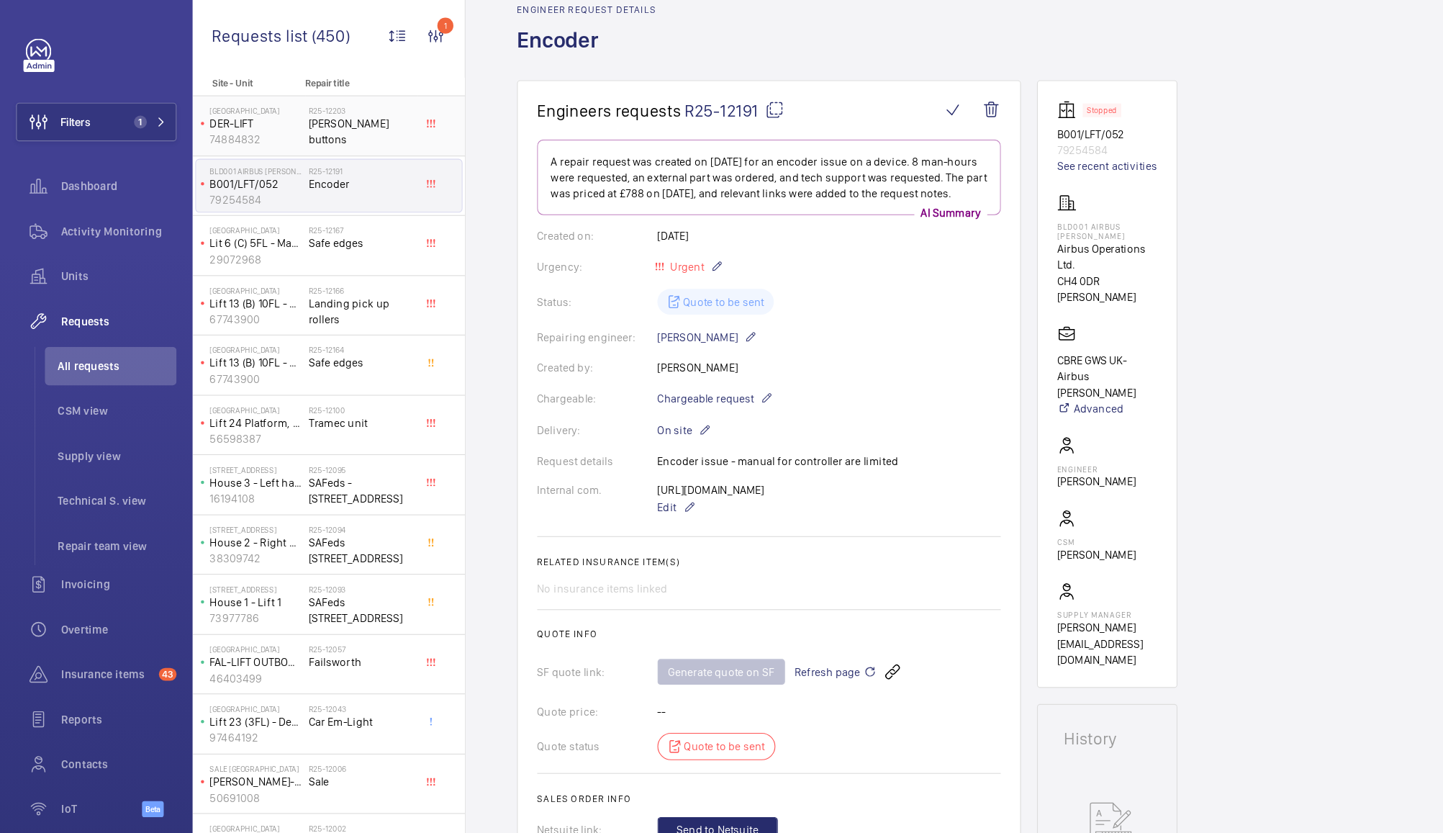
click at [322, 109] on span "Schindler buttons" at bounding box center [323, 118] width 95 height 29
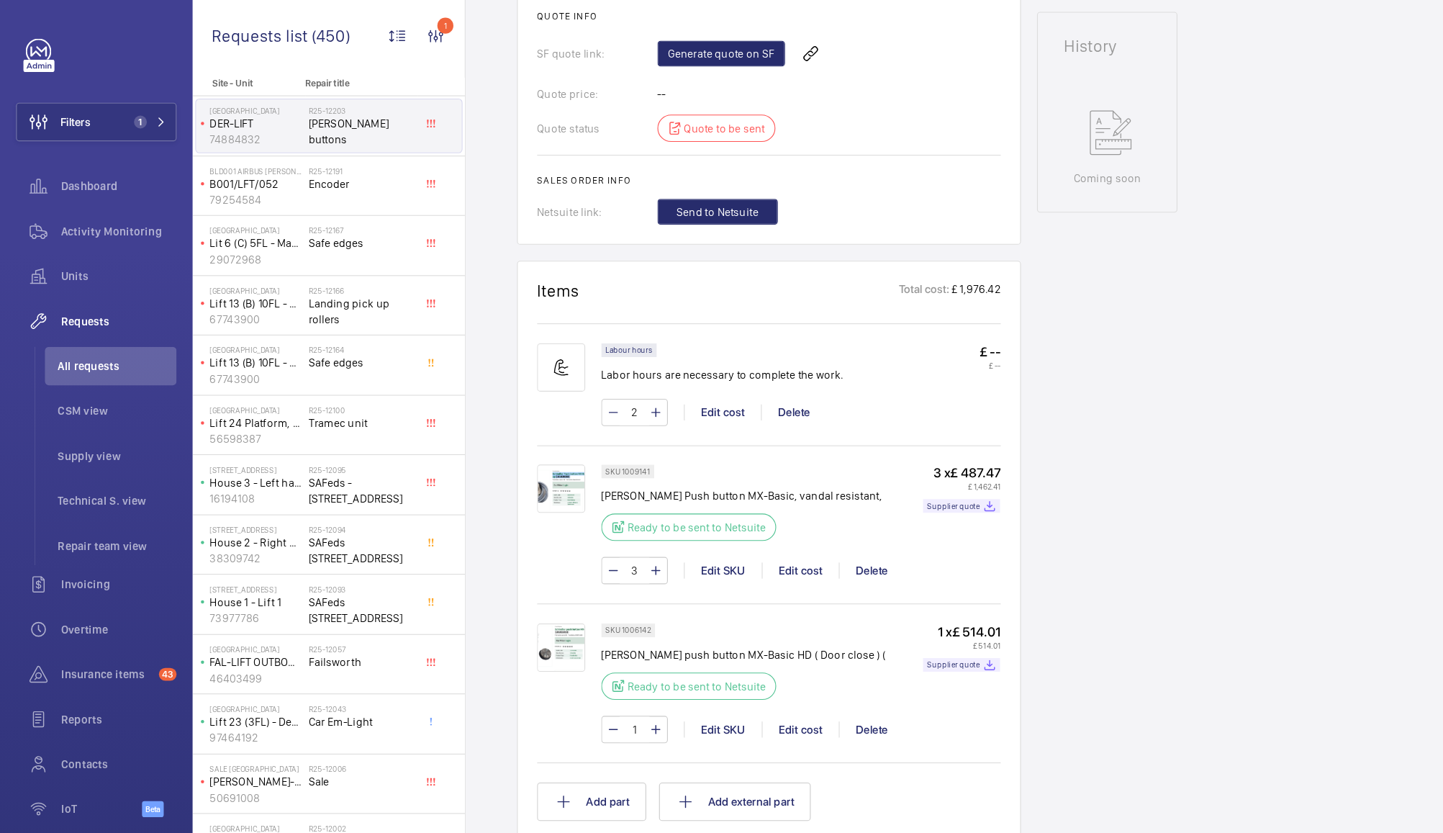
scroll to position [634, 0]
click at [588, 373] on mat-icon at bounding box center [588, 372] width 12 height 17
click at [582, 374] on mat-icon at bounding box center [588, 372] width 12 height 17
type input "4"
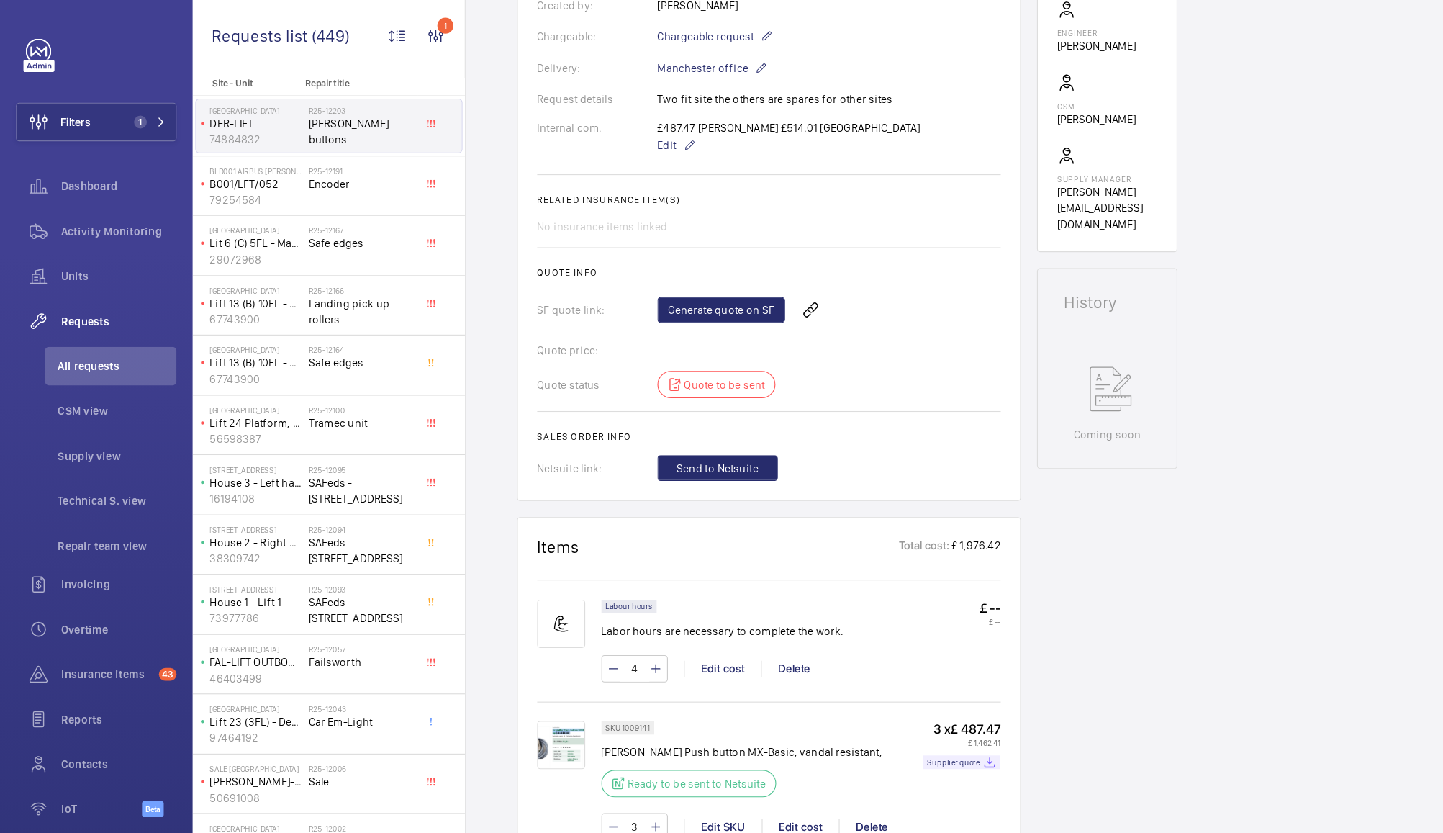
scroll to position [407, 0]
click at [662, 276] on link "Generate quote on SF" at bounding box center [647, 278] width 114 height 23
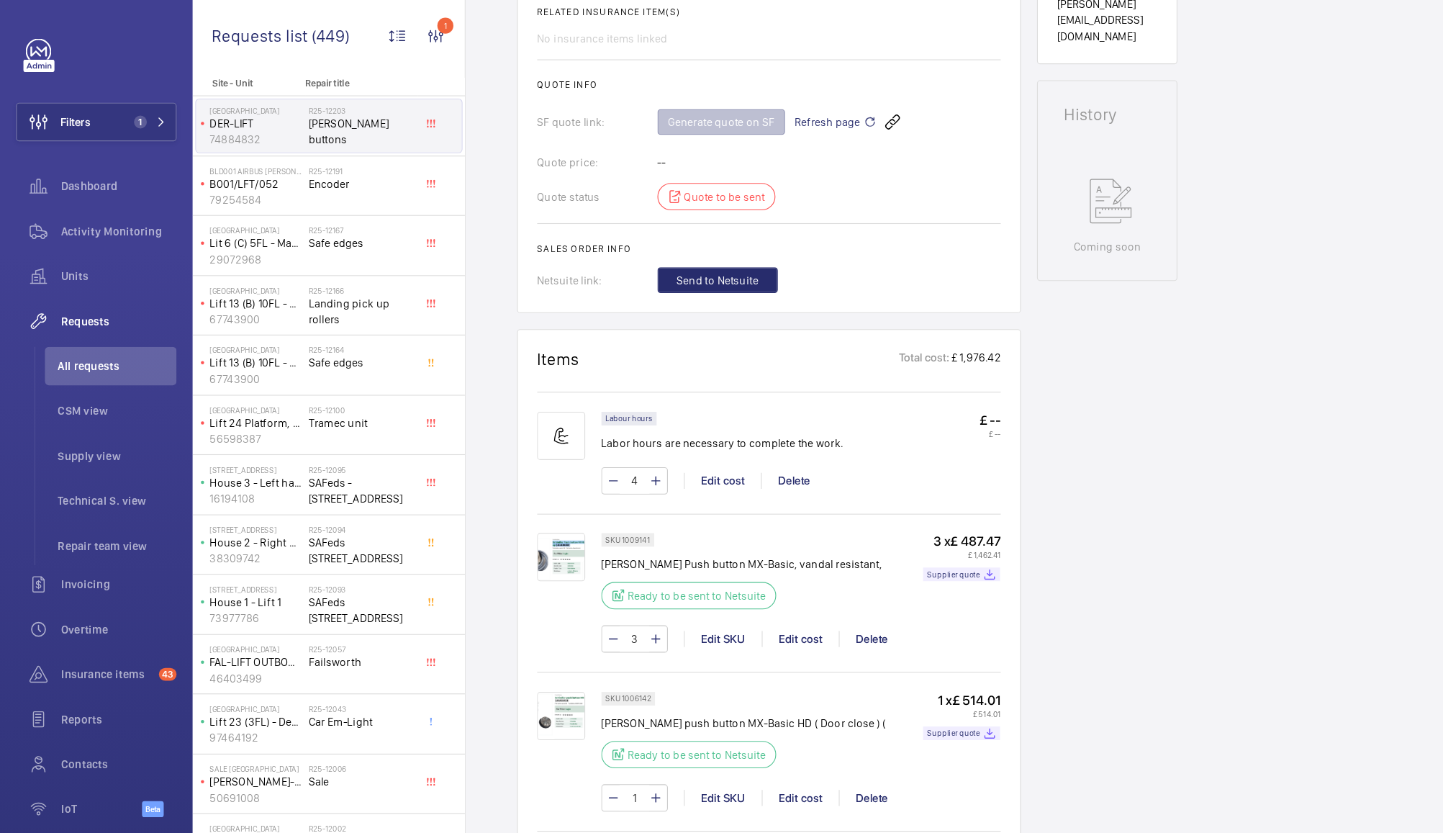
scroll to position [577, 0]
click at [507, 505] on img at bounding box center [503, 498] width 43 height 43
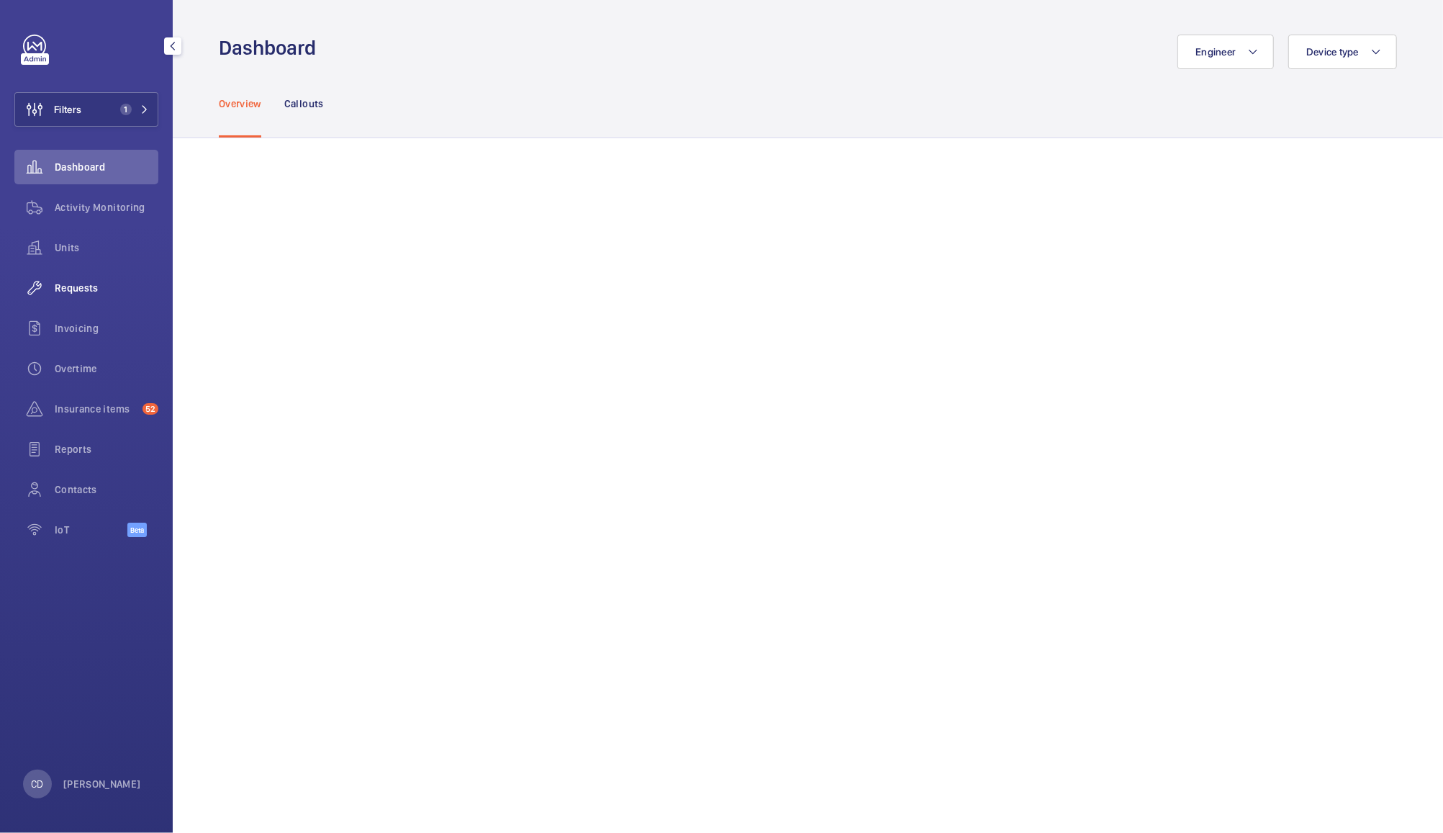
click at [60, 276] on div "Requests" at bounding box center [86, 288] width 144 height 35
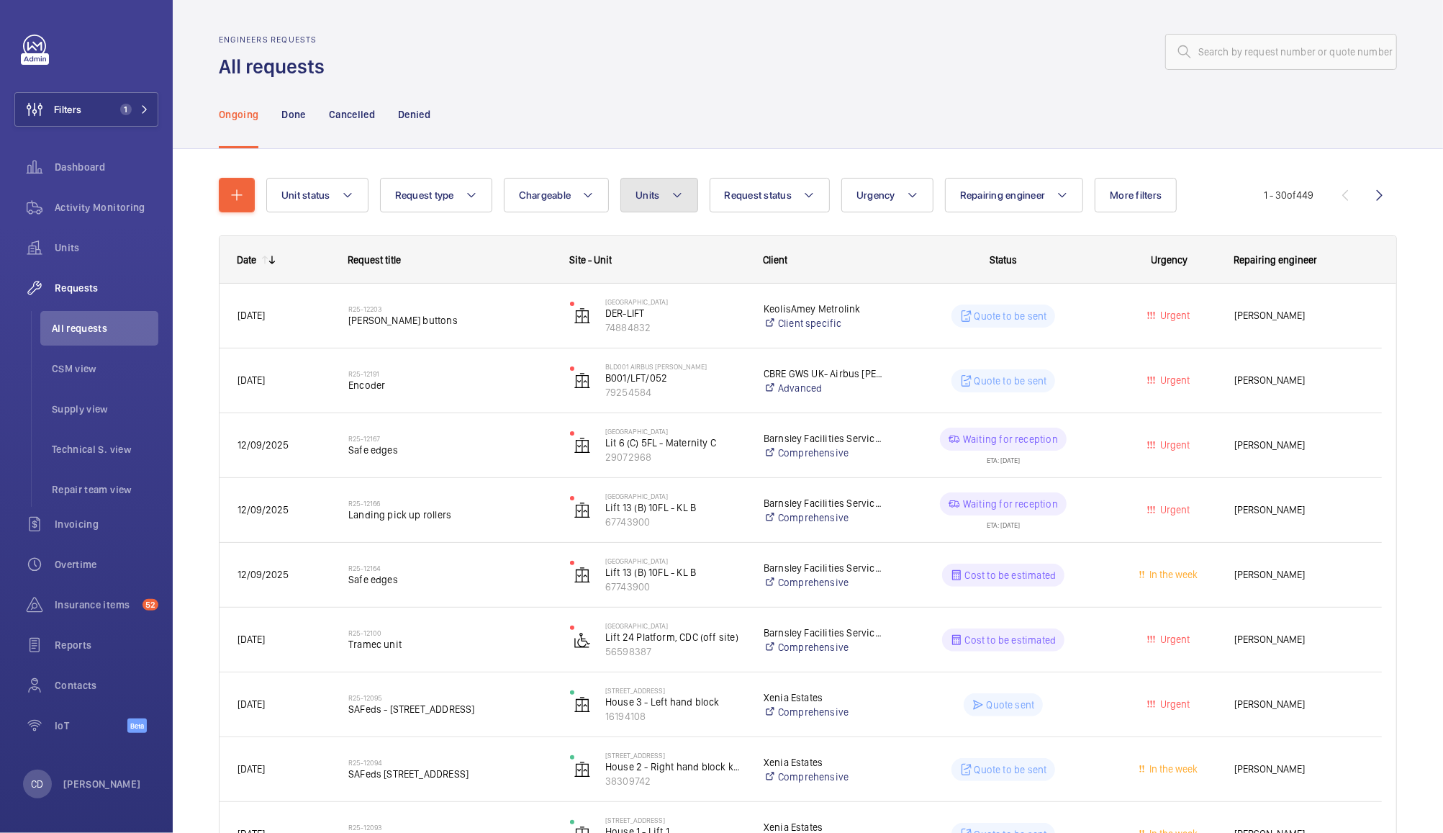
click at [650, 200] on span "Units" at bounding box center [648, 195] width 24 height 12
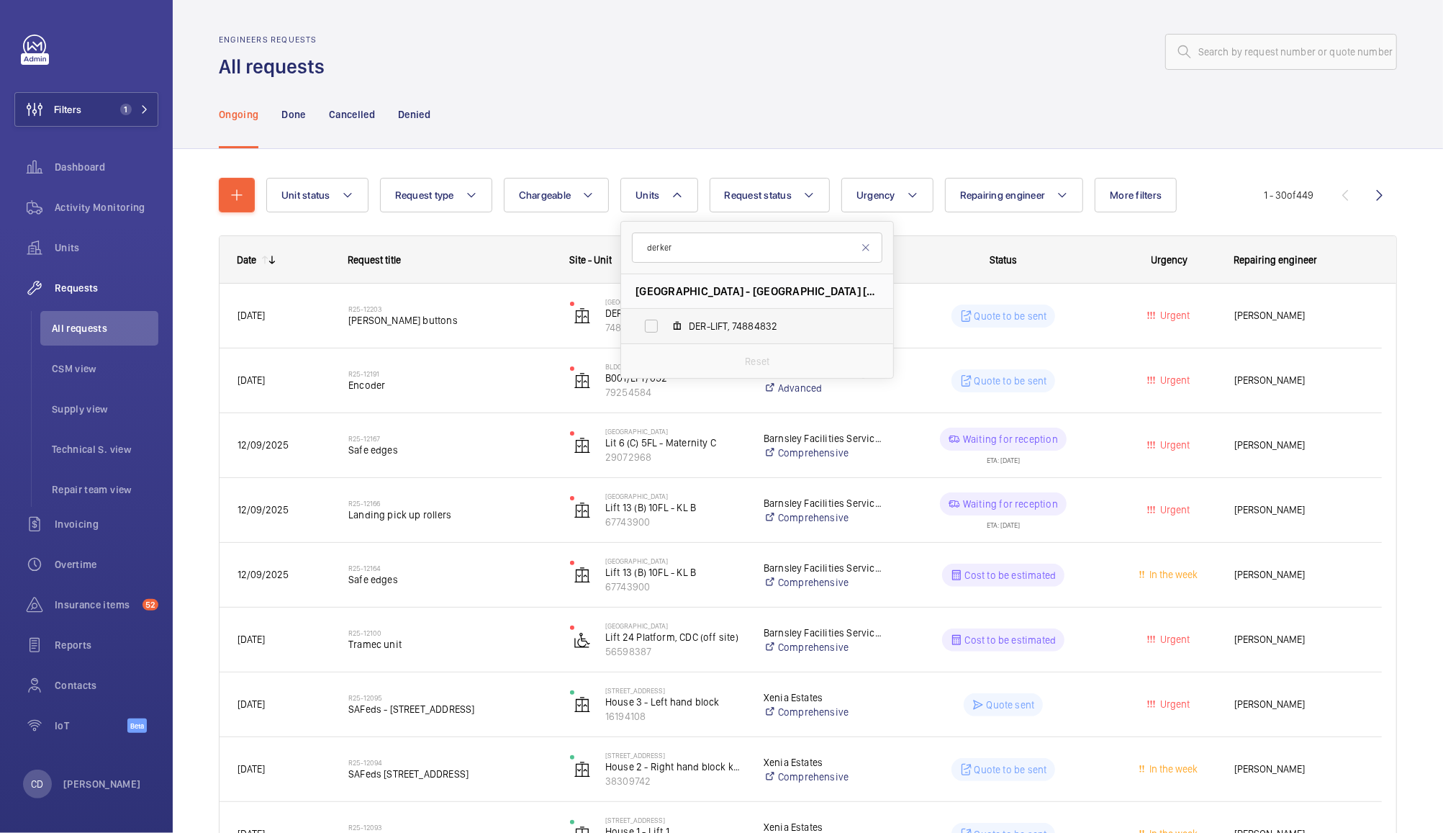
type input "derker"
click at [697, 314] on label "DER-LIFT, 74884832" at bounding box center [745, 326] width 249 height 35
click at [666, 314] on input "DER-LIFT, 74884832" at bounding box center [651, 326] width 29 height 29
checkbox input "true"
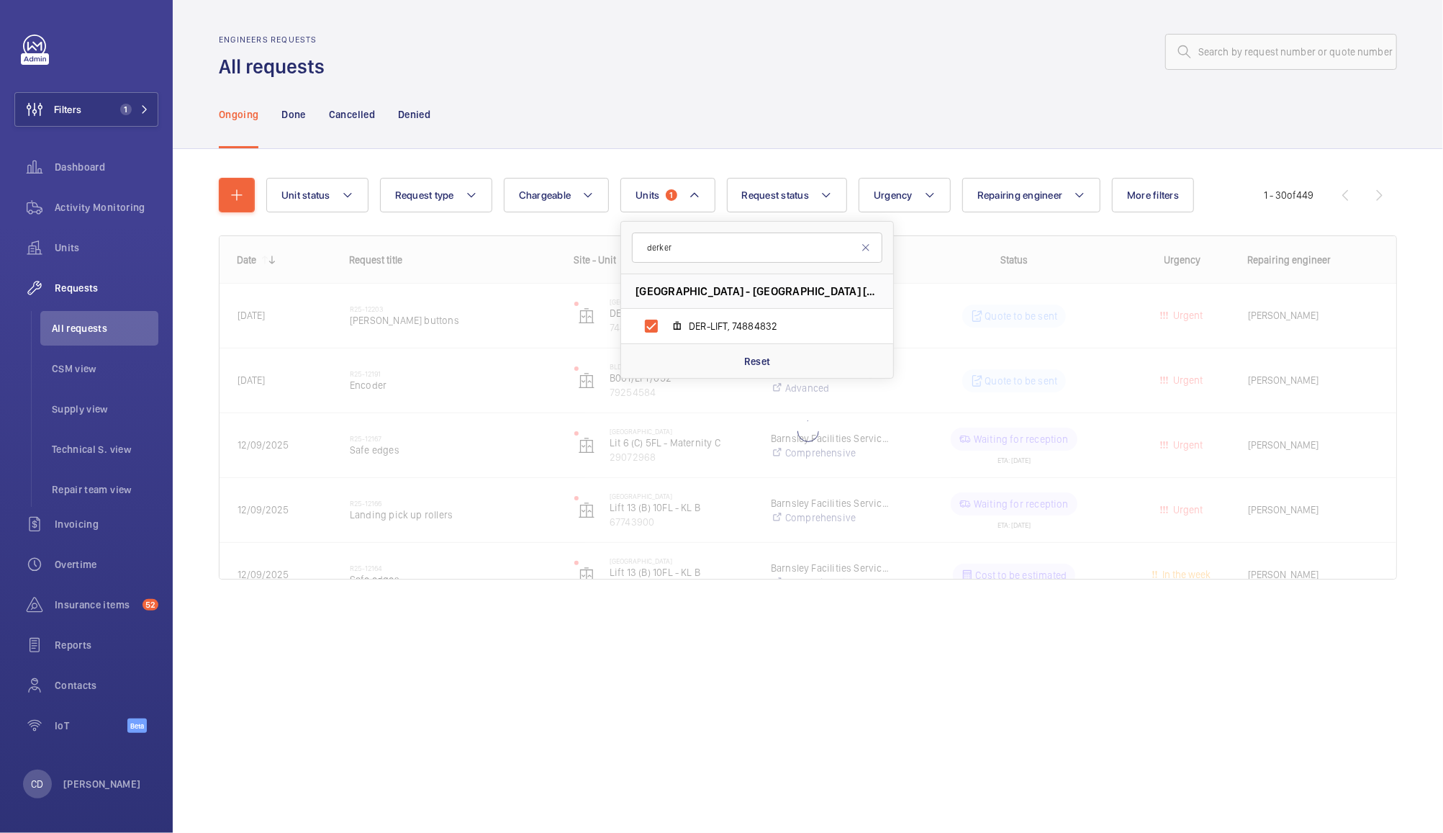
click at [764, 145] on div "Ongoing Done Cancelled Denied" at bounding box center [808, 114] width 1178 height 68
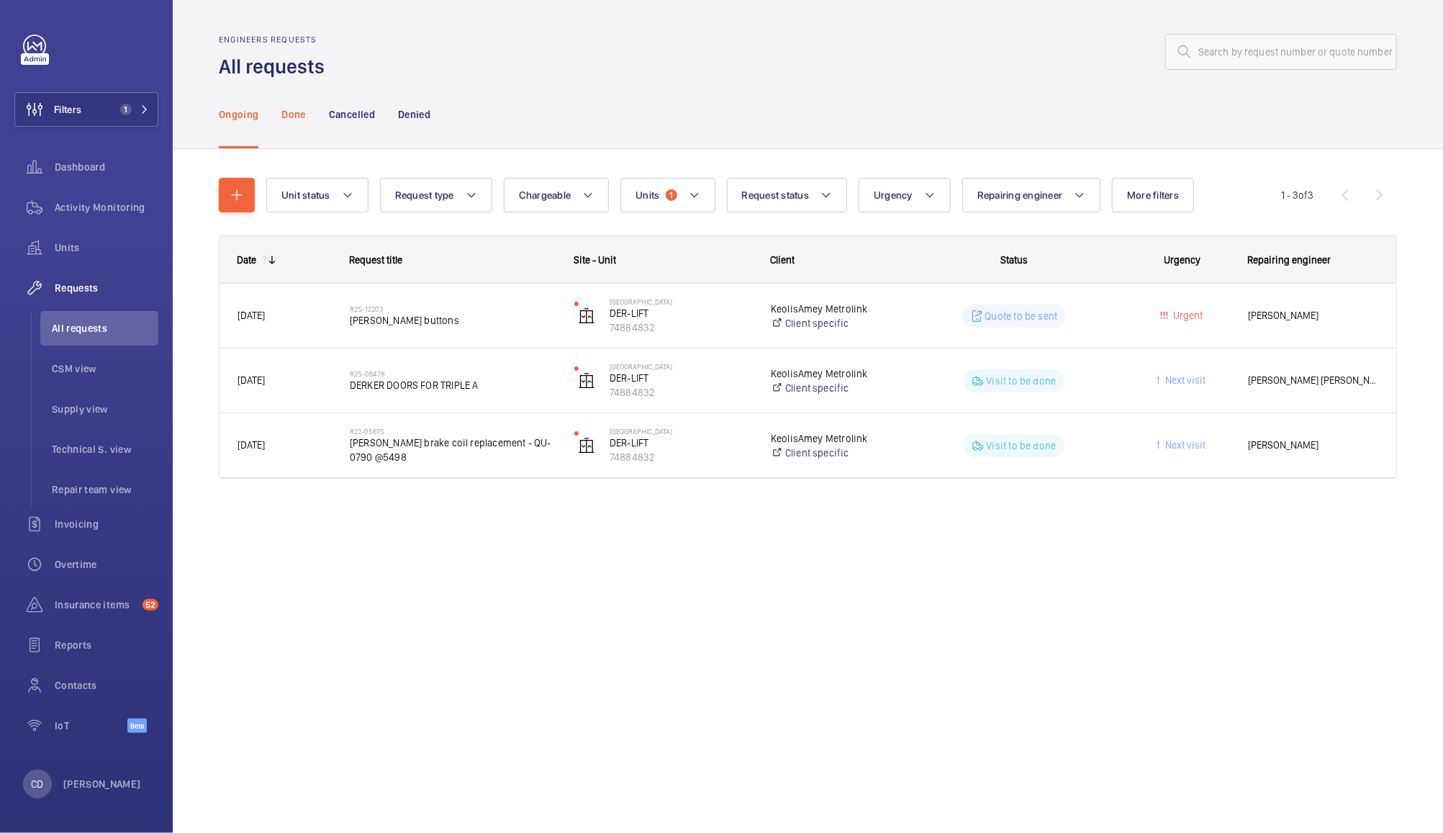
click at [286, 124] on div "Done" at bounding box center [293, 114] width 24 height 68
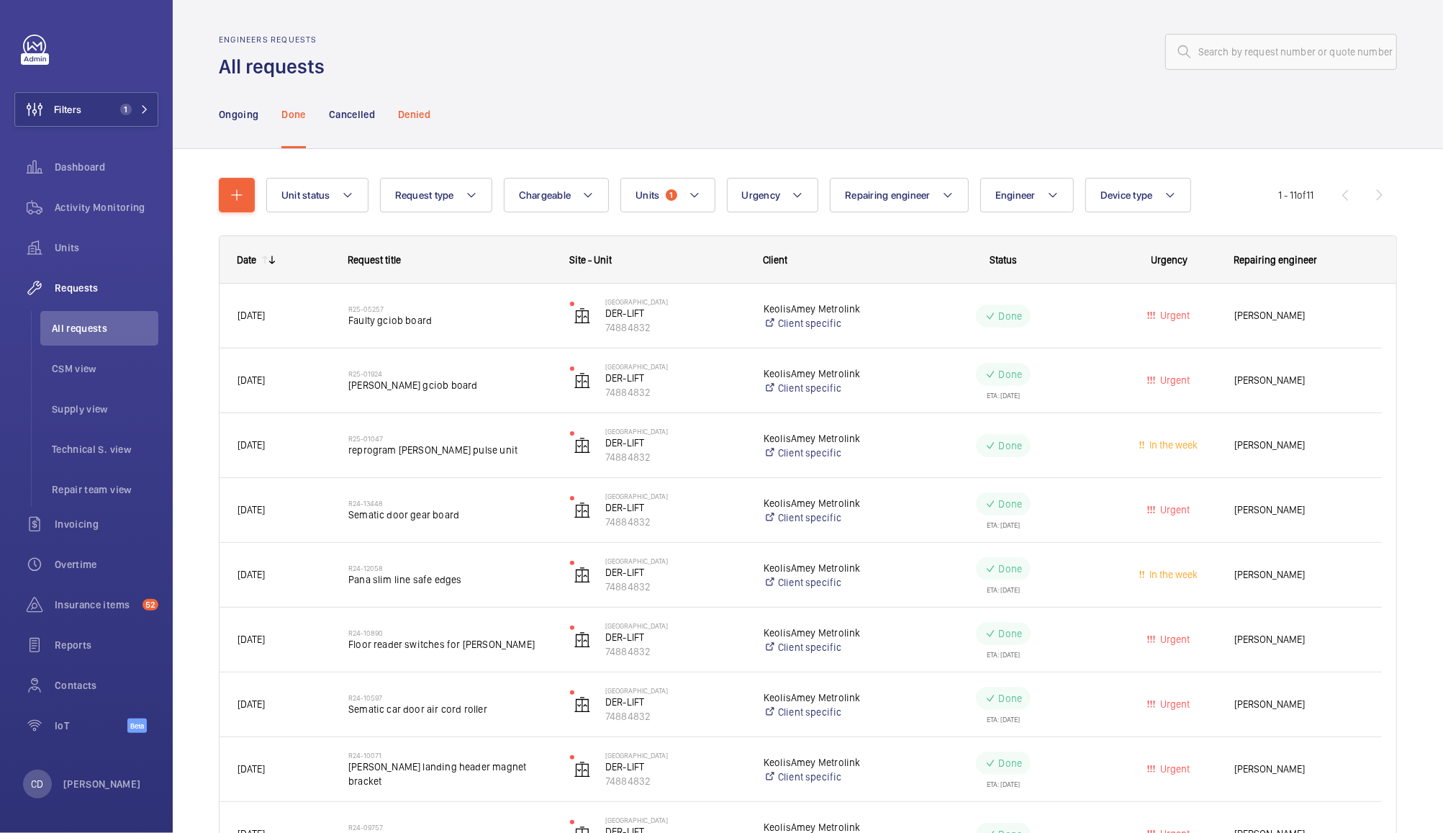
click at [423, 123] on div "Denied" at bounding box center [414, 114] width 32 height 68
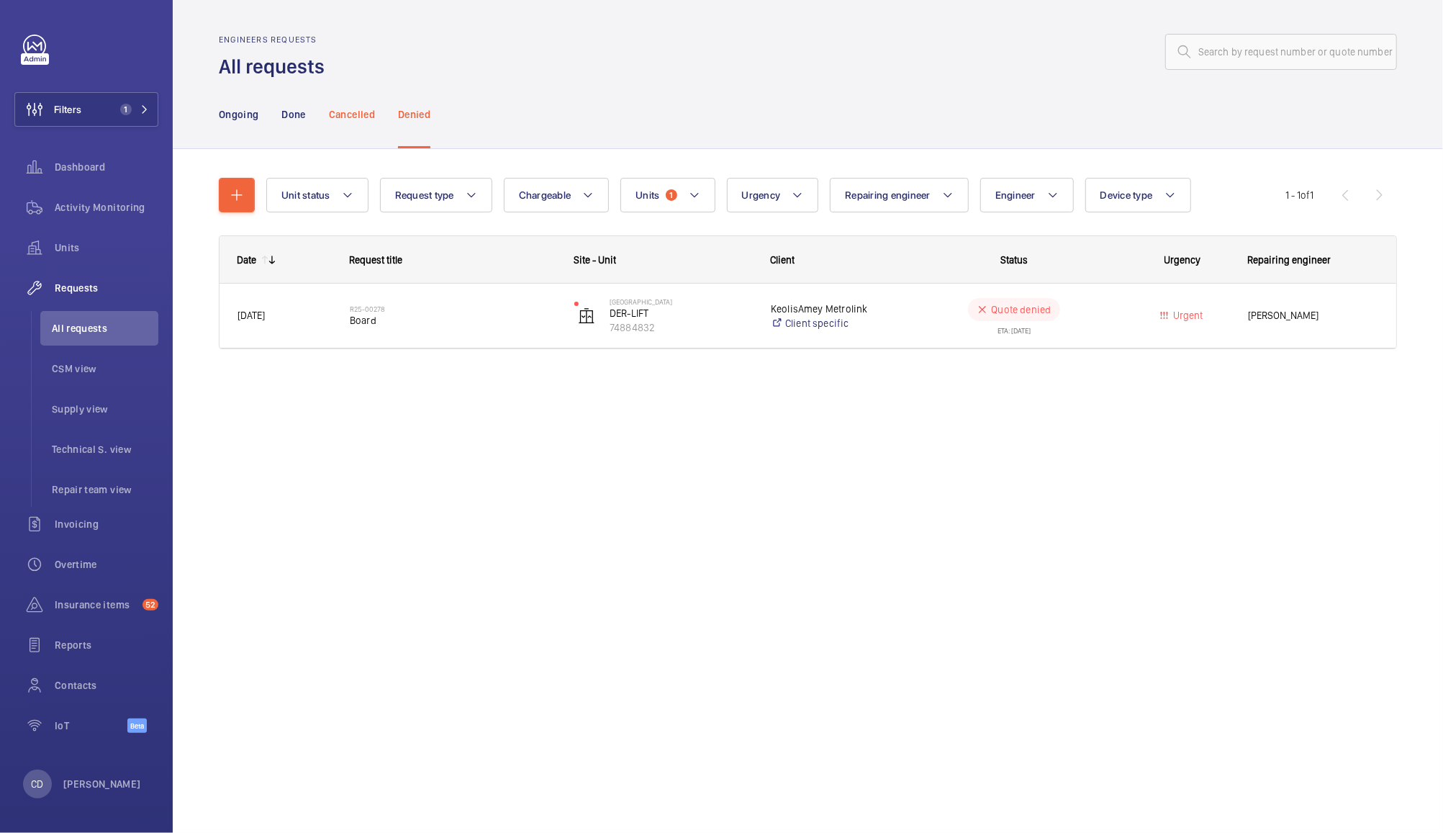
click at [353, 111] on p "Cancelled" at bounding box center [352, 114] width 46 height 14
click at [297, 117] on p "Done" at bounding box center [293, 114] width 24 height 14
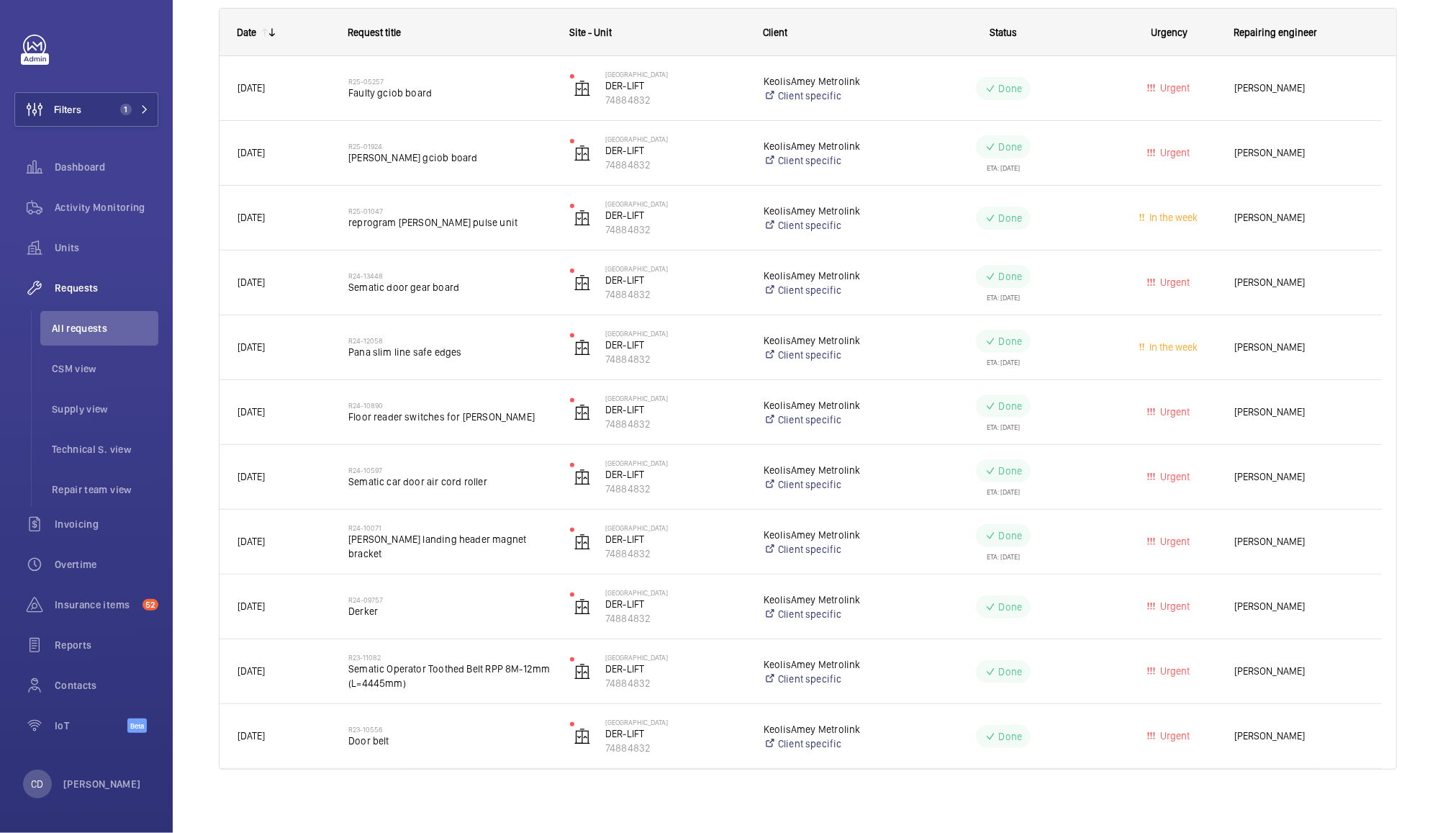
scroll to position [233, 0]
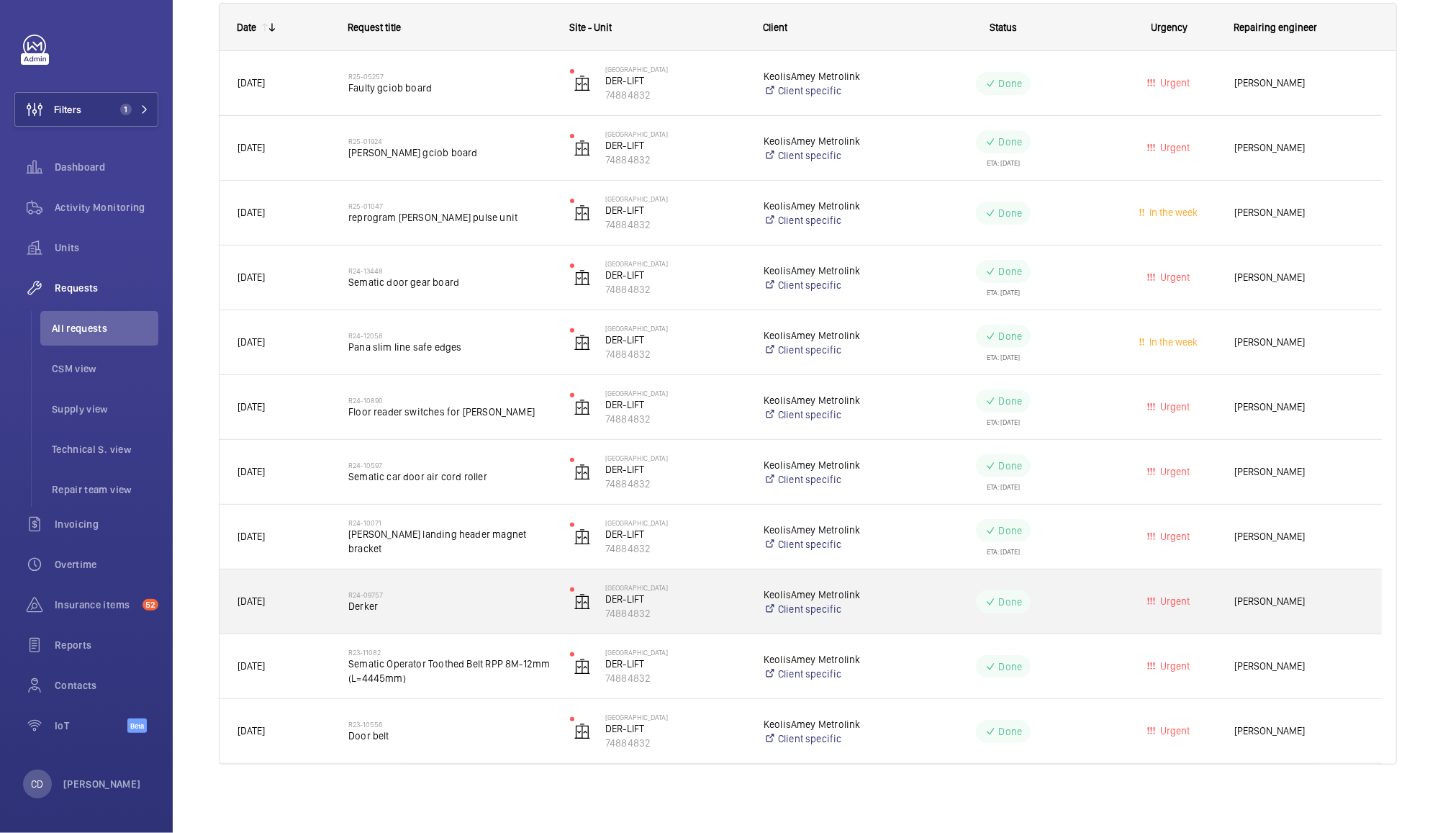
click at [366, 604] on span "Derker" at bounding box center [449, 606] width 203 height 14
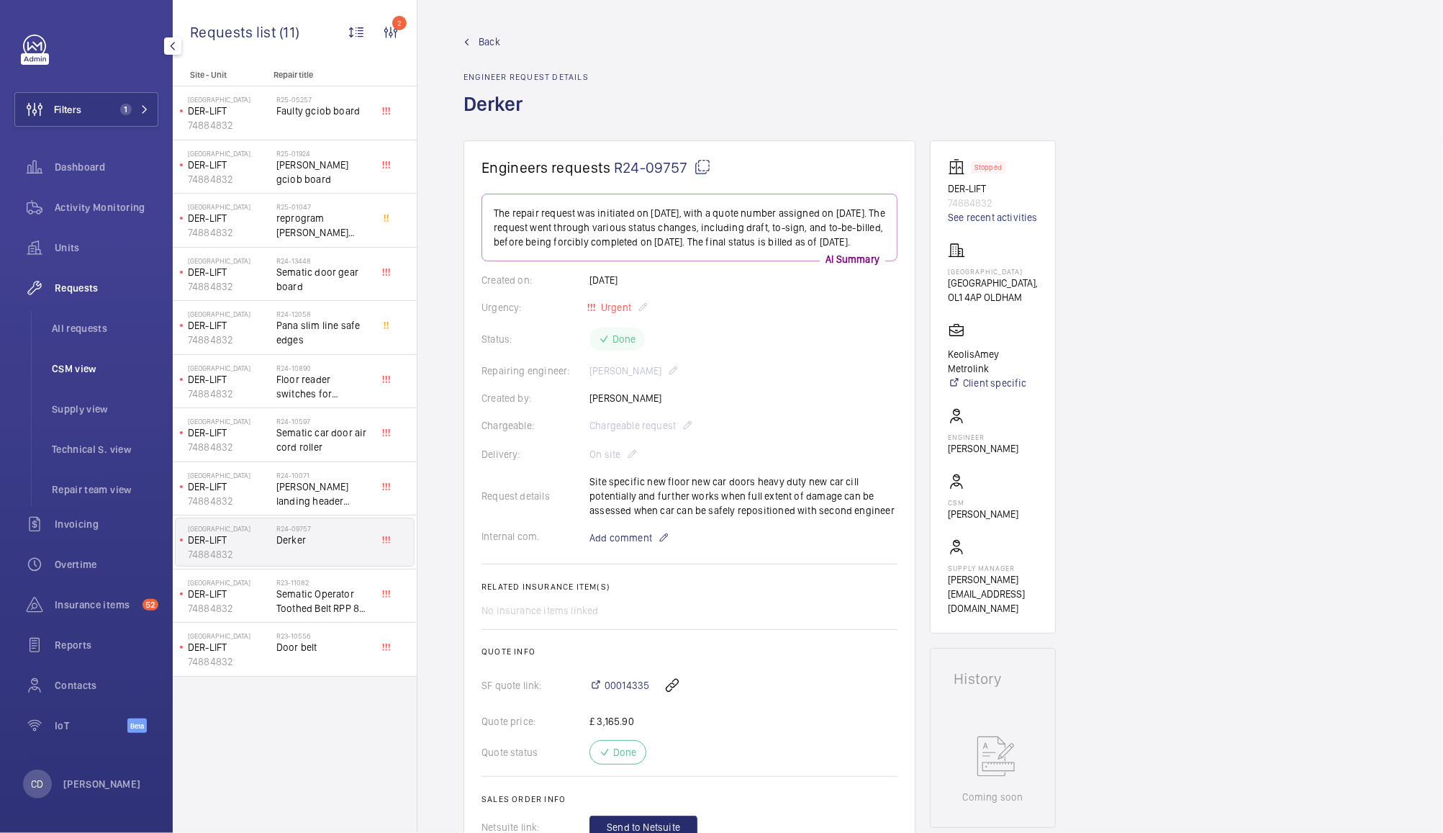
click at [74, 365] on span "CSM view" at bounding box center [105, 368] width 107 height 14
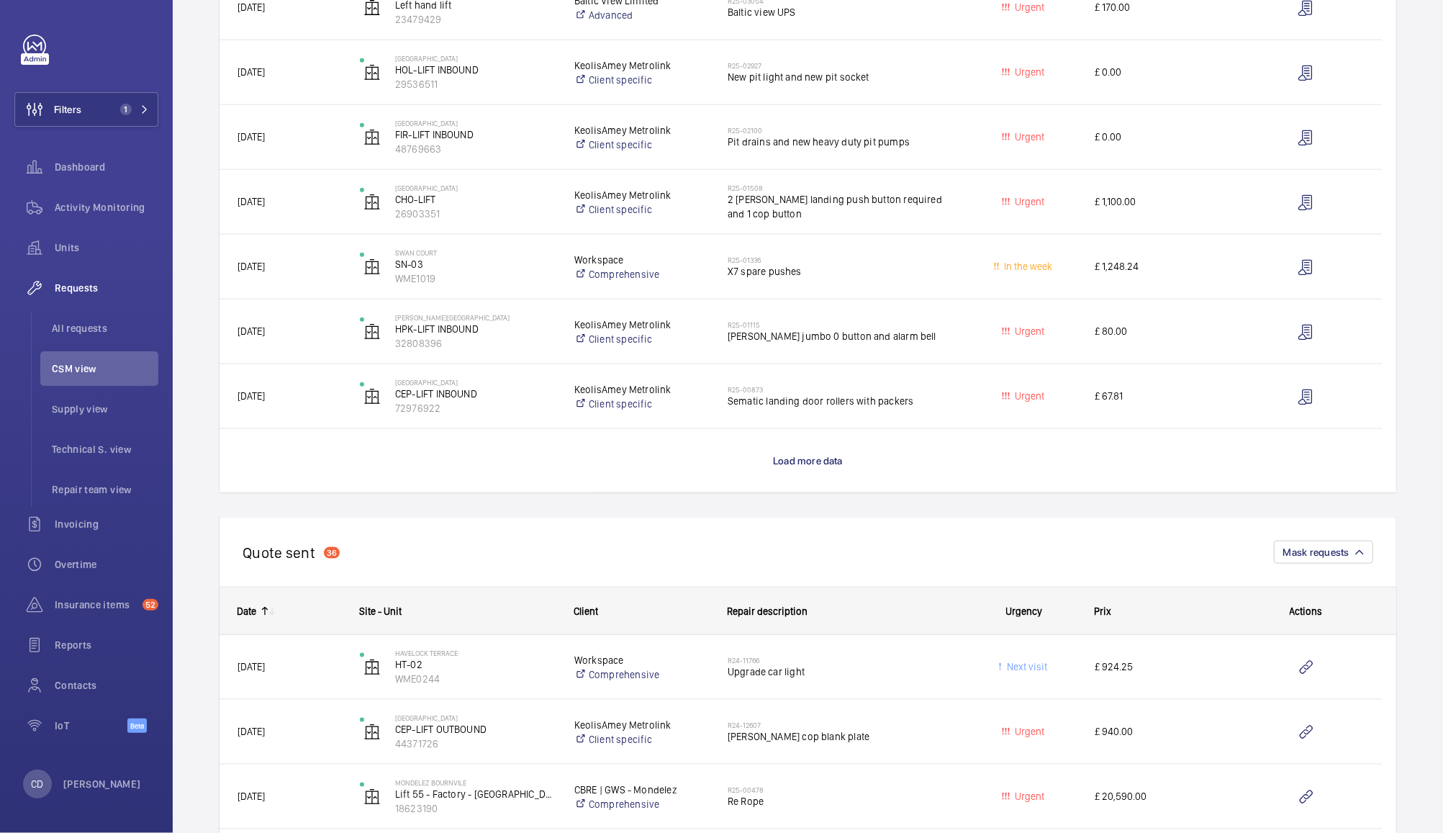
scroll to position [1159, 0]
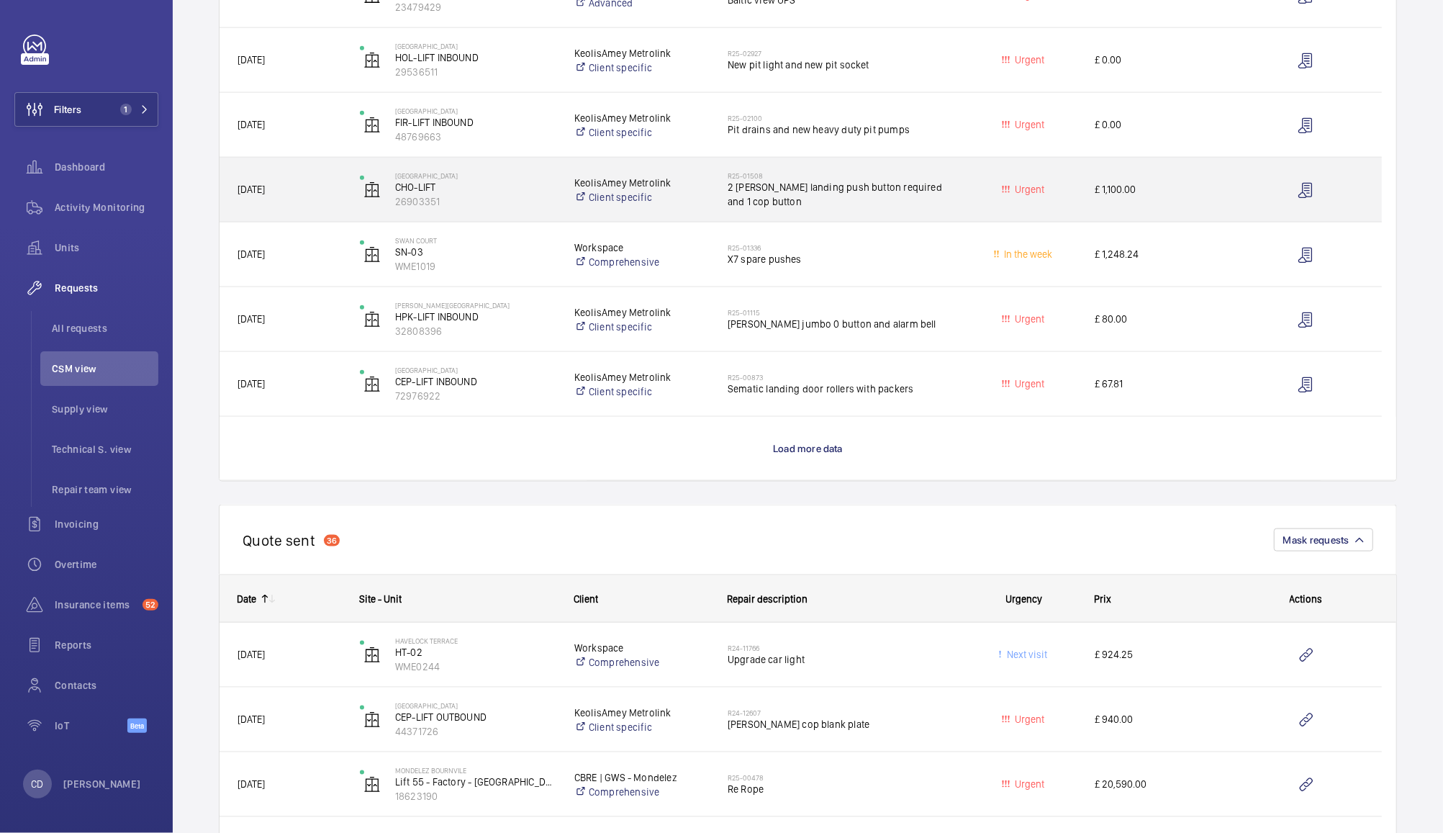
click at [745, 176] on h2 "R25-01508" at bounding box center [841, 175] width 226 height 9
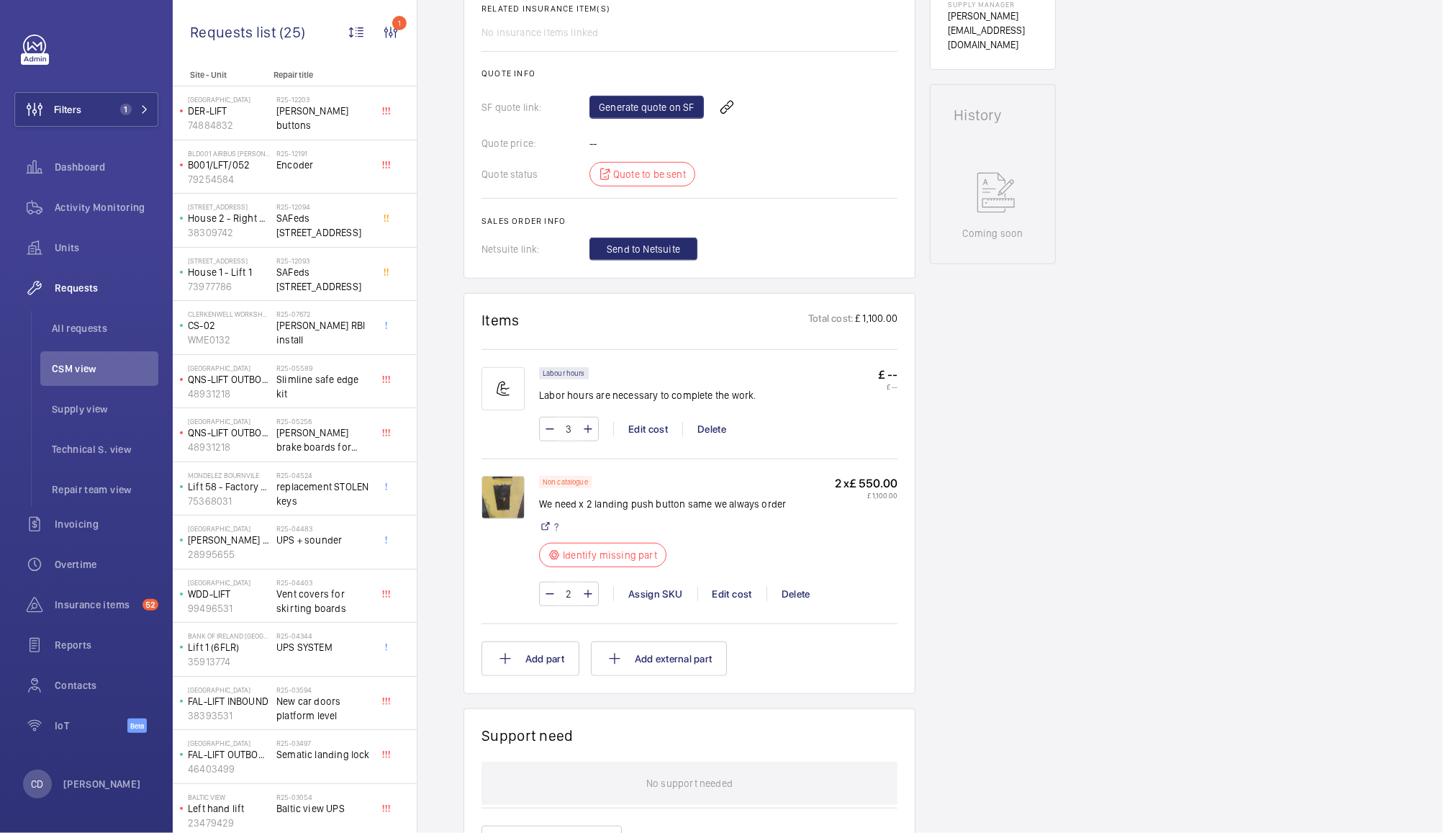
scroll to position [616, 0]
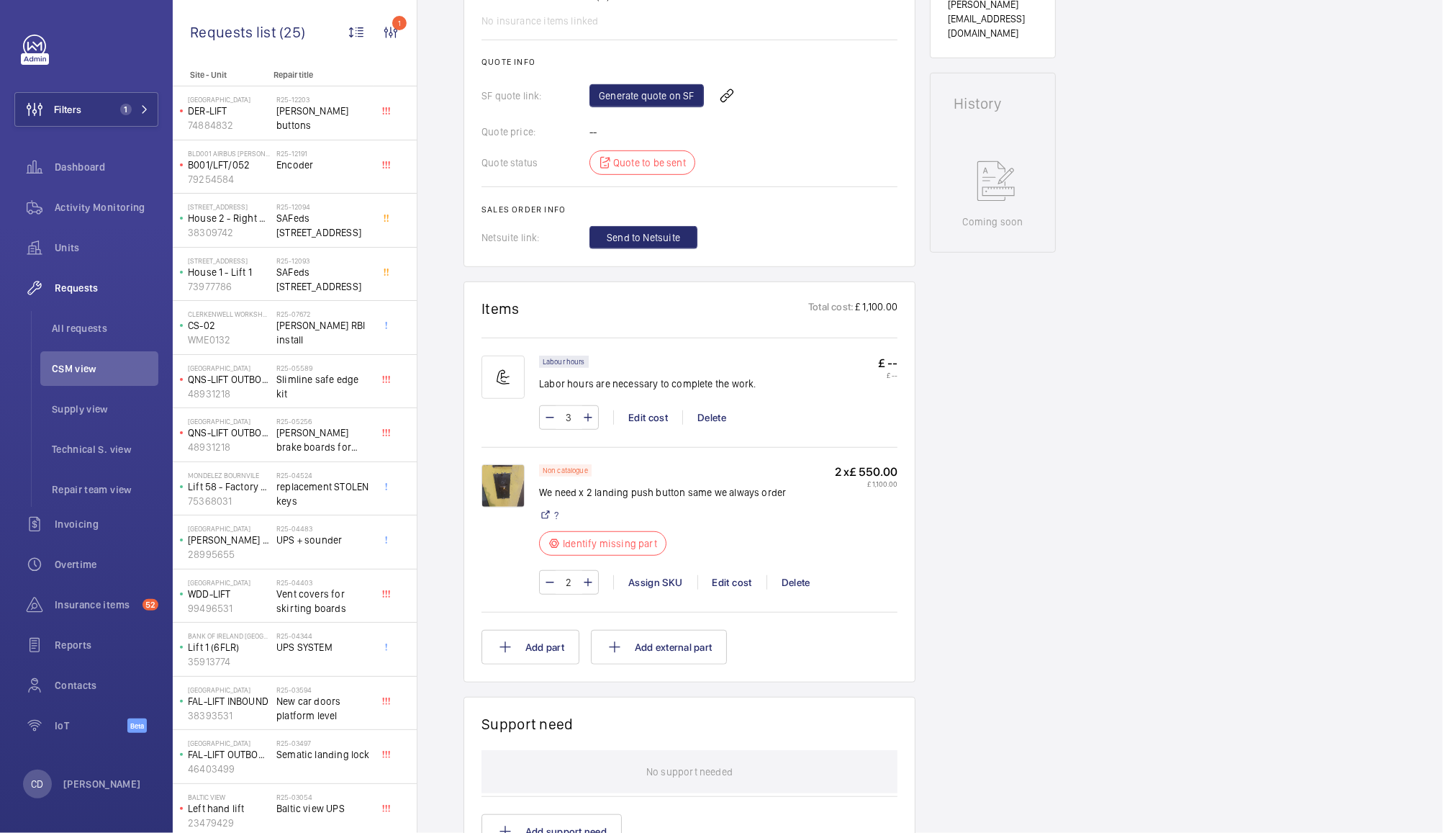
click at [500, 487] on img at bounding box center [503, 485] width 43 height 43
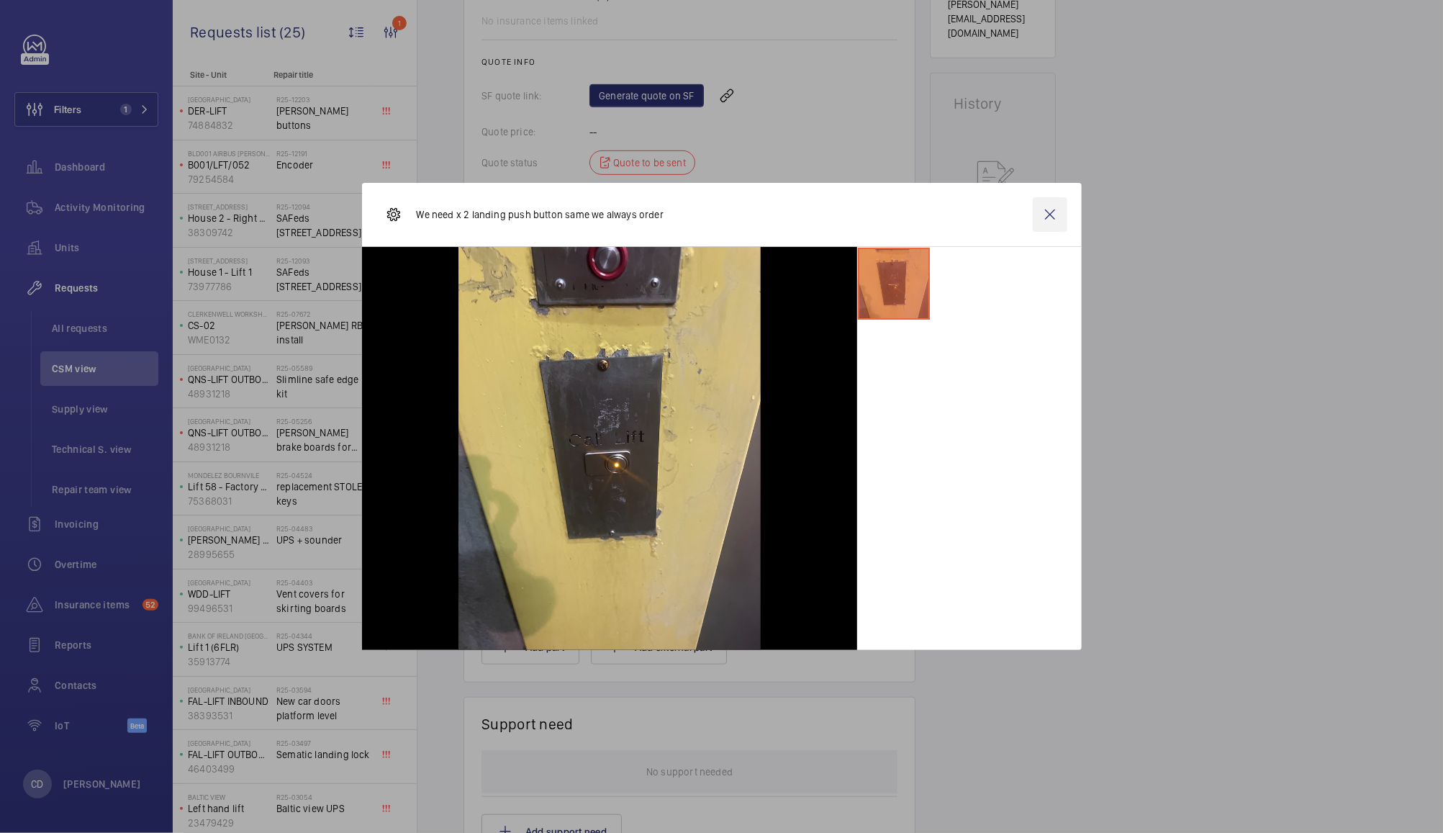
click at [1064, 215] on wm-front-icon-button at bounding box center [1050, 214] width 35 height 35
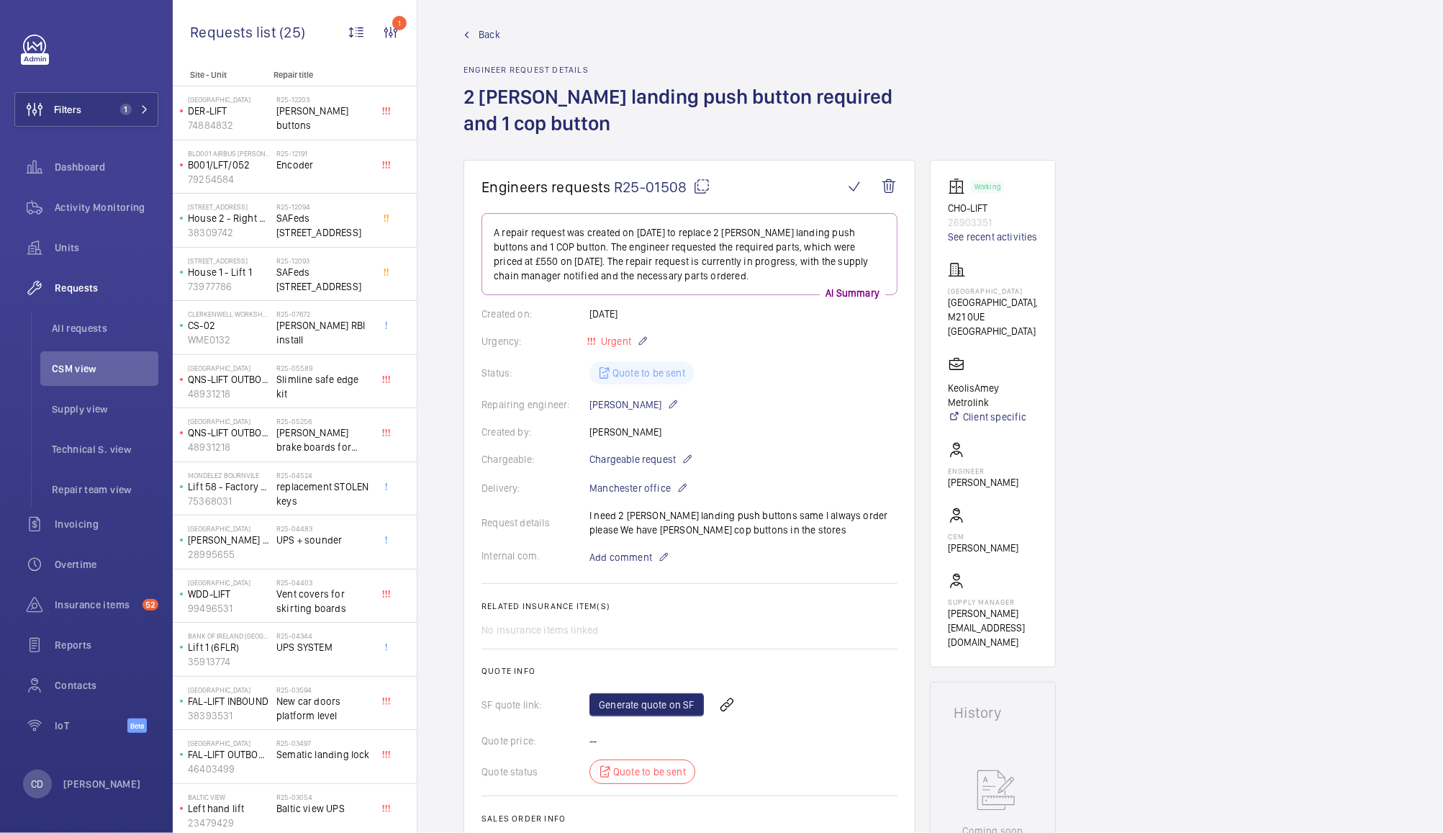
scroll to position [6, 0]
click at [89, 285] on span "Requests" at bounding box center [107, 288] width 104 height 14
click at [62, 324] on span "All requests" at bounding box center [105, 328] width 107 height 14
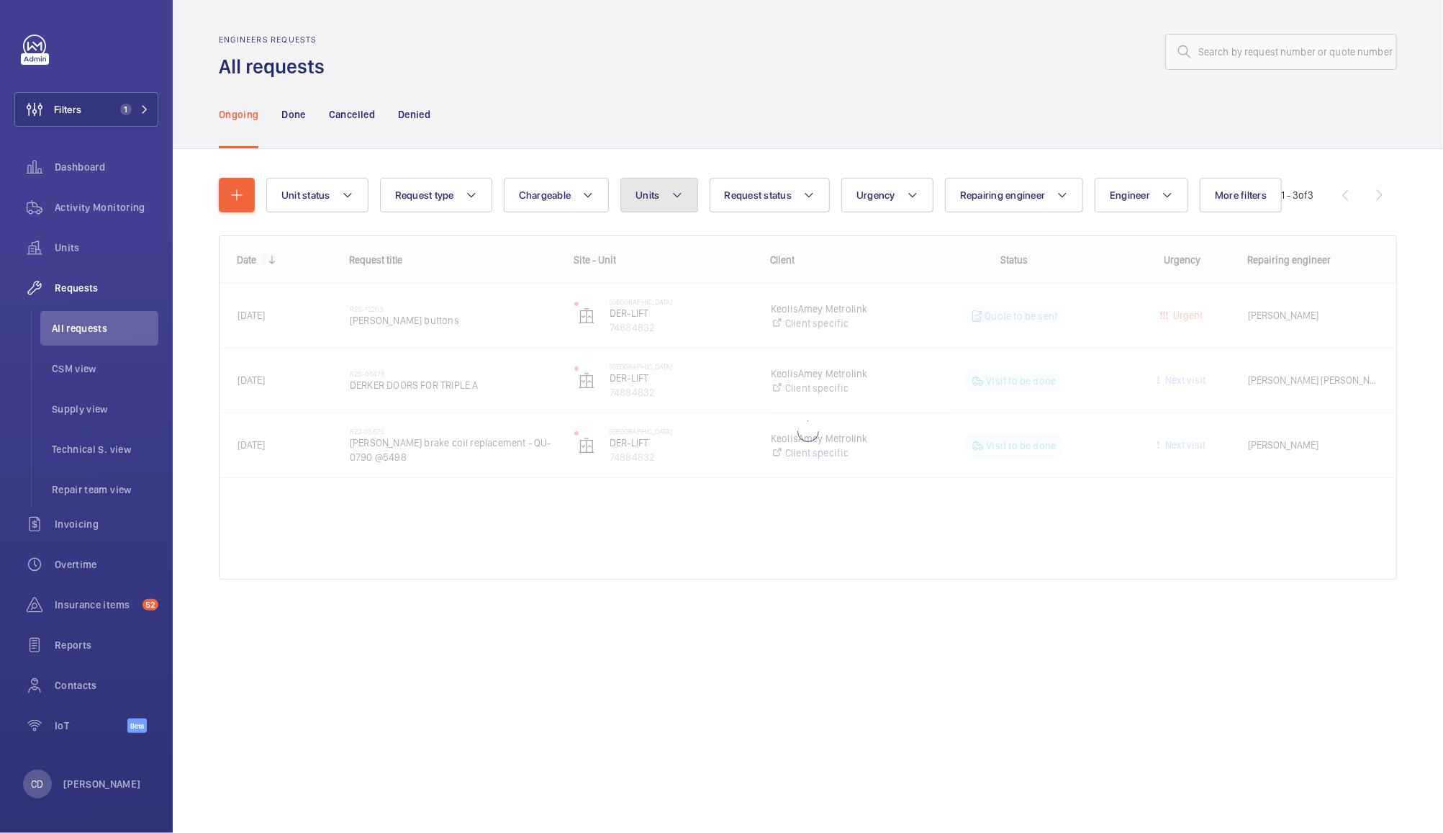
click at [651, 196] on span "Units" at bounding box center [648, 195] width 24 height 12
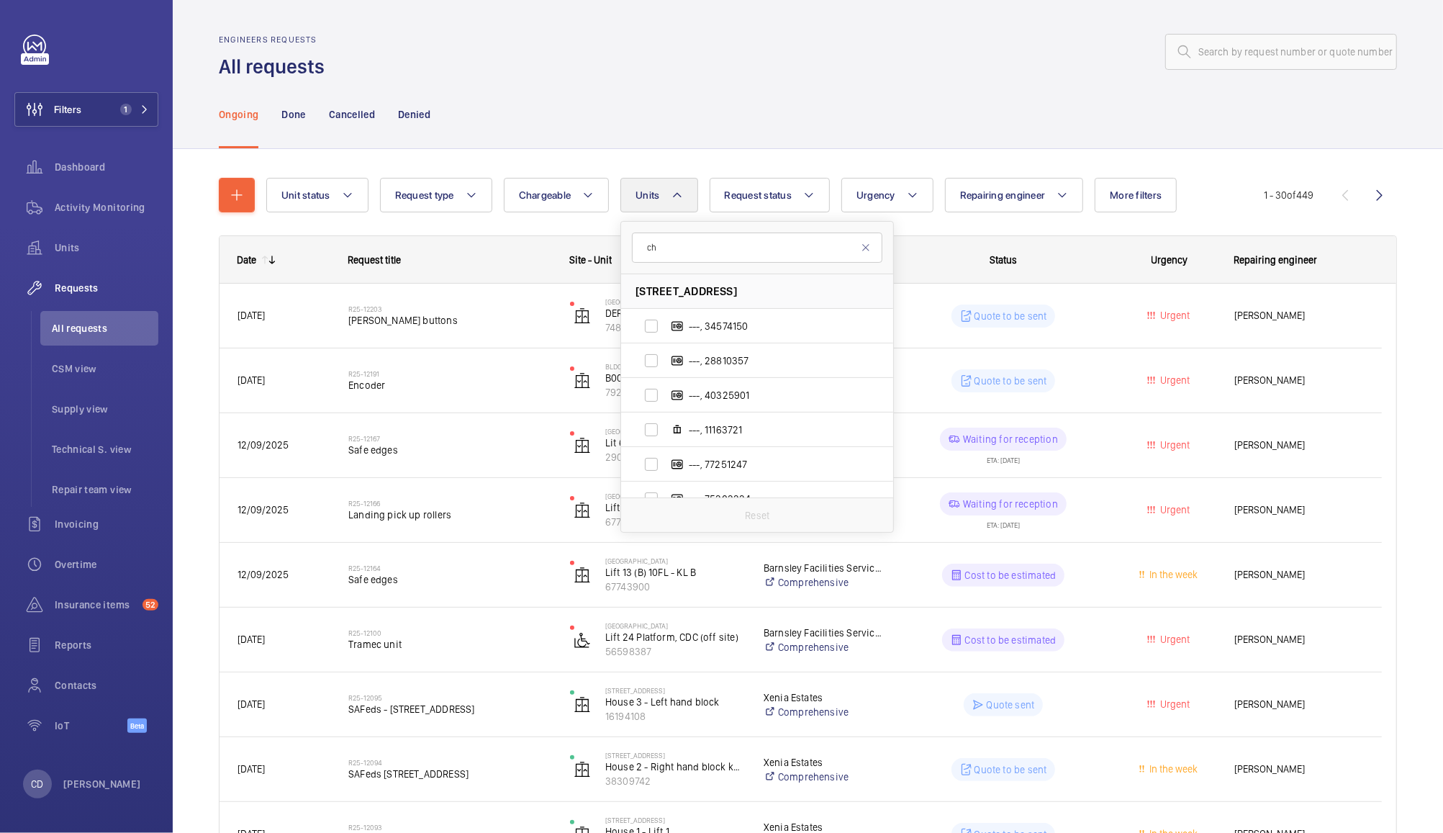
type input "c"
type input "chorlton"
click at [866, 248] on mat-icon at bounding box center [866, 248] width 12 height 12
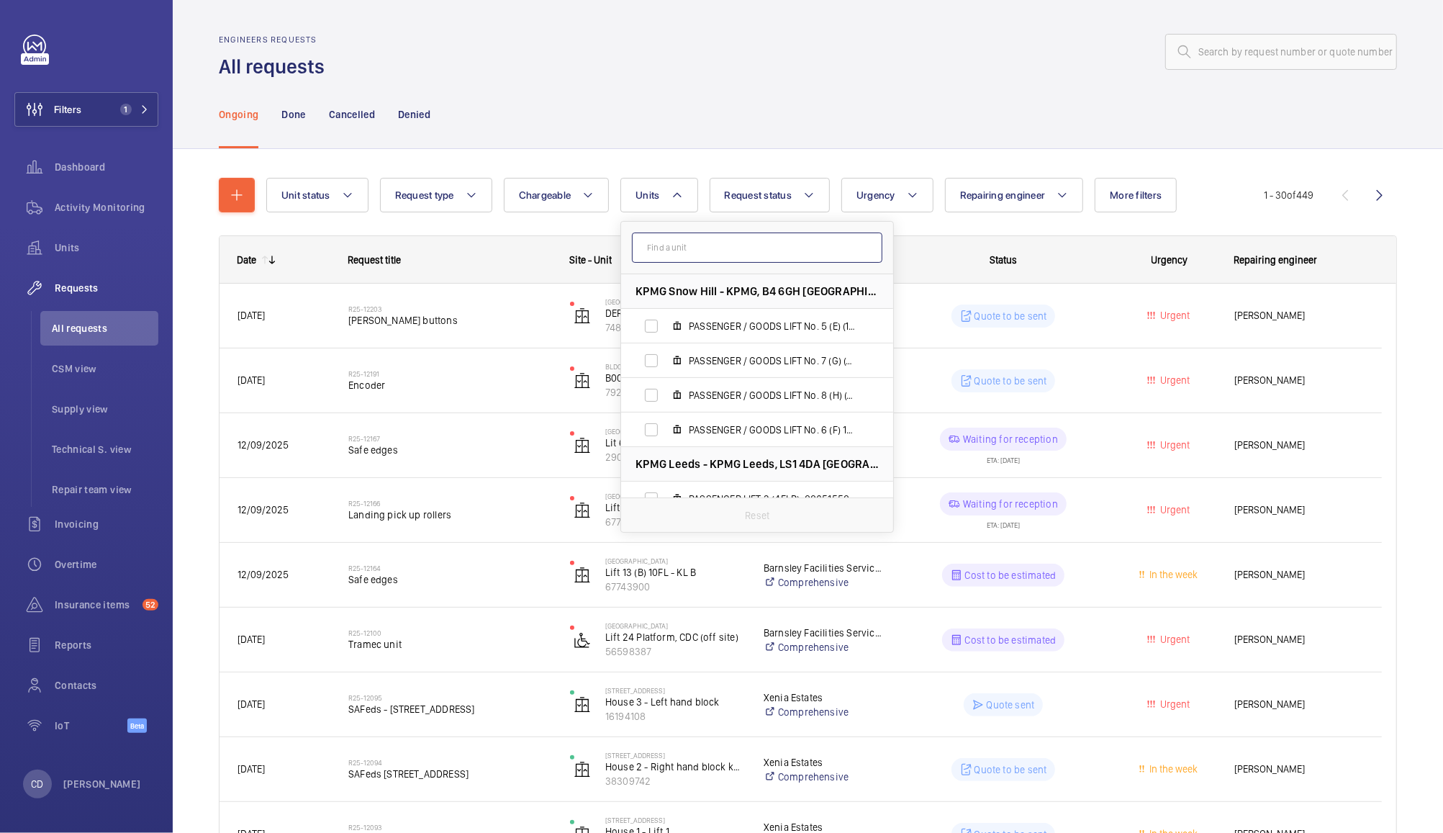
click at [770, 248] on input "text" at bounding box center [757, 248] width 250 height 30
type input "metrolink"
click at [818, 95] on div "Ongoing Done Cancelled Denied" at bounding box center [808, 114] width 1178 height 68
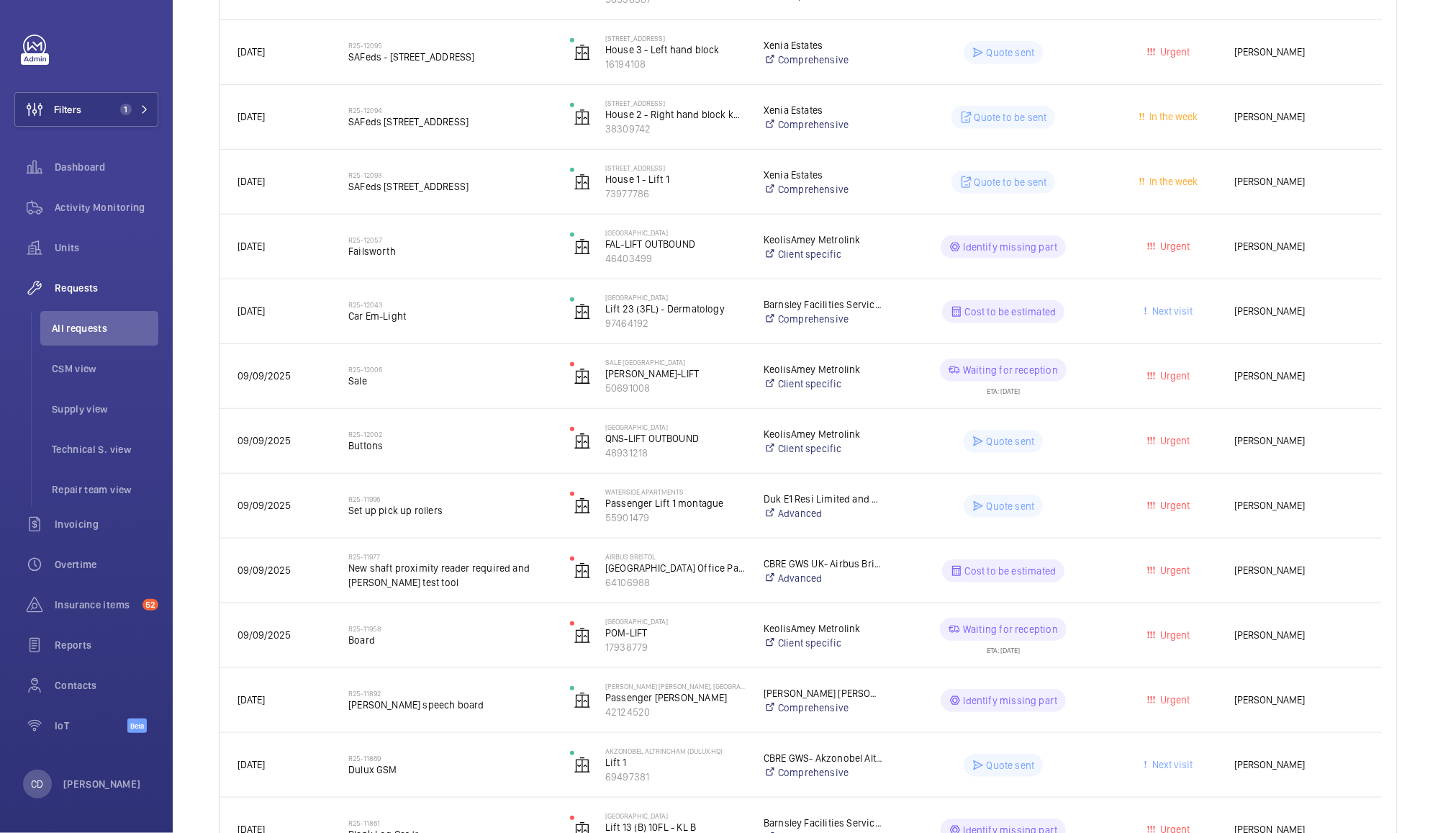
scroll to position [656, 0]
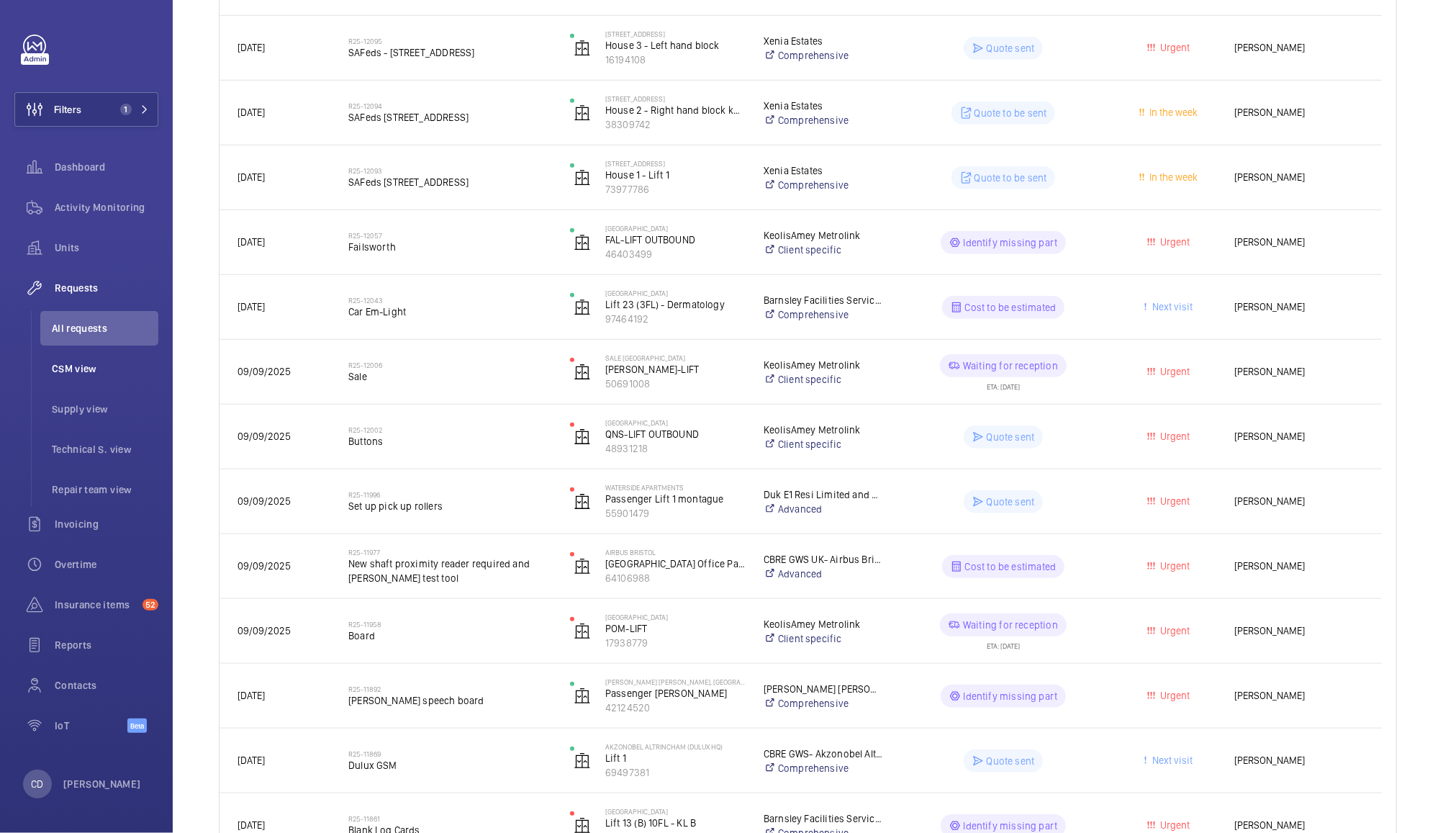
click at [69, 366] on span "CSM view" at bounding box center [105, 368] width 107 height 14
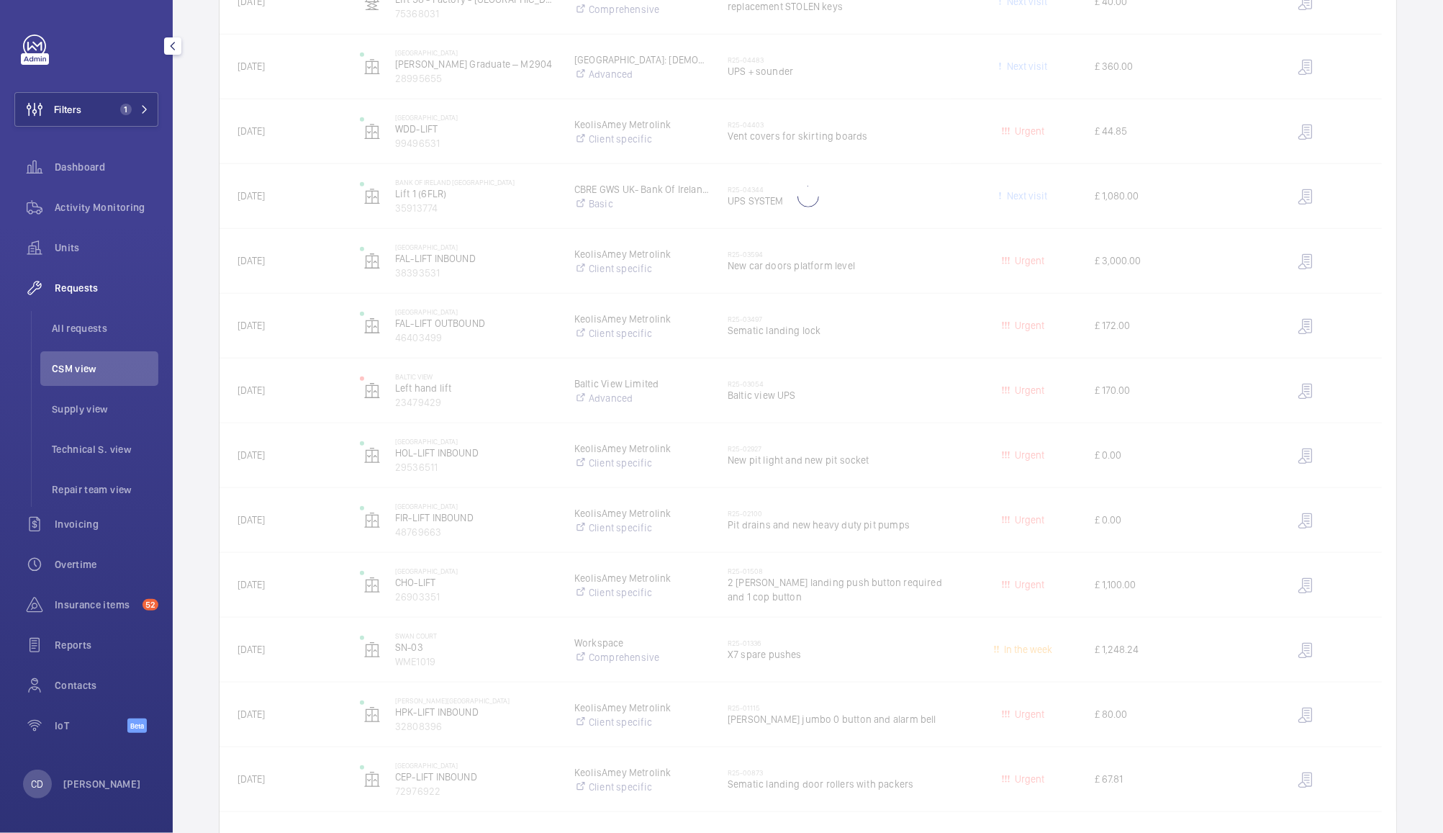
scroll to position [765, 0]
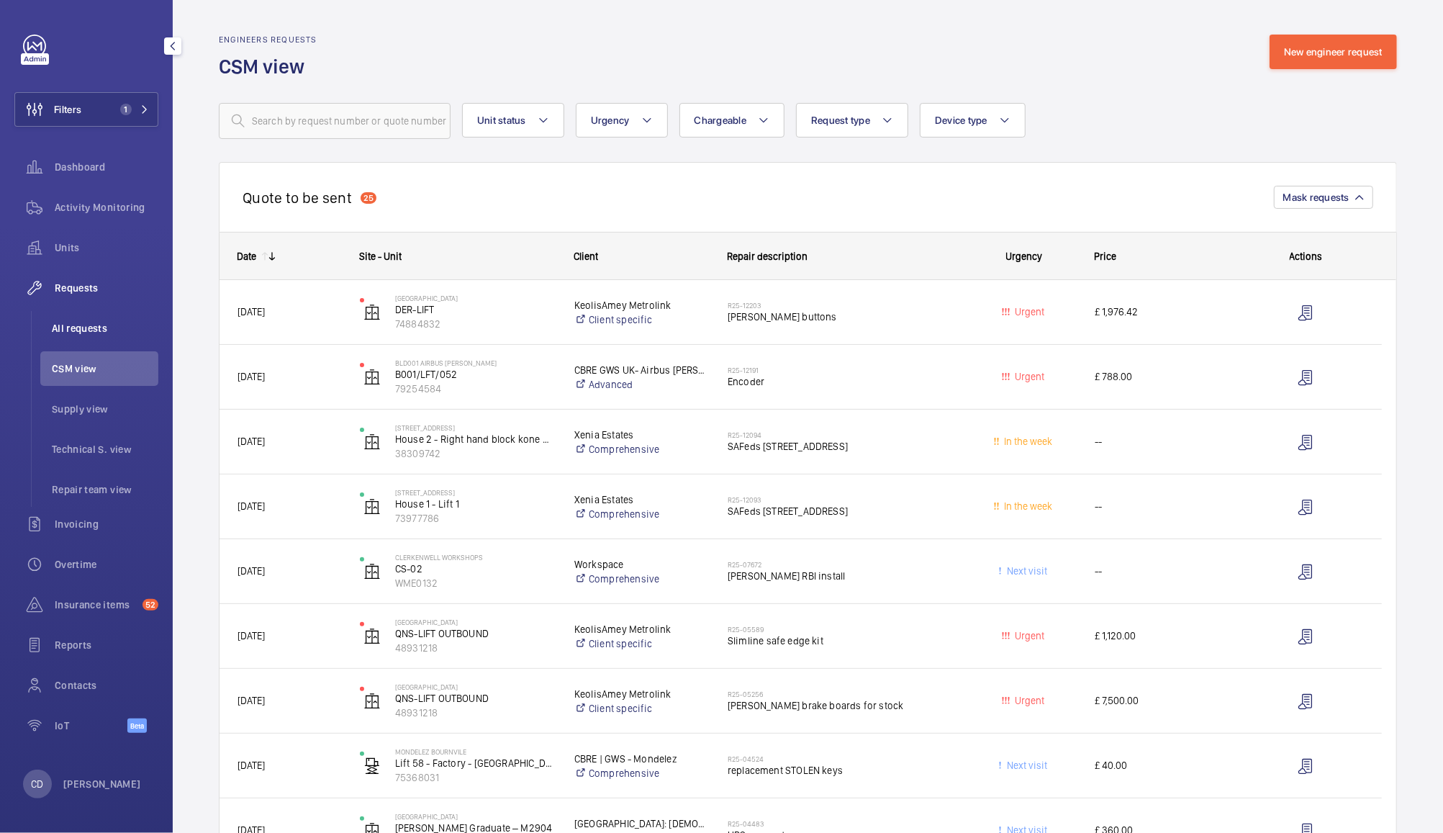
click at [95, 329] on span "All requests" at bounding box center [105, 328] width 107 height 14
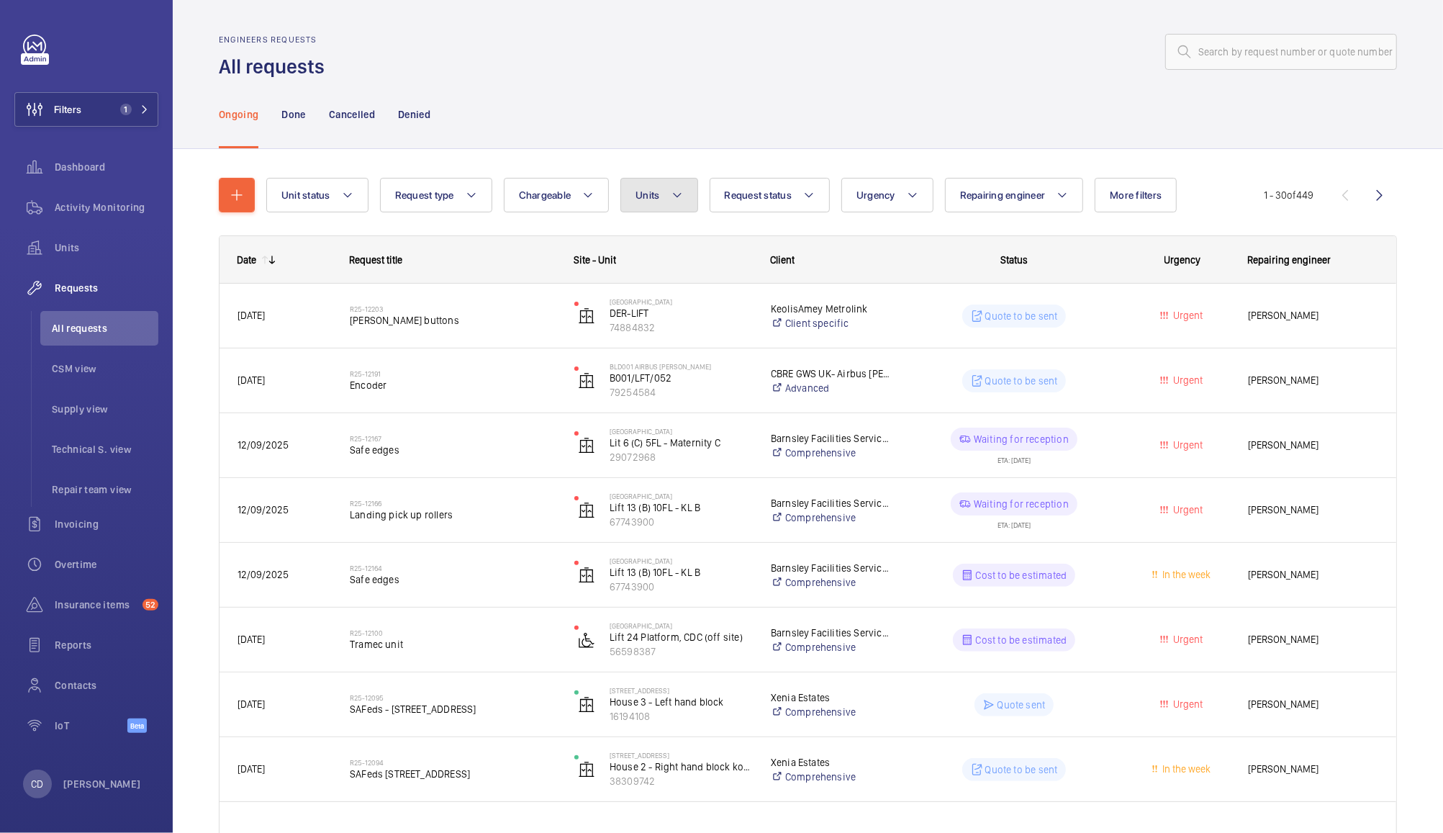
click at [678, 204] on button "Units" at bounding box center [658, 195] width 77 height 35
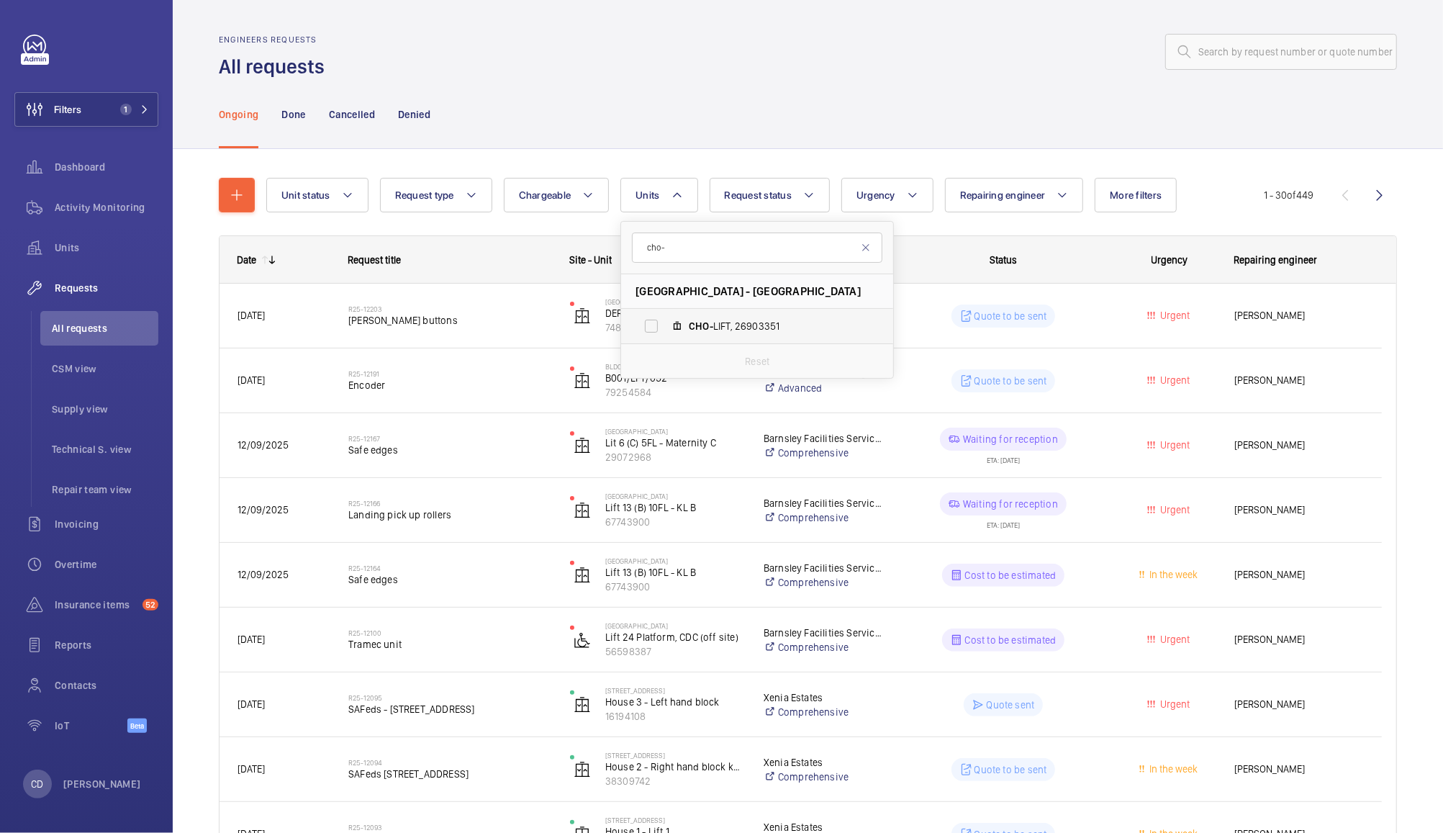
type input "cho-"
click at [748, 332] on span "CHO- LIFT, 26903351" at bounding box center [772, 326] width 167 height 14
click at [666, 332] on input "CHO- LIFT, 26903351" at bounding box center [651, 326] width 29 height 29
checkbox input "true"
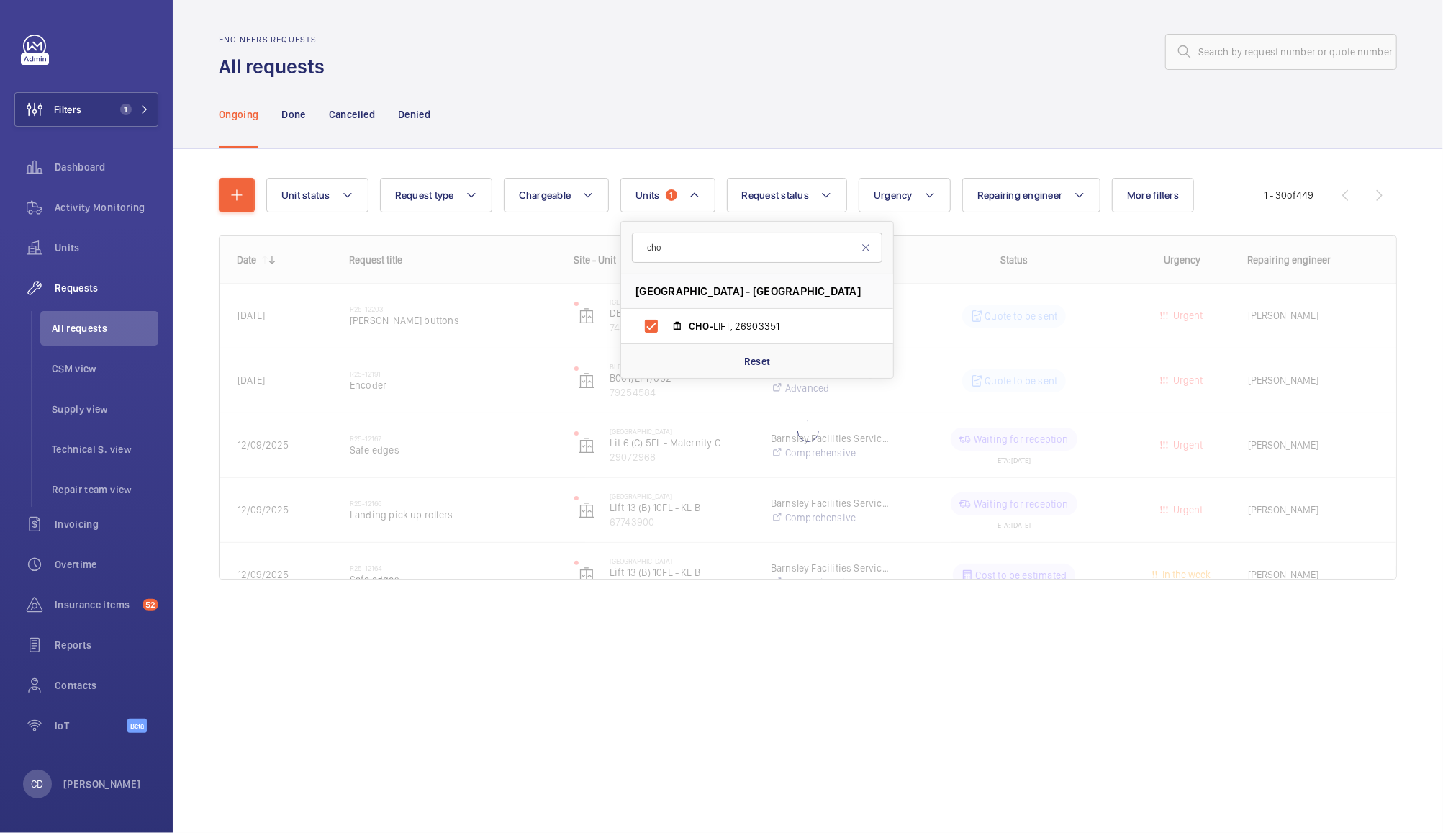
click at [993, 88] on div "Ongoing Done Cancelled Denied" at bounding box center [808, 114] width 1178 height 68
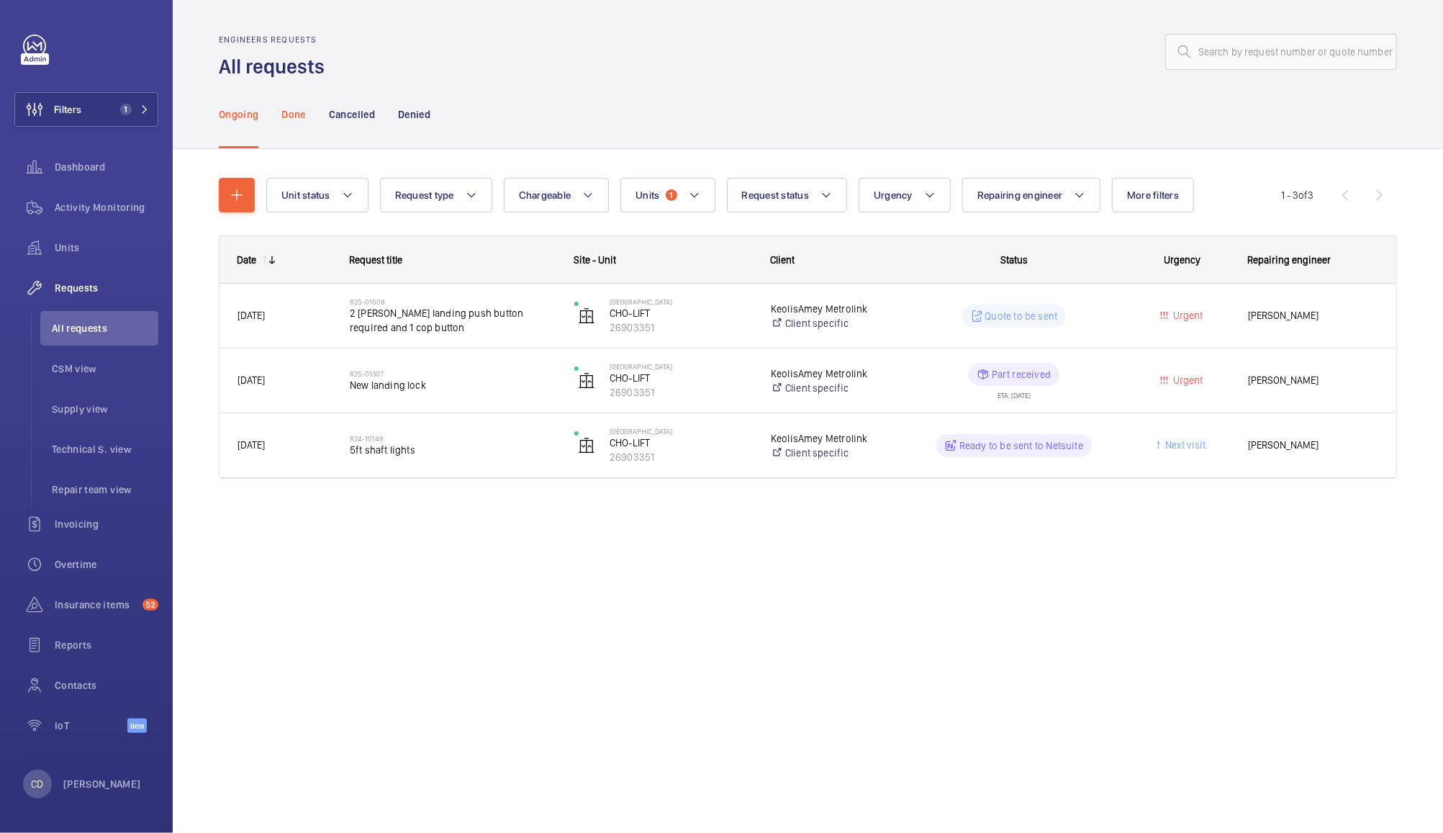
click at [292, 108] on p "Done" at bounding box center [293, 114] width 24 height 14
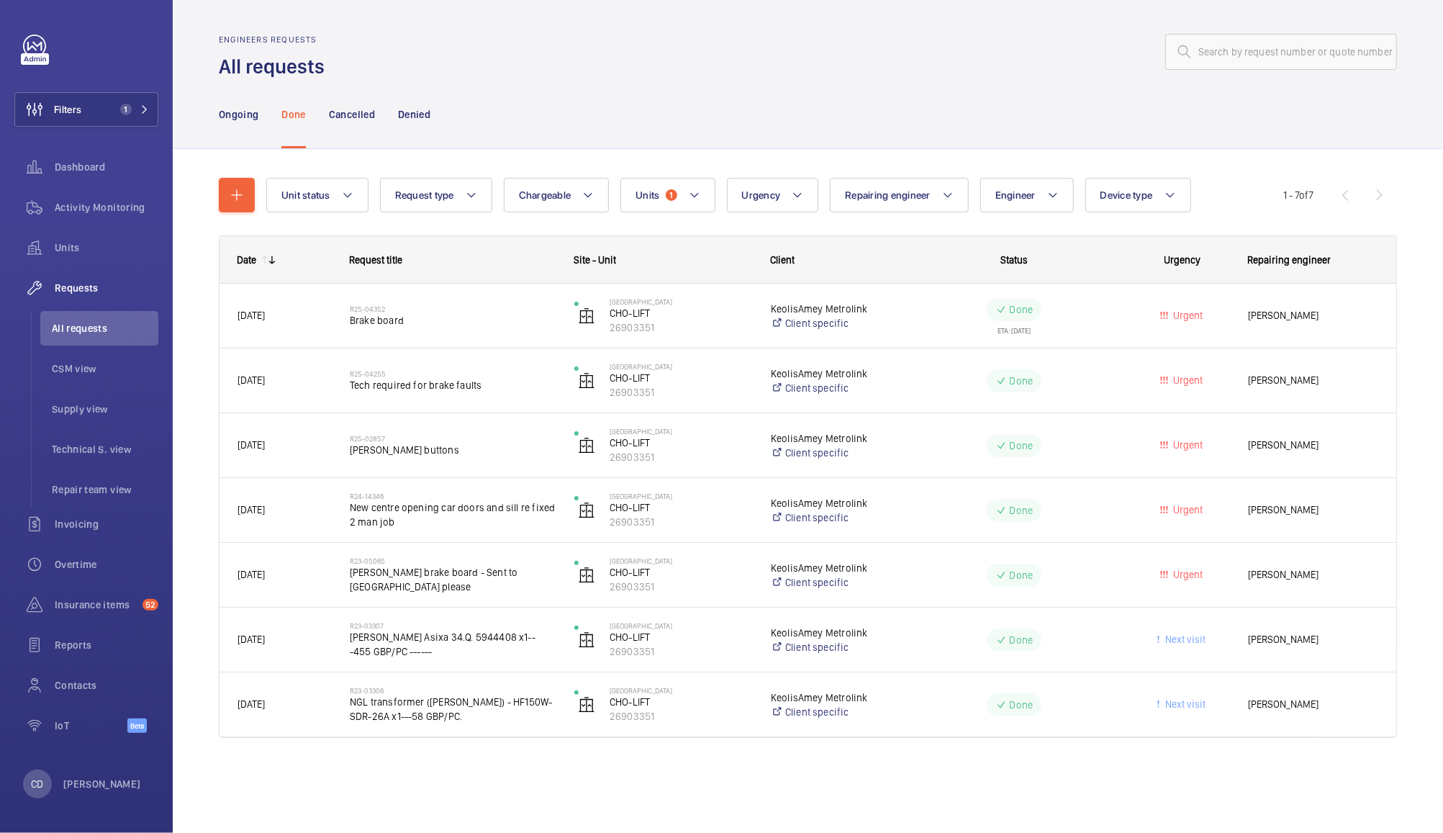
click at [392, 438] on h2 "R25-02857" at bounding box center [453, 438] width 206 height 9
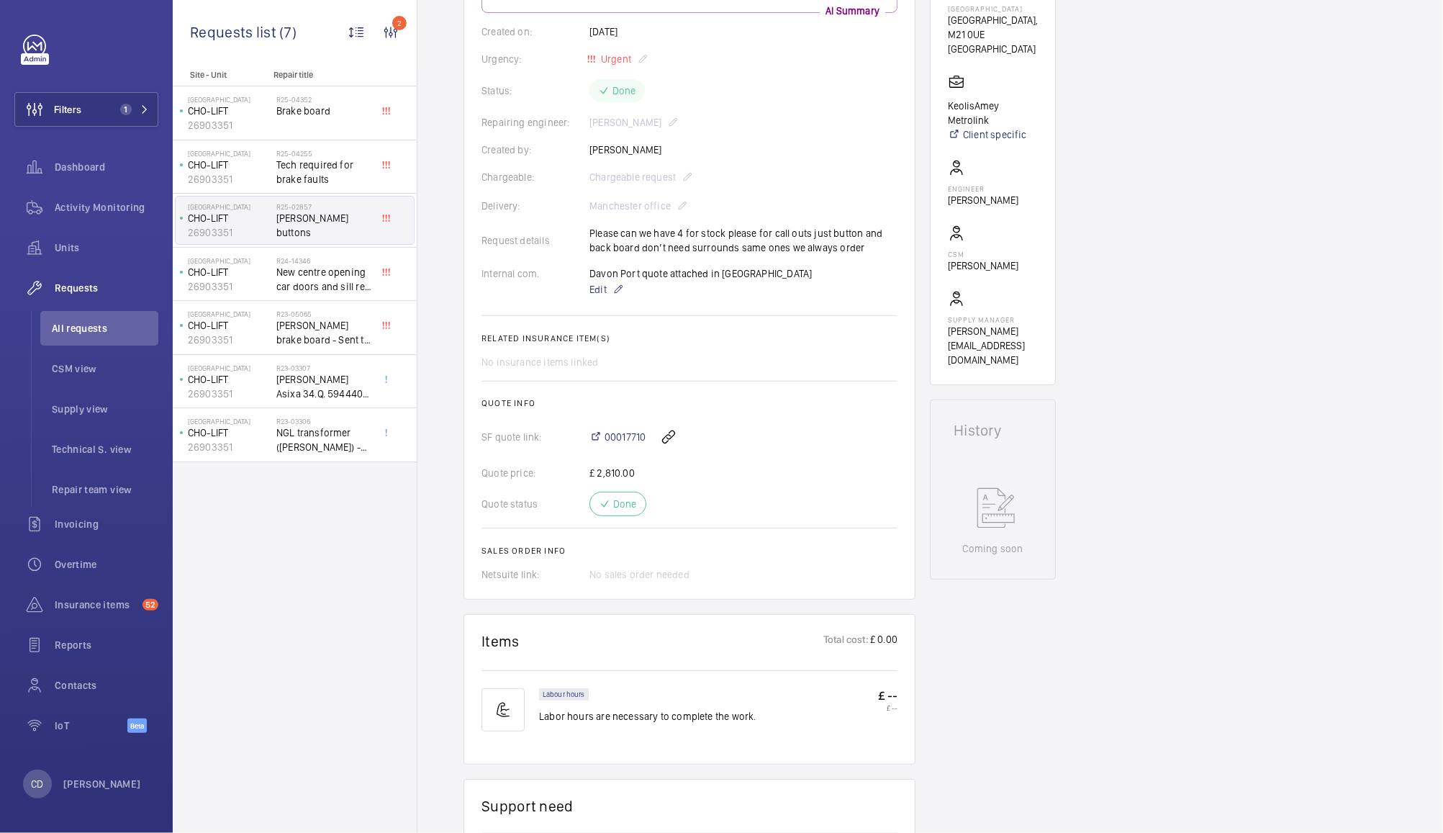
scroll to position [227, 0]
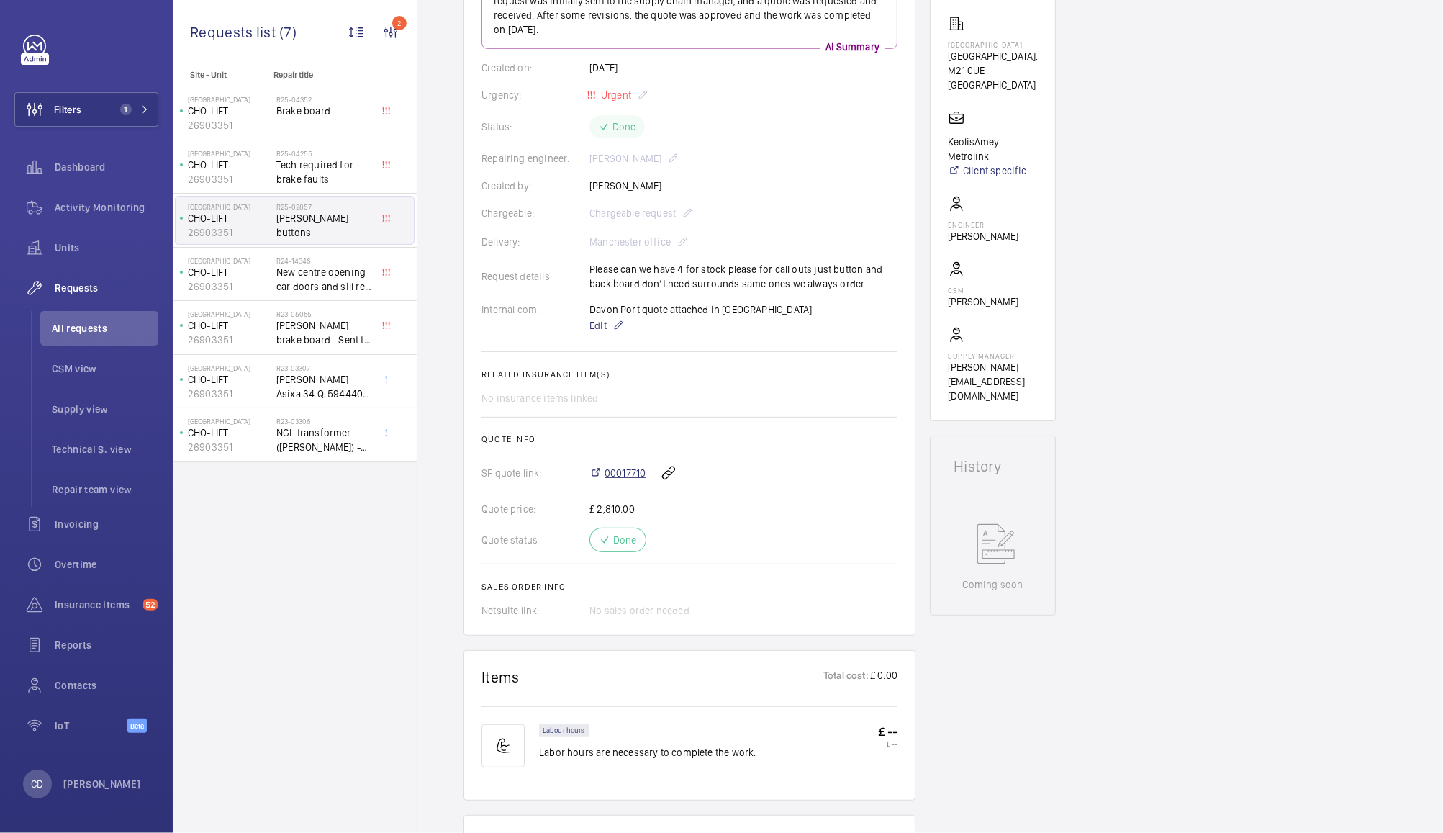
click at [622, 472] on span "00017710" at bounding box center [625, 473] width 41 height 14
click at [89, 165] on span "Dashboard" at bounding box center [107, 167] width 104 height 14
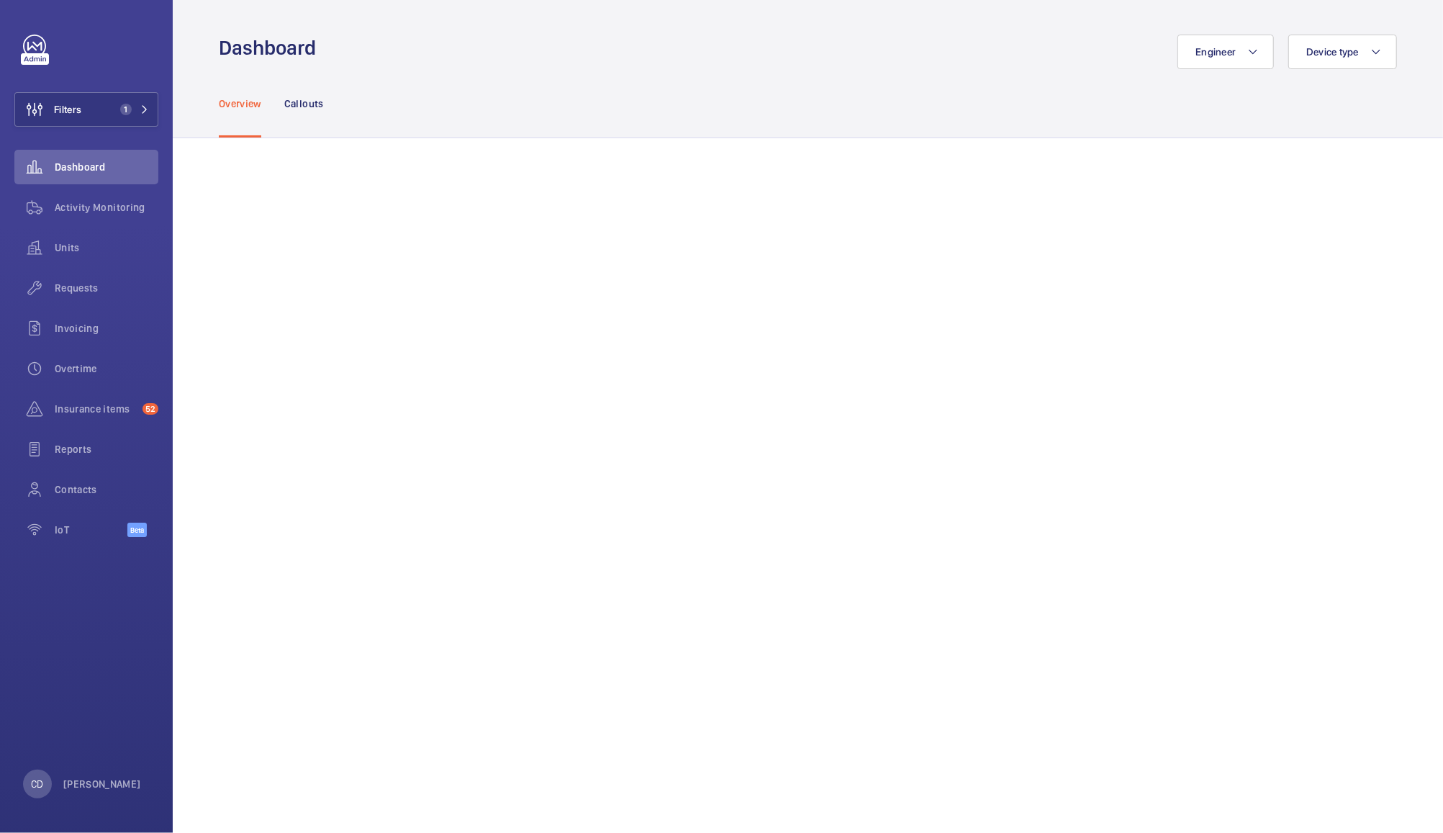
scroll to position [1181, 0]
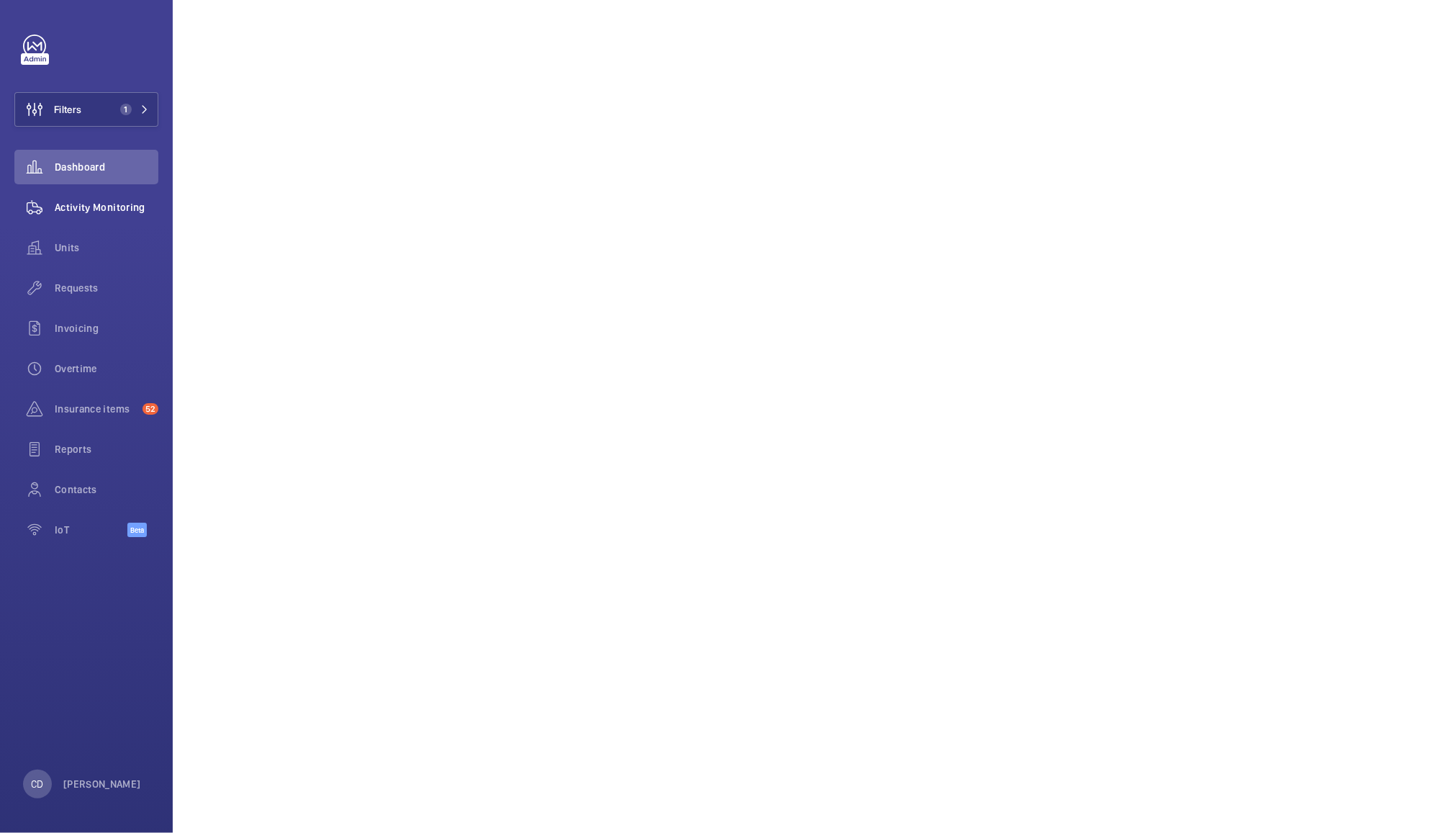
click at [109, 204] on span "Activity Monitoring" at bounding box center [107, 207] width 104 height 14
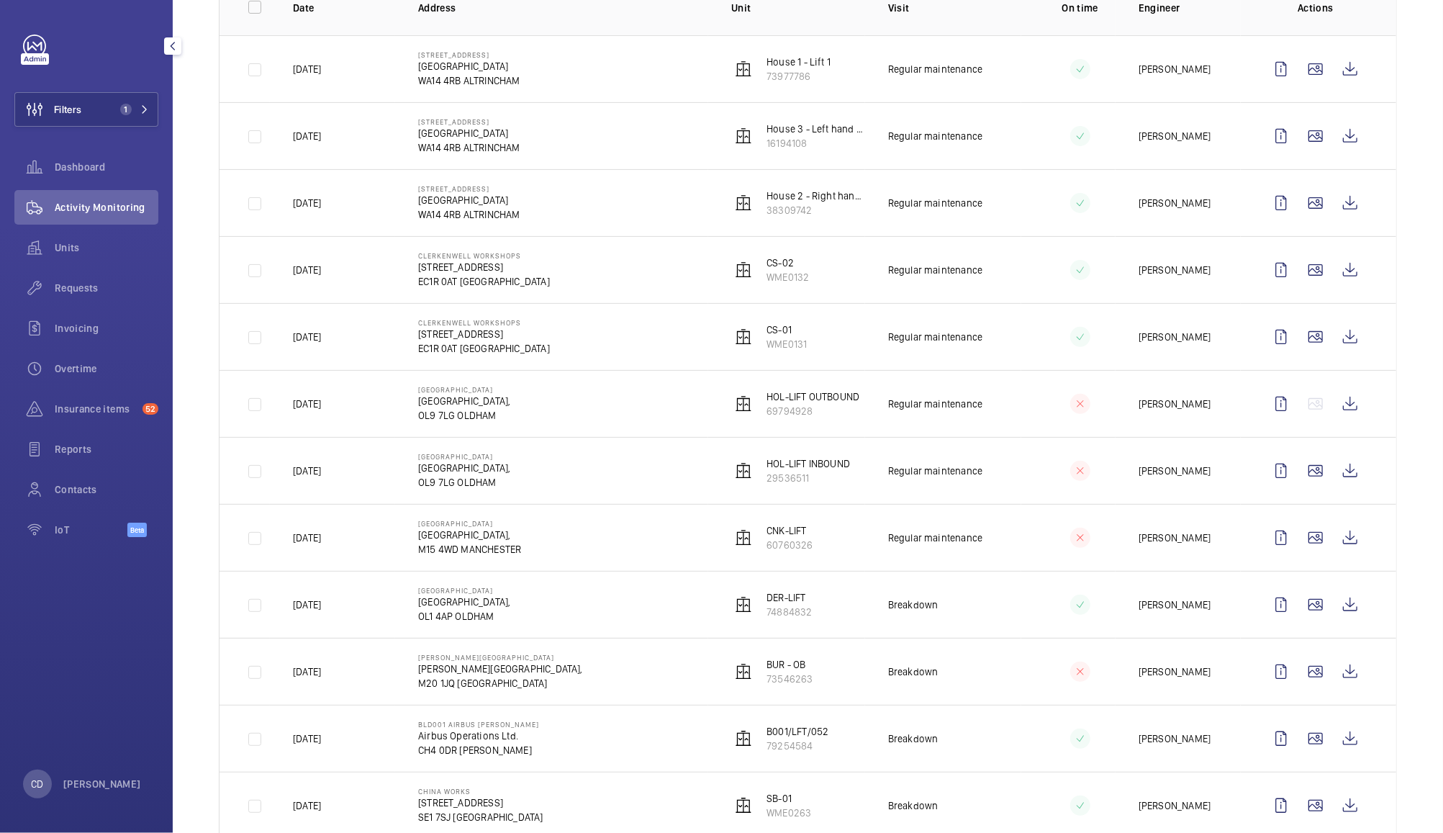
scroll to position [244, 0]
click at [1333, 612] on wm-front-icon-button at bounding box center [1350, 605] width 35 height 35
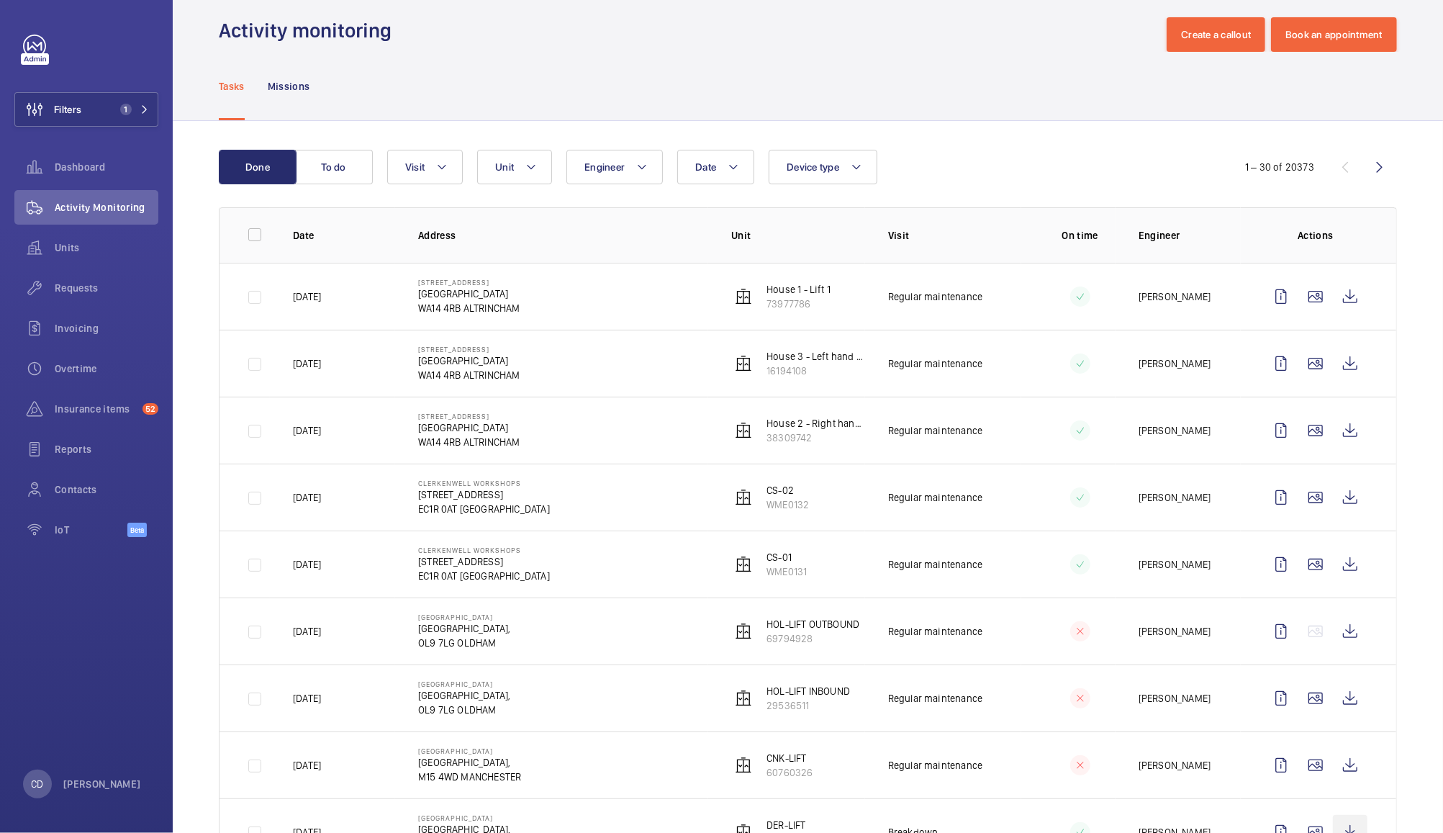
scroll to position [0, 0]
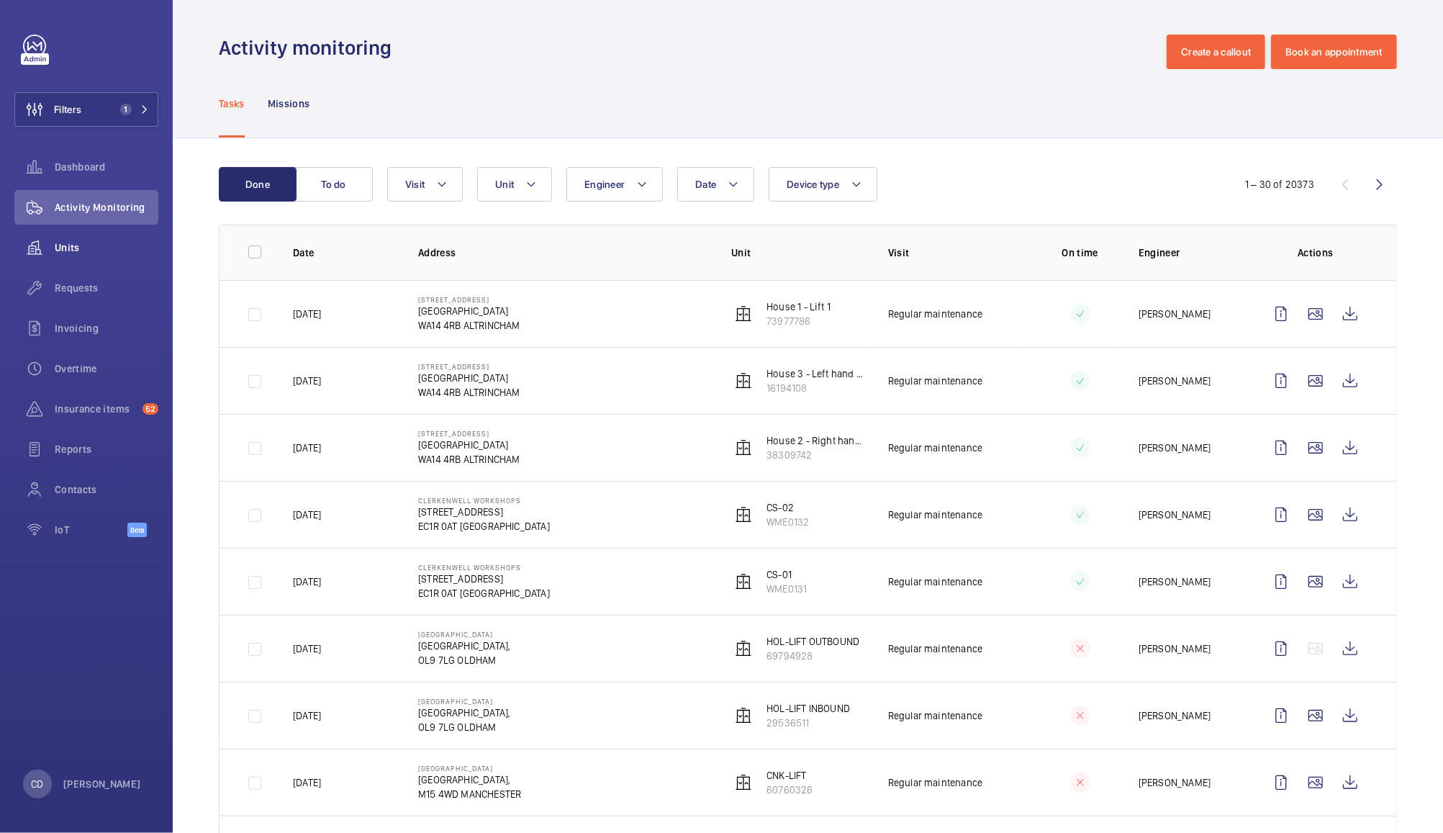
click at [83, 248] on span "Units" at bounding box center [107, 247] width 104 height 14
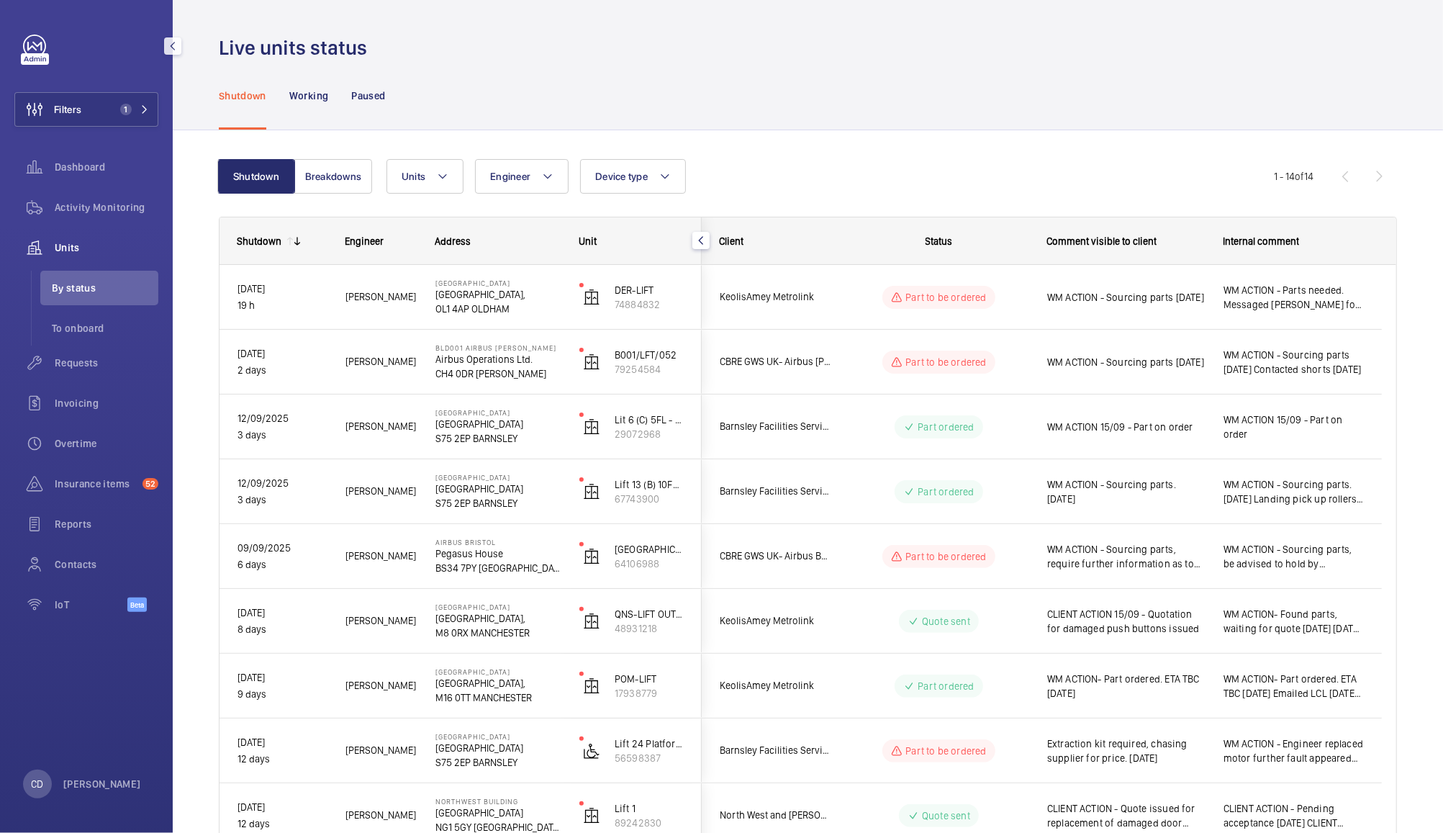
click at [1309, 567] on span "WM ACTION - Sourcing parts, be advised to hold by Darren as switched off from p…" at bounding box center [1294, 556] width 140 height 29
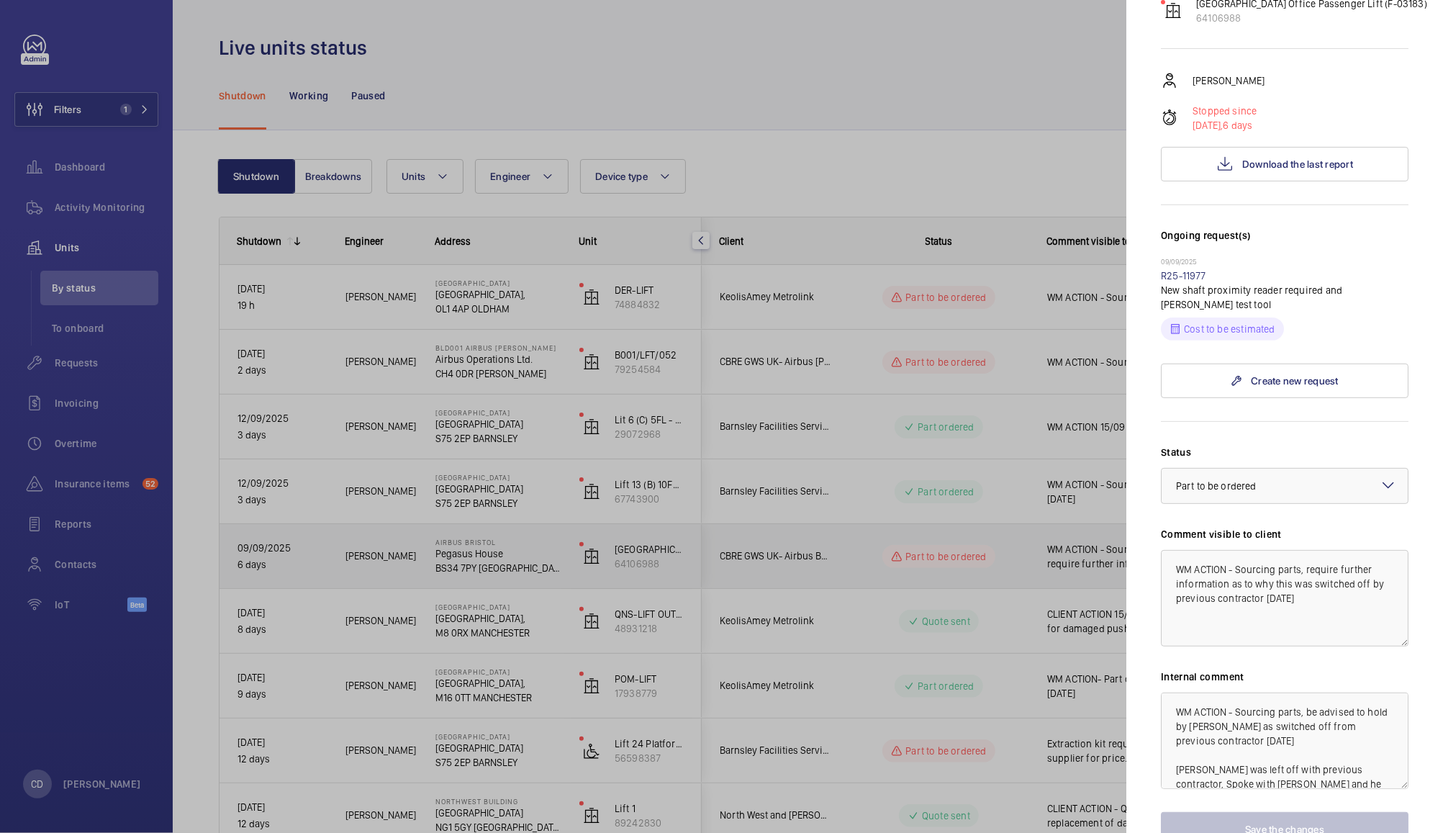
click at [1008, 562] on div at bounding box center [721, 416] width 1443 height 833
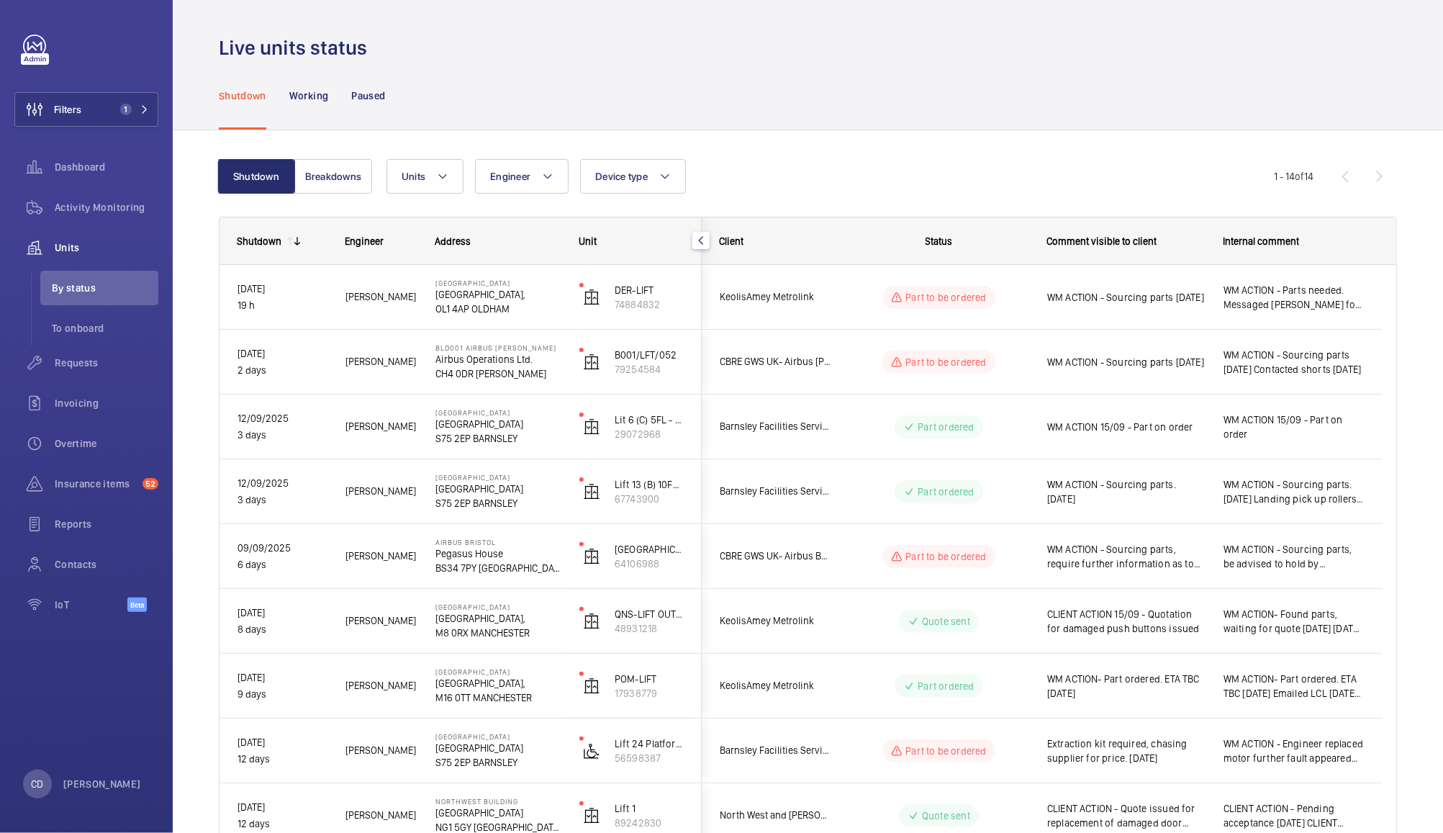
click at [1132, 365] on span "WM ACTION - Sourcing parts 15.09.25" at bounding box center [1126, 362] width 158 height 14
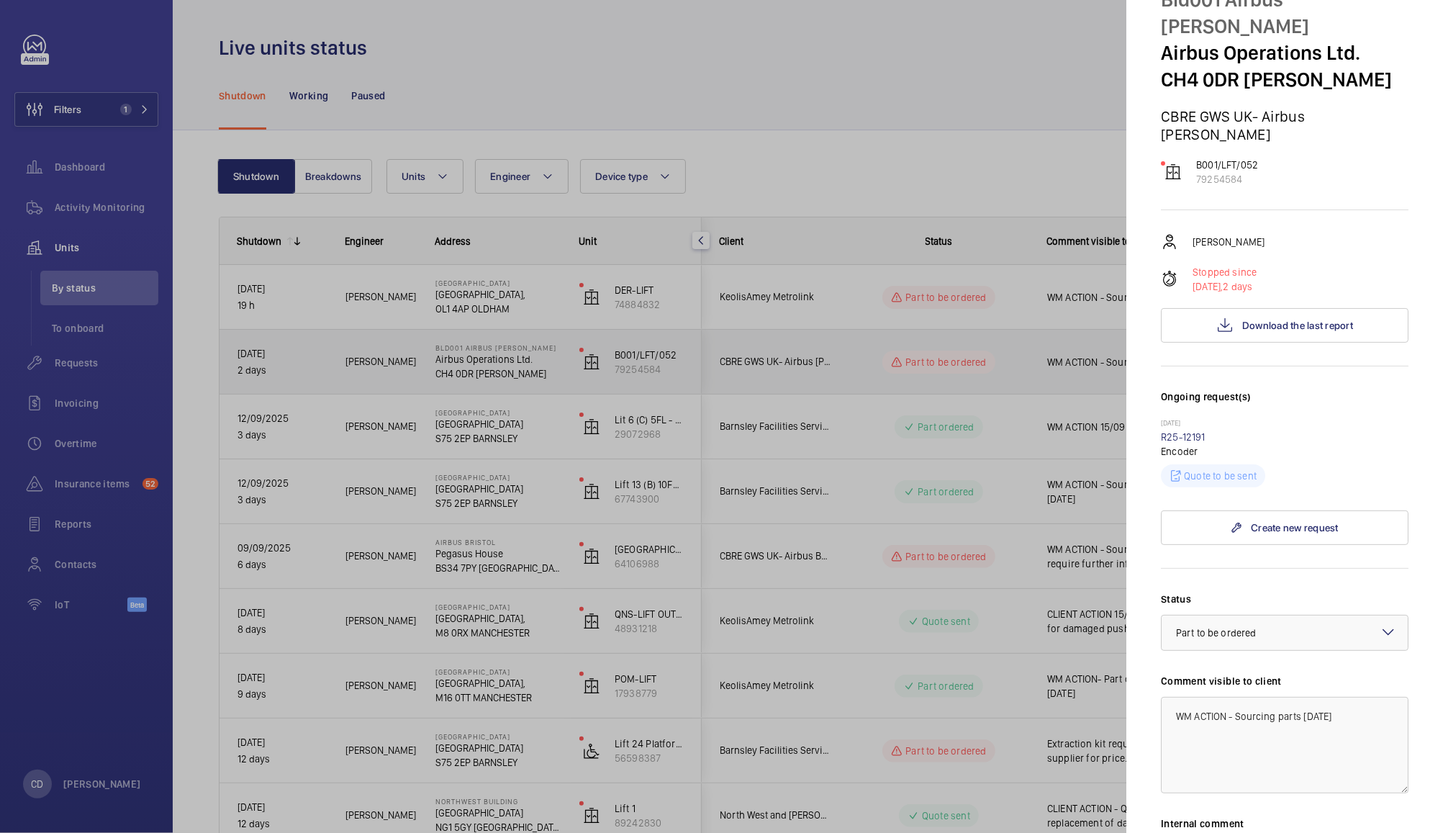
scroll to position [108, 0]
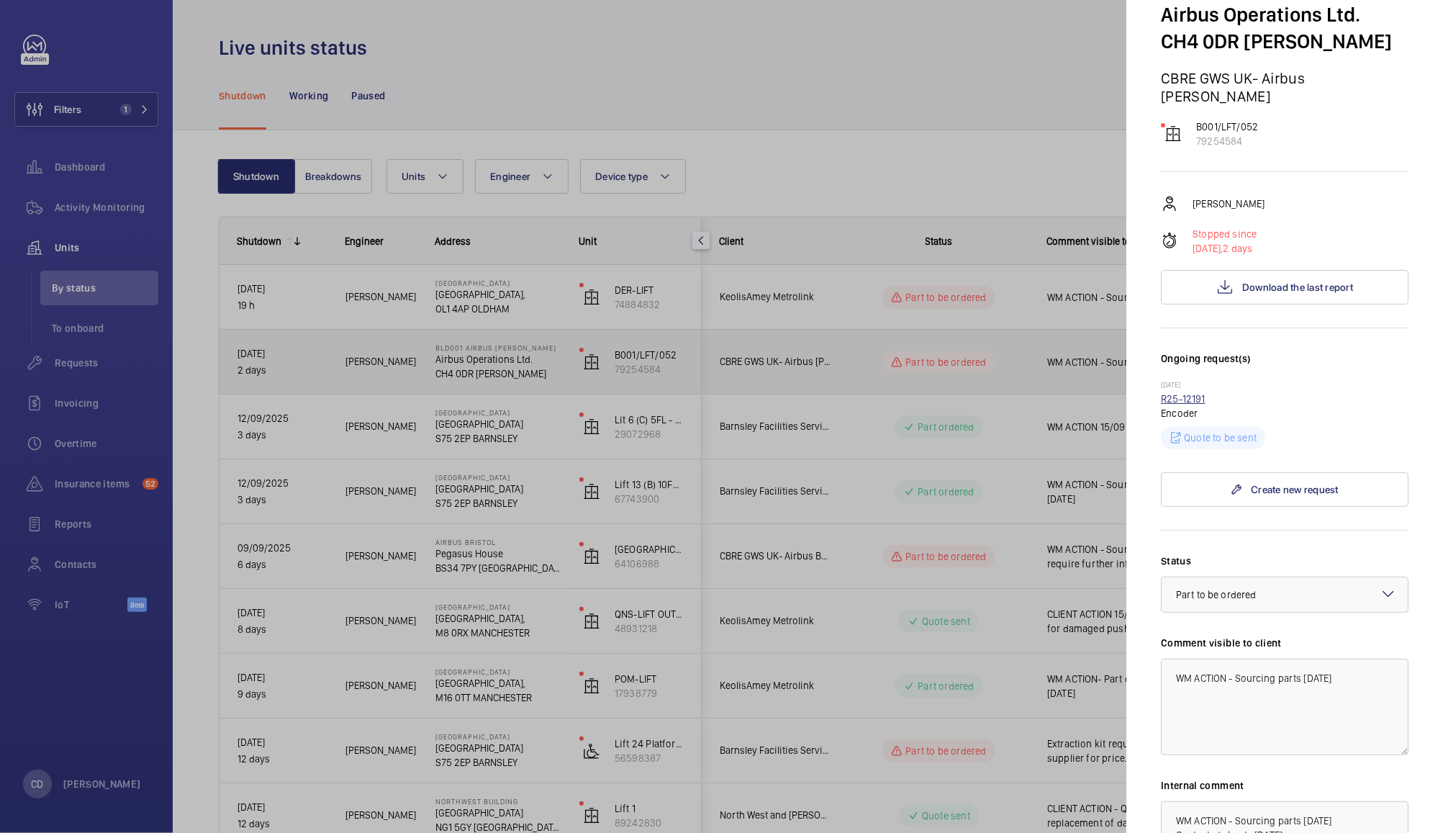
click at [1188, 393] on link "R25-12191" at bounding box center [1183, 399] width 45 height 12
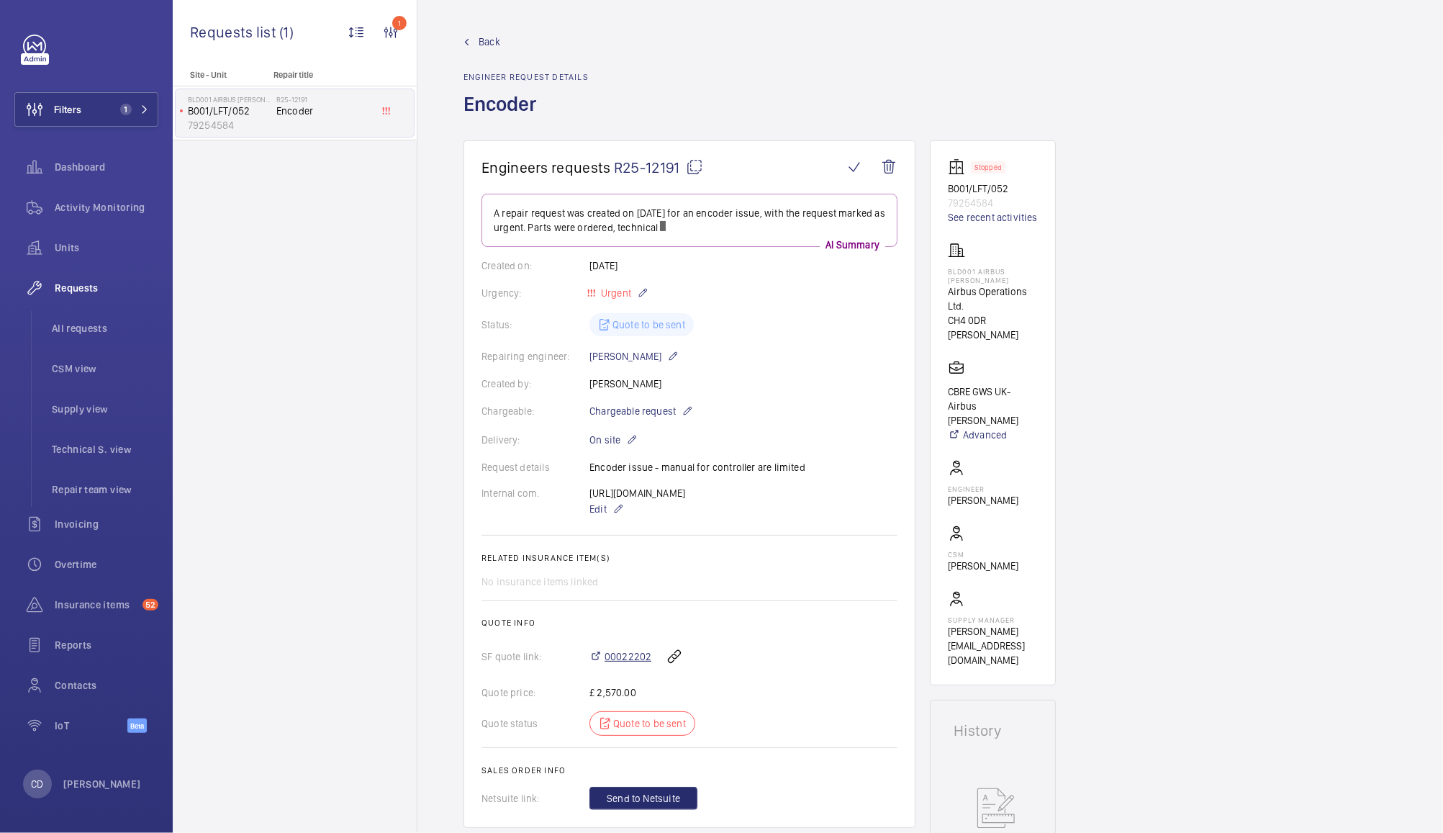
click at [633, 657] on span "00022202" at bounding box center [628, 656] width 47 height 14
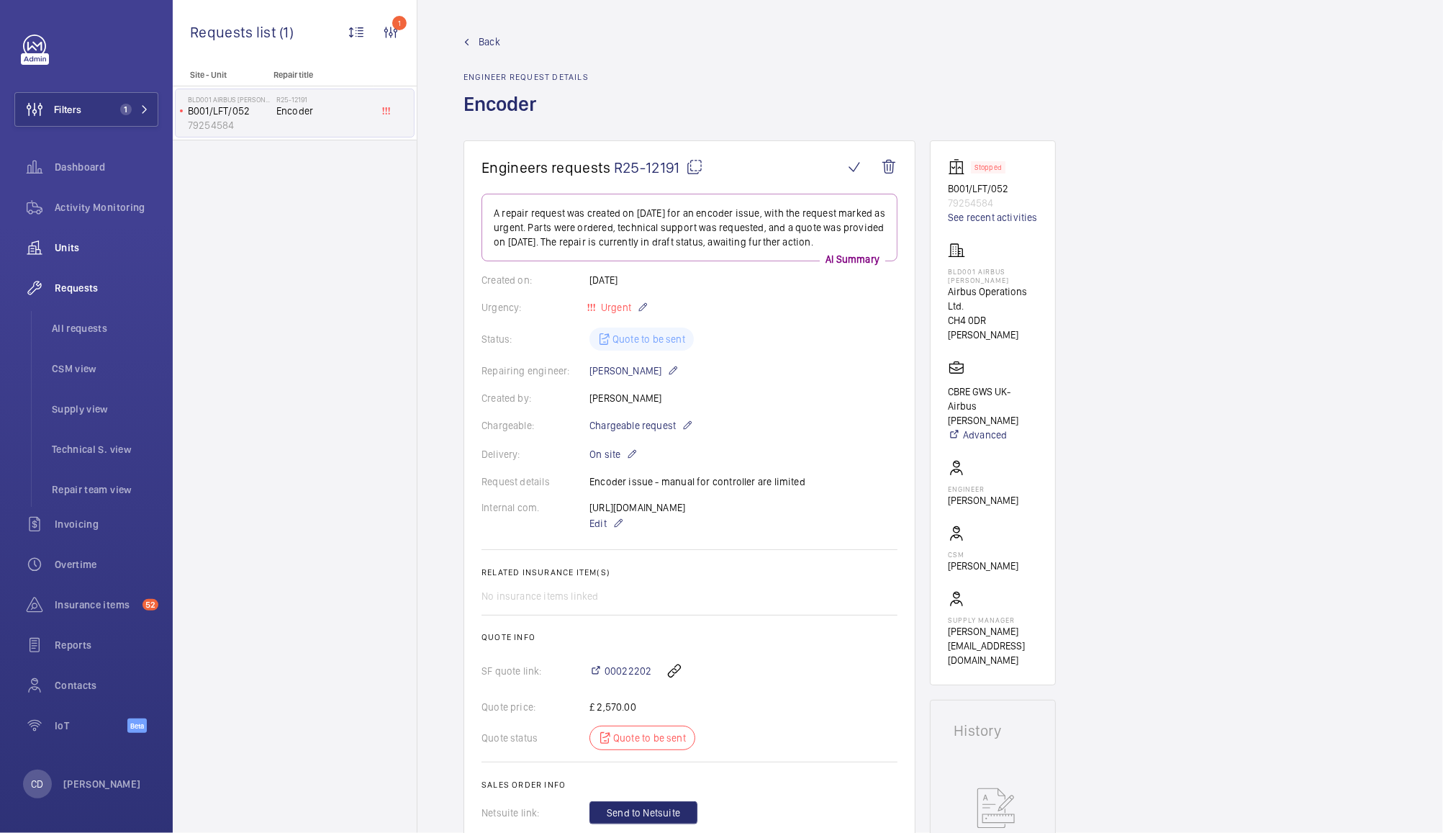
click at [75, 250] on span "Units" at bounding box center [107, 247] width 104 height 14
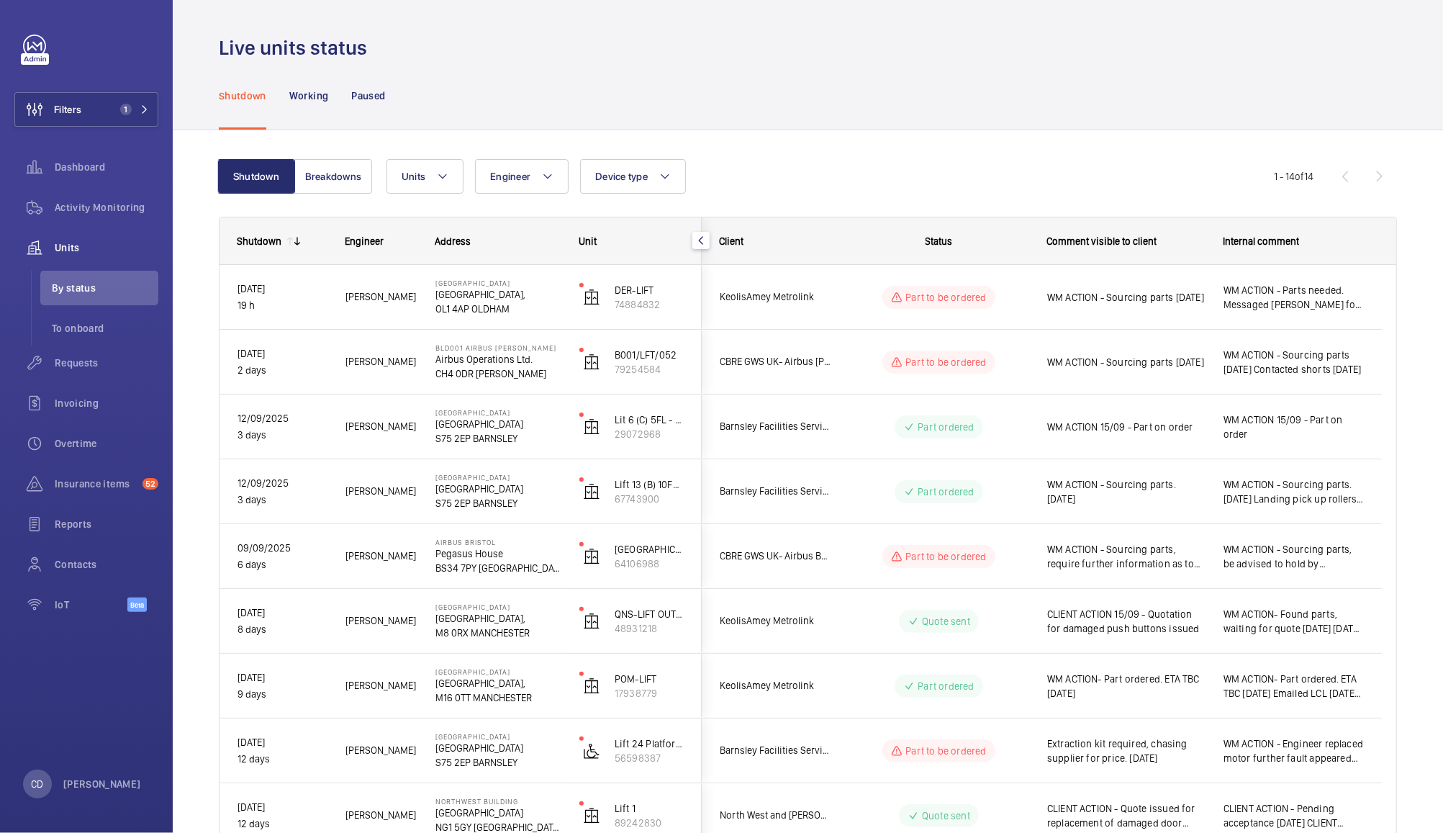
click at [1142, 281] on div "WM ACTION - Sourcing parts 15.09.25" at bounding box center [1126, 297] width 158 height 33
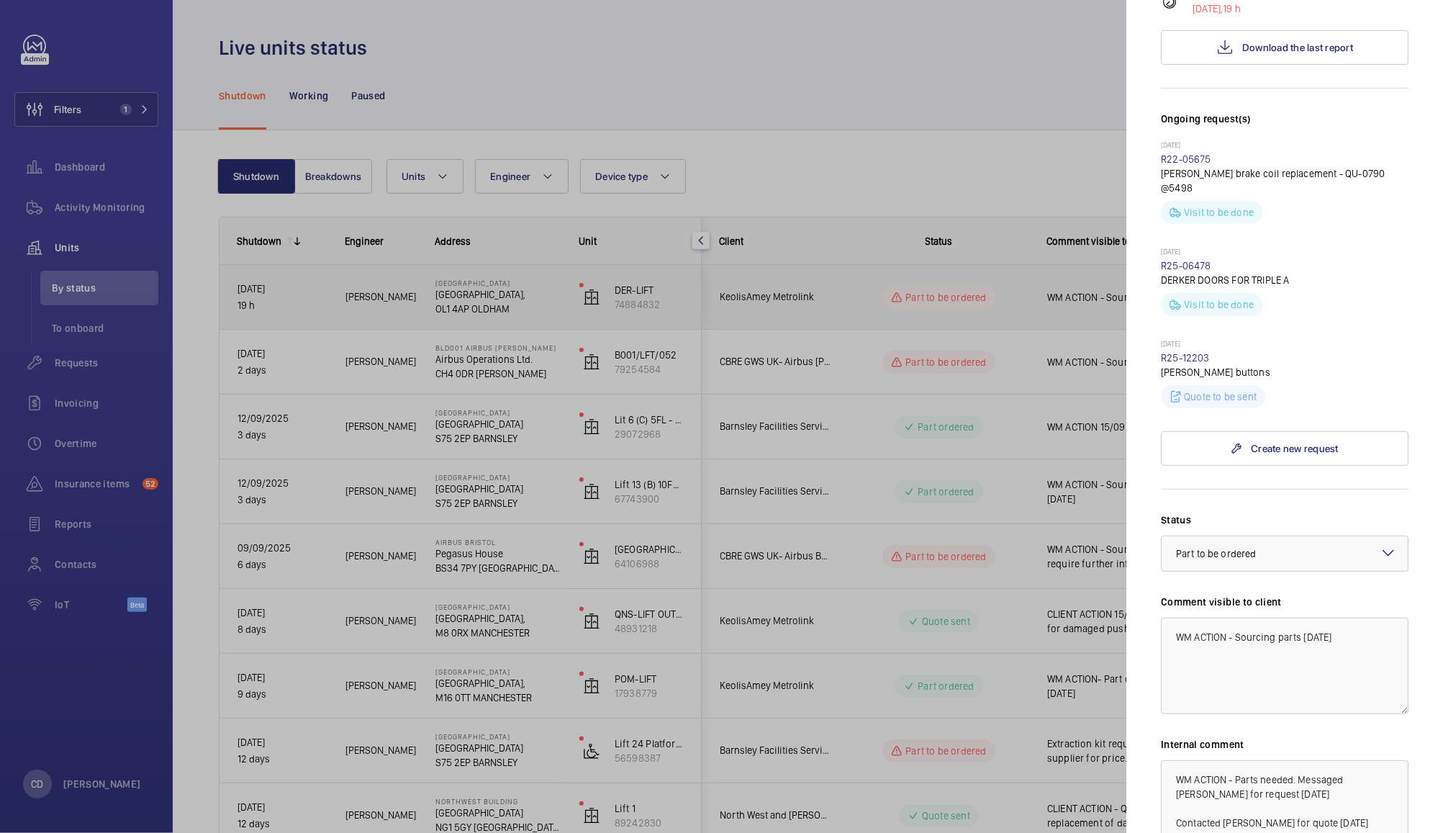
scroll to position [304, 0]
click at [1191, 351] on link "R25-12203" at bounding box center [1185, 357] width 49 height 12
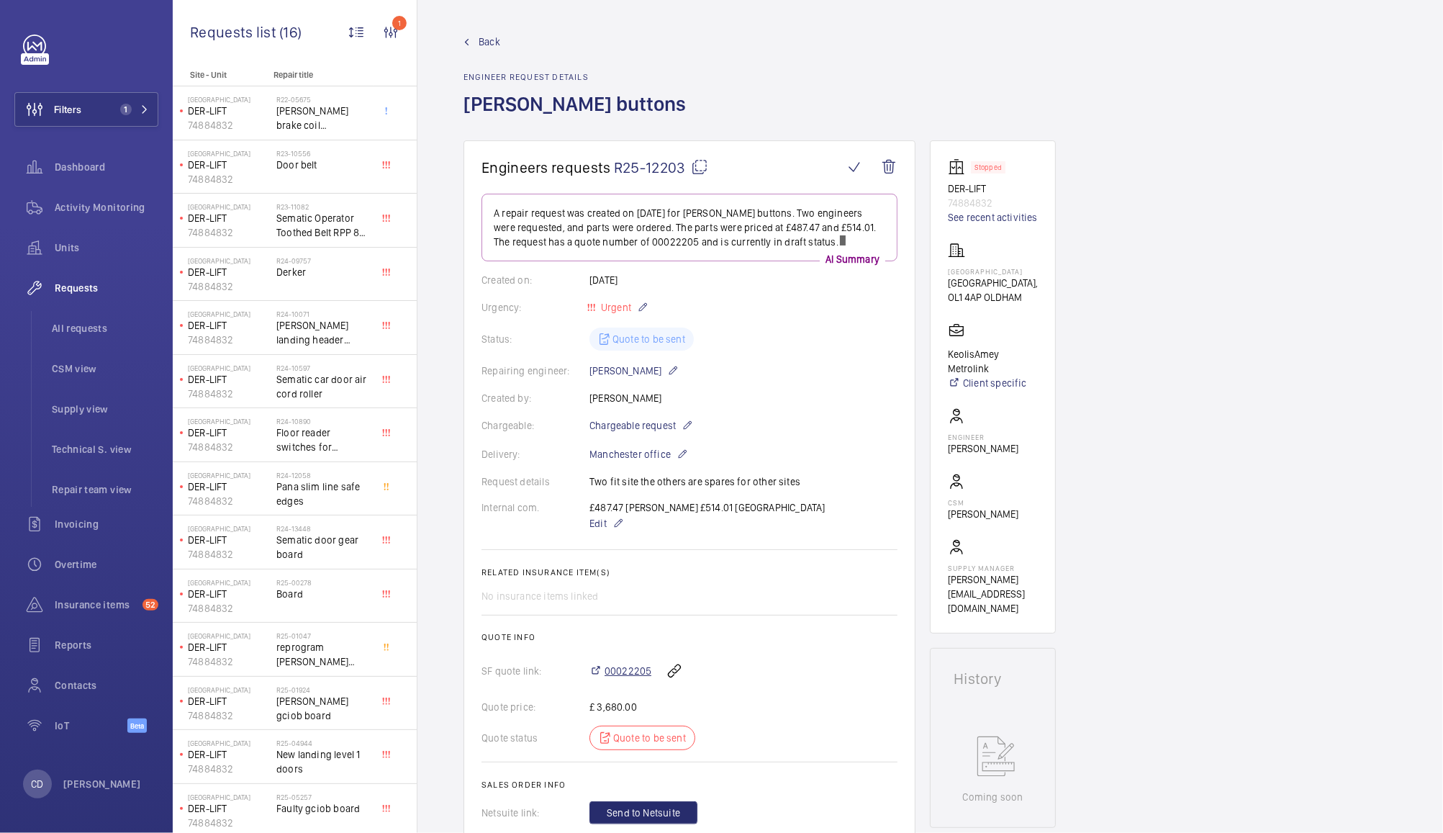
click at [636, 668] on span "00022205" at bounding box center [628, 671] width 47 height 14
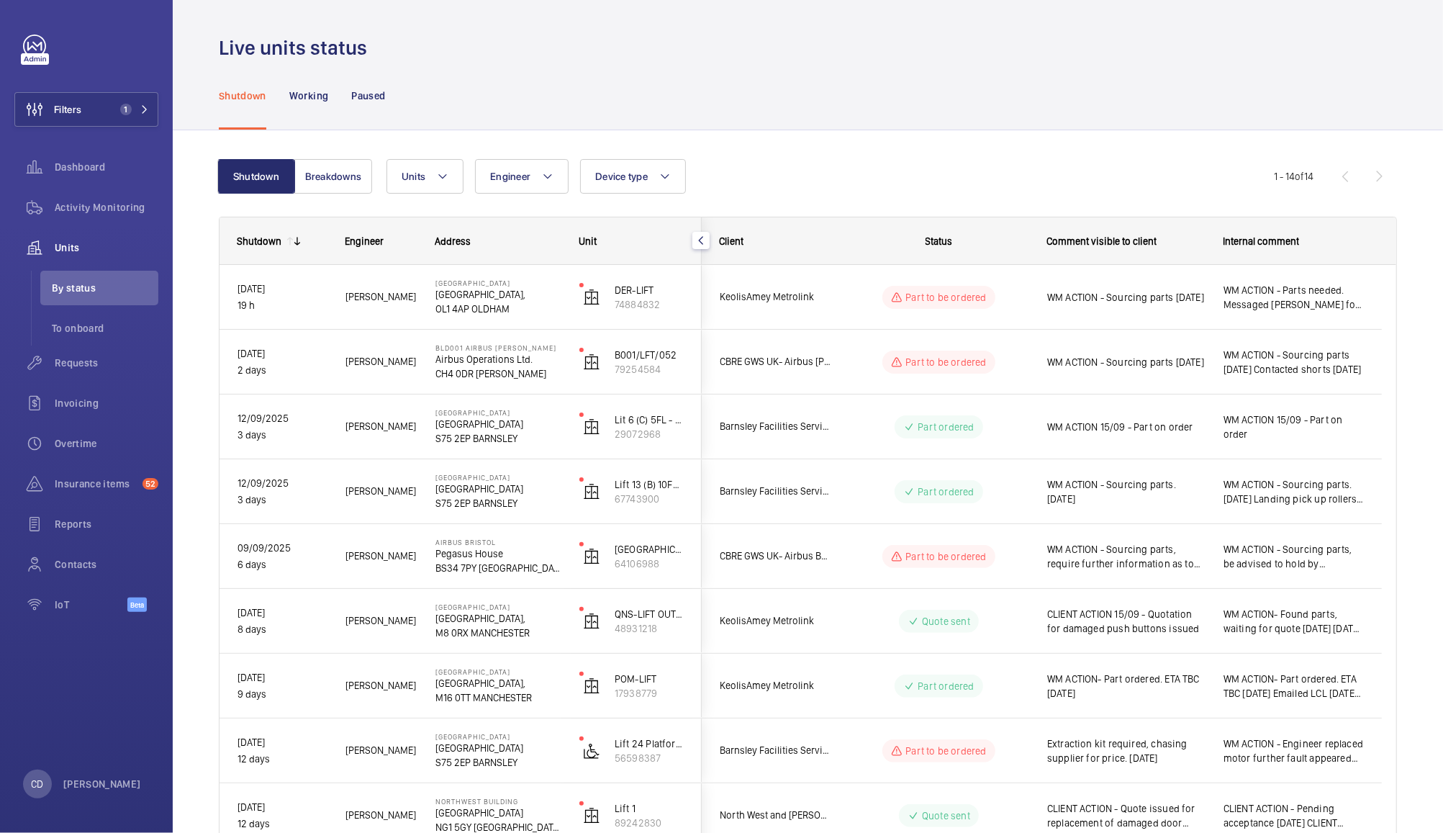
click at [1178, 304] on span "WM ACTION - Sourcing parts 15.09.25" at bounding box center [1126, 297] width 158 height 14
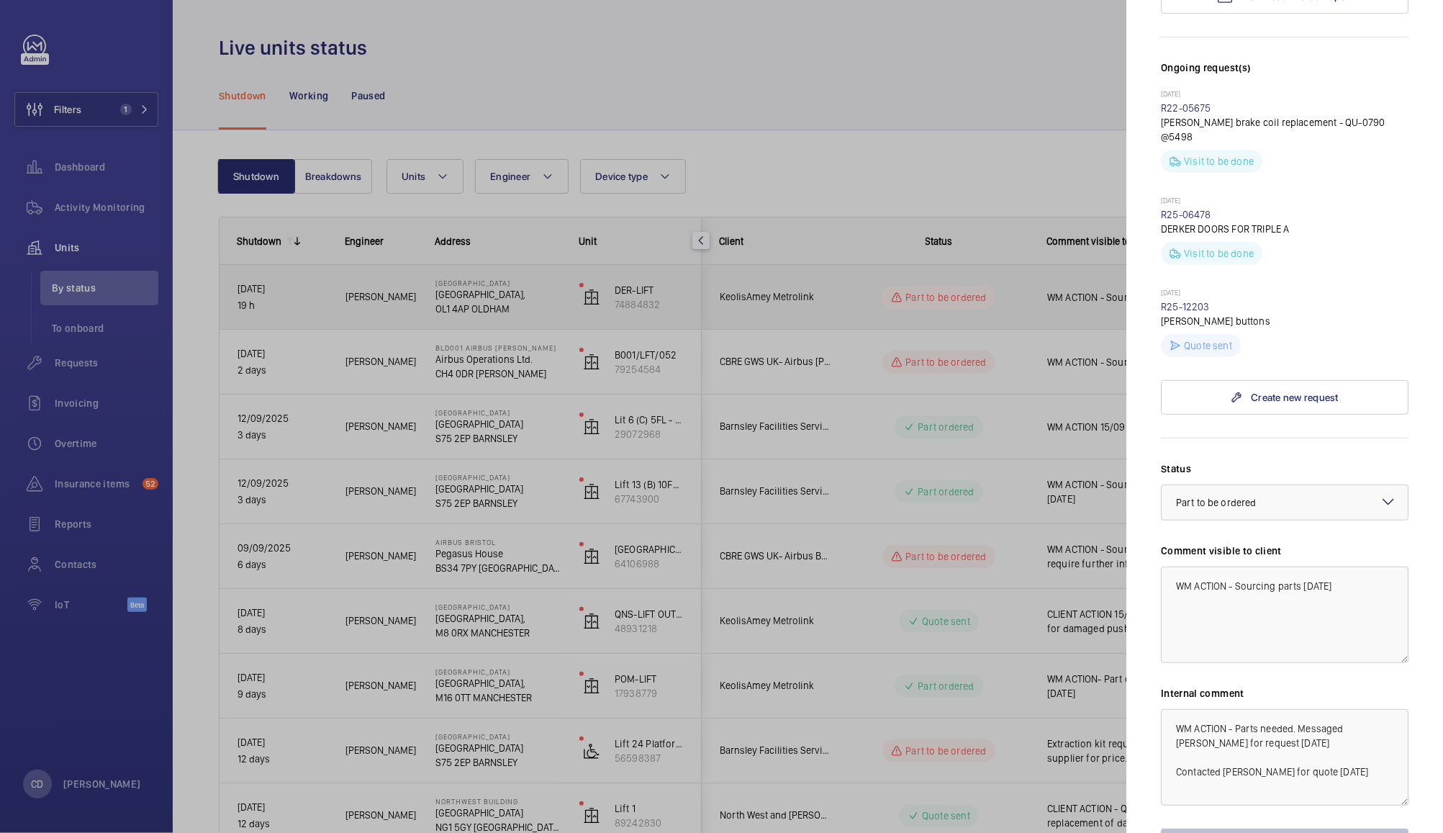
scroll to position [357, 0]
click at [1335, 486] on div at bounding box center [1285, 499] width 246 height 35
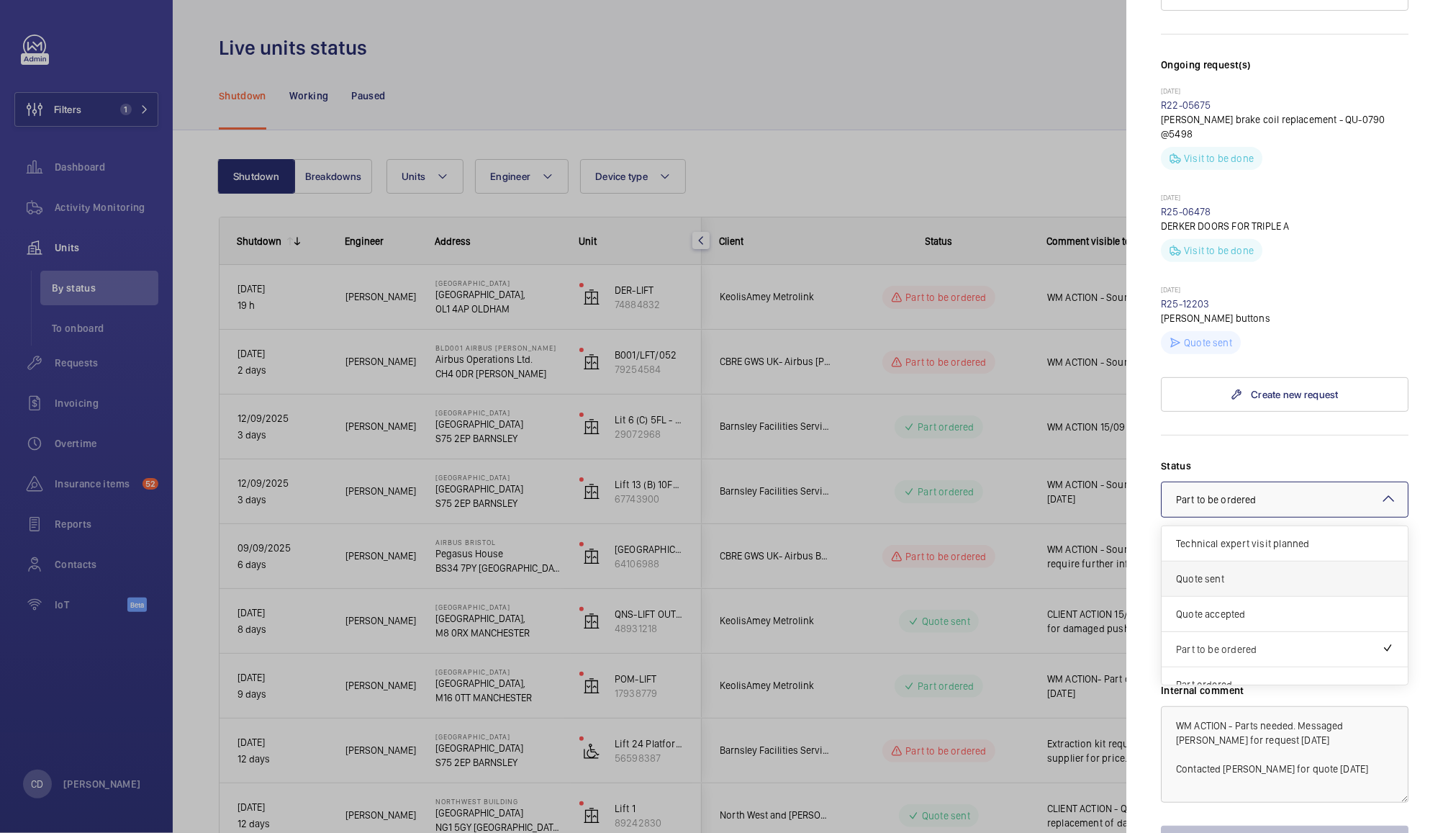
click at [1306, 572] on span "Quote sent" at bounding box center [1284, 579] width 217 height 14
click at [1366, 570] on textarea "WM ACTION - Sourcing parts 15.09.25" at bounding box center [1285, 612] width 248 height 96
click at [1247, 565] on textarea "CLIENT ACTION - Quote issued" at bounding box center [1285, 612] width 248 height 96
type textarea "CLIENT ACTION 15/09 - Quote issued"
click at [1164, 714] on textarea "WM ACTION - Parts needed. Messaged Sean for request 15.09.25 Contacted davenpor…" at bounding box center [1285, 754] width 248 height 96
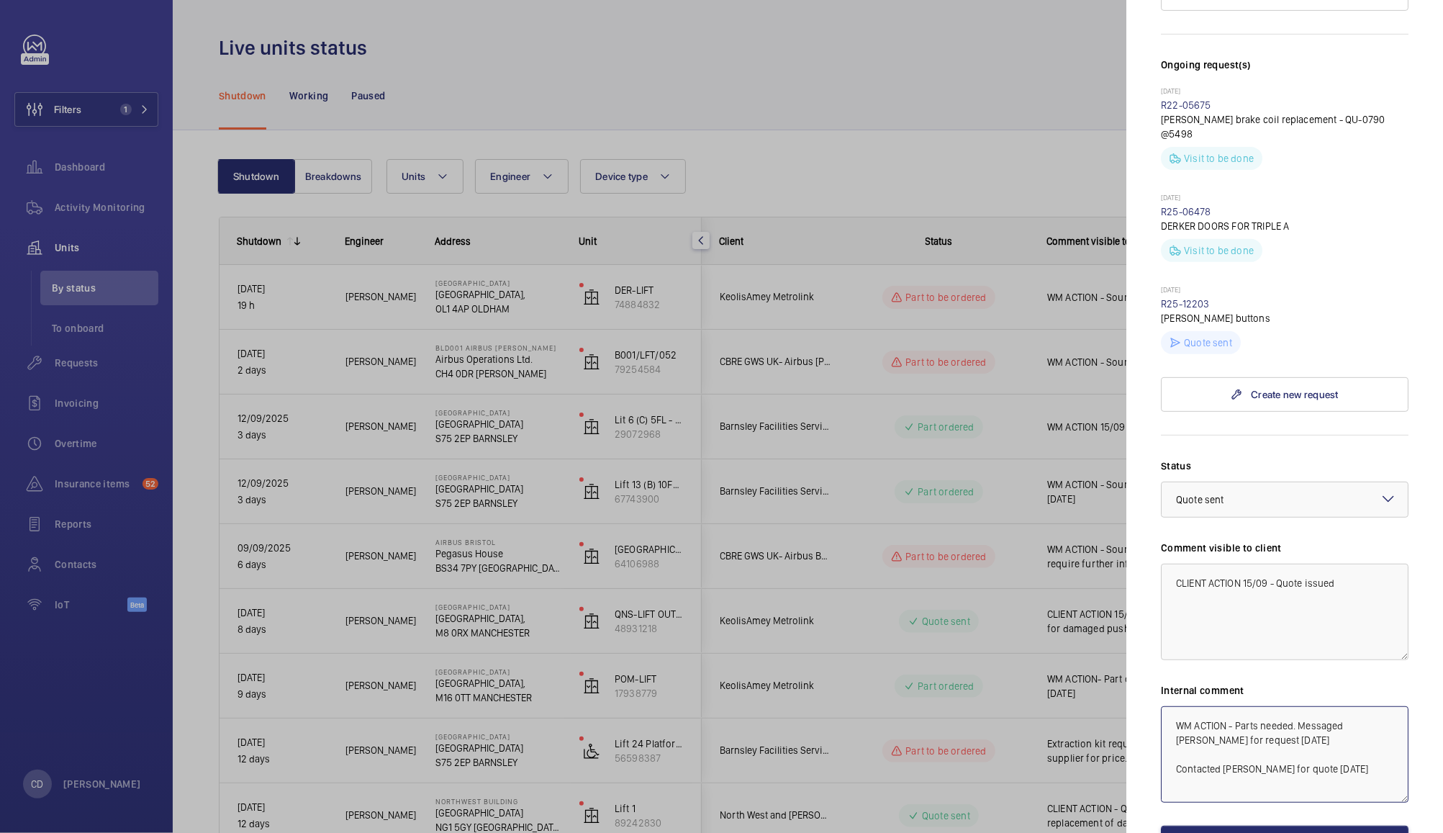
paste textarea "CLIENT ACTION 15/09 - Quote issued"
type textarea "CLIENT ACTION 15/09 - Quote issued WM ACTION - Parts needed. Messaged Sean for …"
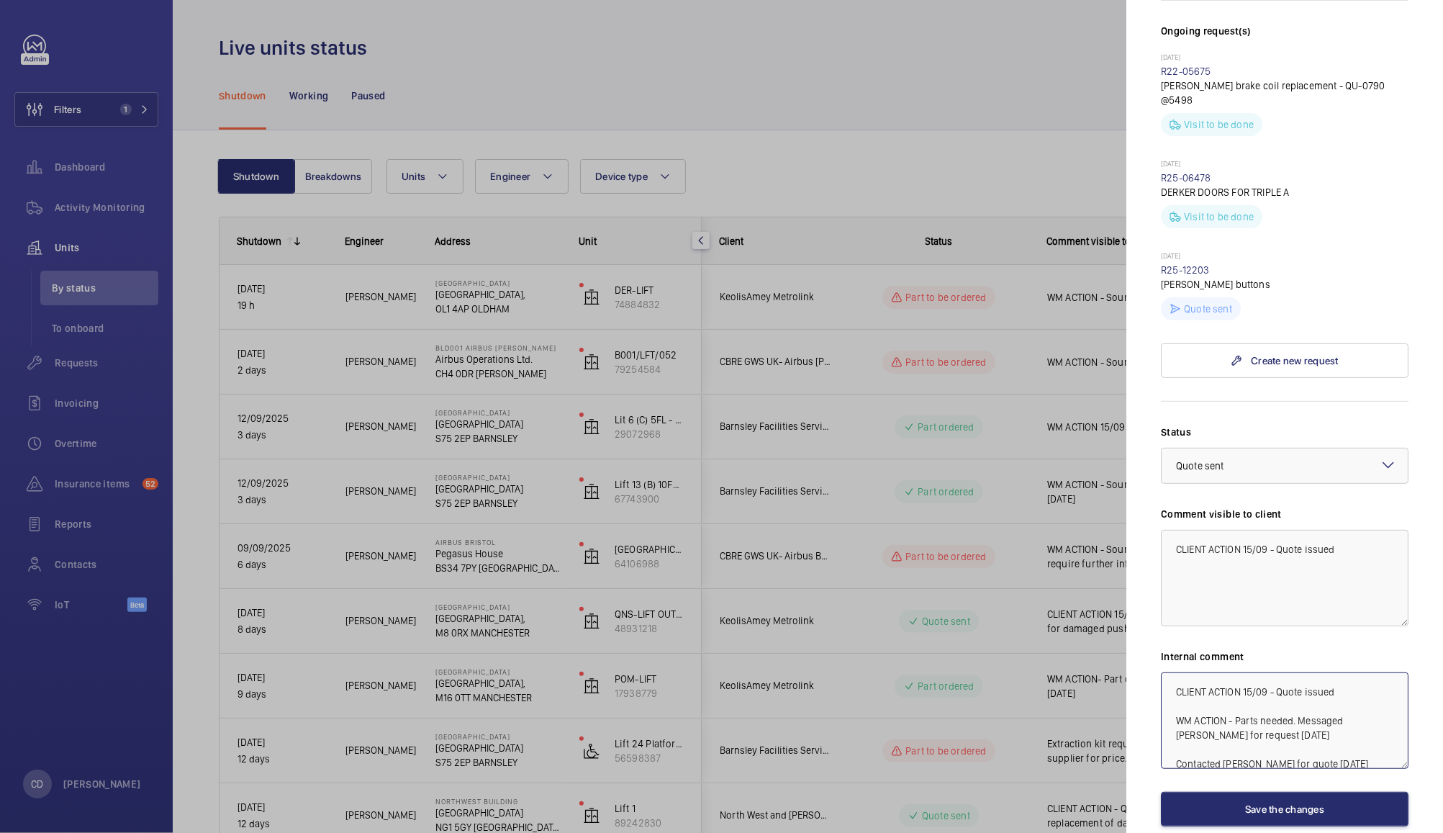
scroll to position [450, 0]
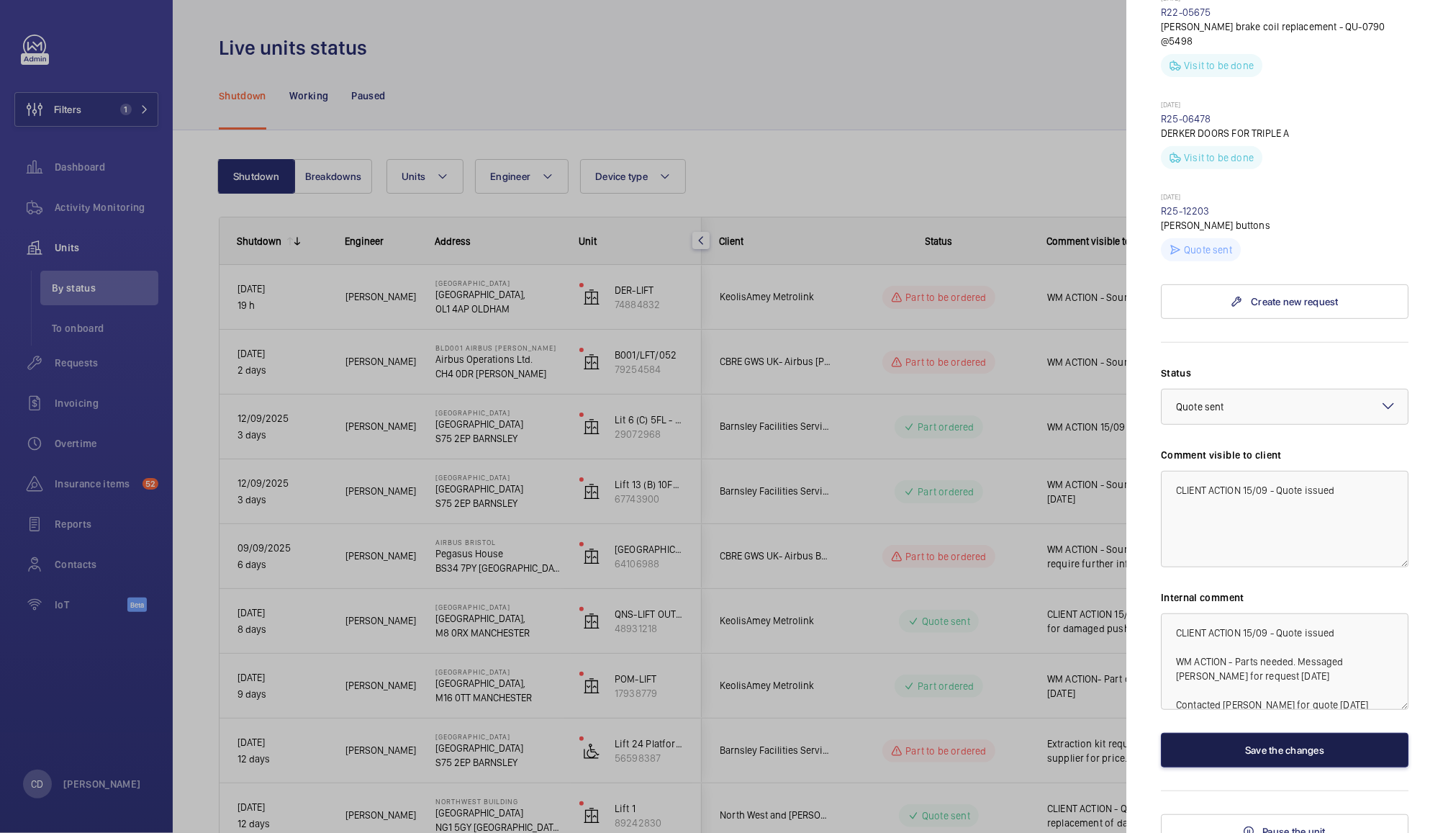
click at [1317, 737] on button "Save the changes" at bounding box center [1285, 750] width 248 height 35
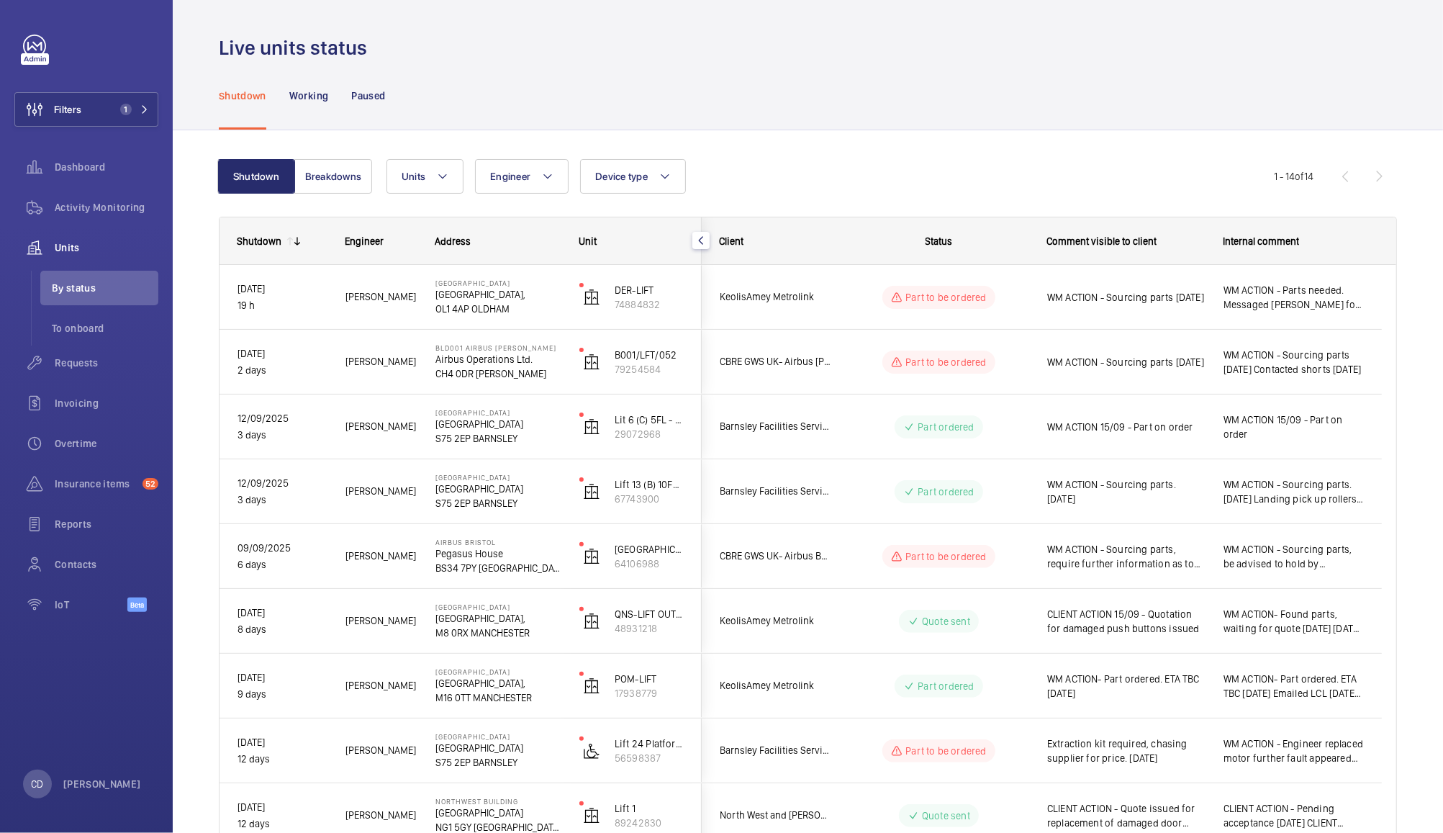
scroll to position [0, 0]
click at [1147, 366] on span "WM ACTION - Sourcing parts 15.09.25" at bounding box center [1126, 362] width 158 height 14
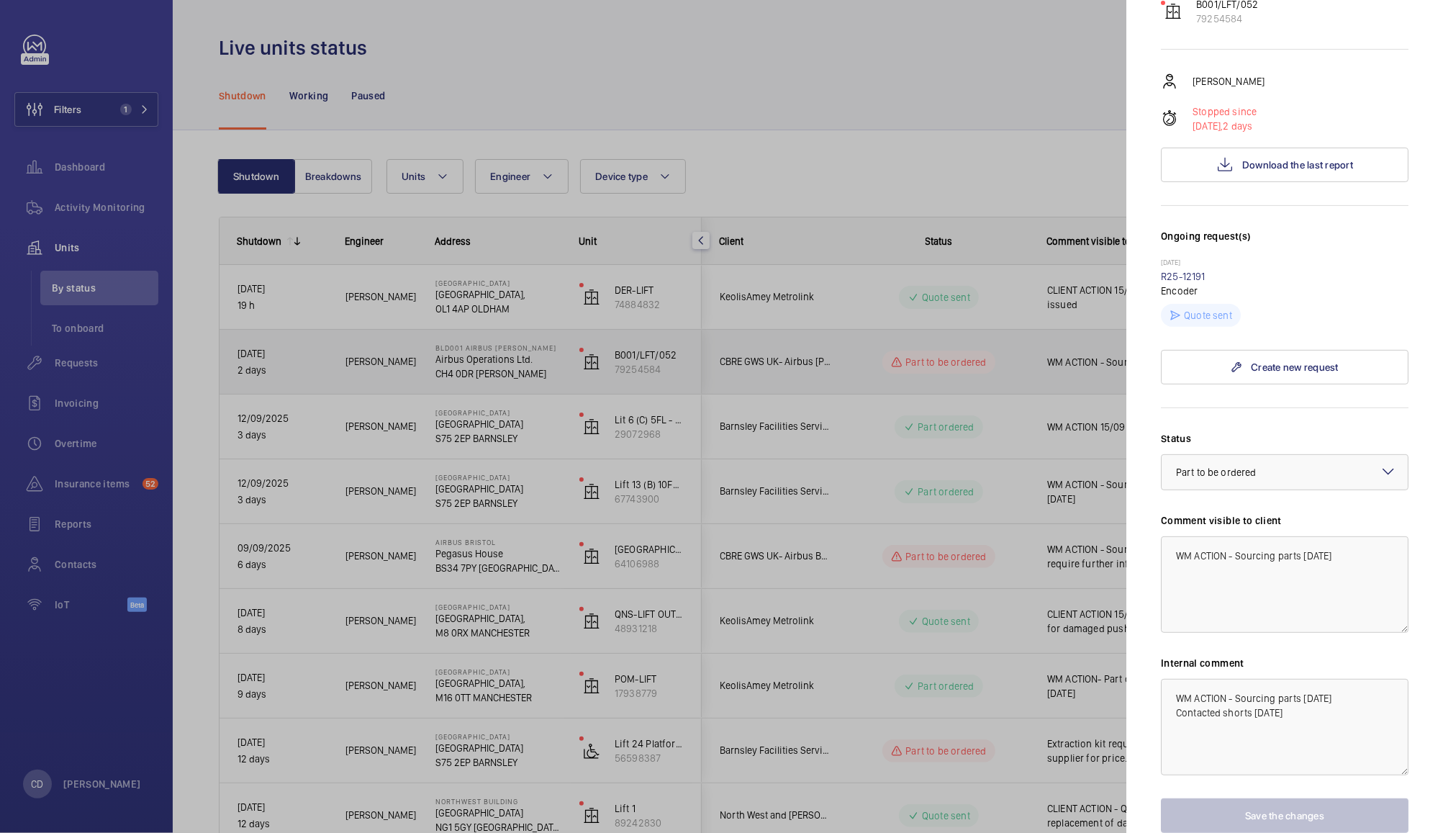
scroll to position [230, 0]
click at [1283, 466] on div "× Part to be ordered" at bounding box center [1234, 473] width 116 height 14
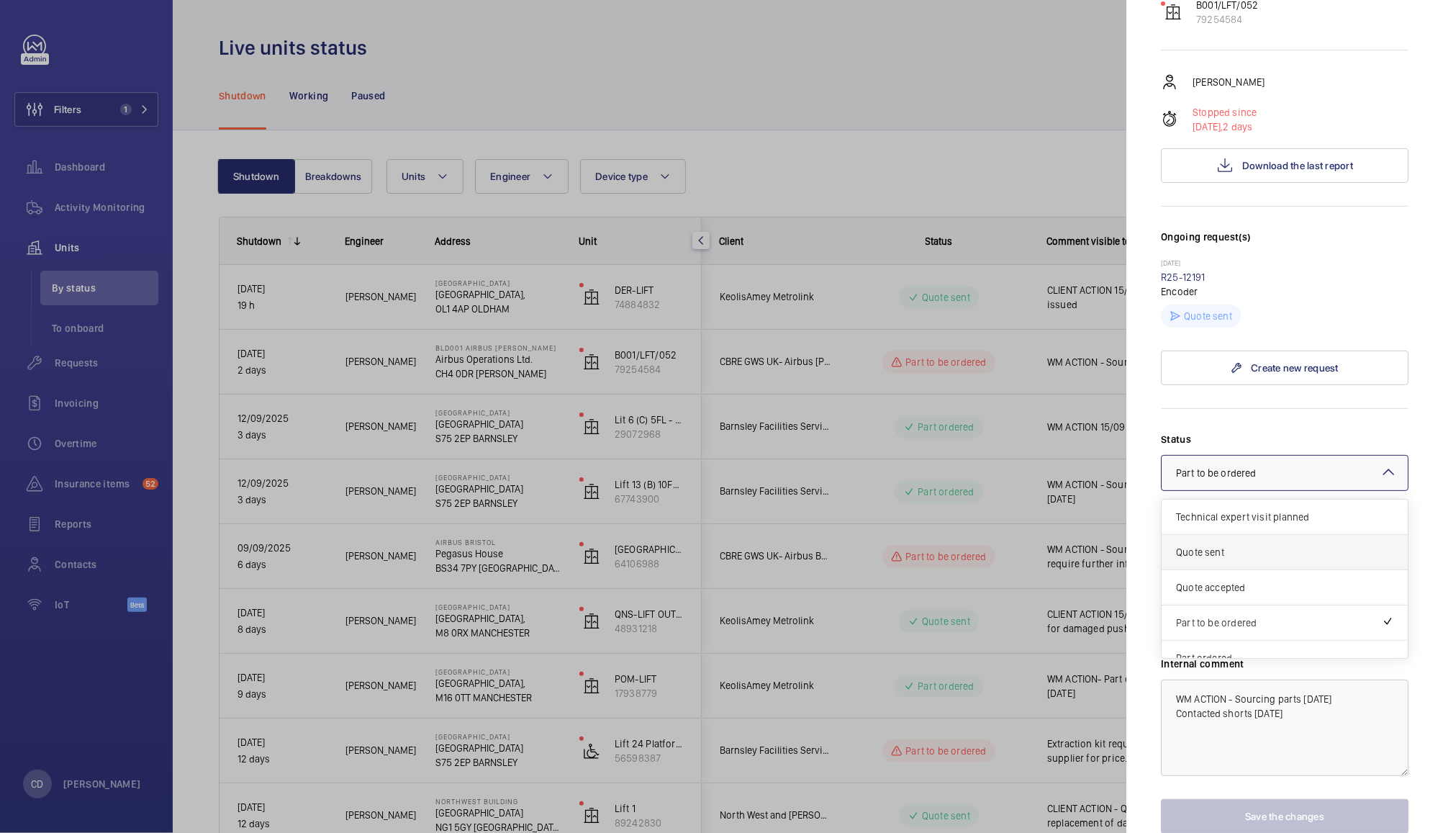
click at [1252, 545] on span "Quote sent" at bounding box center [1284, 552] width 217 height 14
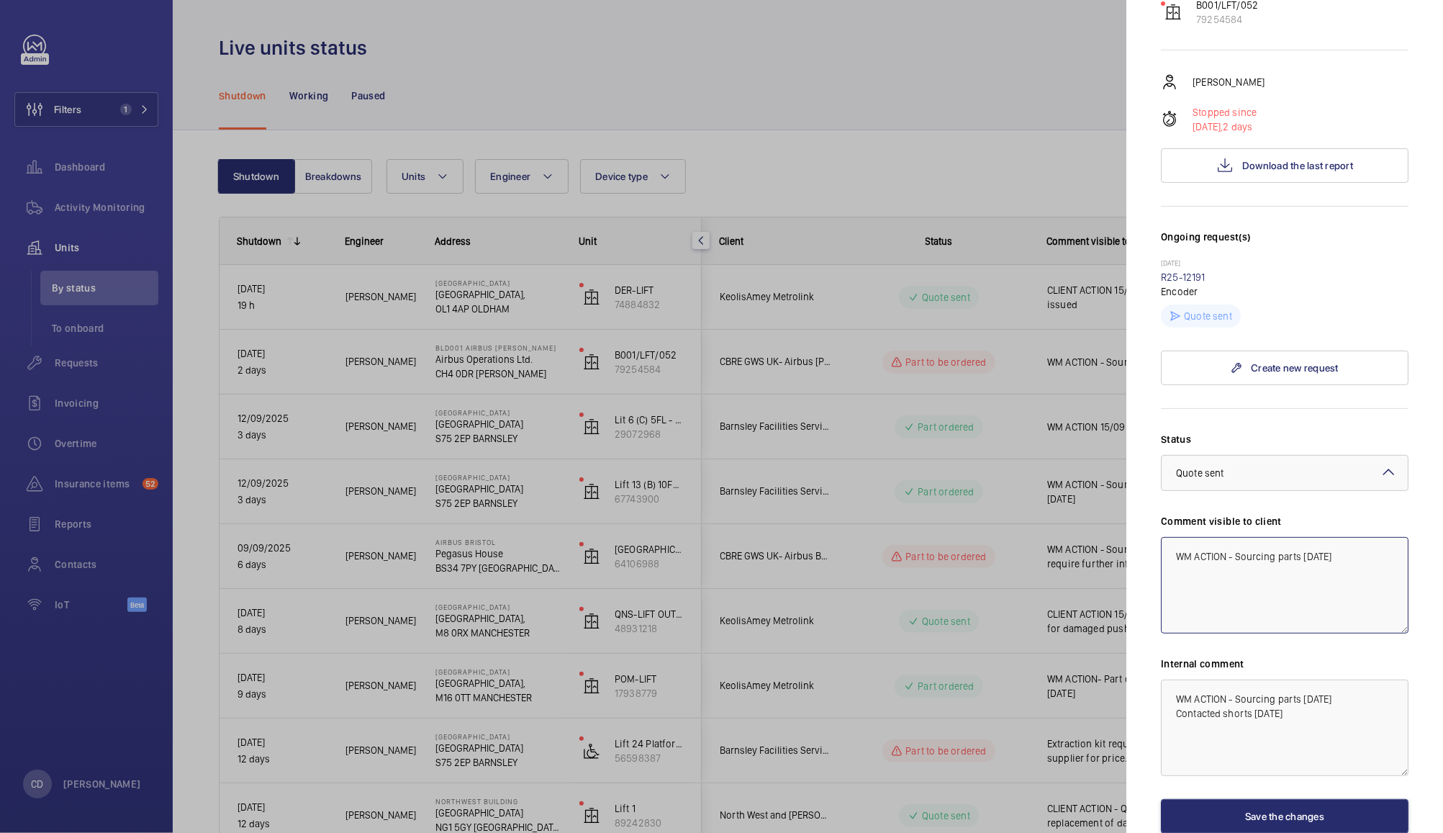
click at [1368, 537] on textarea "WM ACTION - Sourcing parts 15.09.25" at bounding box center [1285, 585] width 248 height 96
paste textarea "CLIENT ACTION 15/09 - Quote issued"
type textarea "CLIENT ACTION 15/09 - Quote issued"
click at [1181, 680] on textarea "WM ACTION - Sourcing parts 15.09.25 Contacted shorts 15.09.25" at bounding box center [1285, 728] width 248 height 96
paste textarea "CLIENT ACTION 15/09 - Quote issued"
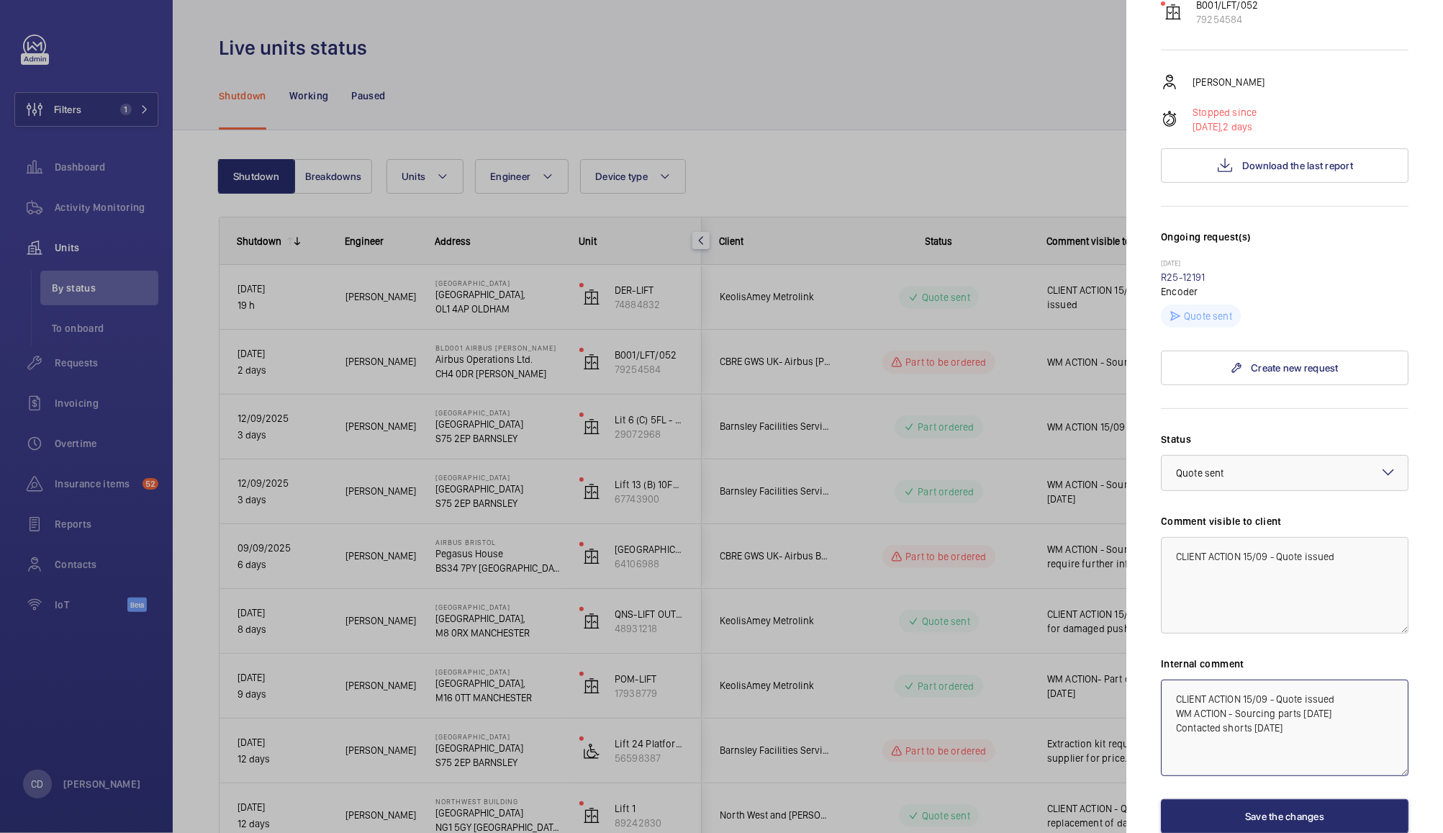
type textarea "CLIENT ACTION 15/09 - Quote issued WM ACTION - Sourcing parts 15.09.25 Contacte…"
click at [1310, 799] on button "Save the changes" at bounding box center [1285, 816] width 248 height 35
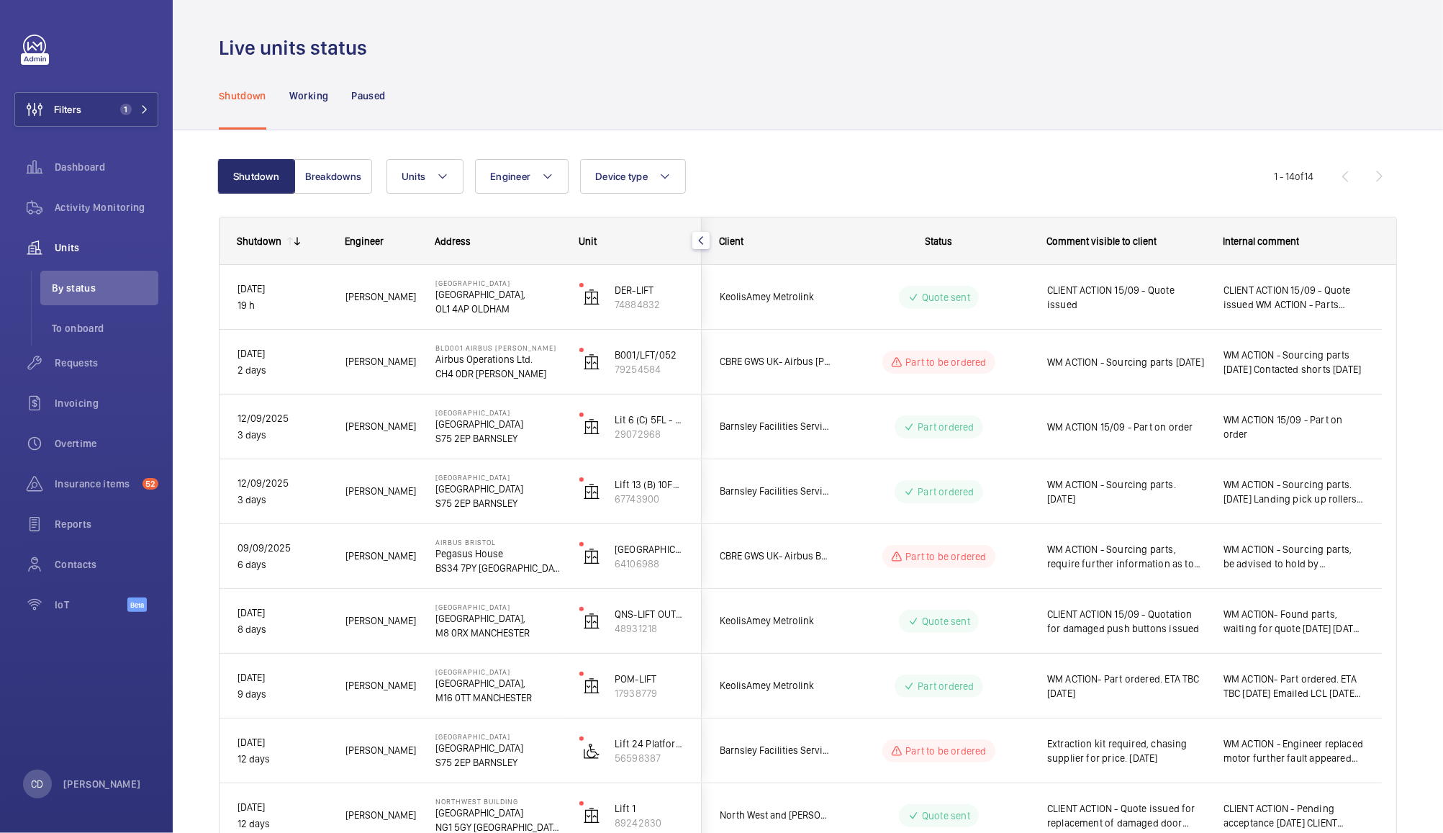
scroll to position [0, 0]
click at [1128, 761] on span "Extraction kit required, chasing supplier for price. 15.09.25" at bounding box center [1126, 750] width 158 height 29
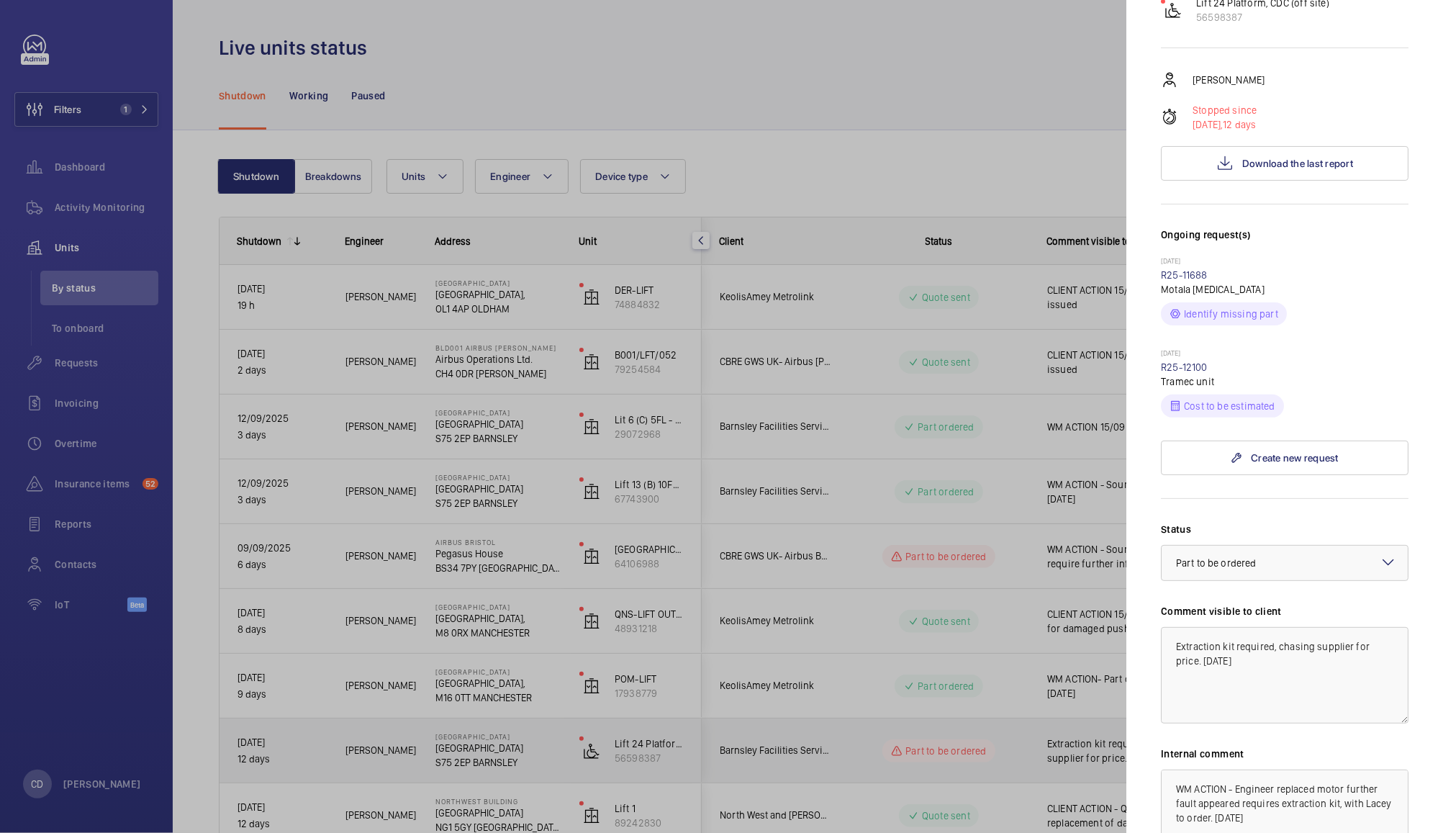
scroll to position [203, 0]
click at [1182, 370] on link "R25-12100" at bounding box center [1184, 370] width 47 height 12
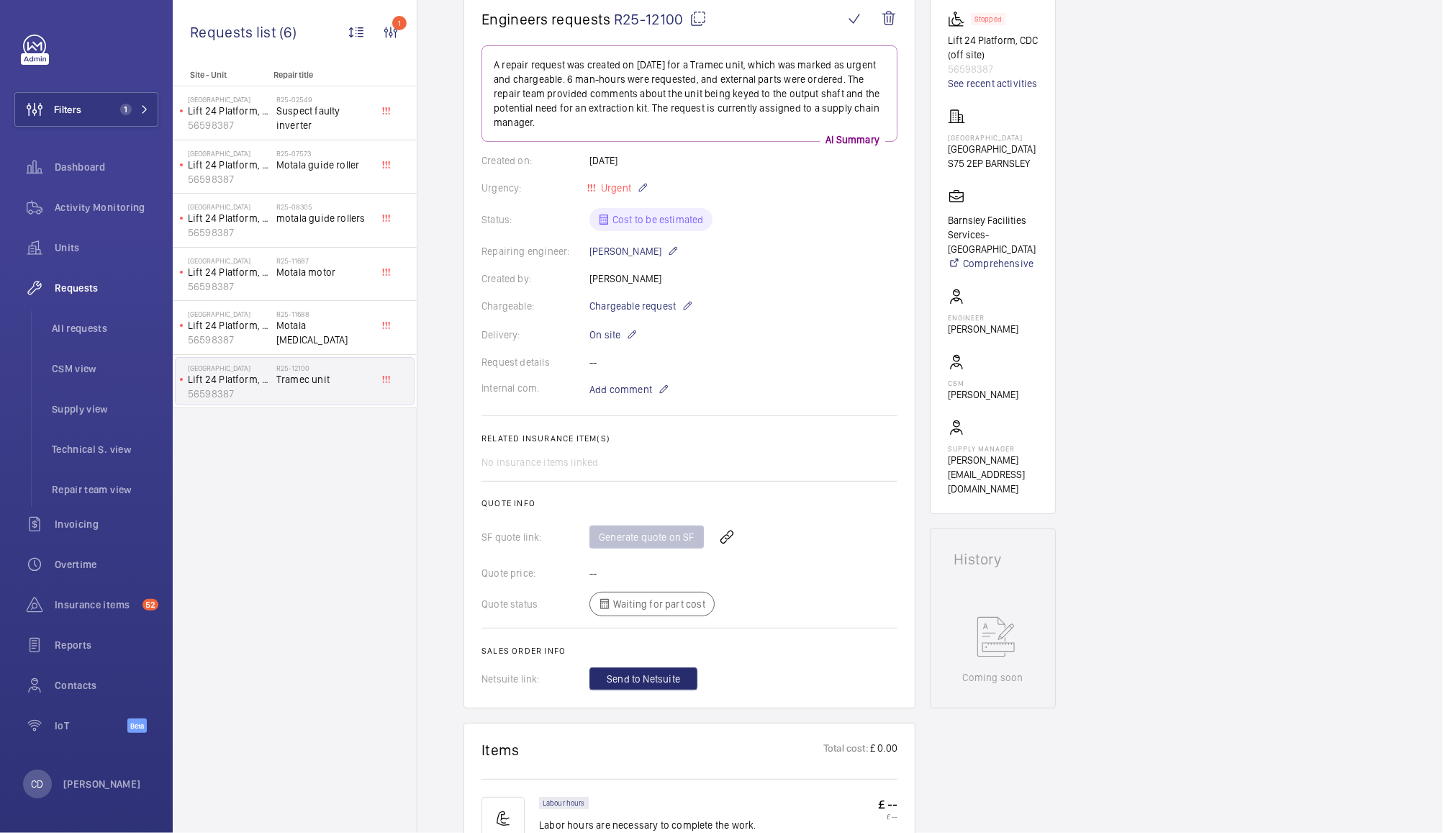
scroll to position [146, 0]
click at [667, 254] on mat-icon at bounding box center [673, 253] width 12 height 17
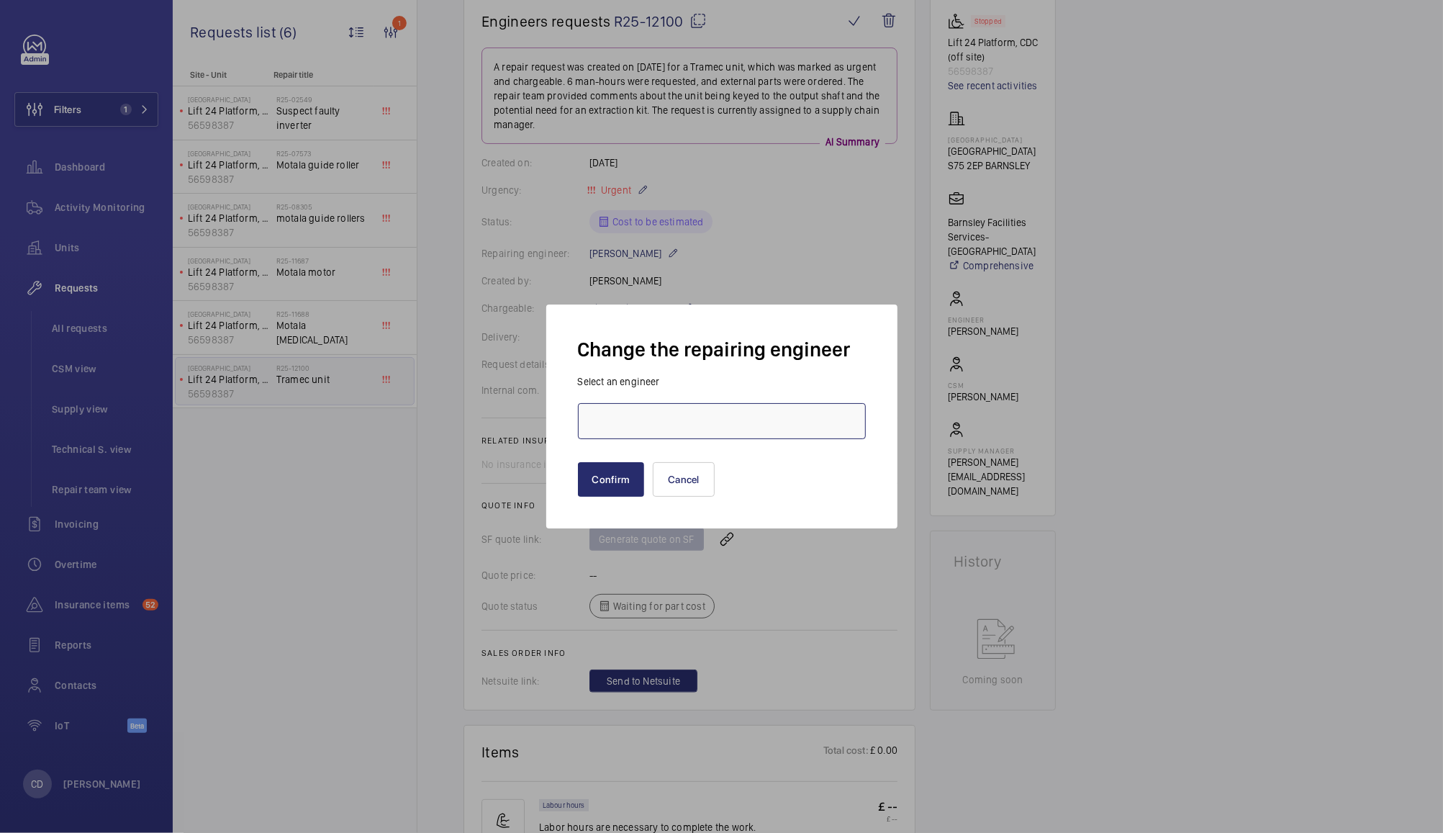
click at [743, 420] on input "text" at bounding box center [722, 421] width 288 height 36
type input "L"
click at [674, 458] on mat-option "Keith Bishop" at bounding box center [722, 464] width 286 height 35
type input "Keith Bishop"
click at [600, 477] on button "Confirm" at bounding box center [611, 479] width 67 height 35
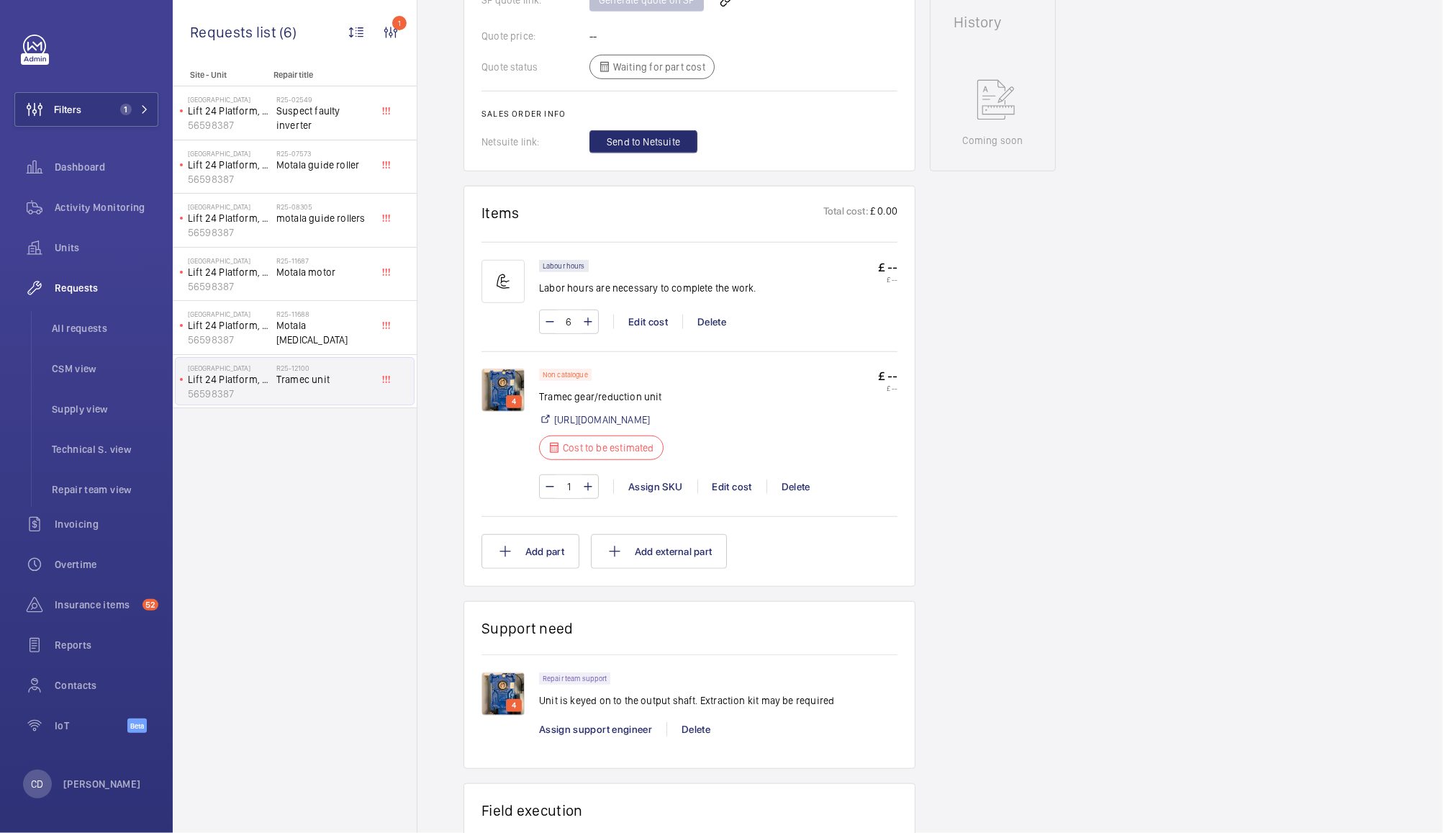
scroll to position [0, 0]
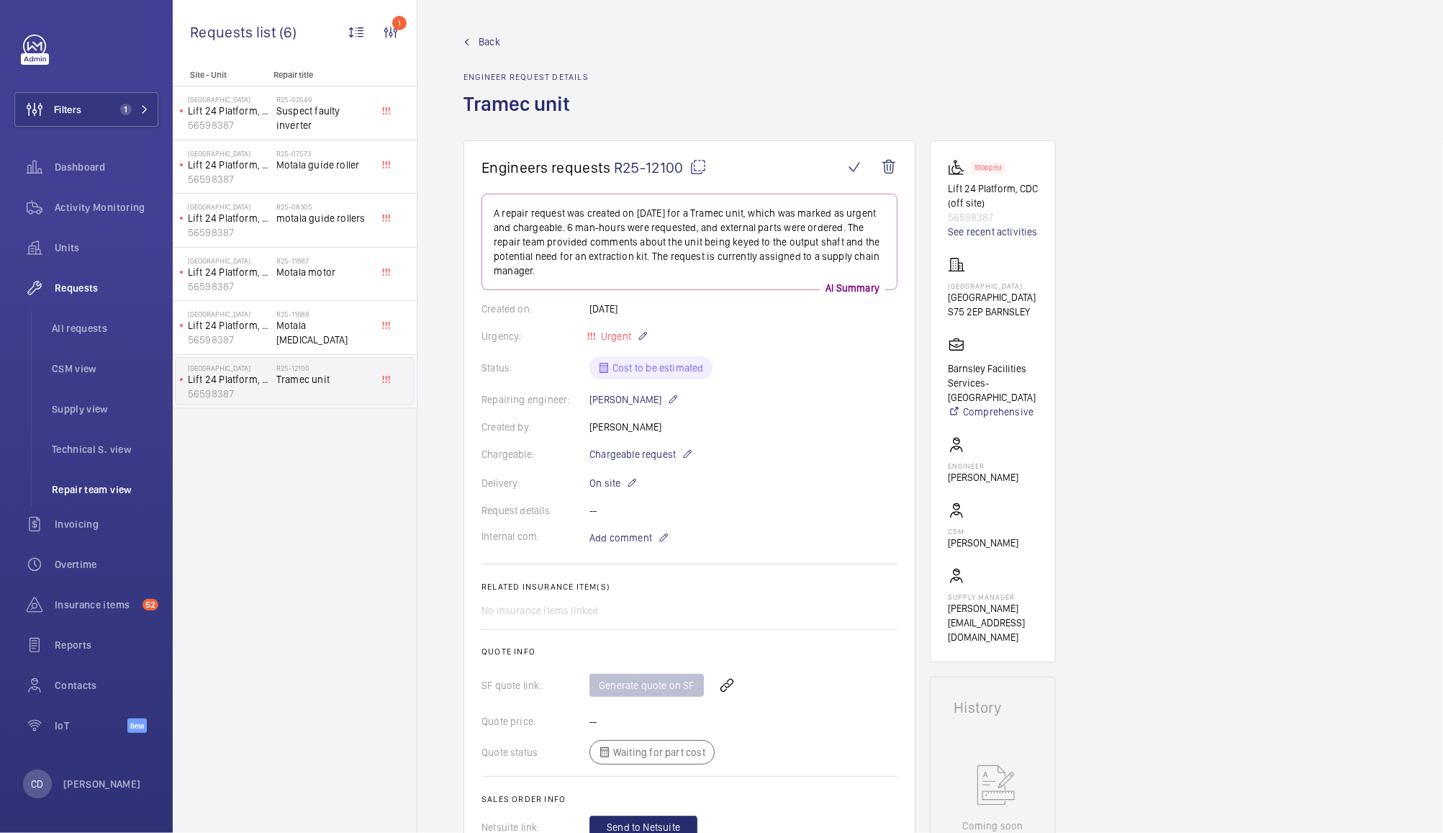
click at [89, 477] on li "Repair team view" at bounding box center [99, 489] width 118 height 35
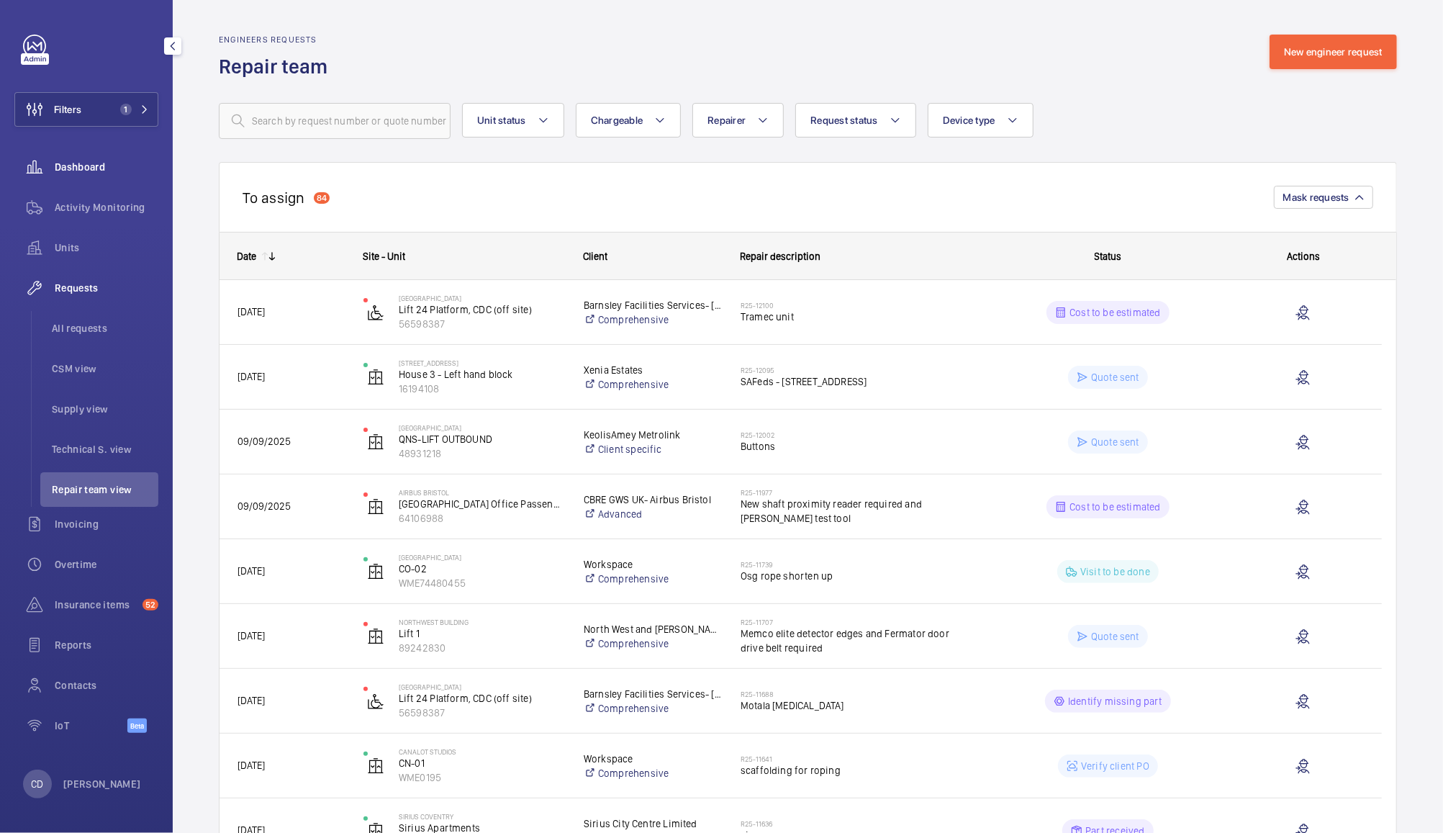
click at [94, 171] on span "Dashboard" at bounding box center [107, 167] width 104 height 14
